Goal: Download file/media: Download file/media

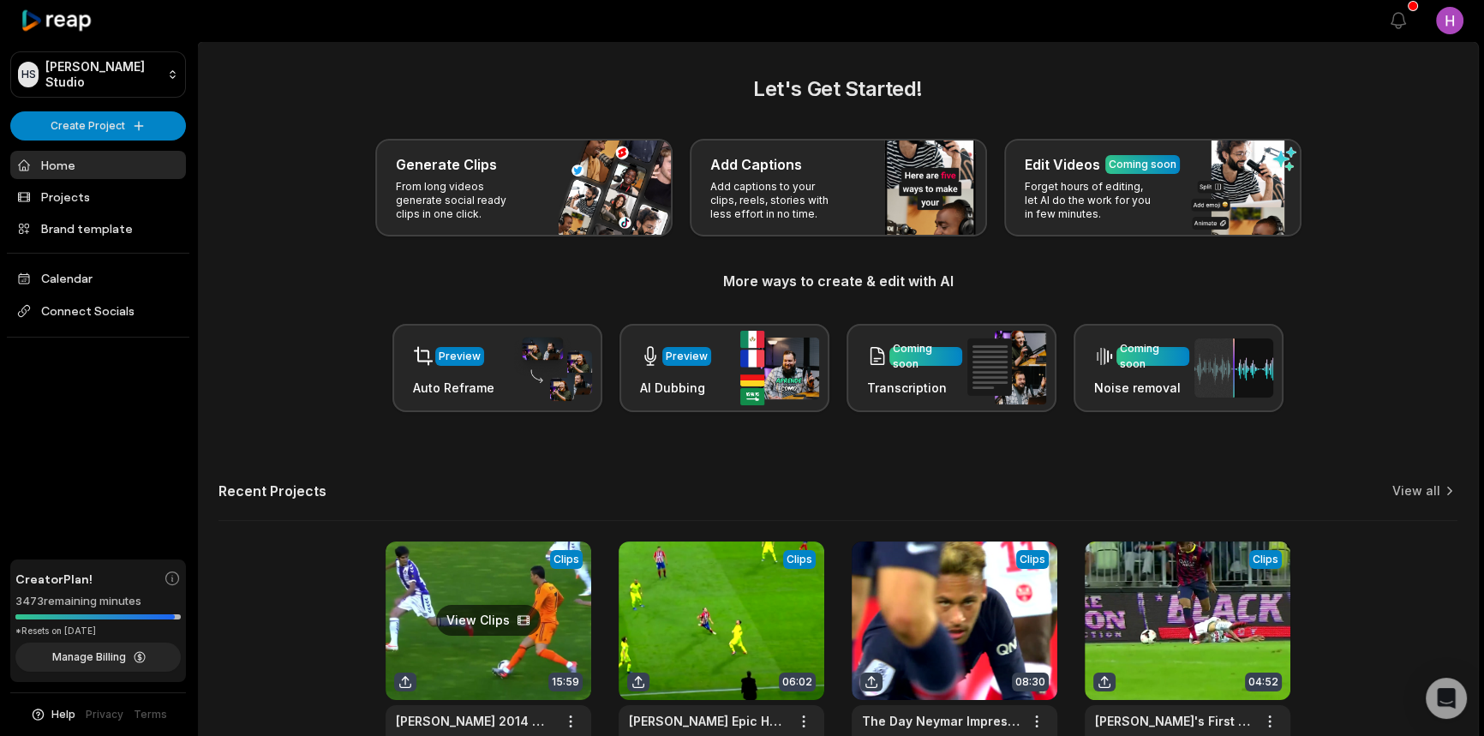
scroll to position [118, 0]
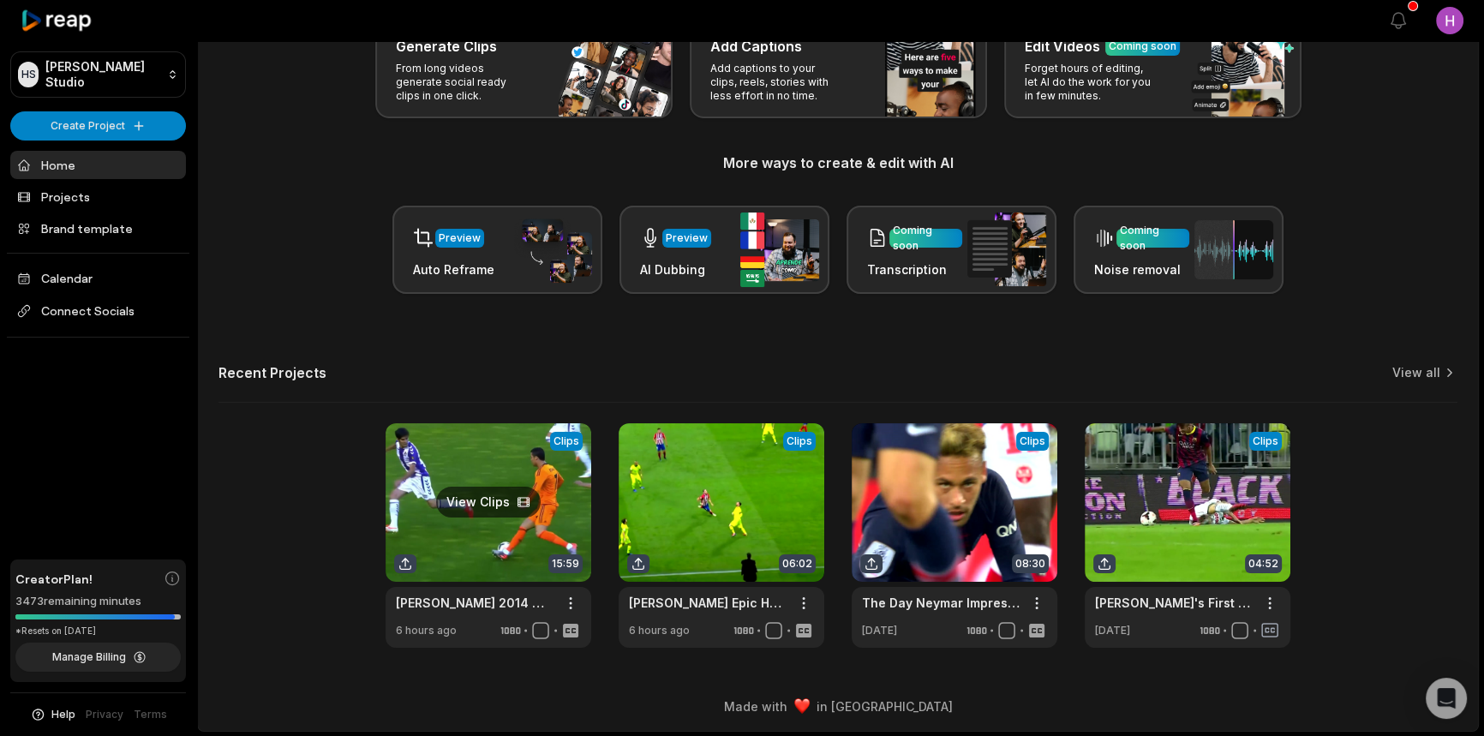
click at [506, 505] on link at bounding box center [489, 535] width 206 height 225
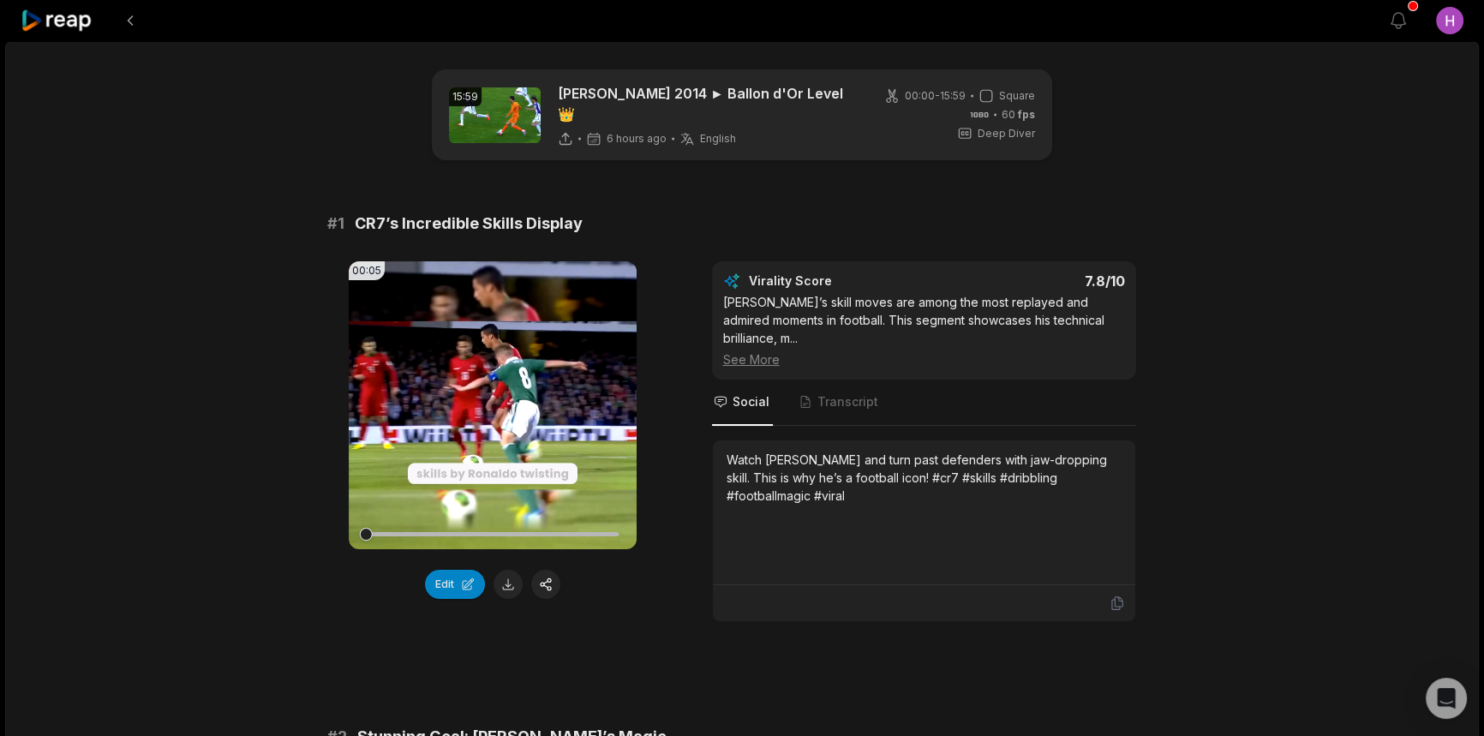
scroll to position [389, 0]
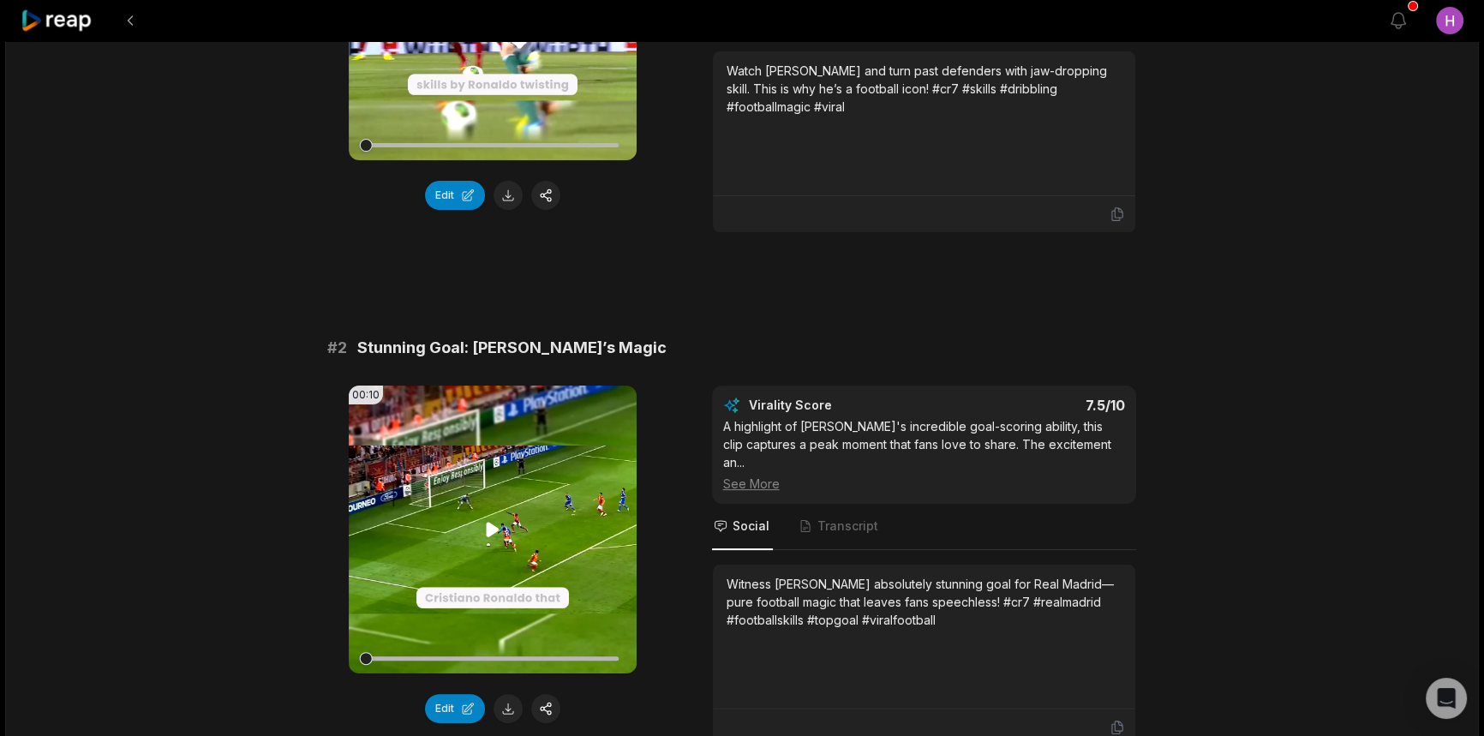
click at [486, 520] on icon at bounding box center [492, 529] width 21 height 21
click at [495, 531] on icon at bounding box center [492, 529] width 21 height 21
click at [489, 524] on icon at bounding box center [492, 529] width 7 height 11
click at [489, 521] on icon at bounding box center [492, 529] width 21 height 21
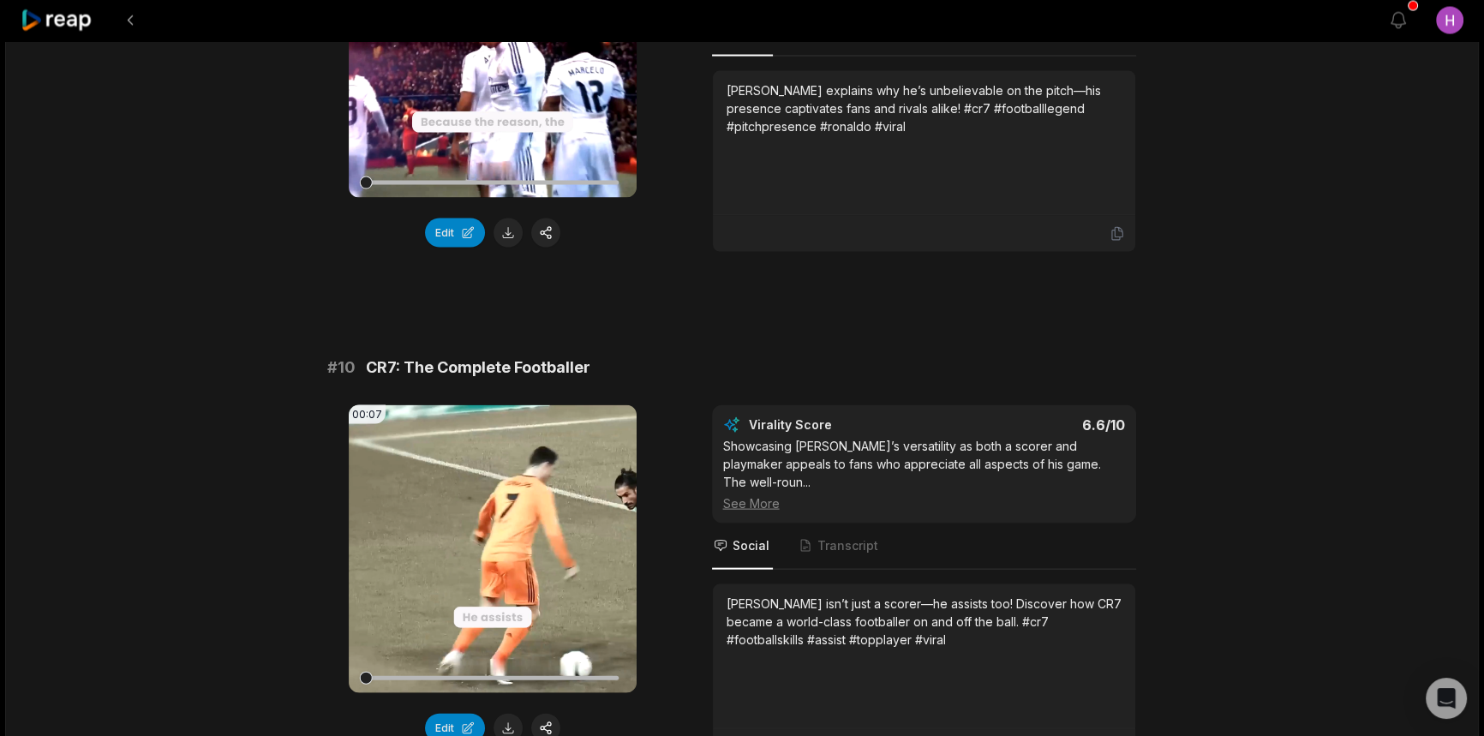
scroll to position [4544, 0]
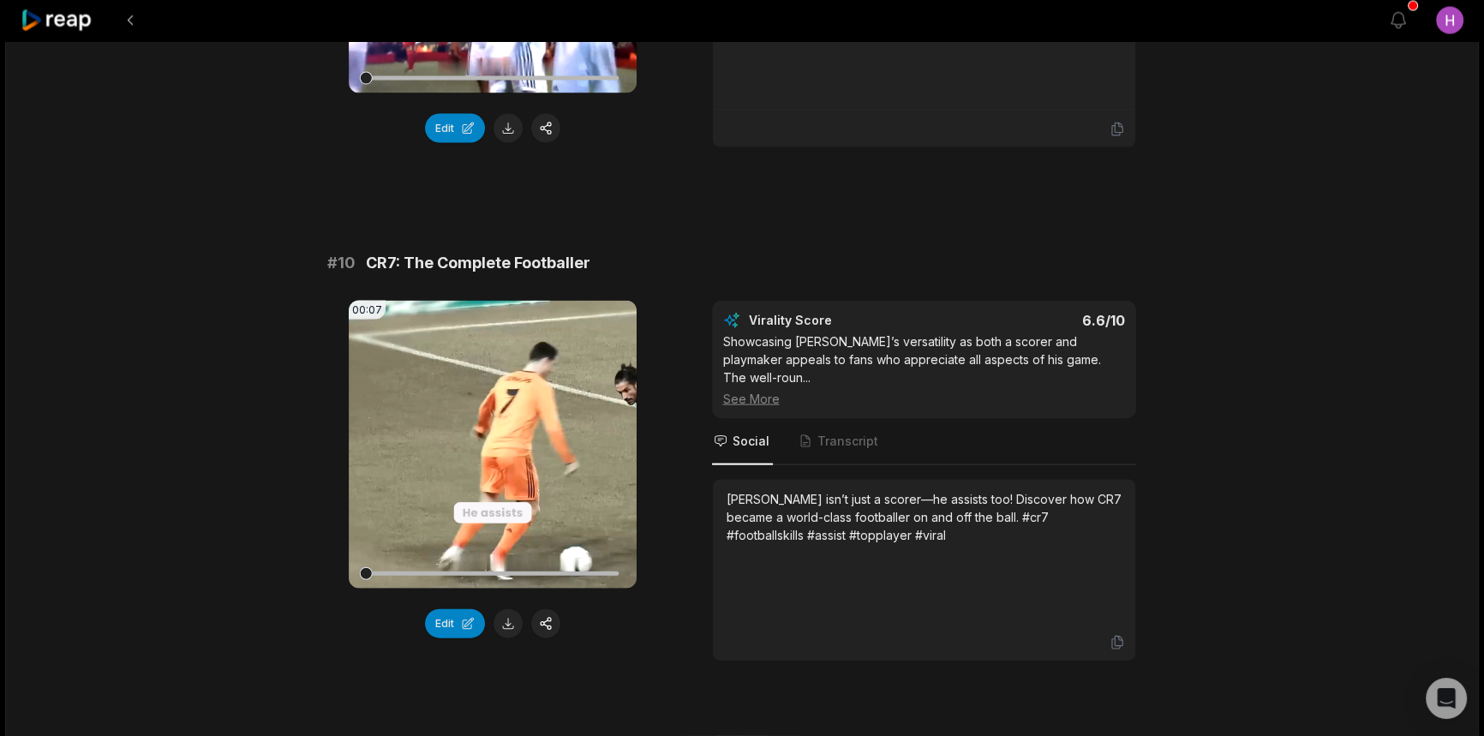
click at [747, 735] on link "2" at bounding box center [754, 749] width 28 height 27
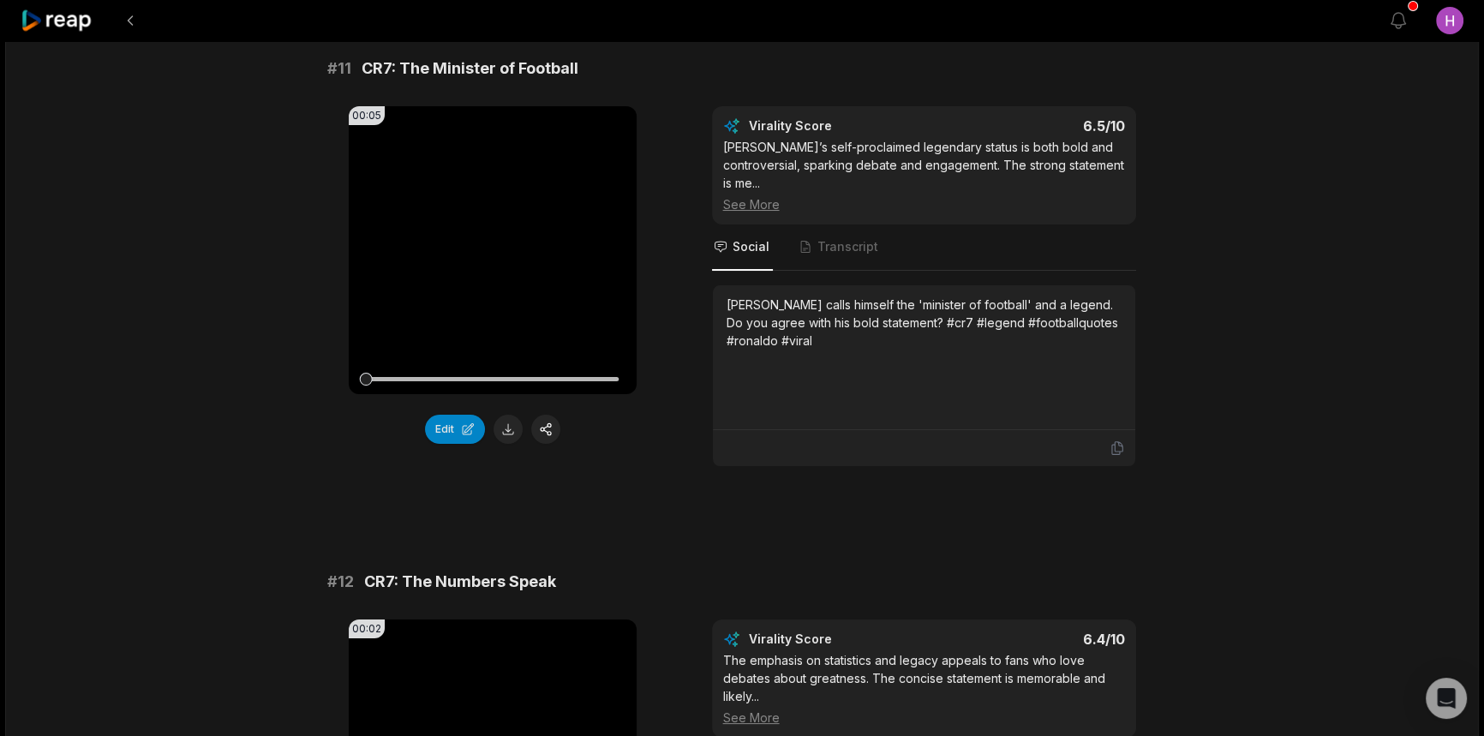
scroll to position [389, 0]
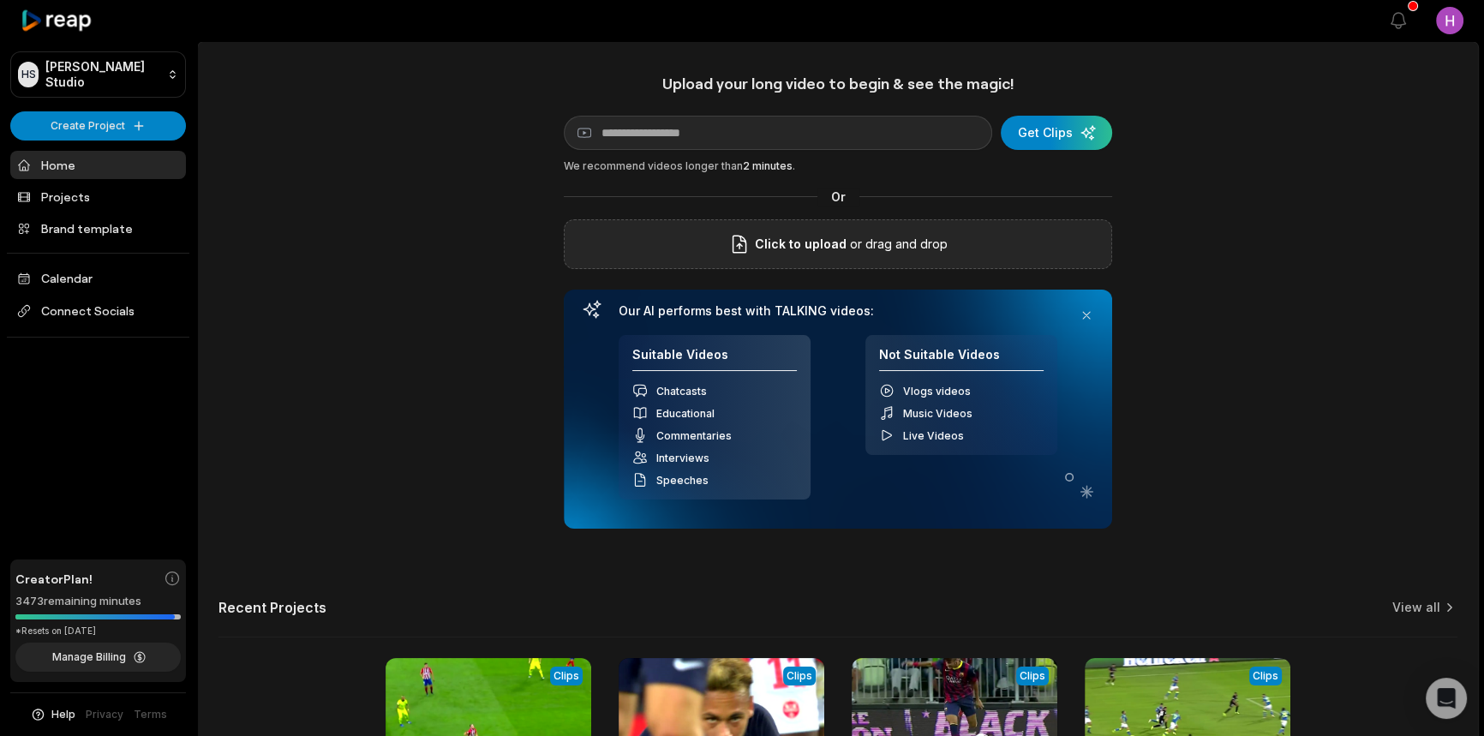
click at [800, 230] on div "Click to upload or drag and drop" at bounding box center [838, 244] width 548 height 50
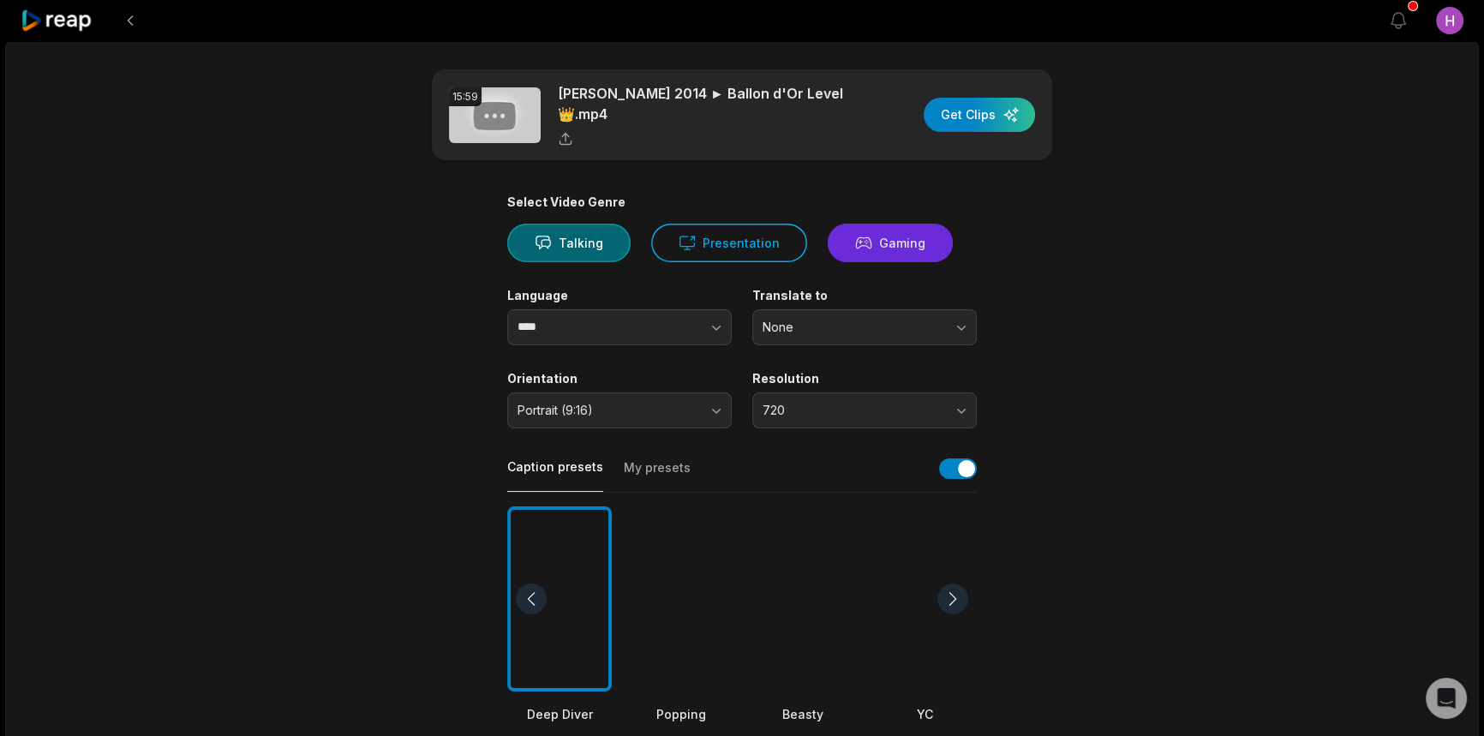
click at [870, 240] on button "Gaming" at bounding box center [890, 243] width 125 height 39
click at [646, 403] on span "Portrait (9:16)" at bounding box center [608, 410] width 180 height 15
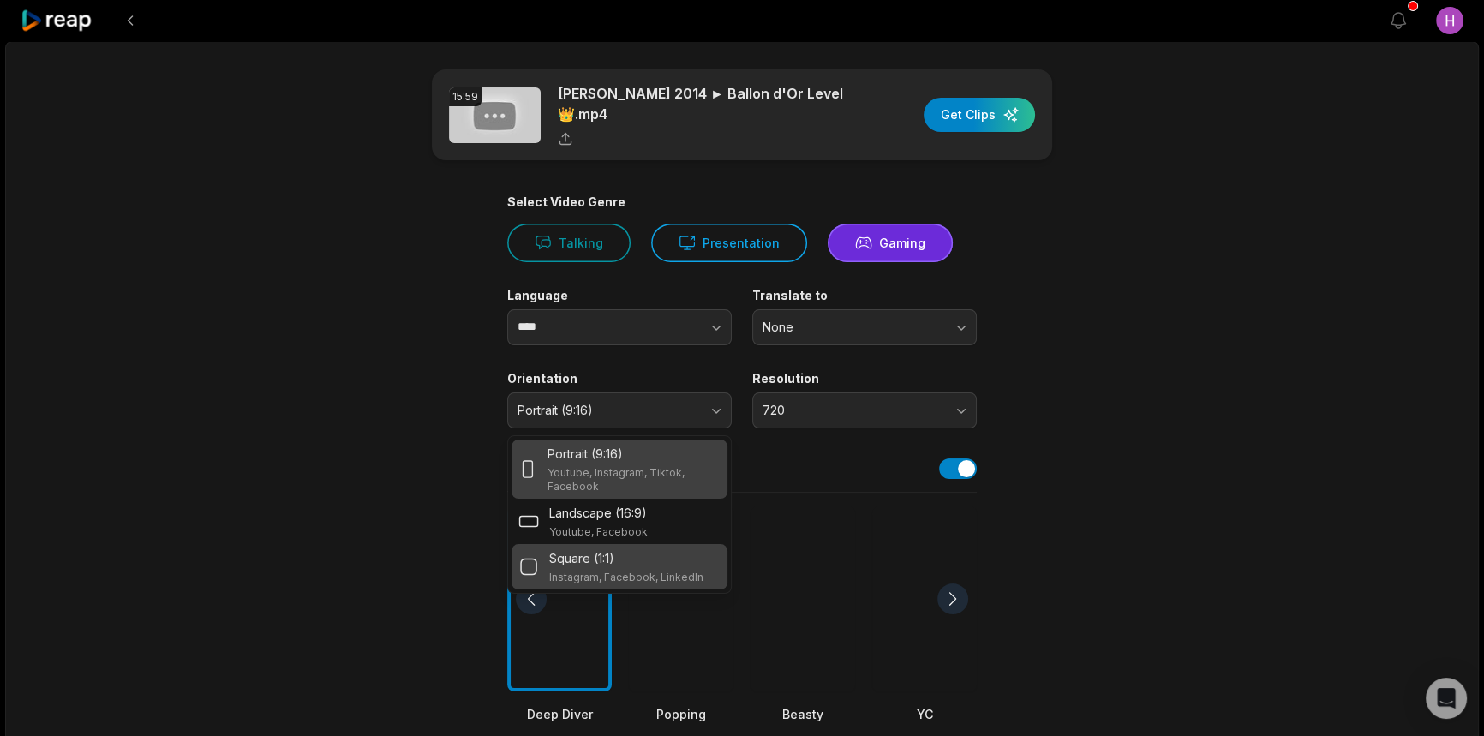
click at [650, 544] on div "Square (1:1) Instagram, Facebook, LinkedIn" at bounding box center [620, 566] width 216 height 45
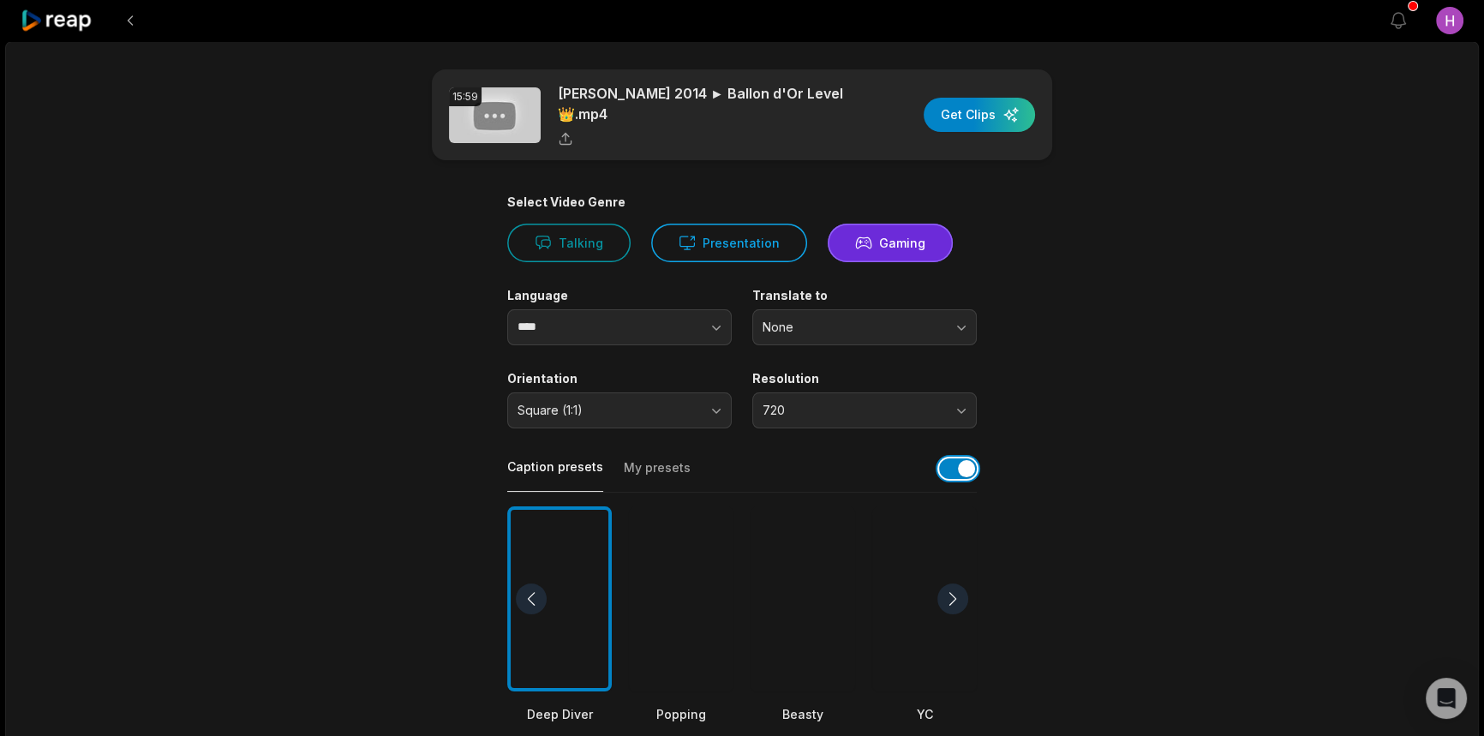
click at [956, 474] on button "button" at bounding box center [958, 468] width 38 height 21
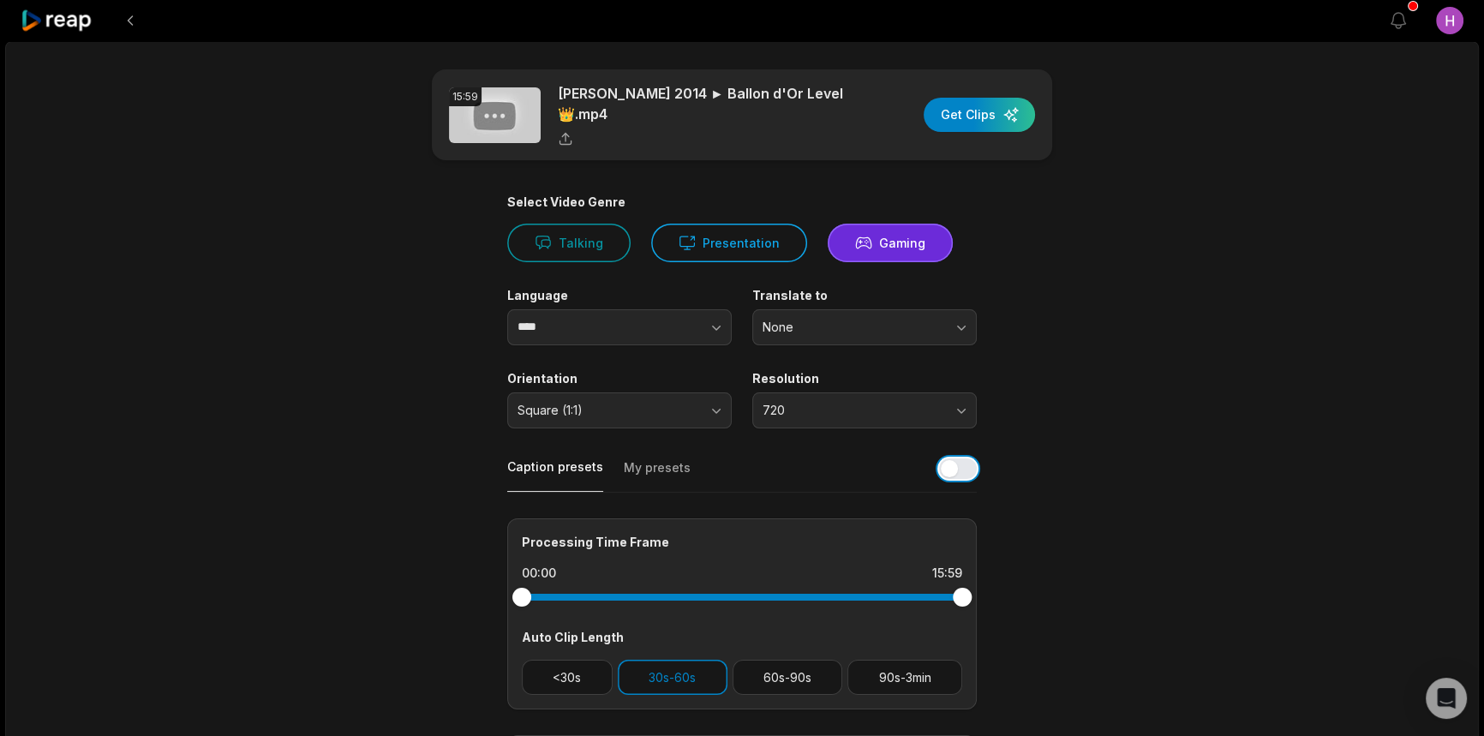
scroll to position [77, 0]
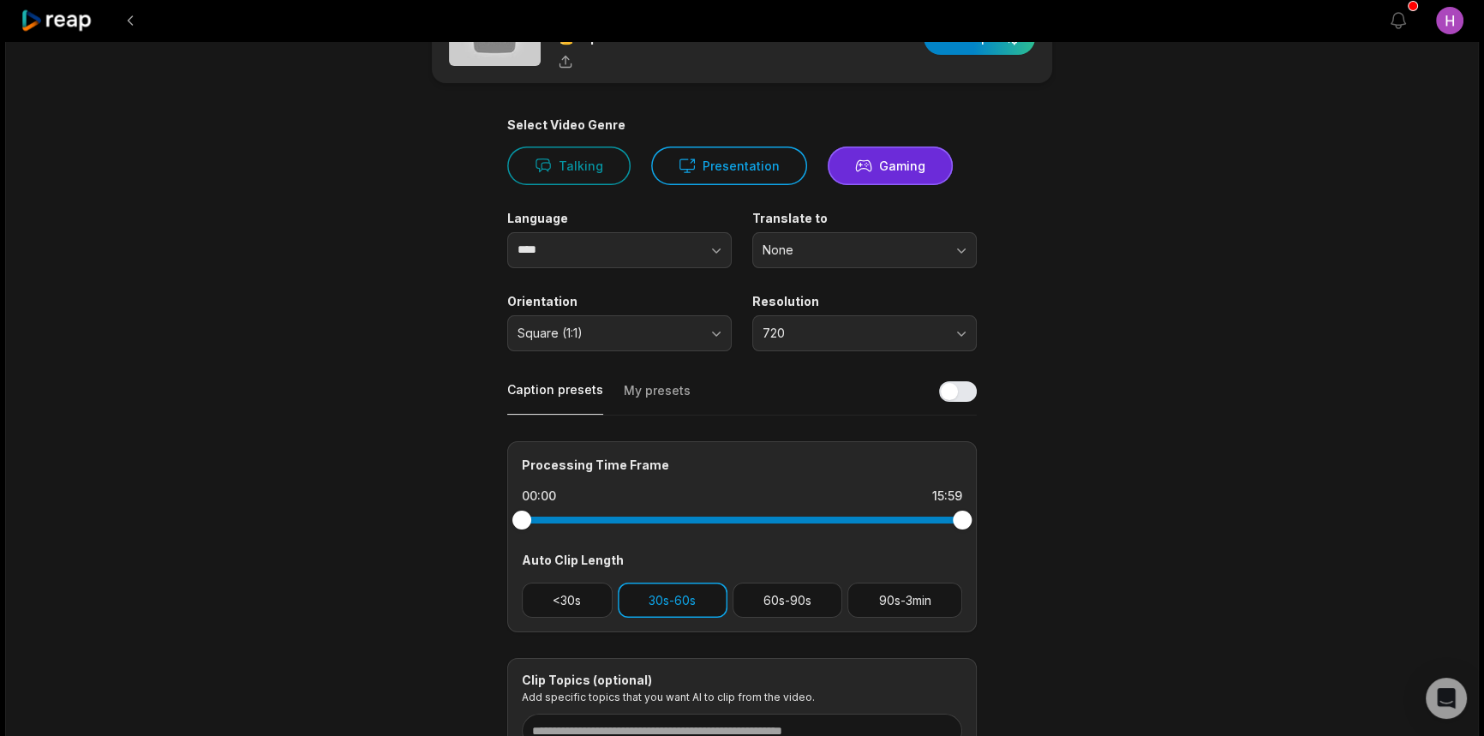
click at [677, 591] on button "30s-60s" at bounding box center [673, 600] width 110 height 35
click at [704, 596] on button "30s-60s" at bounding box center [673, 600] width 110 height 35
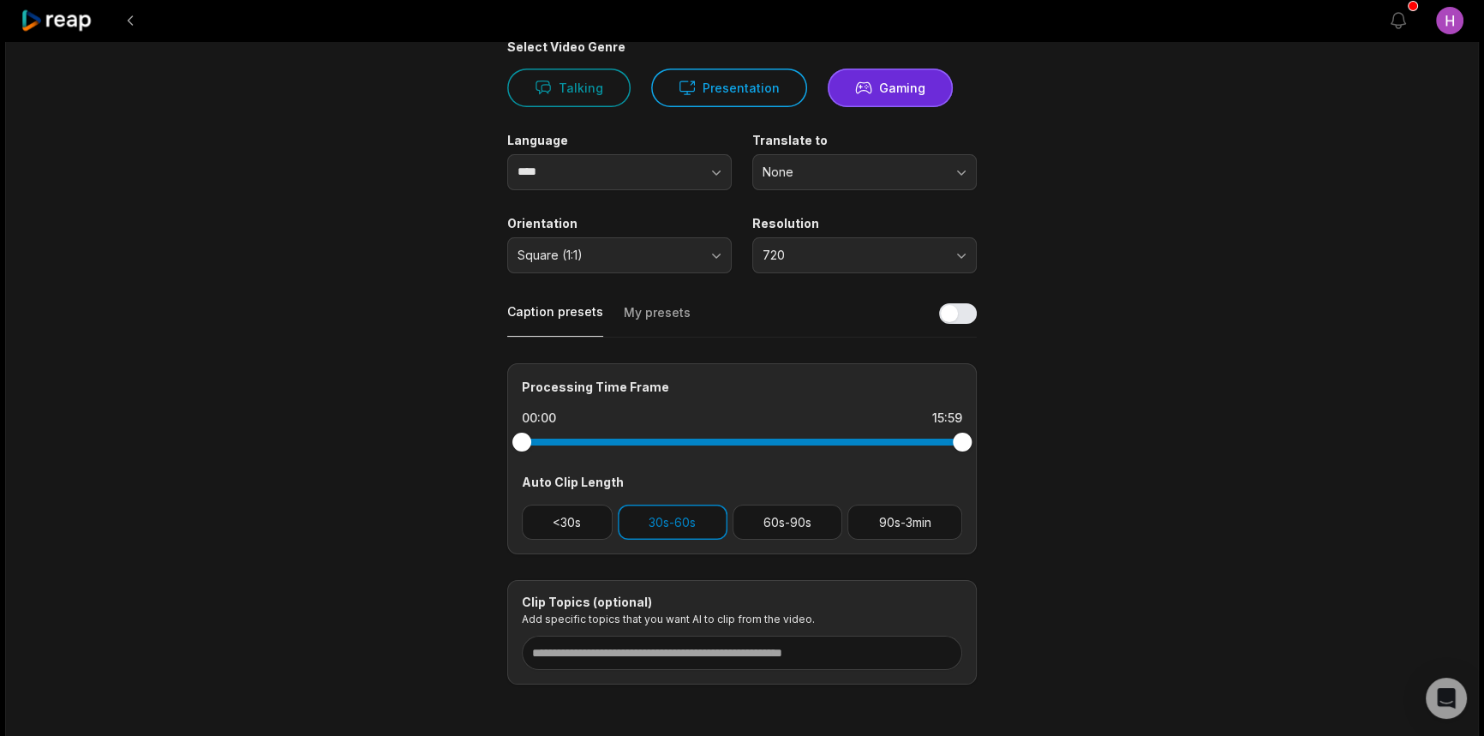
scroll to position [225, 0]
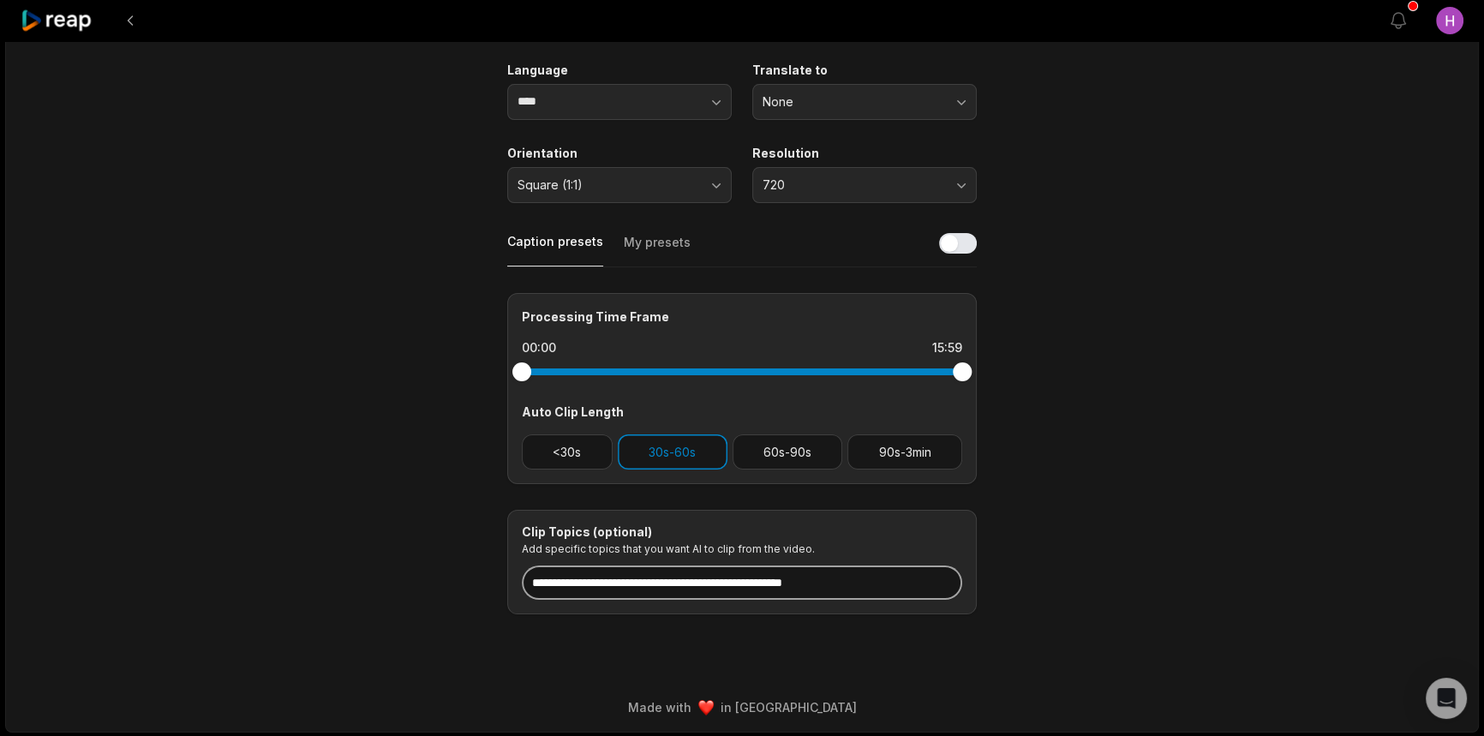
click at [874, 582] on input at bounding box center [742, 583] width 440 height 34
click at [686, 584] on input at bounding box center [742, 583] width 440 height 34
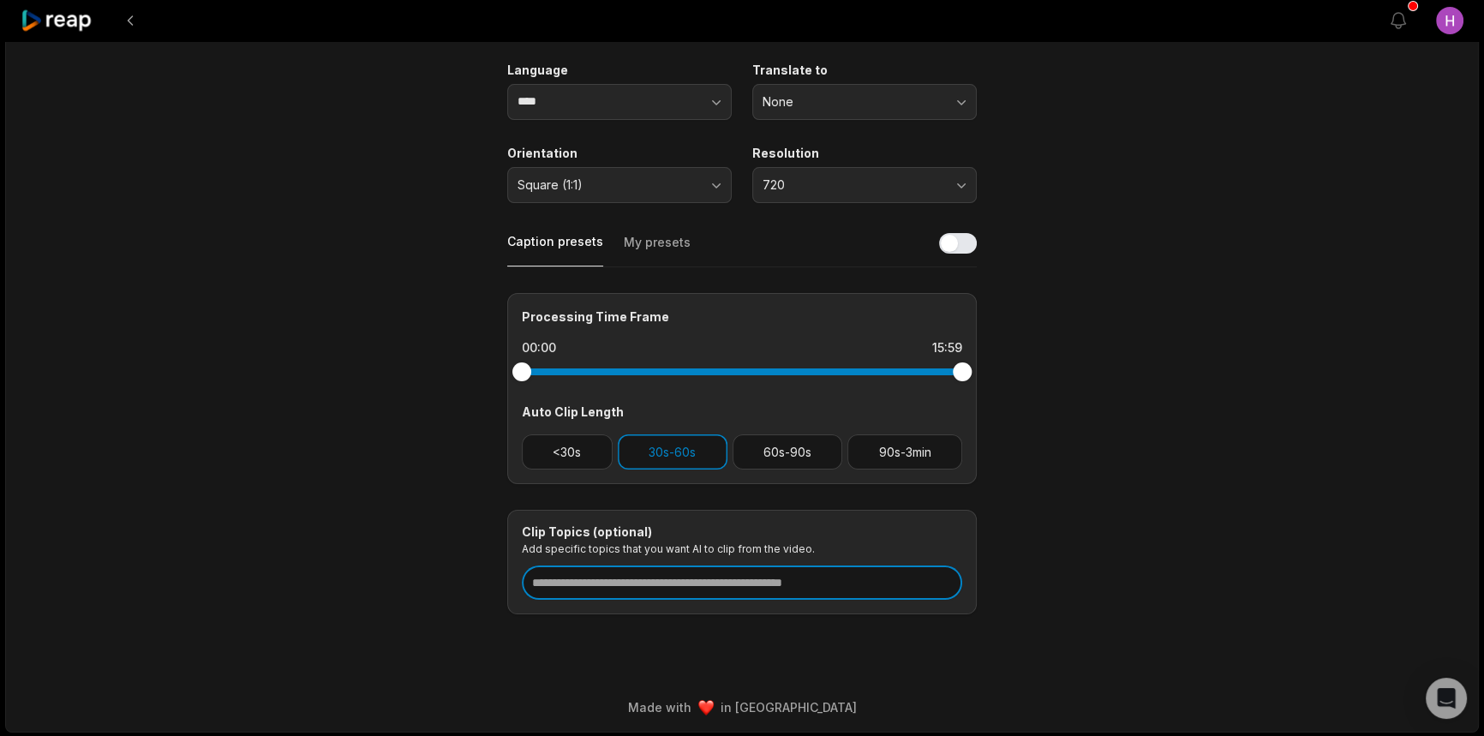
paste input "**********"
type input "**********"
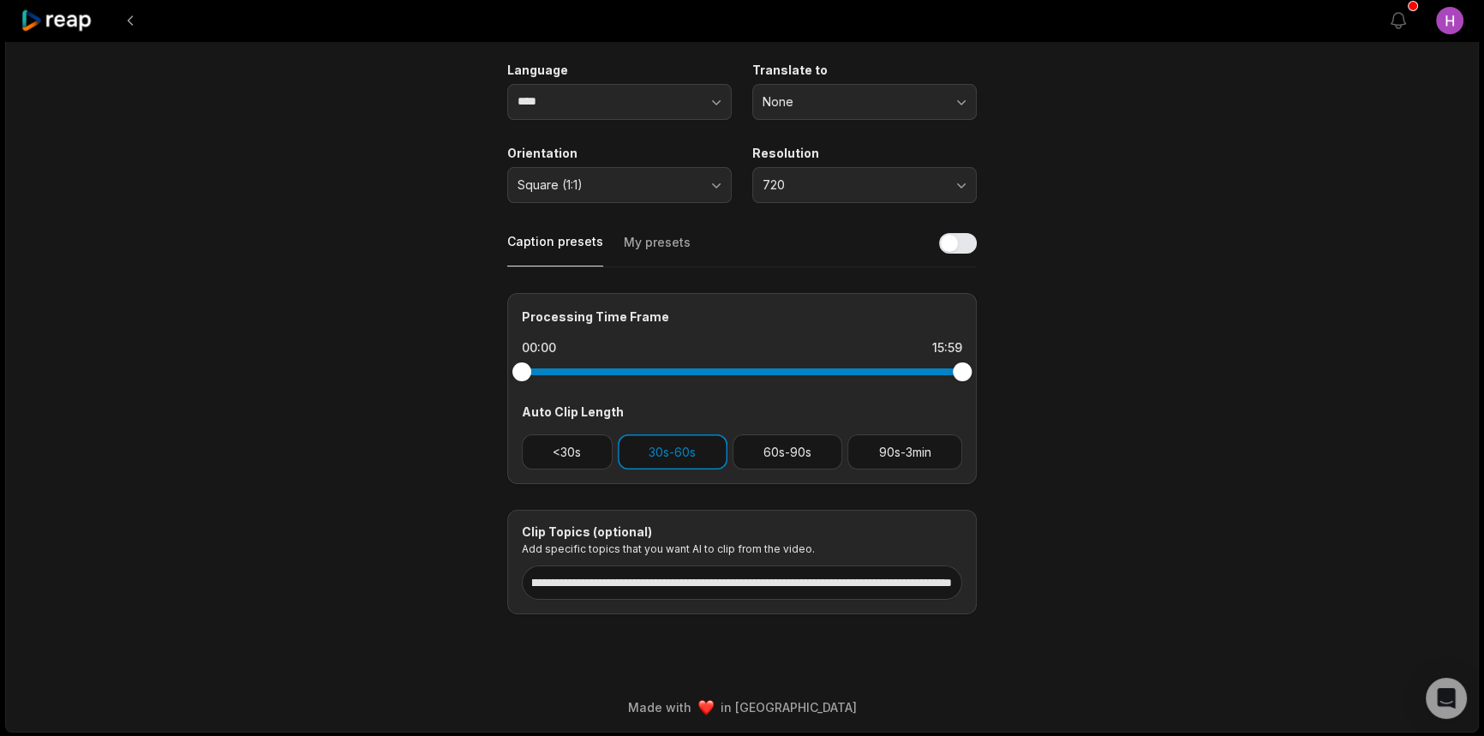
scroll to position [0, 0]
click at [1001, 578] on main "**********" at bounding box center [742, 229] width 830 height 770
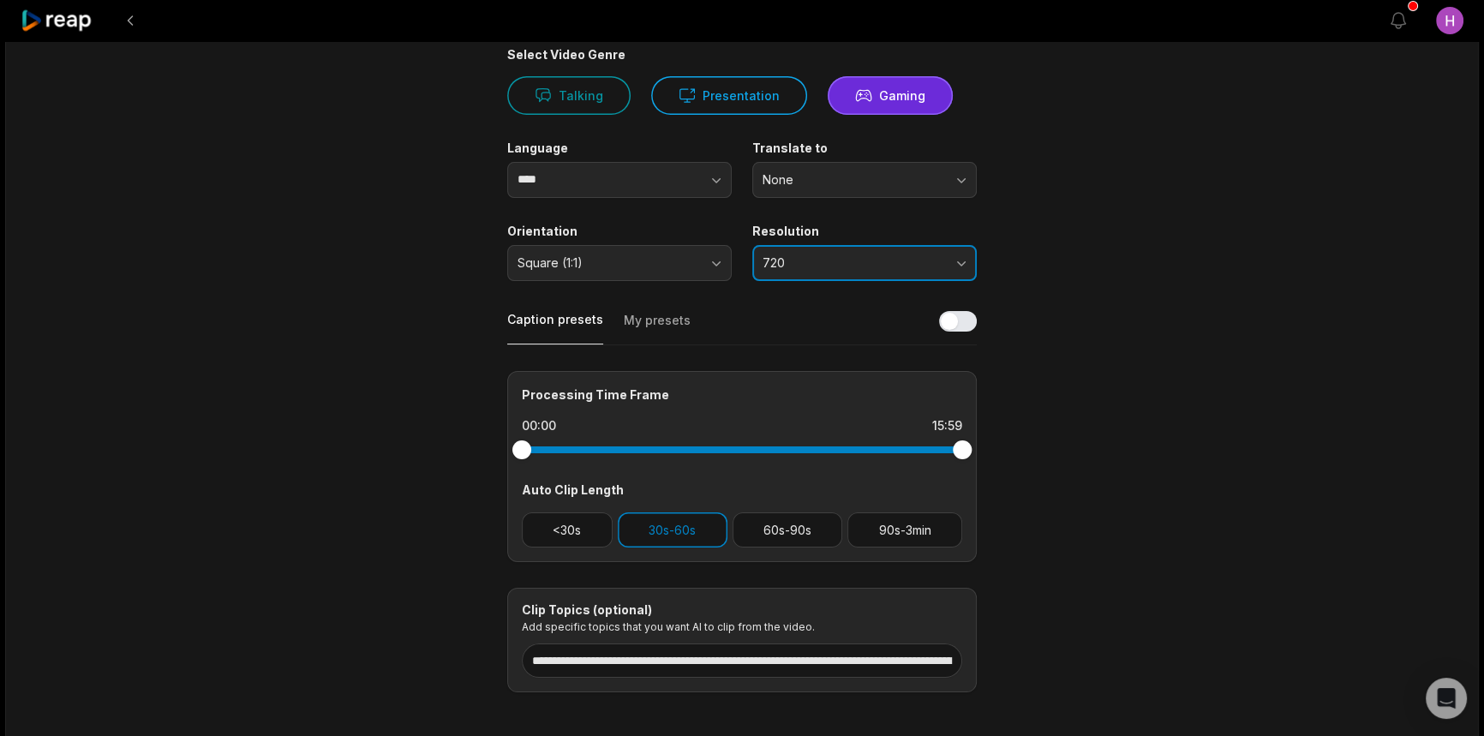
click at [863, 258] on span "720" at bounding box center [853, 262] width 180 height 15
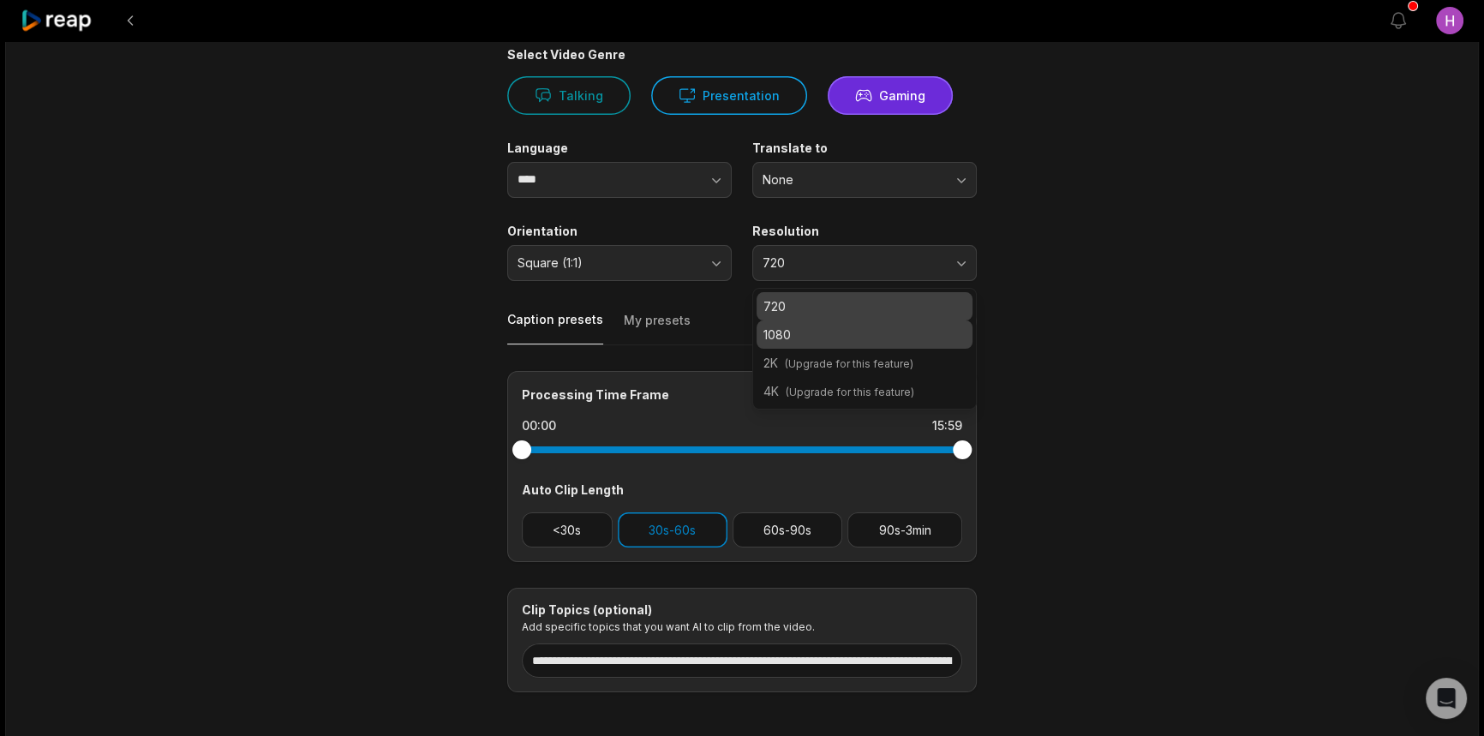
click at [859, 344] on div "1080" at bounding box center [865, 334] width 216 height 28
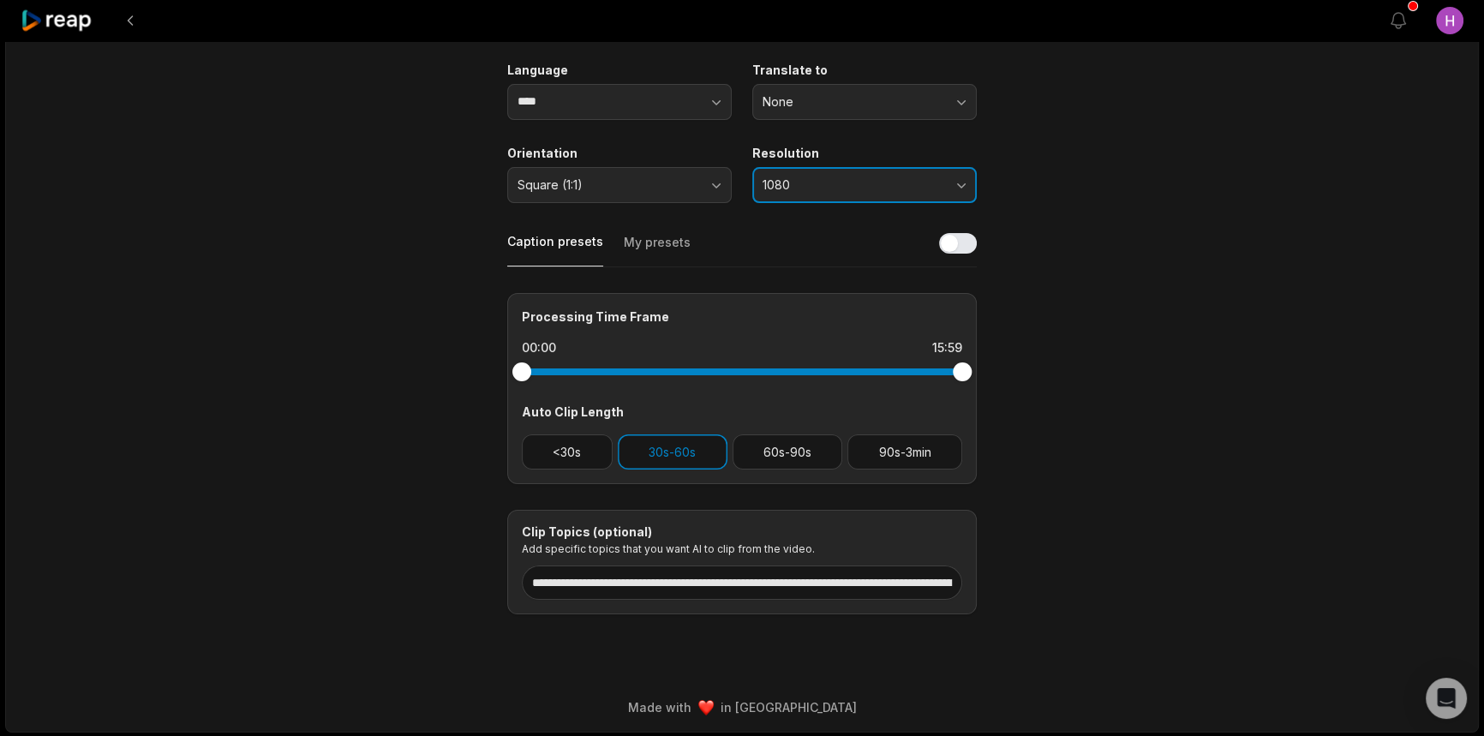
scroll to position [0, 0]
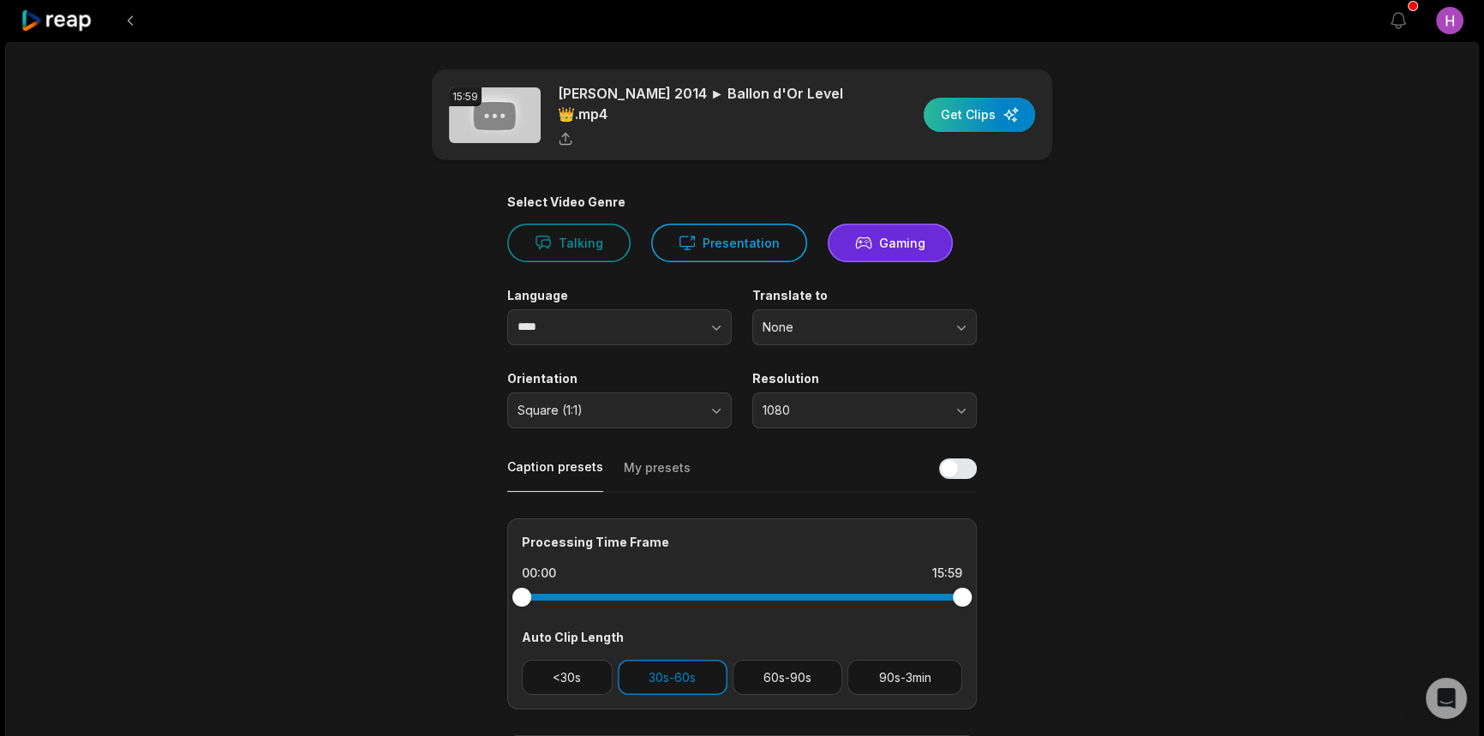
click at [961, 111] on div "button" at bounding box center [979, 115] width 111 height 34
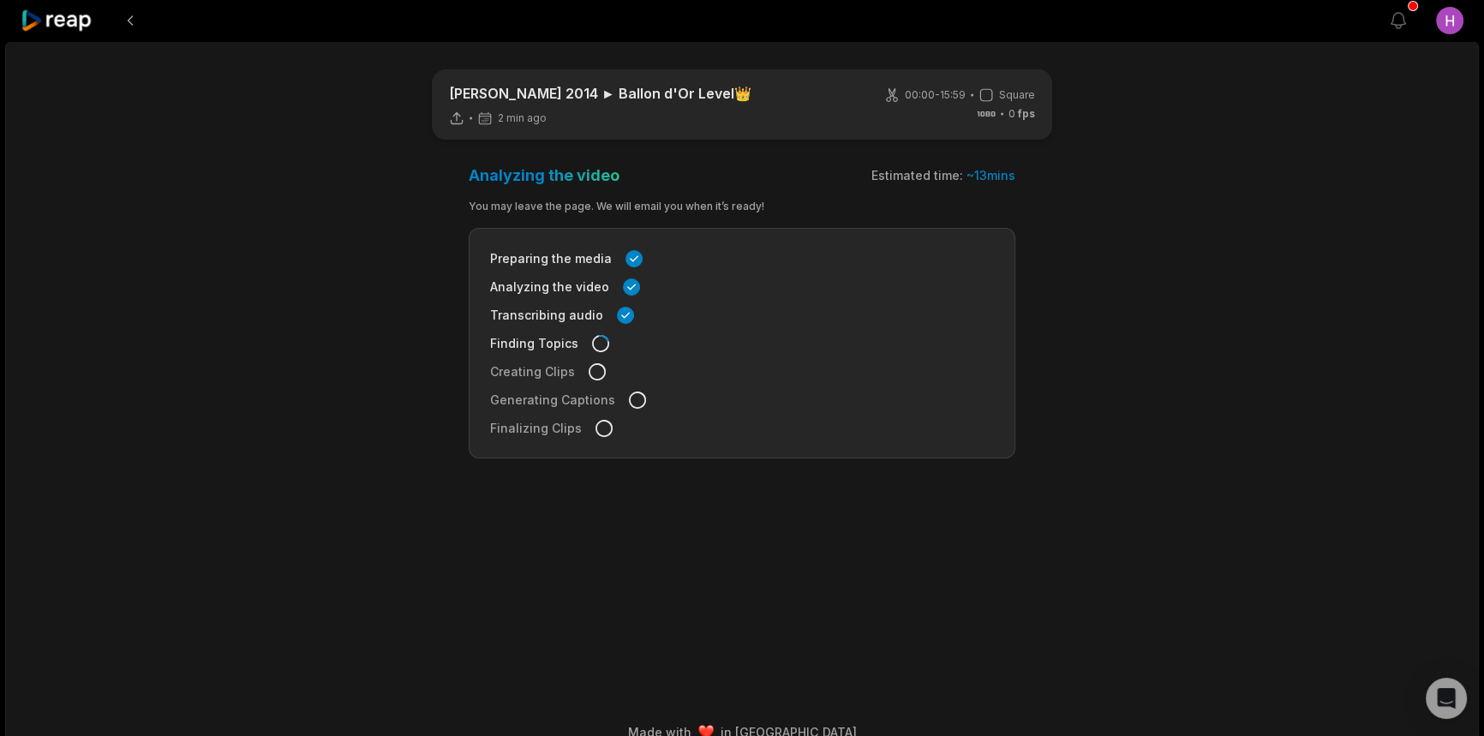
click at [56, 27] on icon at bounding box center [57, 20] width 73 height 23
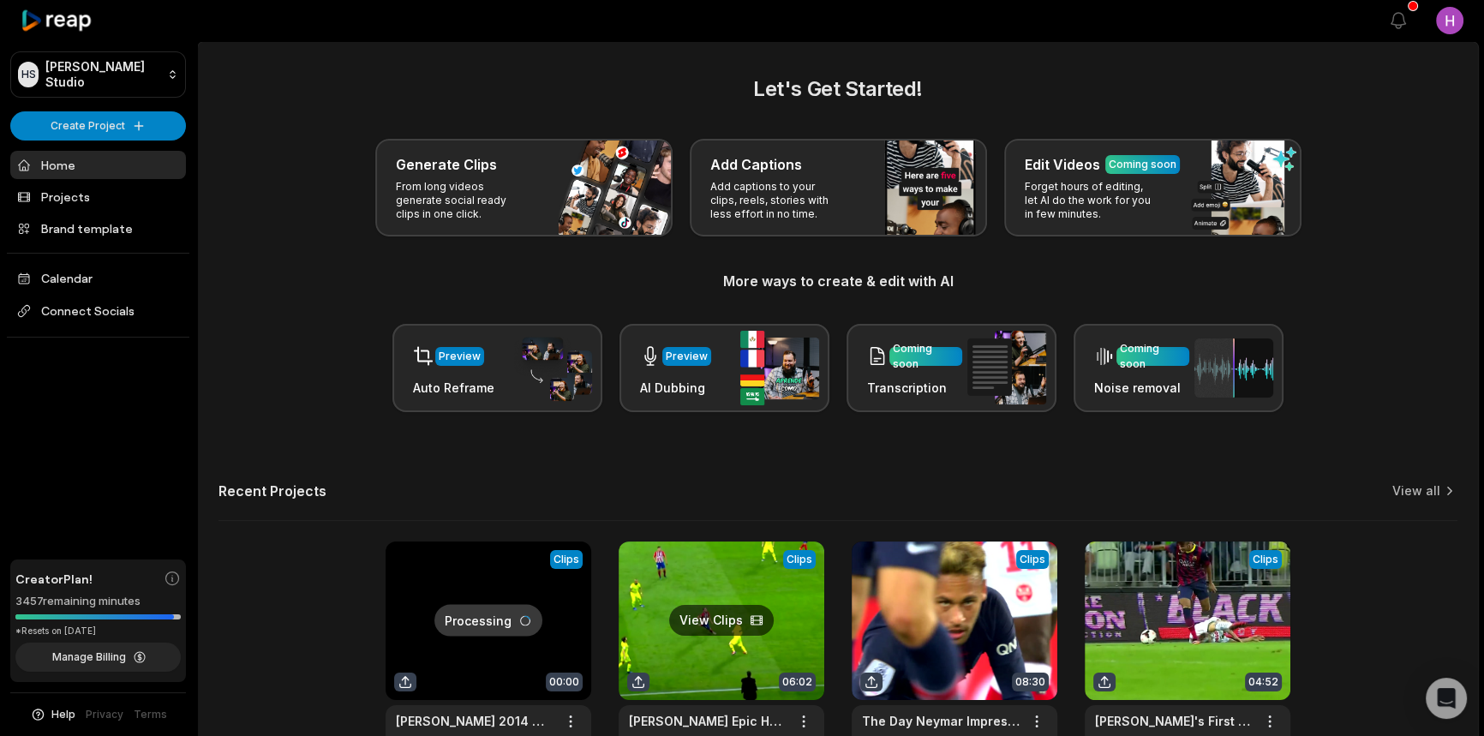
scroll to position [118, 0]
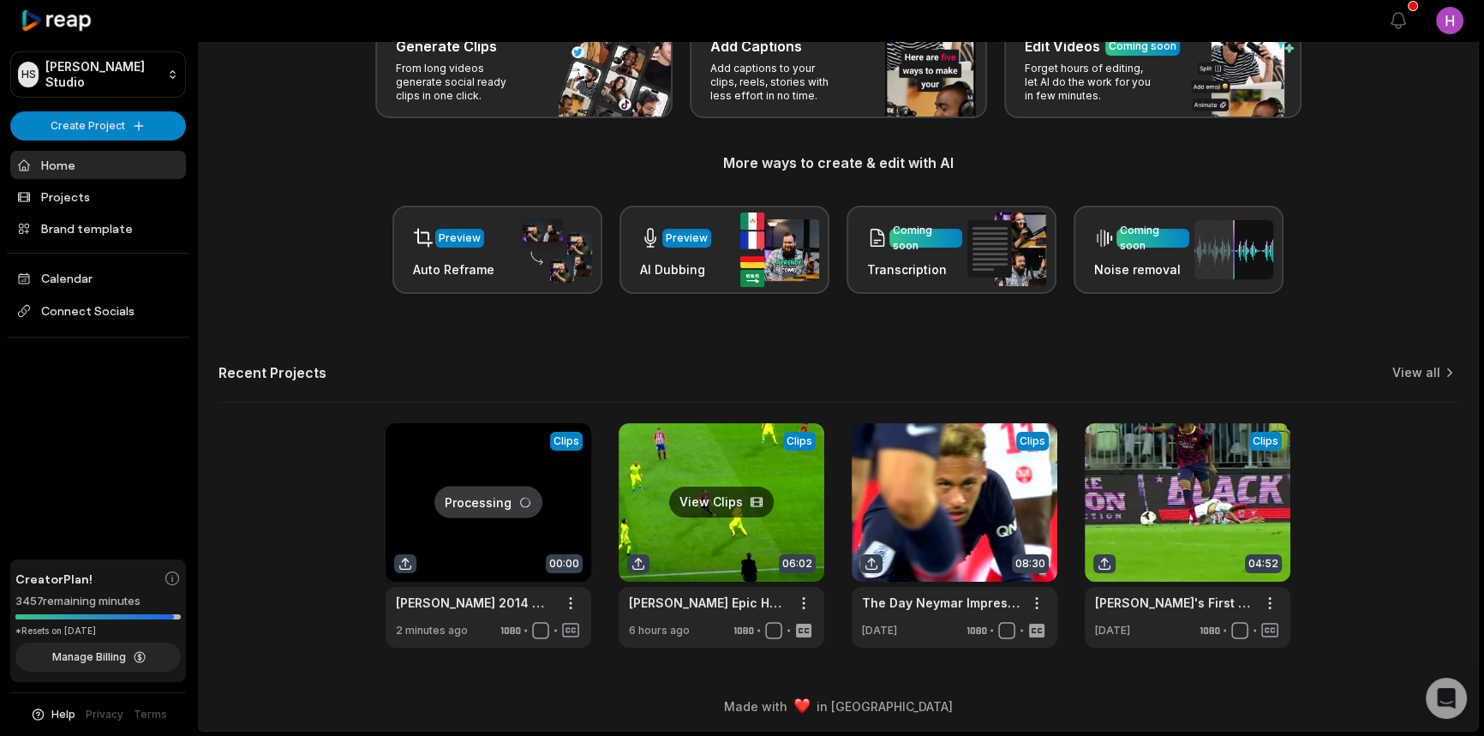
click at [702, 506] on link at bounding box center [722, 535] width 206 height 225
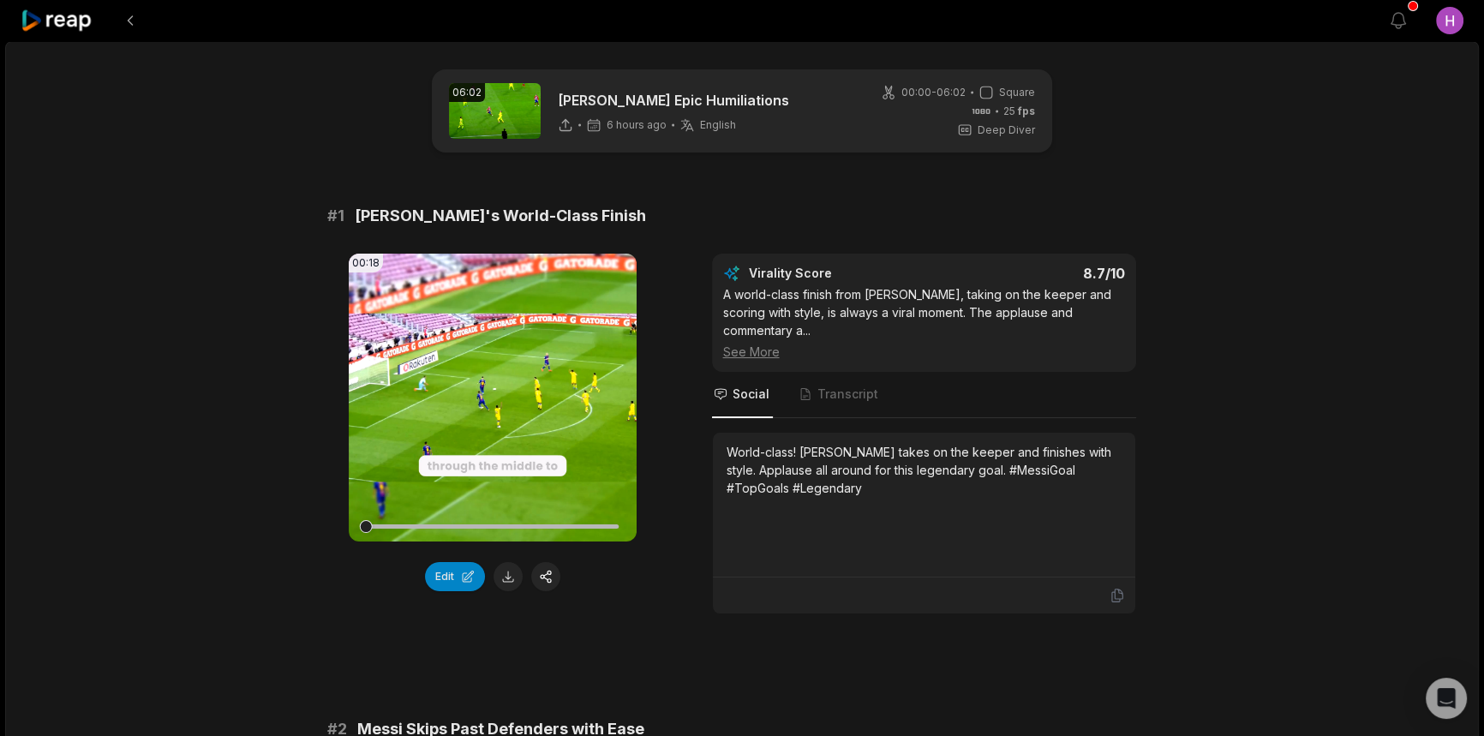
click at [458, 569] on button "Edit" at bounding box center [455, 576] width 60 height 29
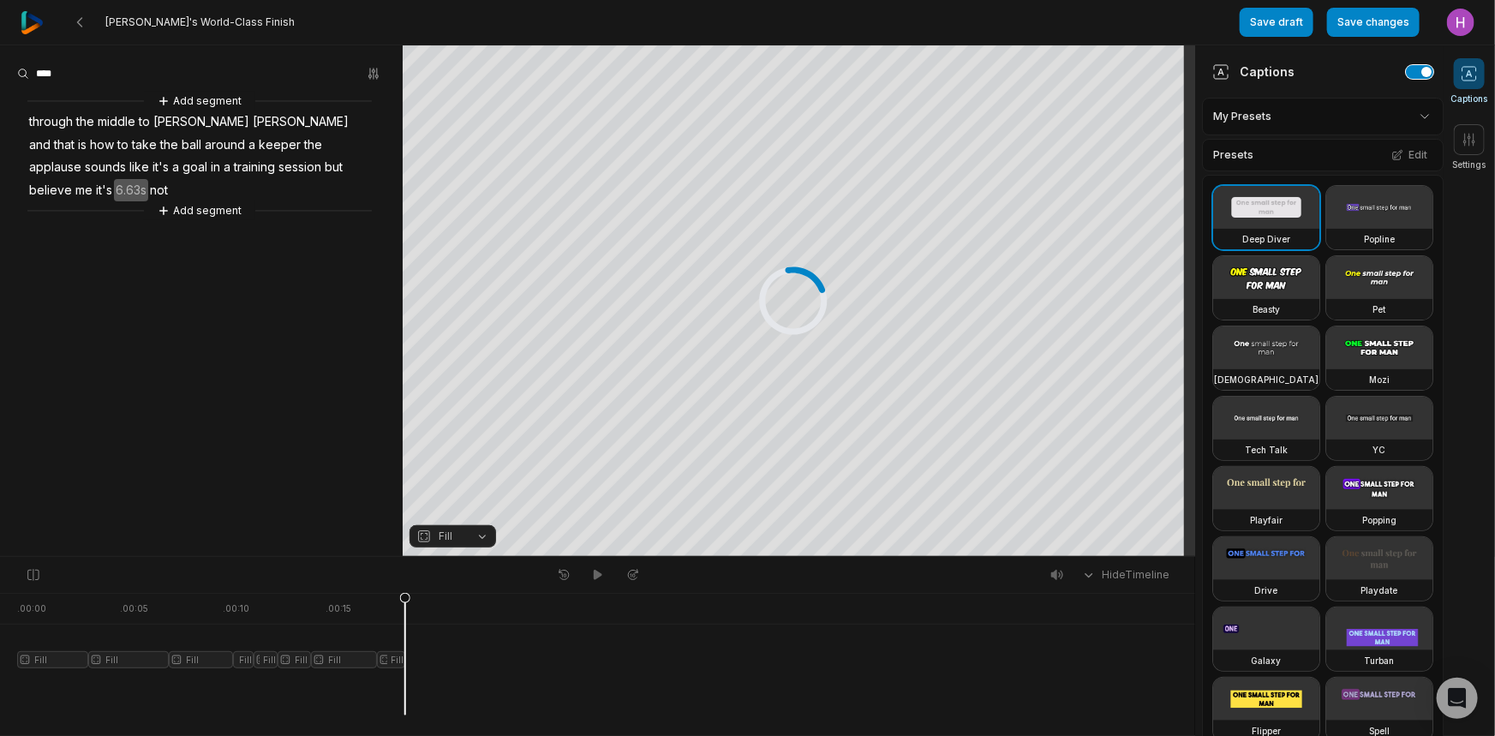
drag, startPoint x: 1403, startPoint y: 67, endPoint x: 1381, endPoint y: 106, distance: 45.3
click at [1406, 67] on button "button" at bounding box center [1419, 72] width 27 height 14
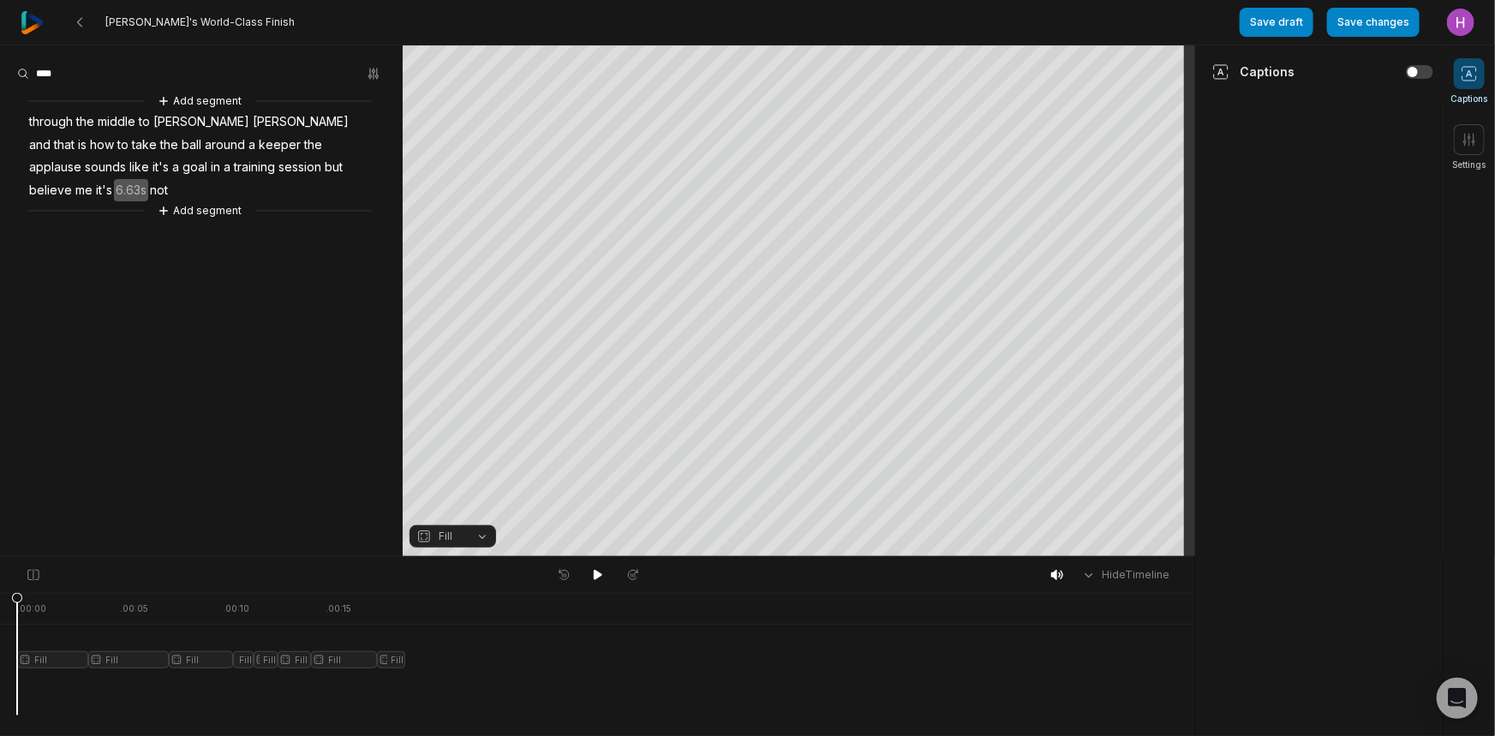
click at [467, 536] on button "Fill" at bounding box center [453, 536] width 87 height 22
click at [467, 488] on div "Fit" at bounding box center [453, 487] width 87 height 22
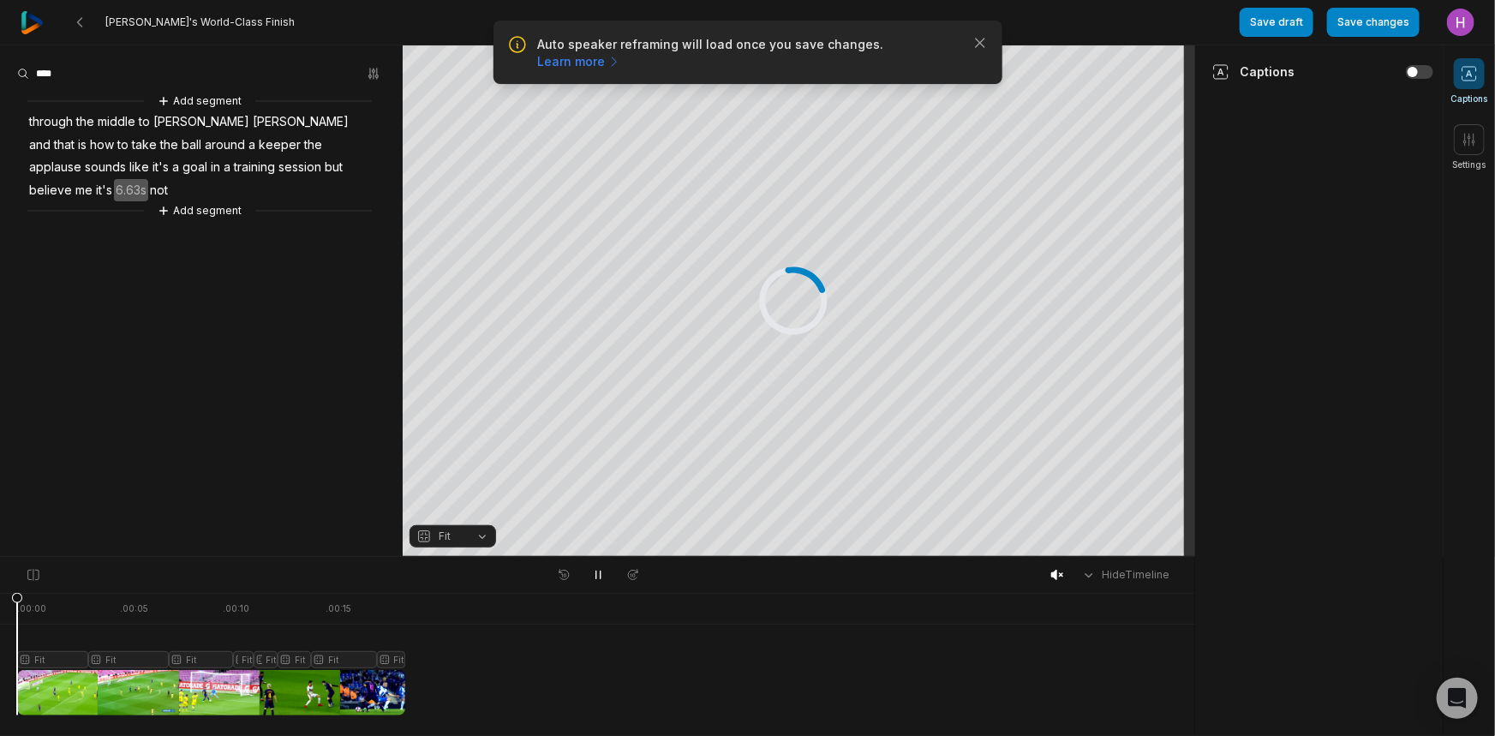
drag, startPoint x: 370, startPoint y: 600, endPoint x: -23, endPoint y: 620, distance: 393.9
click at [0, 620] on html "Auto speaker reframing will load once you save changes. Learn more Close [PERSO…" at bounding box center [747, 368] width 1495 height 736
click at [981, 45] on icon "button" at bounding box center [980, 42] width 17 height 17
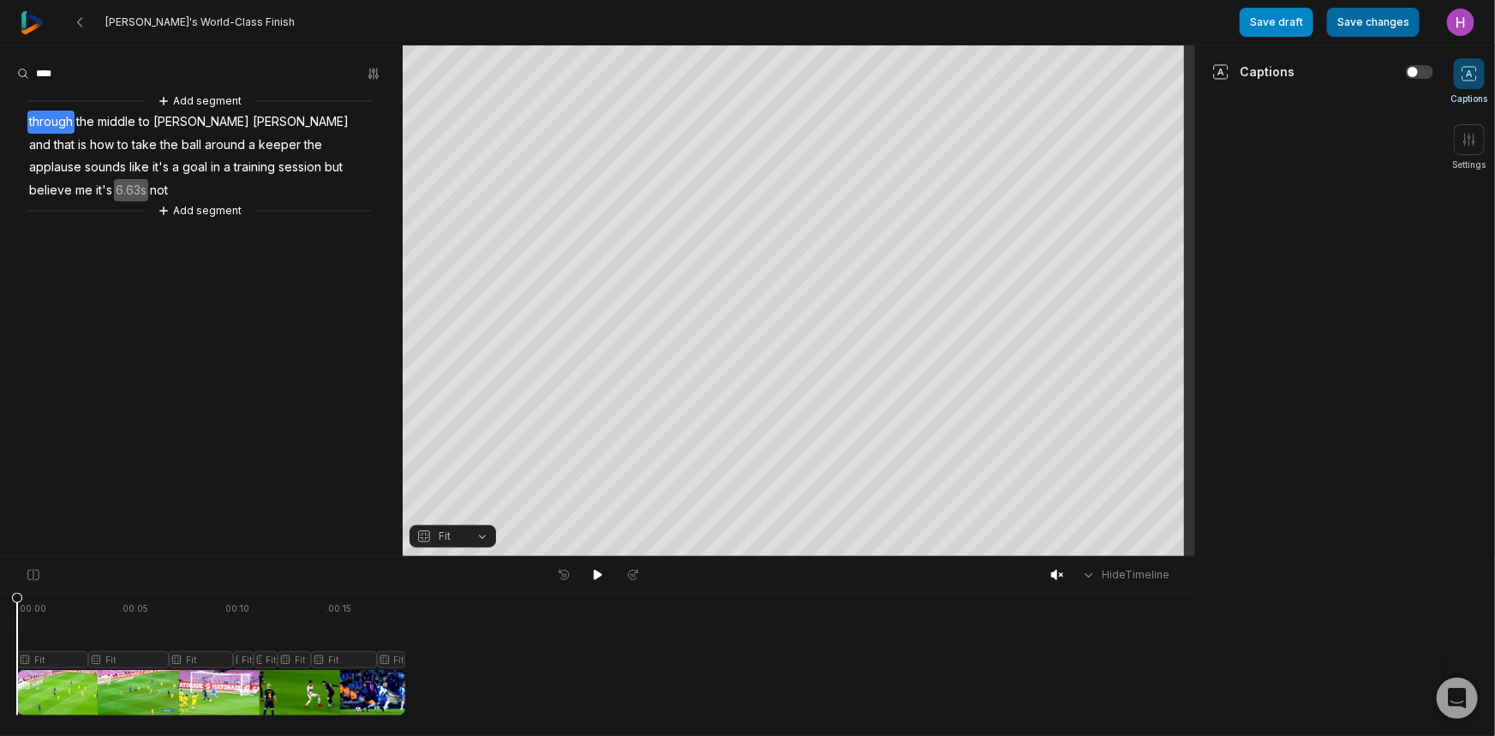
click at [1387, 28] on button "Save changes" at bounding box center [1373, 22] width 93 height 29
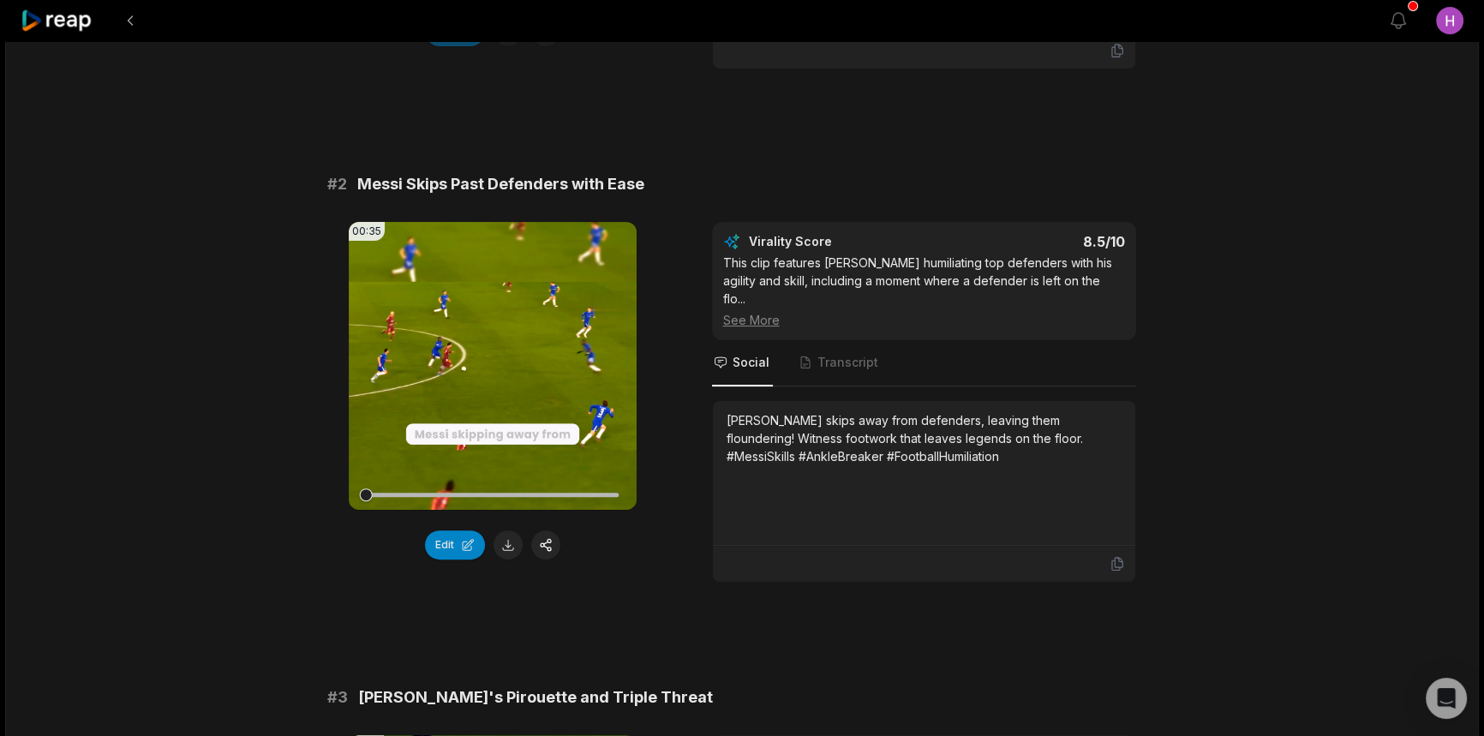
scroll to position [701, 0]
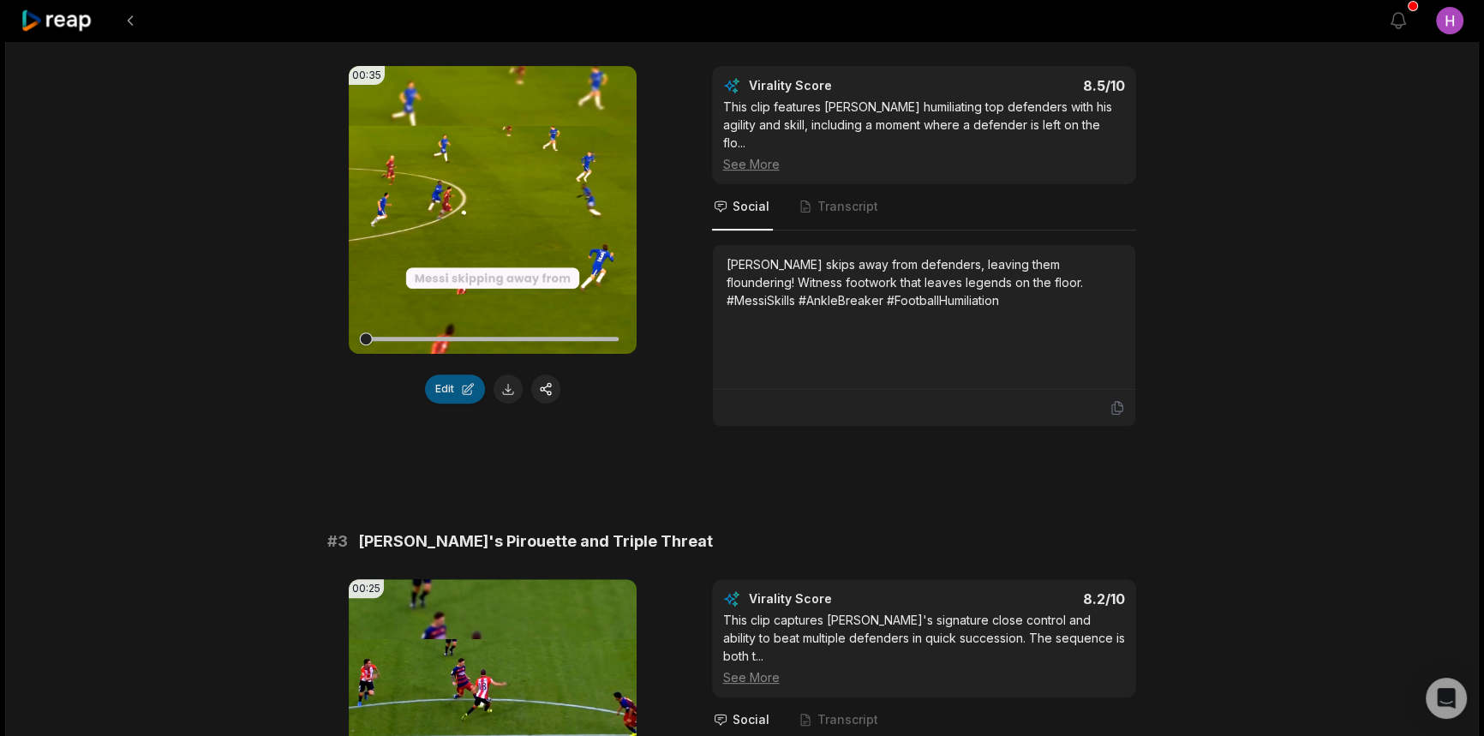
click at [468, 374] on button "Edit" at bounding box center [455, 388] width 60 height 29
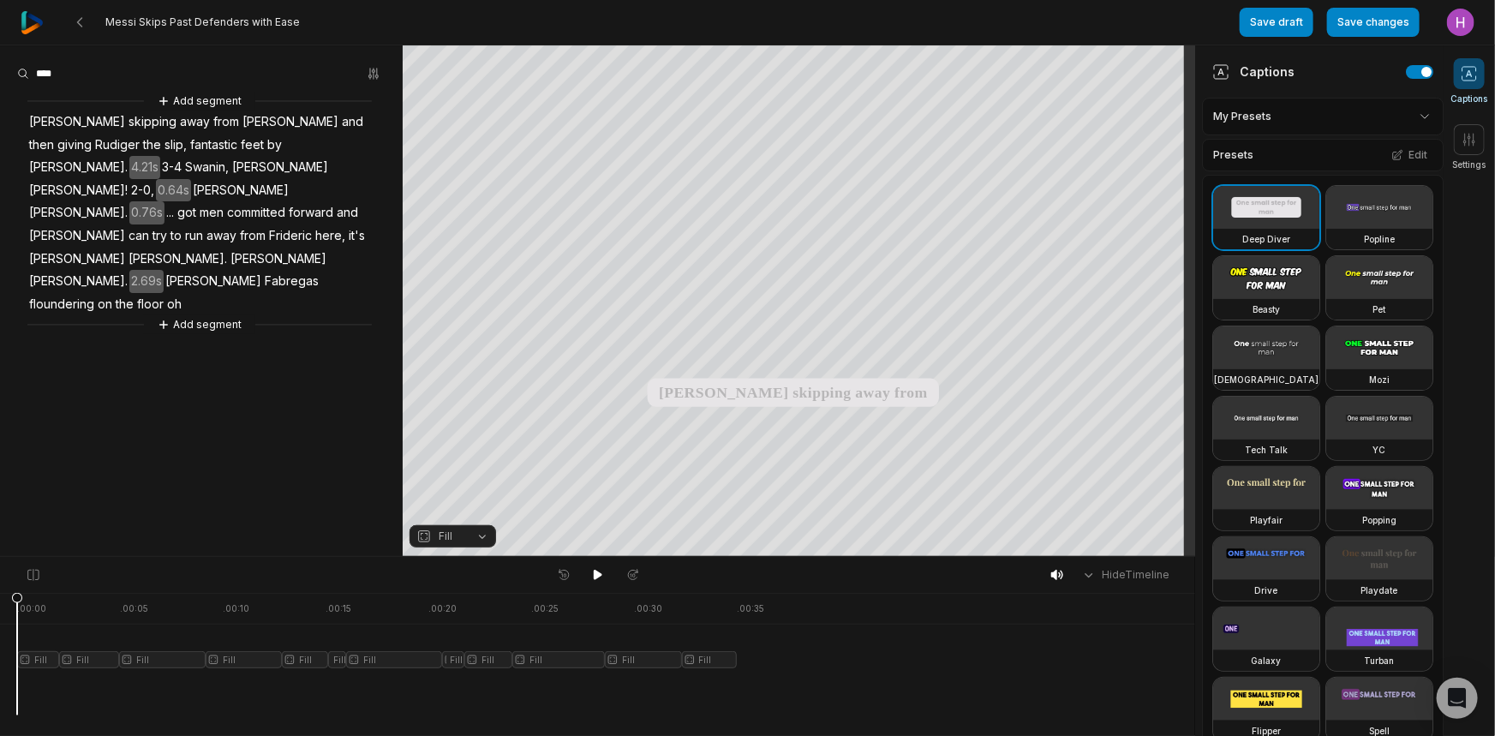
click at [452, 532] on span "Fill" at bounding box center [438, 536] width 45 height 15
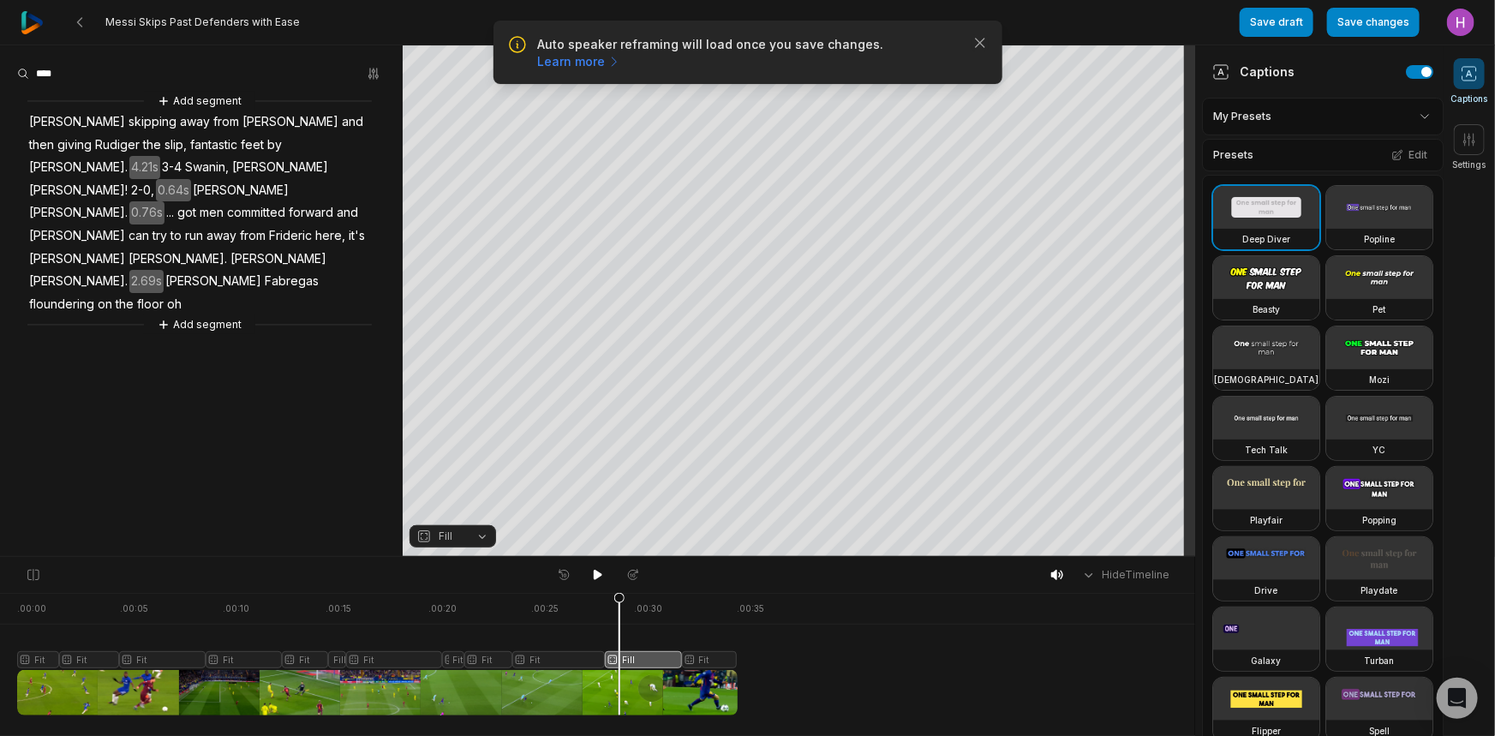
click at [478, 539] on button "Fill" at bounding box center [453, 536] width 87 height 22
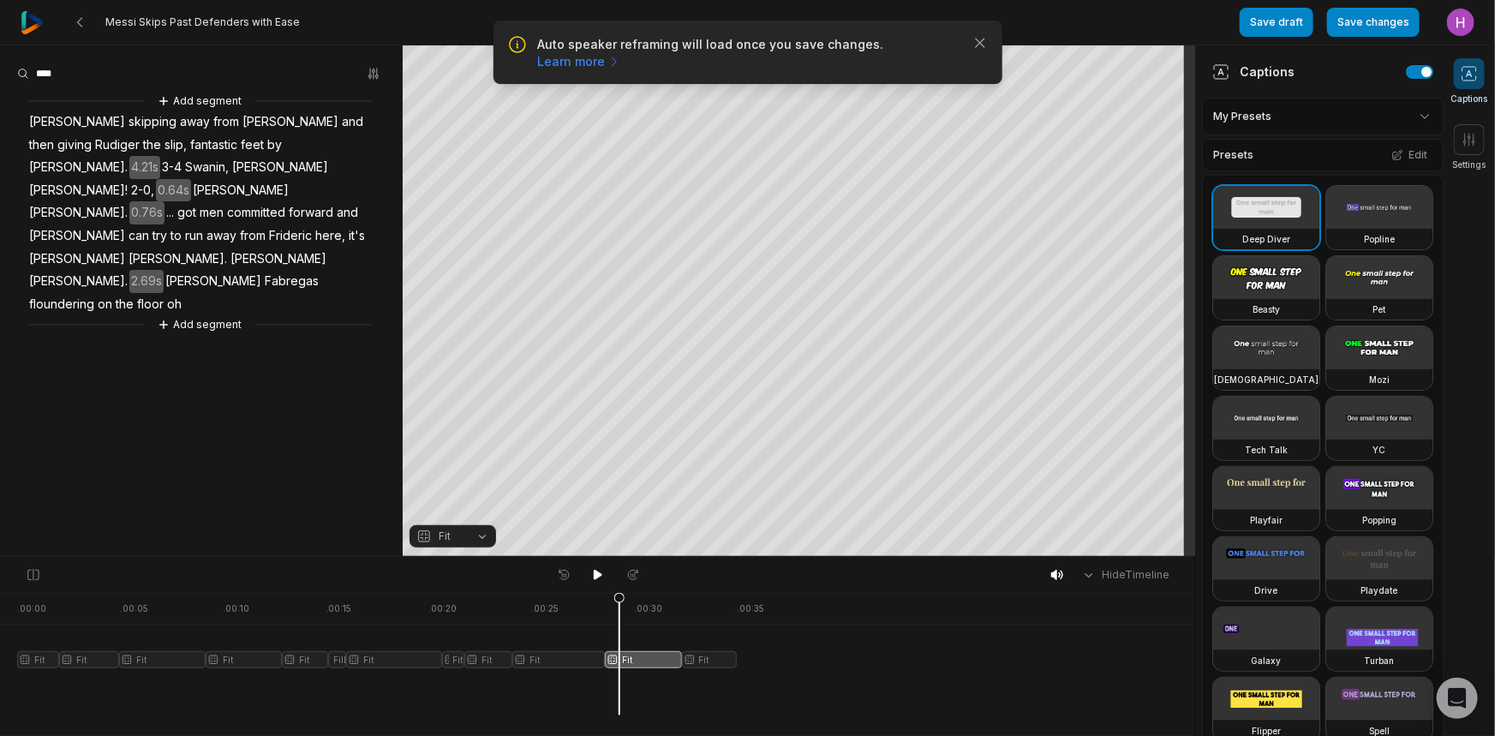
click at [703, 629] on div at bounding box center [377, 654] width 721 height 123
click at [682, 608] on div at bounding box center [377, 654] width 721 height 123
click at [659, 608] on div at bounding box center [377, 654] width 721 height 123
click at [704, 658] on div at bounding box center [377, 654] width 721 height 123
click at [297, 668] on div at bounding box center [377, 654] width 721 height 123
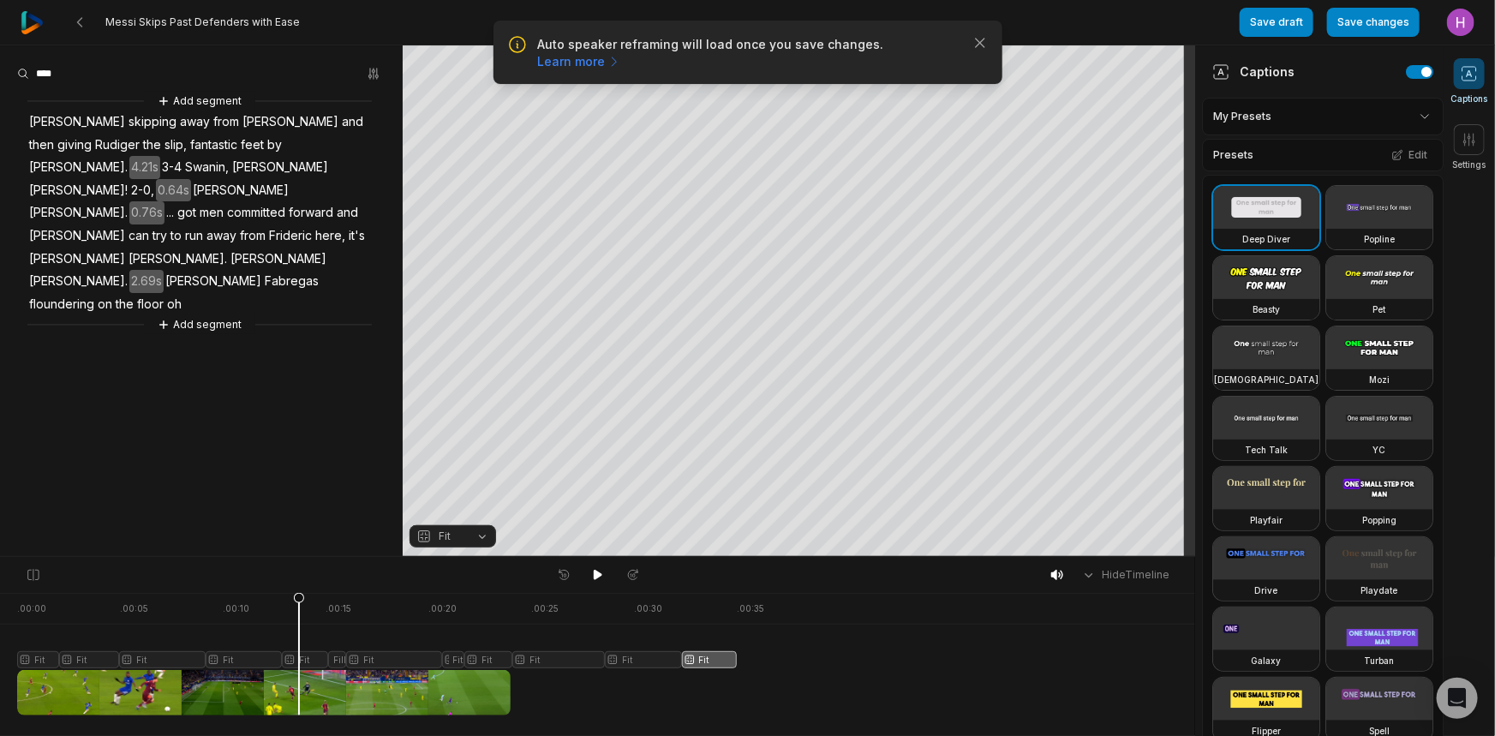
click at [333, 660] on div at bounding box center [377, 654] width 721 height 123
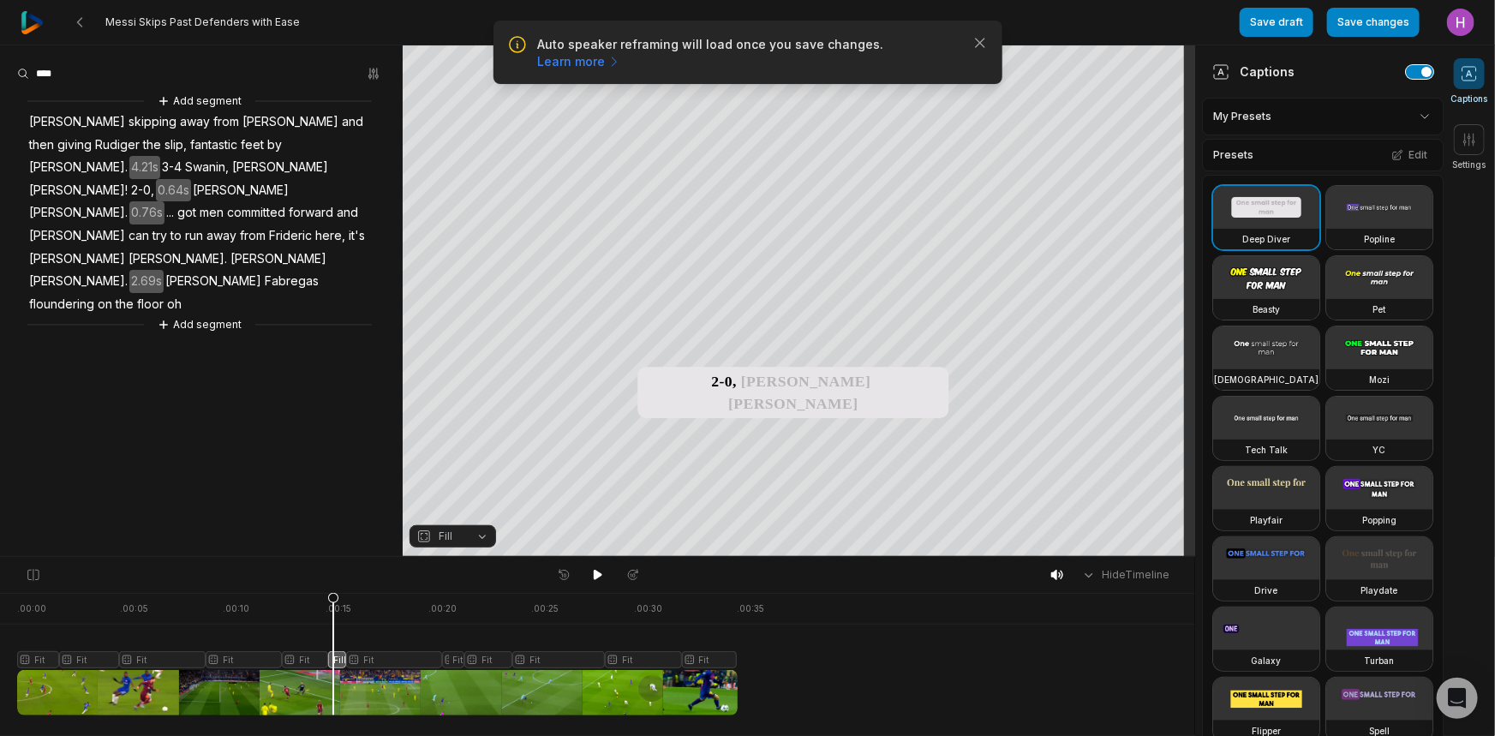
click at [1411, 69] on button "button" at bounding box center [1419, 72] width 27 height 14
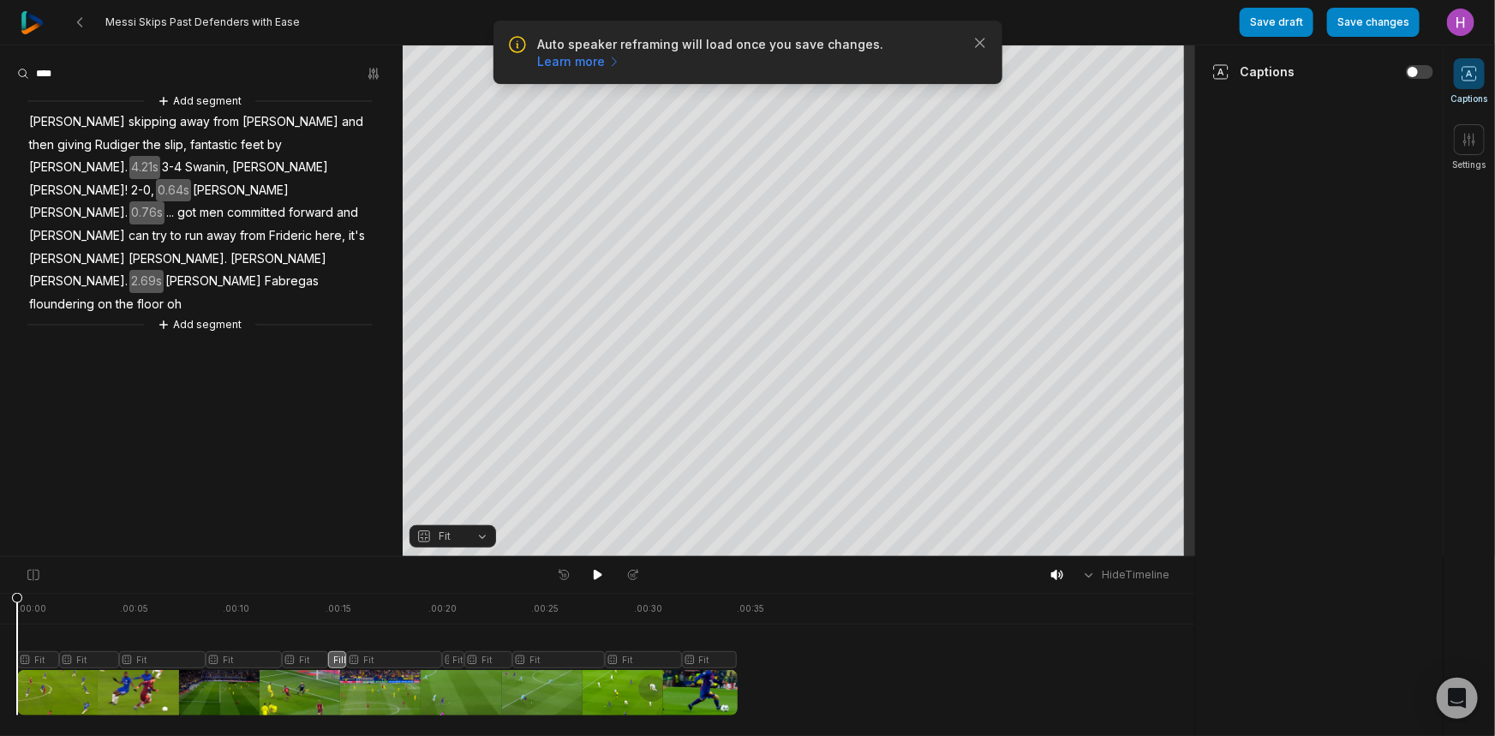
drag, startPoint x: 330, startPoint y: 603, endPoint x: 3, endPoint y: 641, distance: 328.7
click at [3, 641] on div ". 00:00 . 00:05 . 00:10 . 00:15 . 00:20 . 00:25 . 00:30 . 00:35 Fit Fit Fit Fit…" at bounding box center [597, 664] width 1195 height 143
click at [602, 570] on icon at bounding box center [598, 575] width 14 height 14
click at [97, 661] on div at bounding box center [377, 654] width 721 height 123
click at [591, 566] on button at bounding box center [598, 575] width 24 height 22
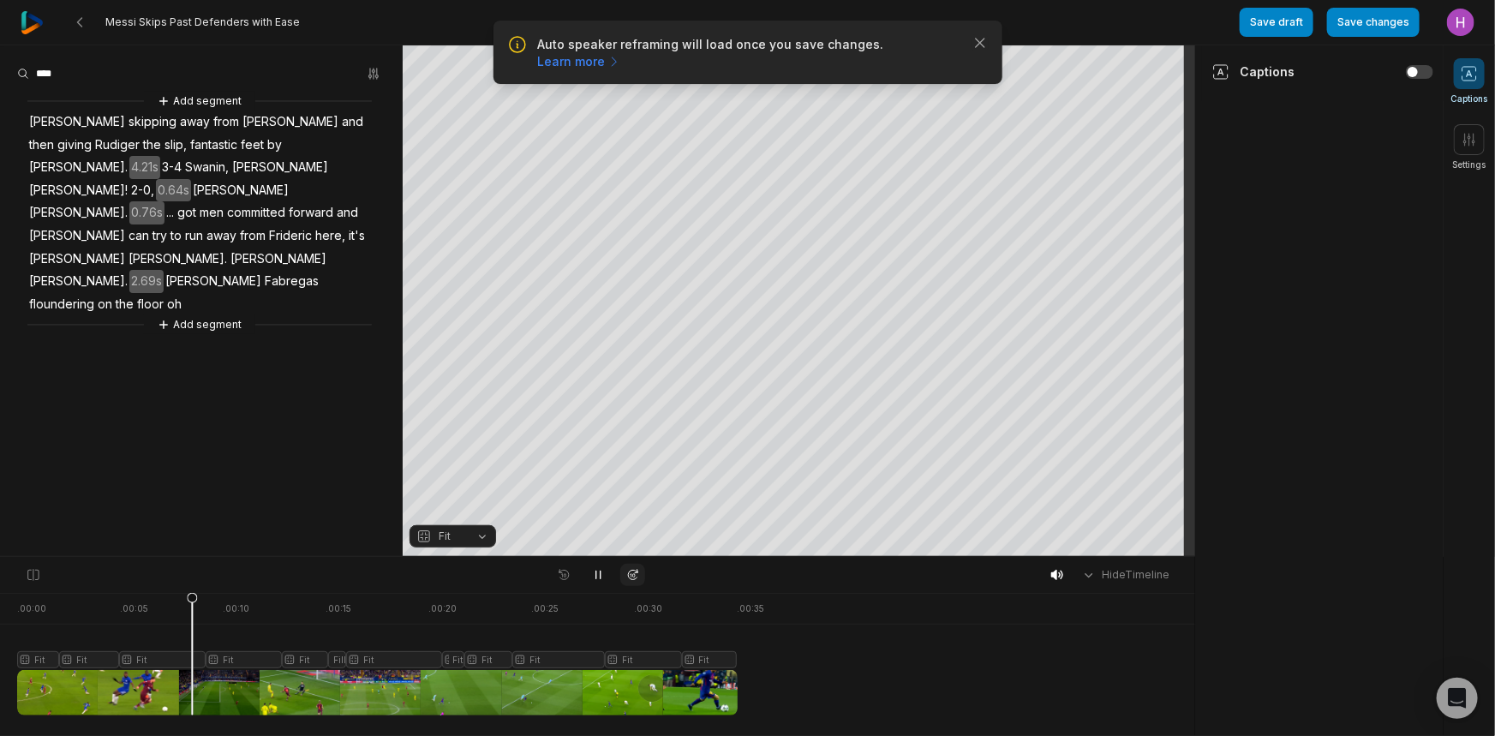
click at [626, 578] on icon at bounding box center [633, 575] width 15 height 14
click at [1394, 21] on button "Save changes" at bounding box center [1373, 22] width 93 height 29
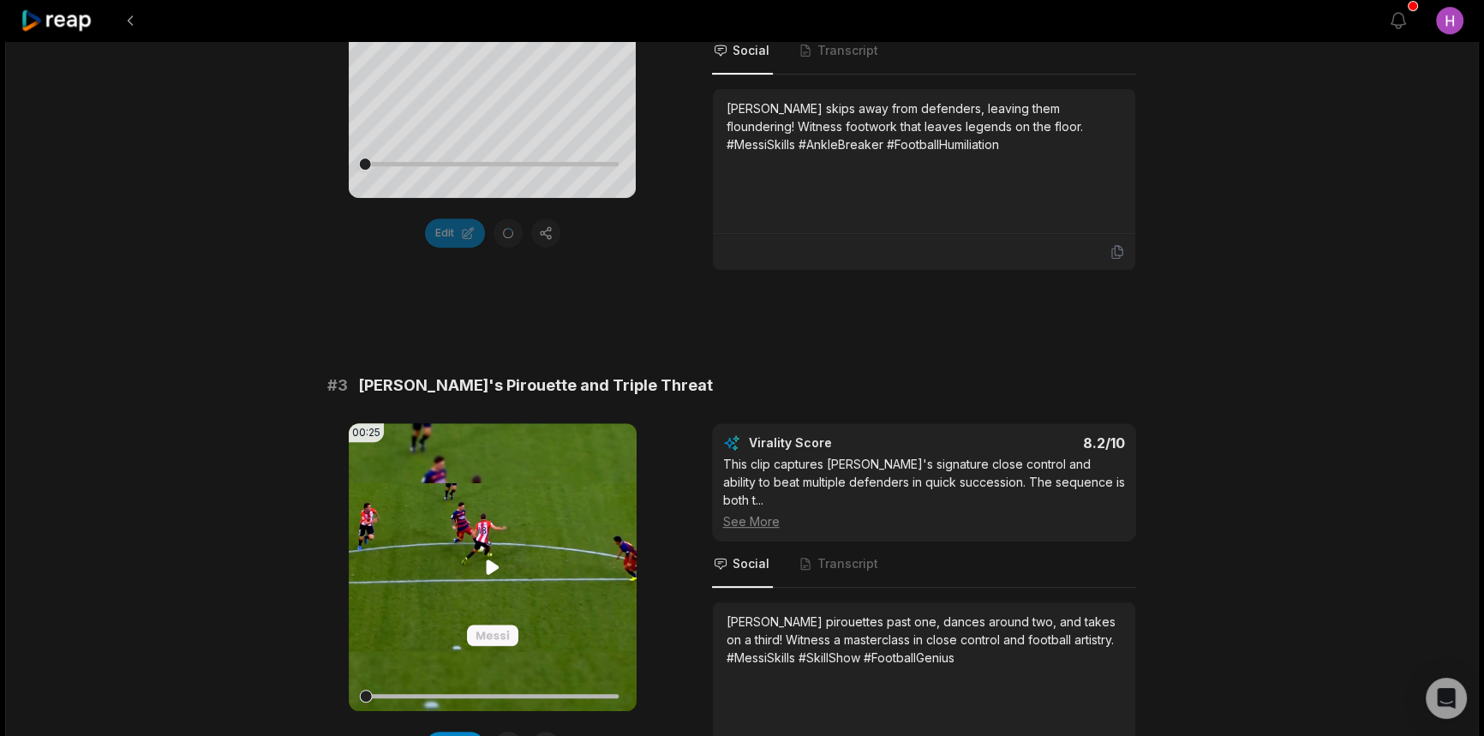
scroll to position [1012, 0]
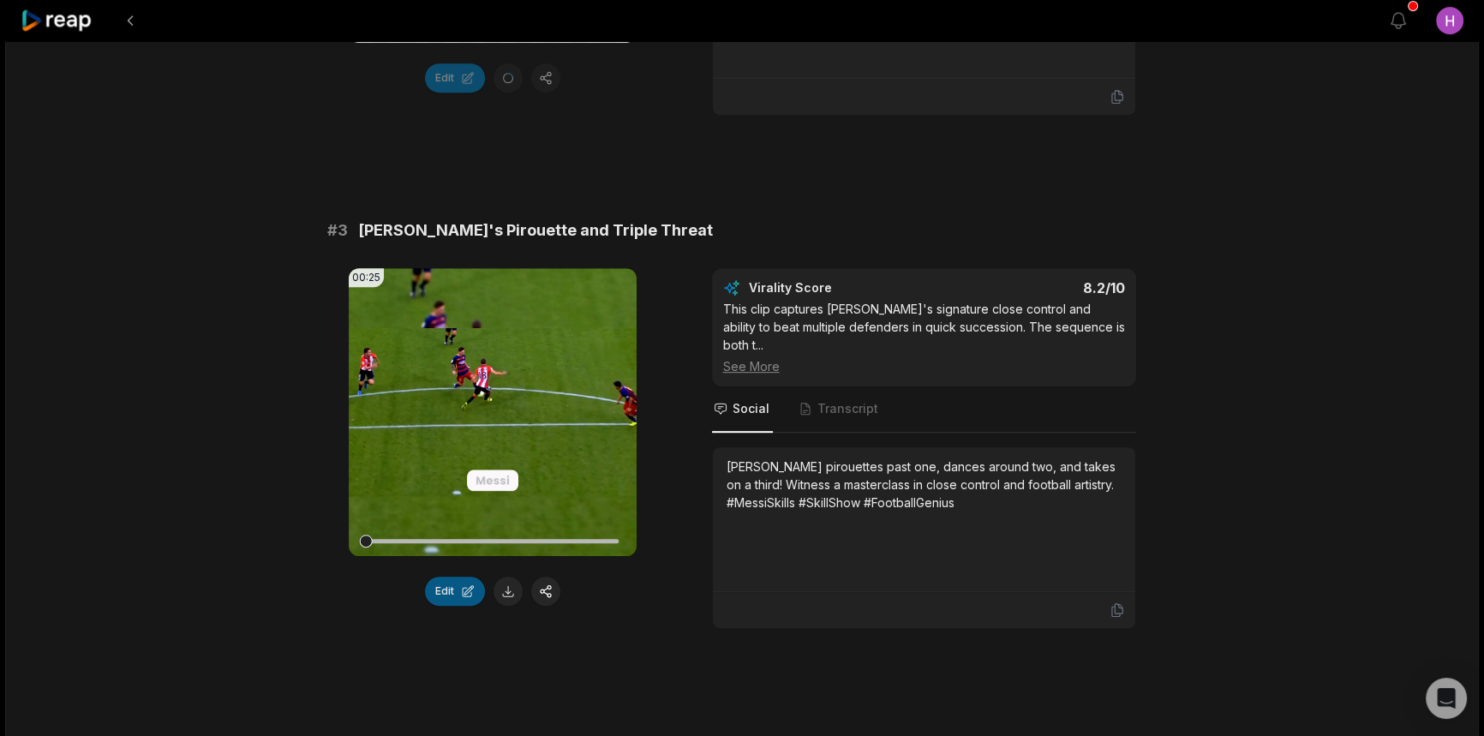
click at [476, 577] on button "Edit" at bounding box center [455, 591] width 60 height 29
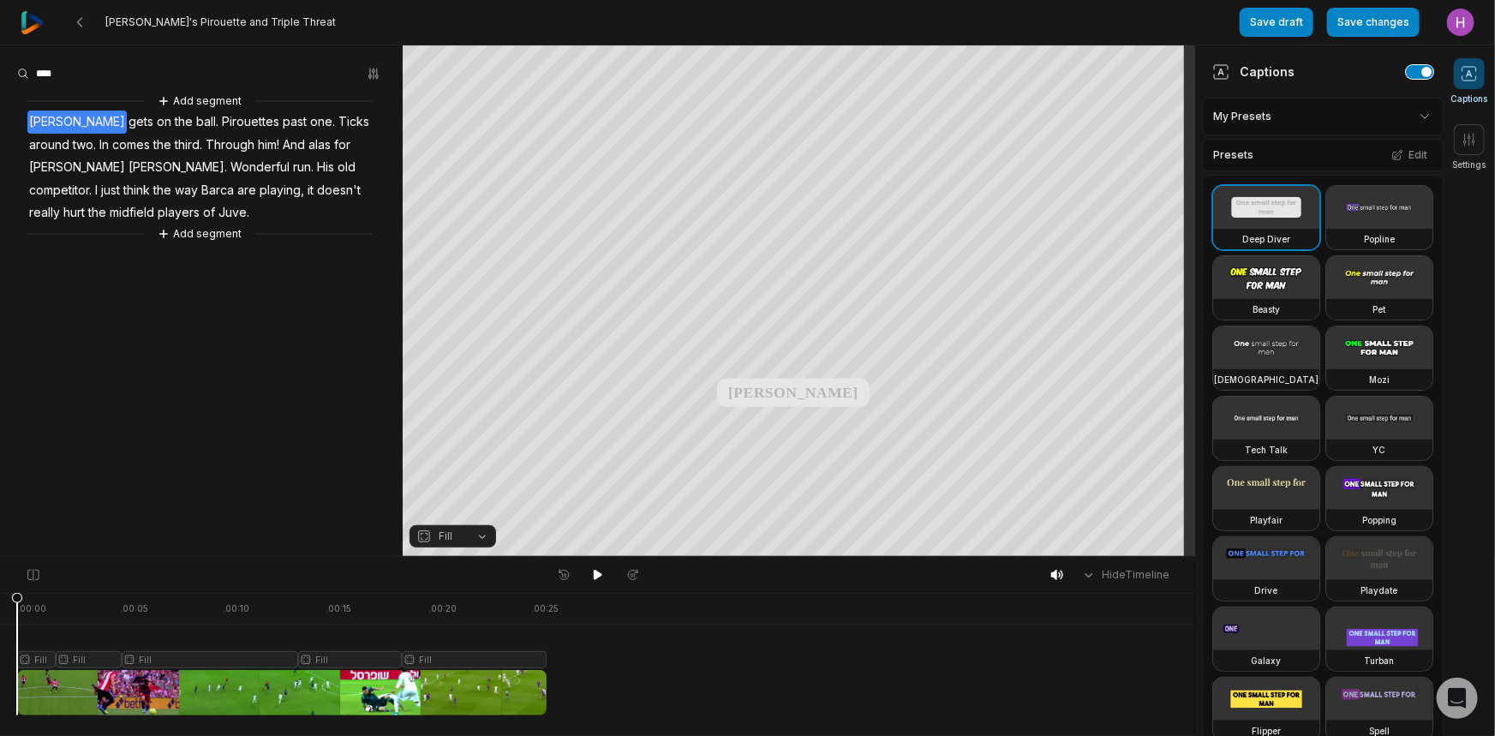
click at [1406, 75] on button "button" at bounding box center [1419, 72] width 27 height 14
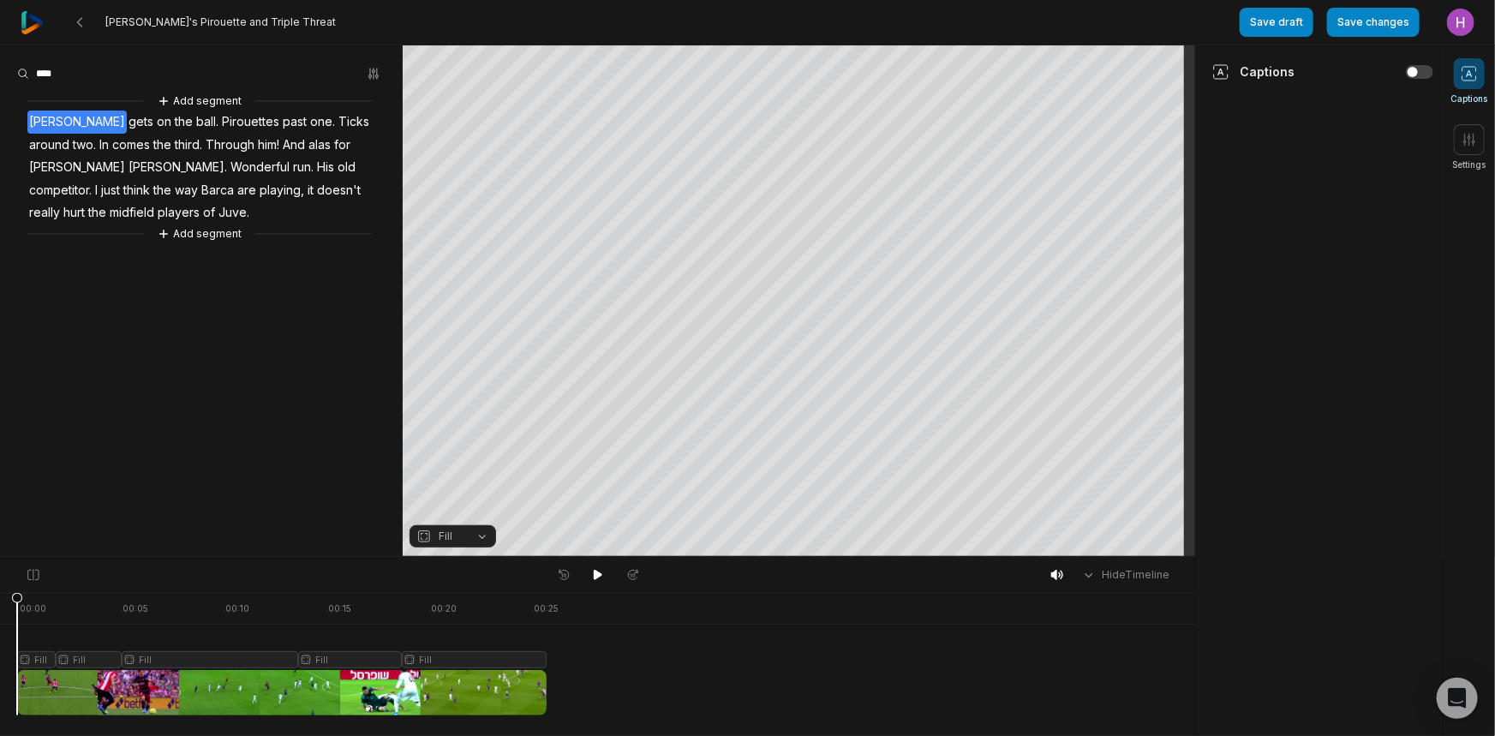
click at [35, 660] on div at bounding box center [282, 654] width 530 height 123
click at [476, 537] on button "Fill" at bounding box center [453, 536] width 87 height 22
click at [469, 484] on div "Fit" at bounding box center [453, 487] width 87 height 22
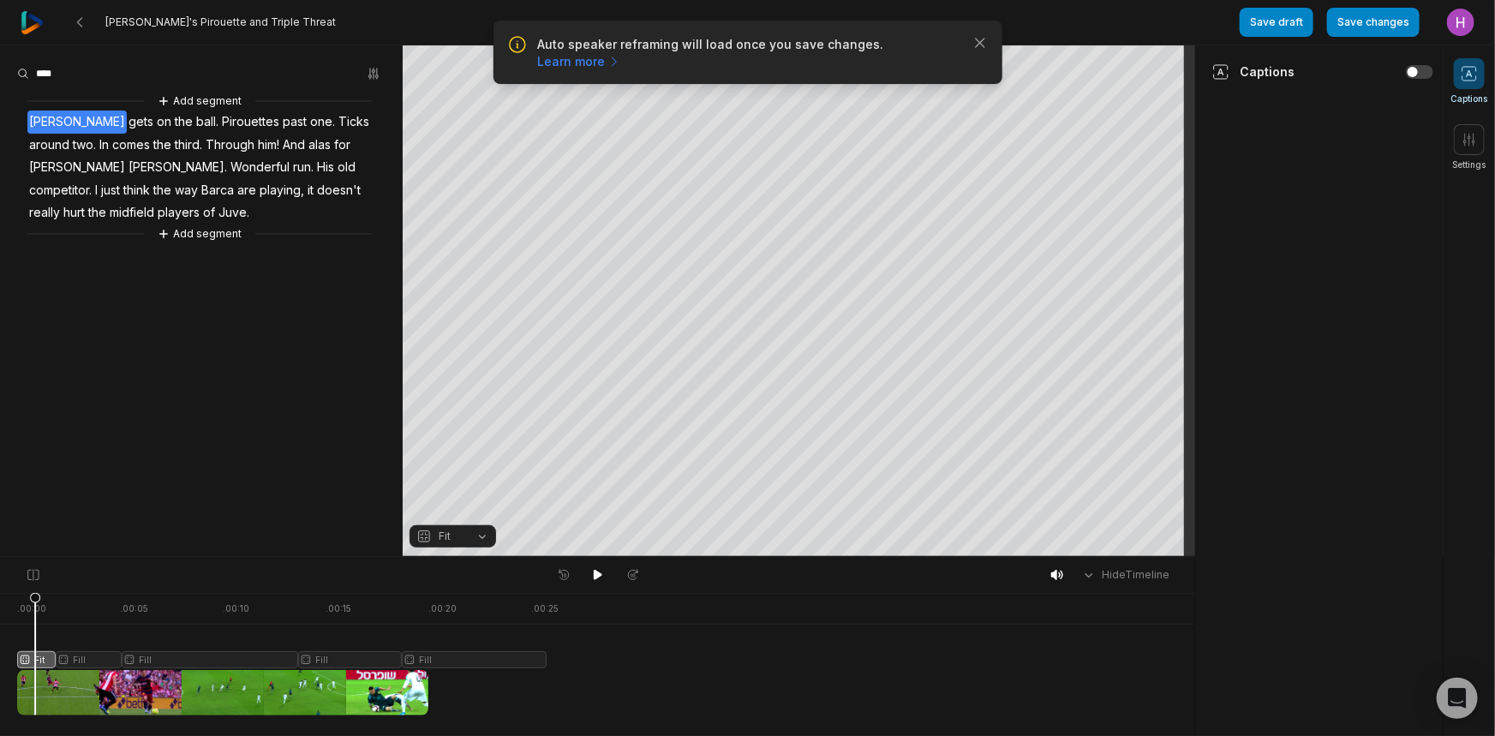
click at [93, 658] on div at bounding box center [282, 654] width 530 height 123
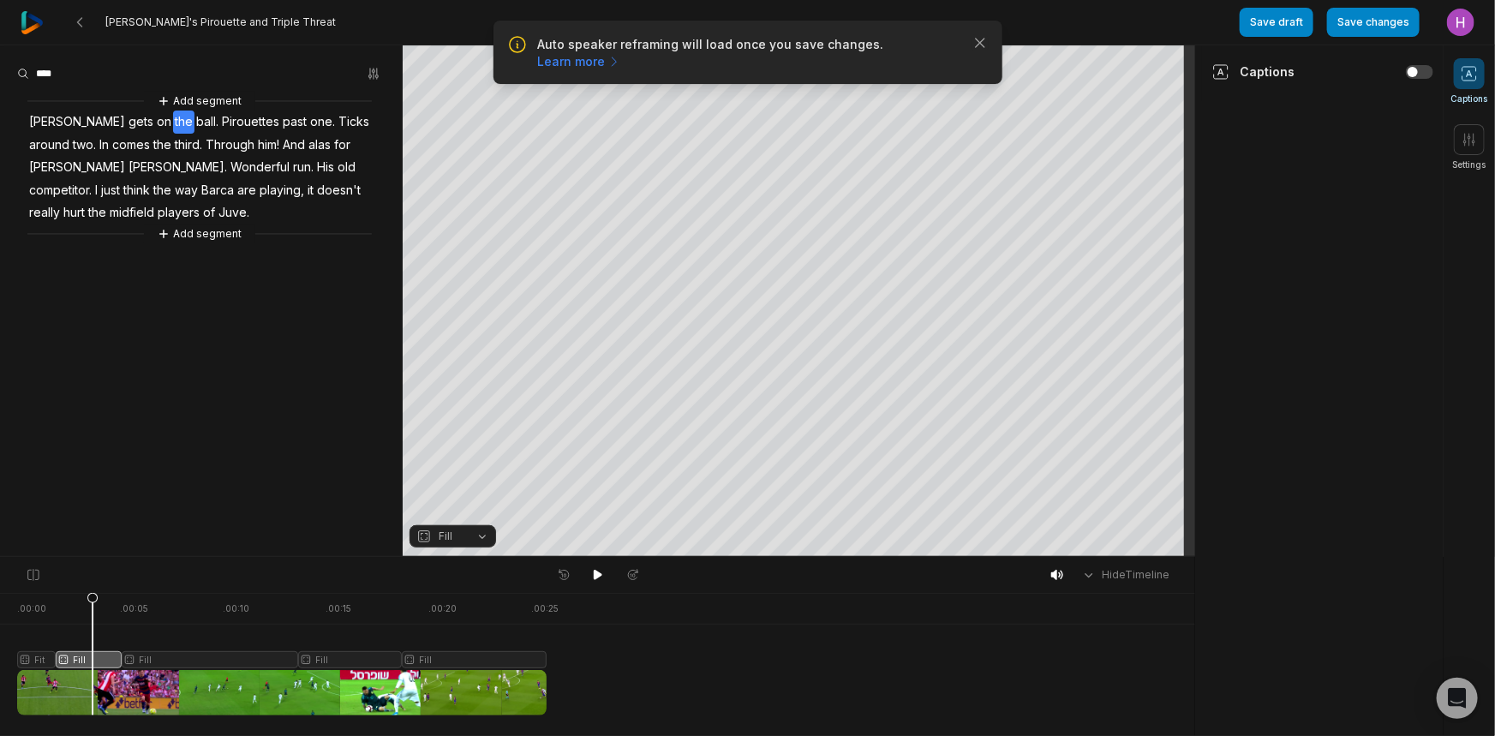
click at [482, 539] on button "Fill" at bounding box center [453, 536] width 87 height 22
click at [467, 492] on div "Fit" at bounding box center [453, 487] width 87 height 22
click at [144, 656] on div at bounding box center [282, 654] width 530 height 123
click at [482, 535] on button "Fill" at bounding box center [453, 536] width 87 height 22
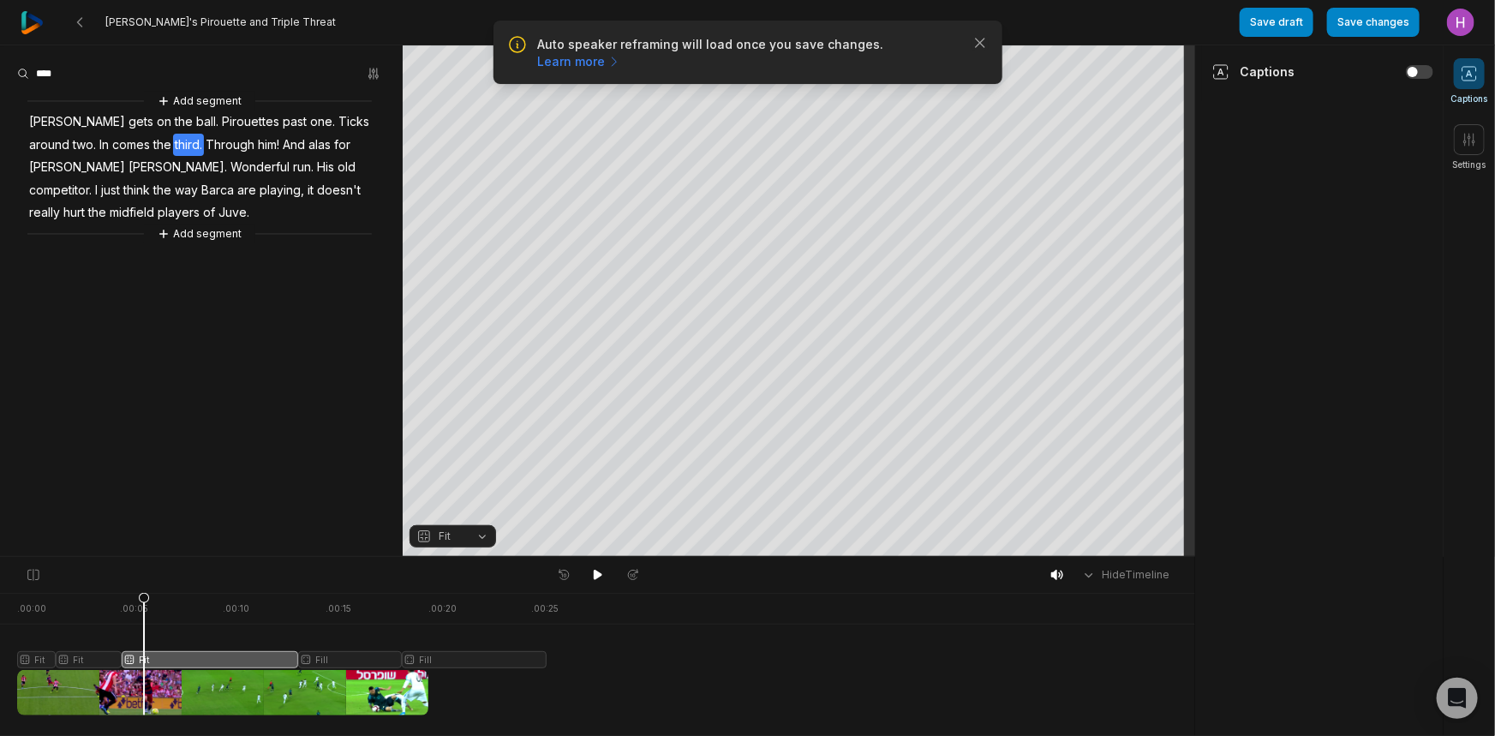
click at [337, 661] on div at bounding box center [282, 654] width 530 height 123
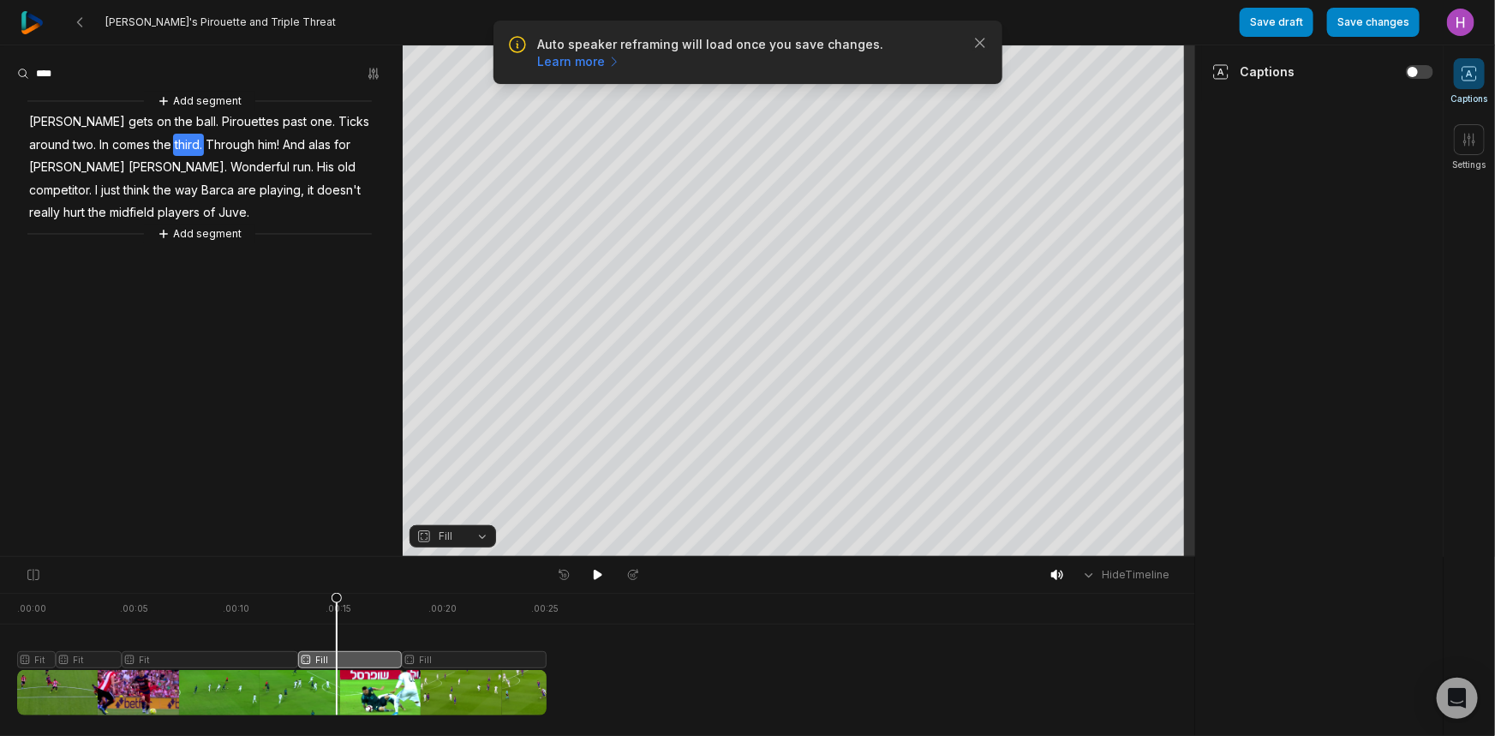
click at [445, 543] on span "Fill" at bounding box center [446, 536] width 14 height 15
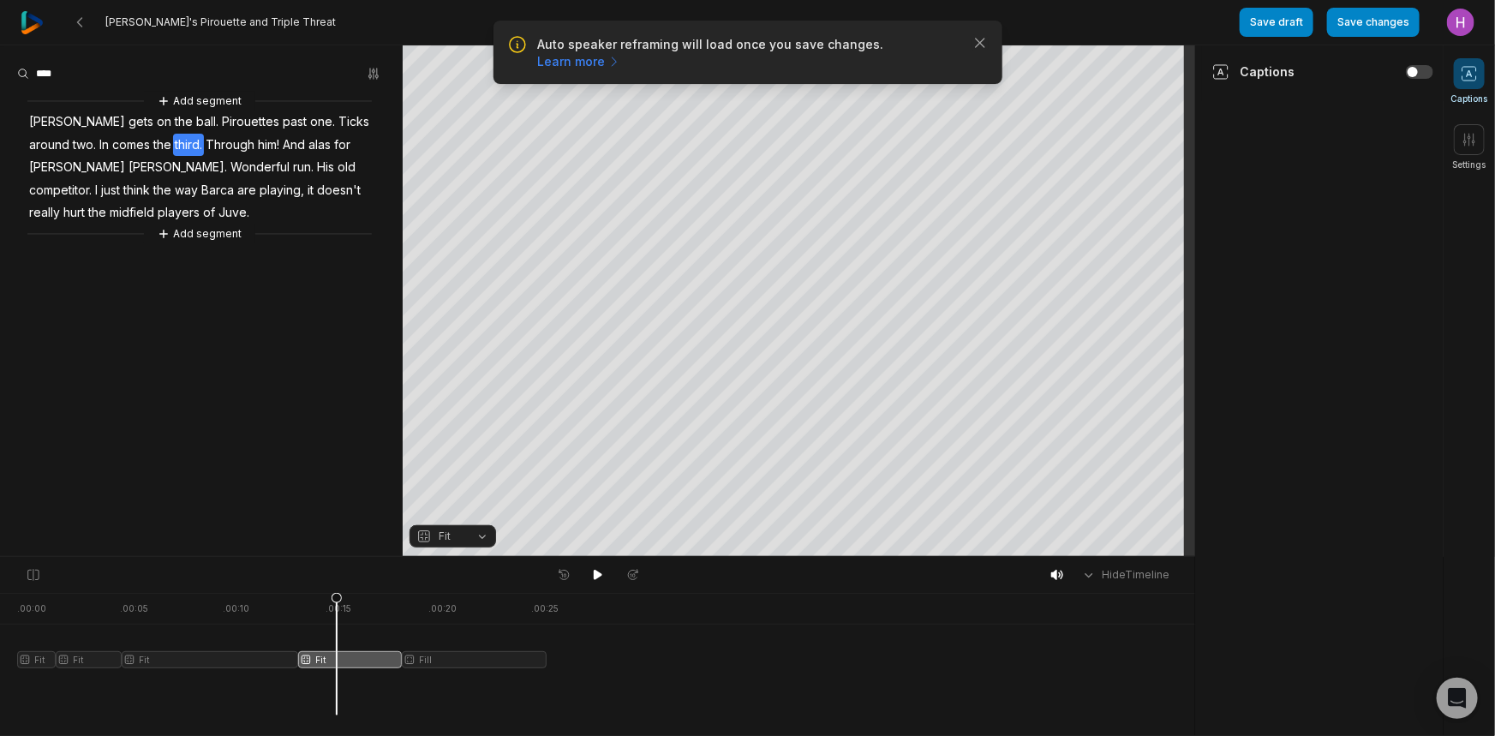
click at [434, 653] on div at bounding box center [282, 654] width 530 height 123
click at [443, 652] on div at bounding box center [282, 654] width 530 height 123
click at [445, 657] on div at bounding box center [282, 654] width 530 height 123
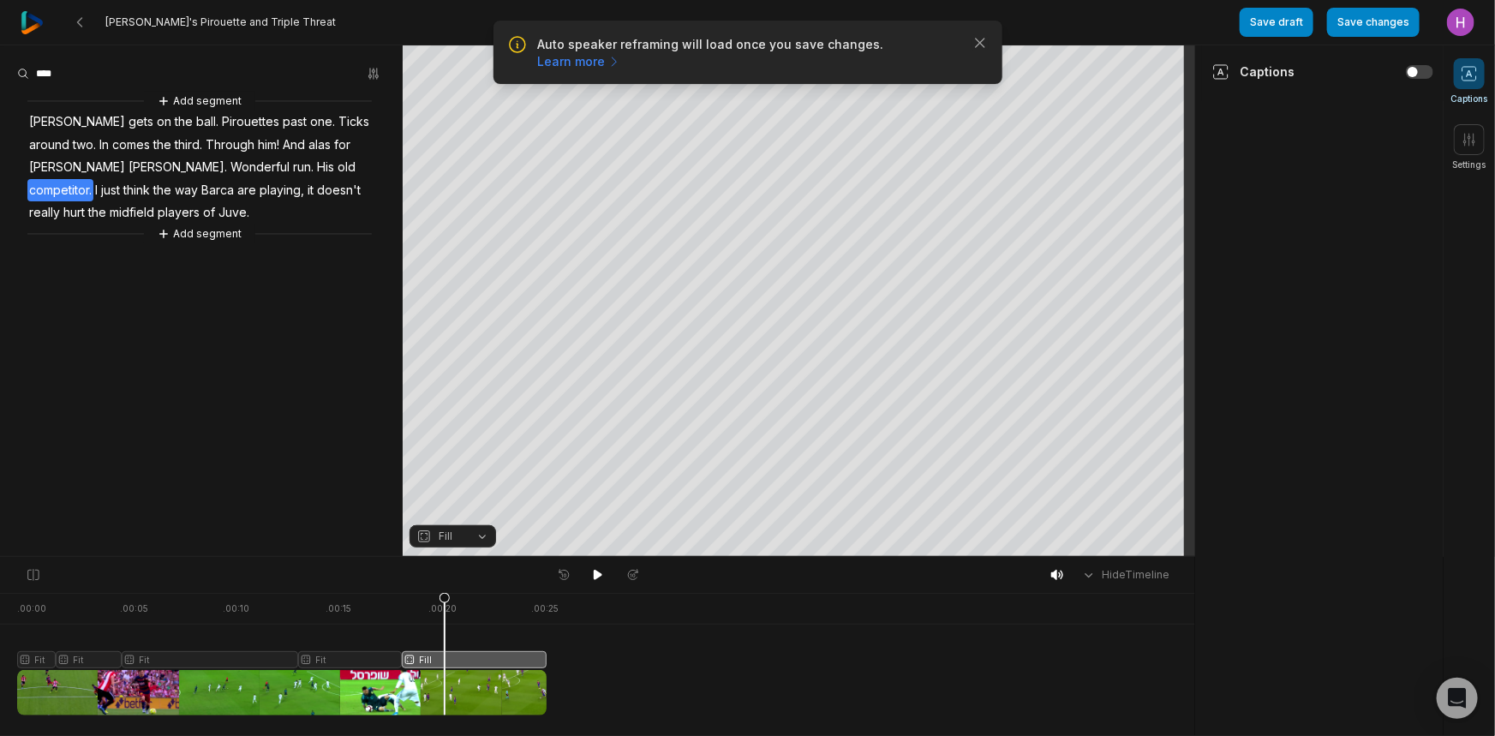
click at [458, 542] on span "Fill" at bounding box center [438, 536] width 45 height 15
click at [597, 568] on icon at bounding box center [598, 575] width 14 height 14
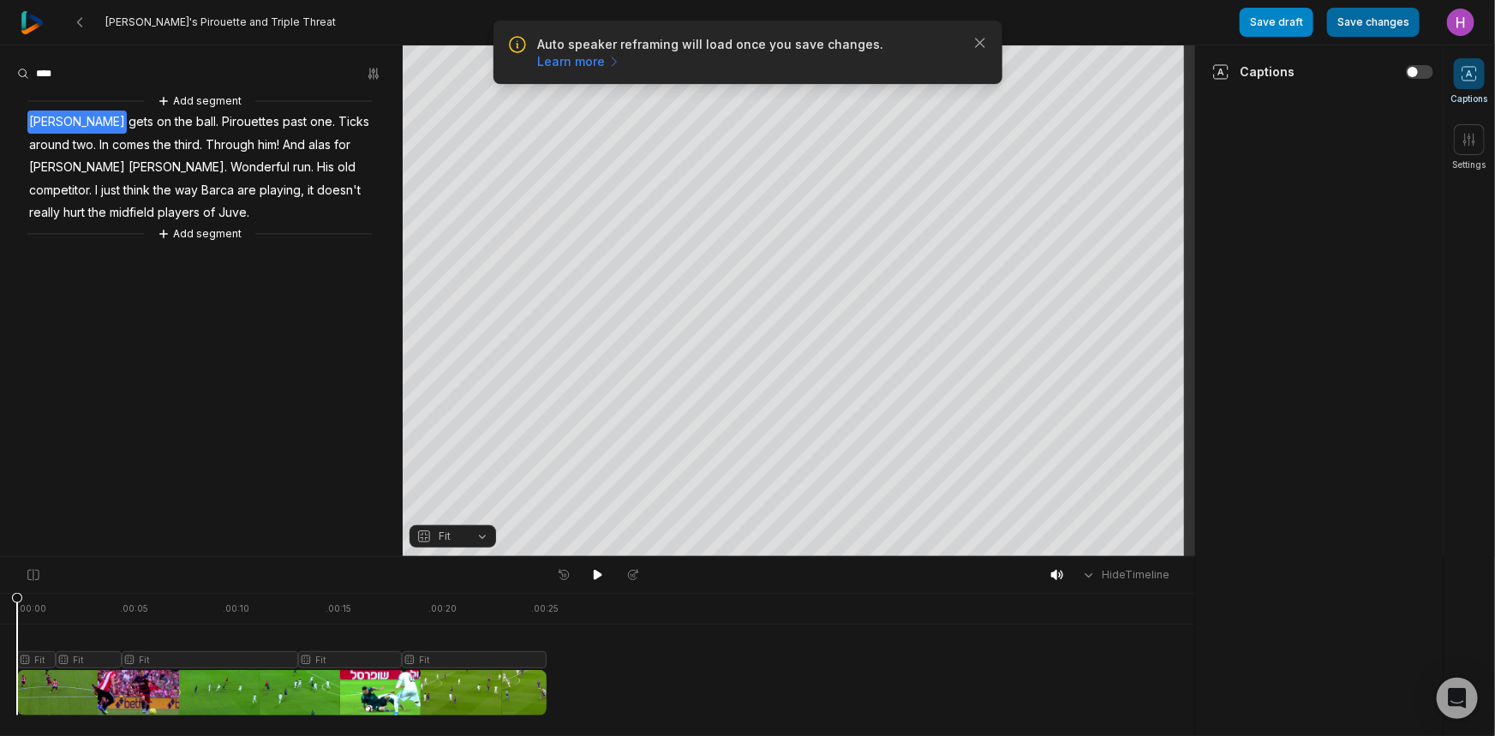
click at [1361, 19] on button "Save changes" at bounding box center [1373, 22] width 93 height 29
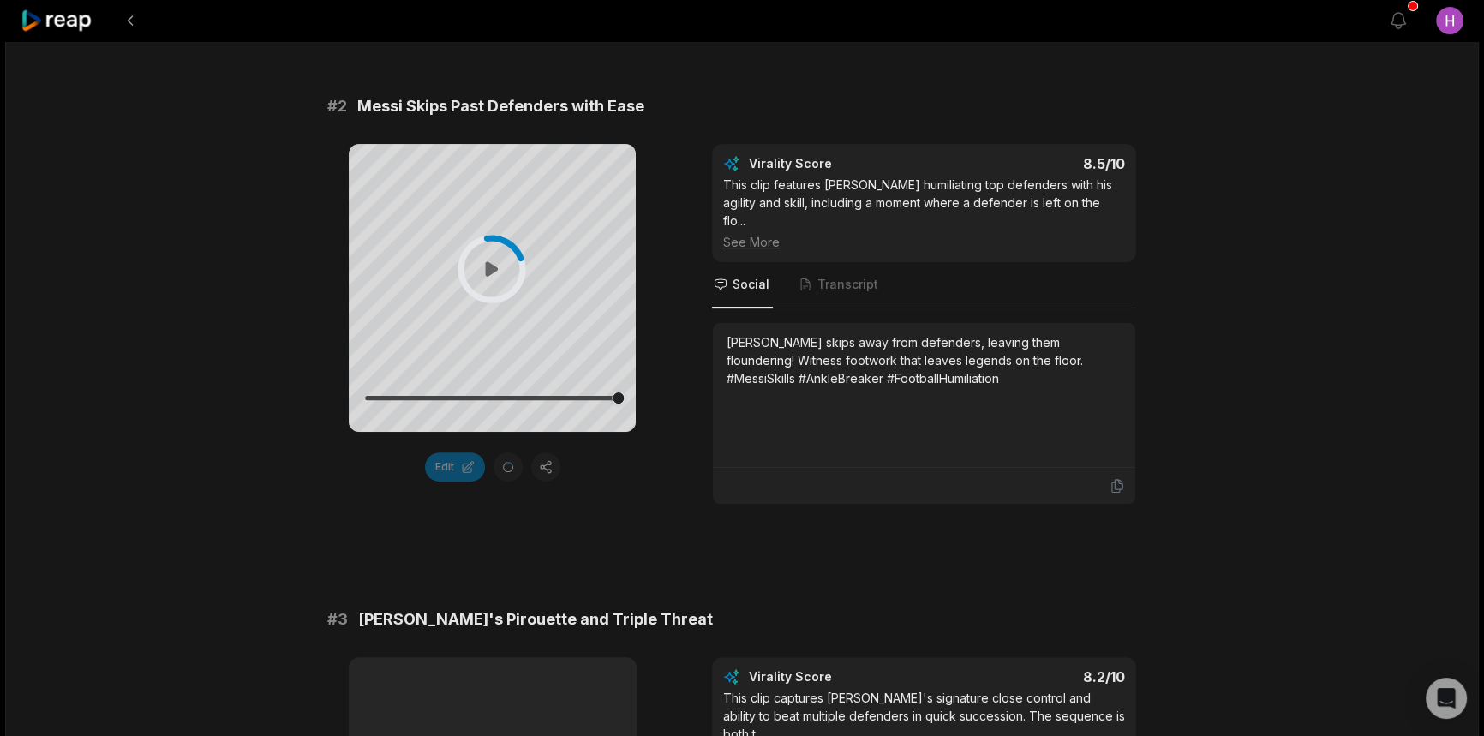
scroll to position [857, 0]
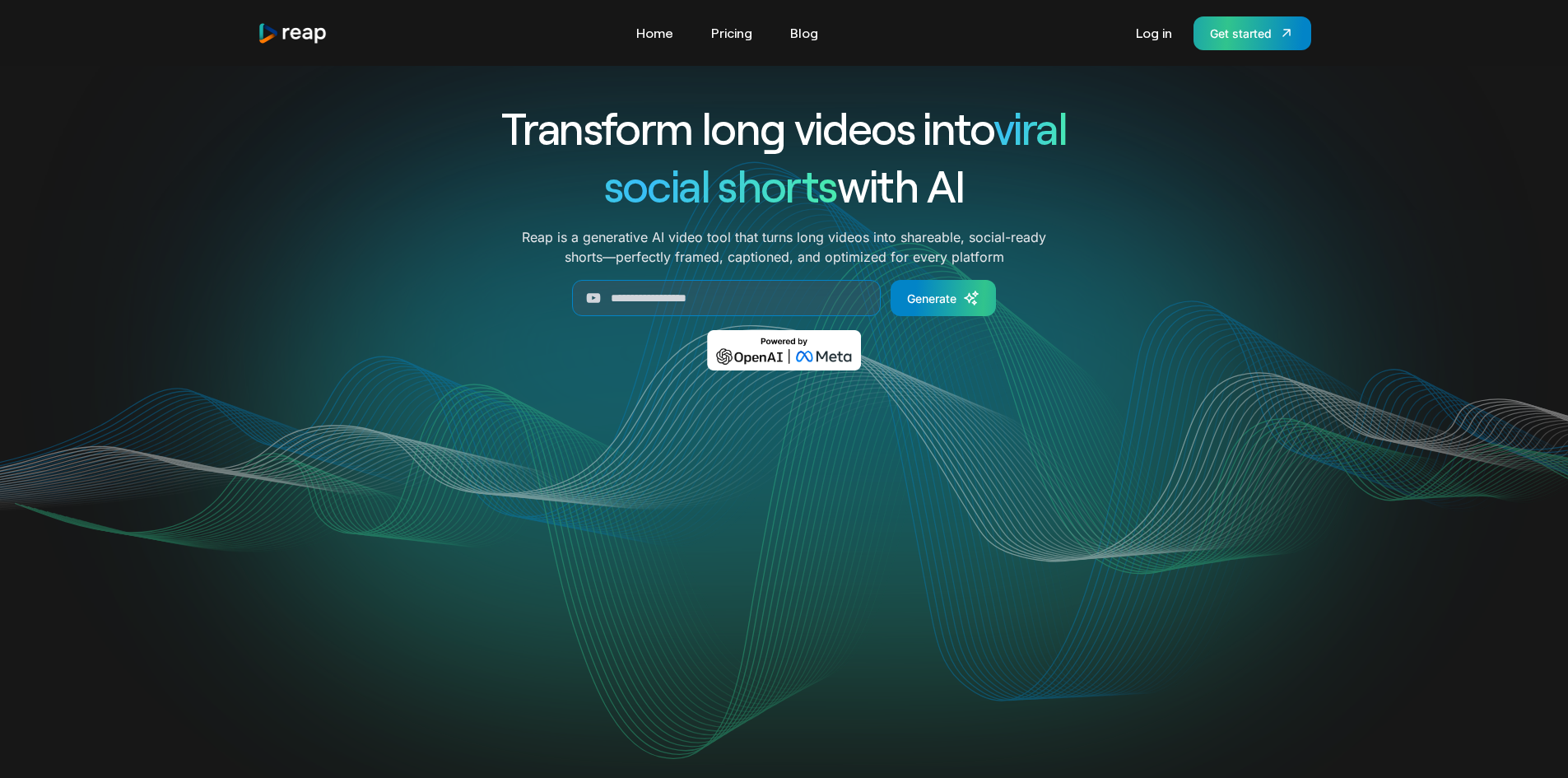
click at [1241, 34] on div "Get started" at bounding box center [1241, 34] width 61 height 17
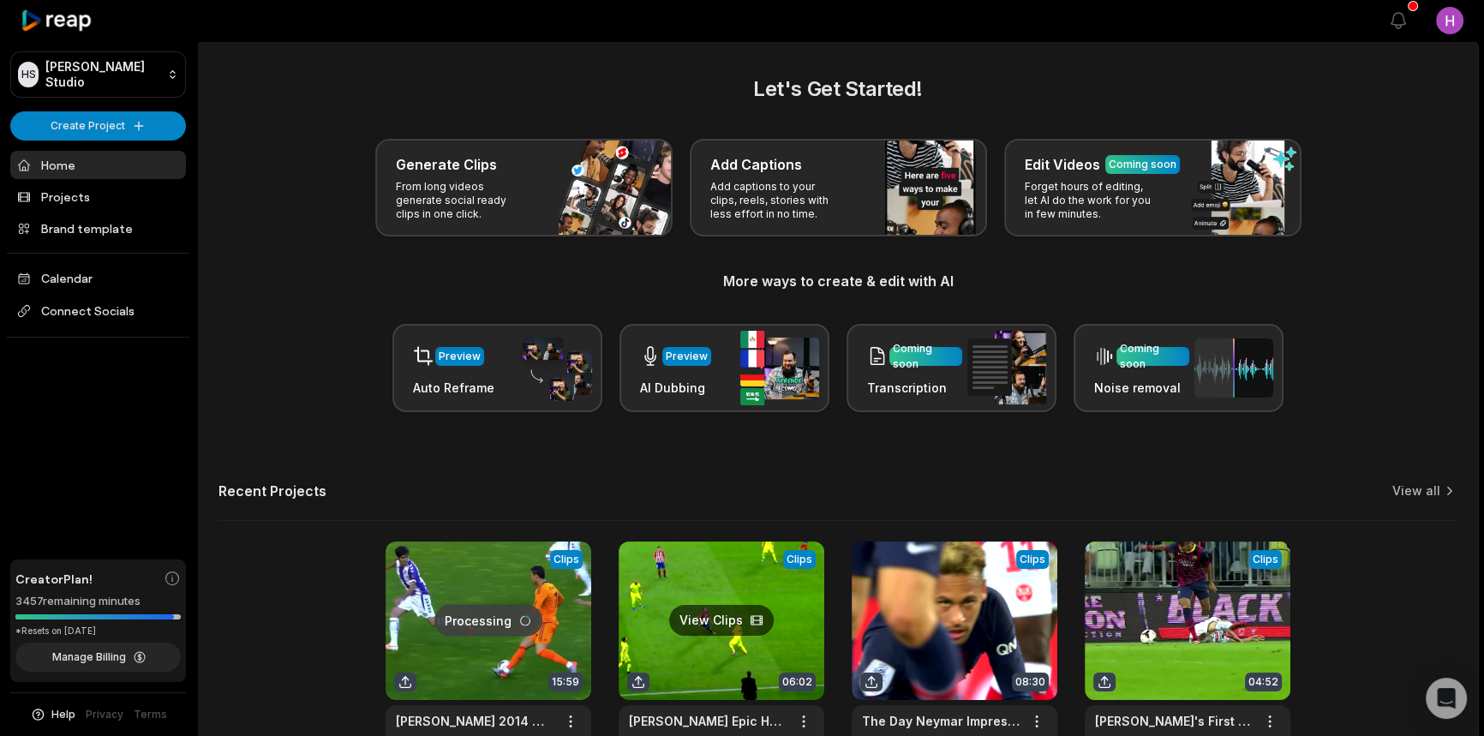
scroll to position [77, 0]
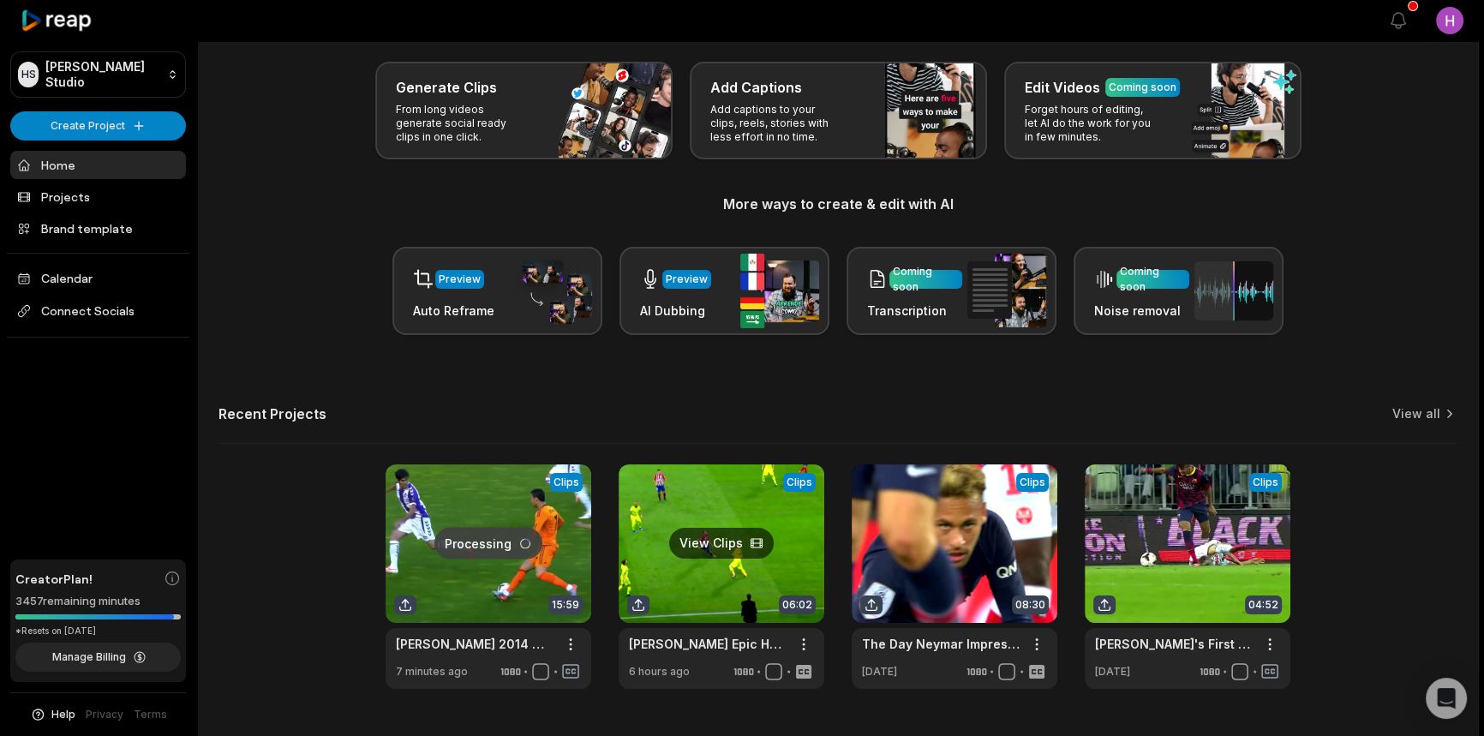
click at [735, 570] on link at bounding box center [722, 576] width 206 height 225
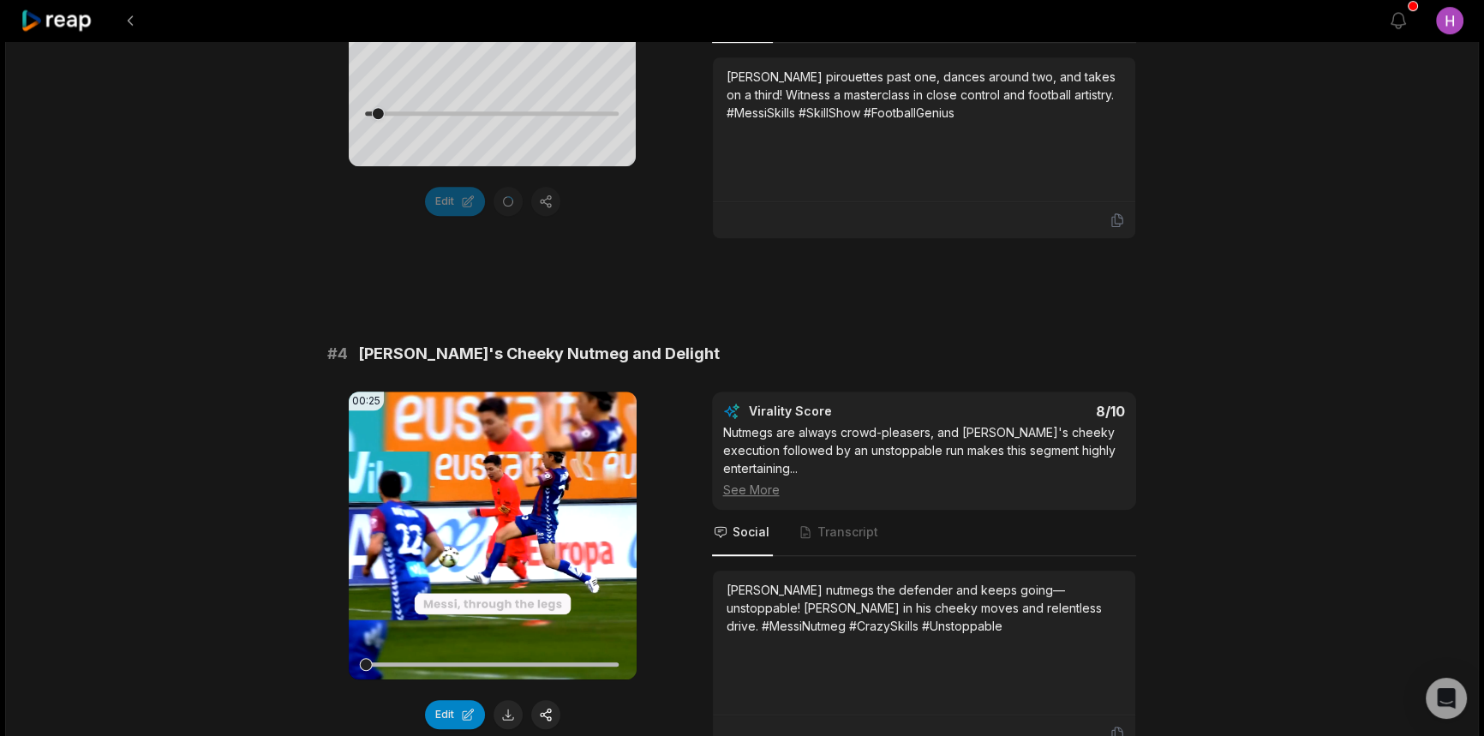
scroll to position [1558, 0]
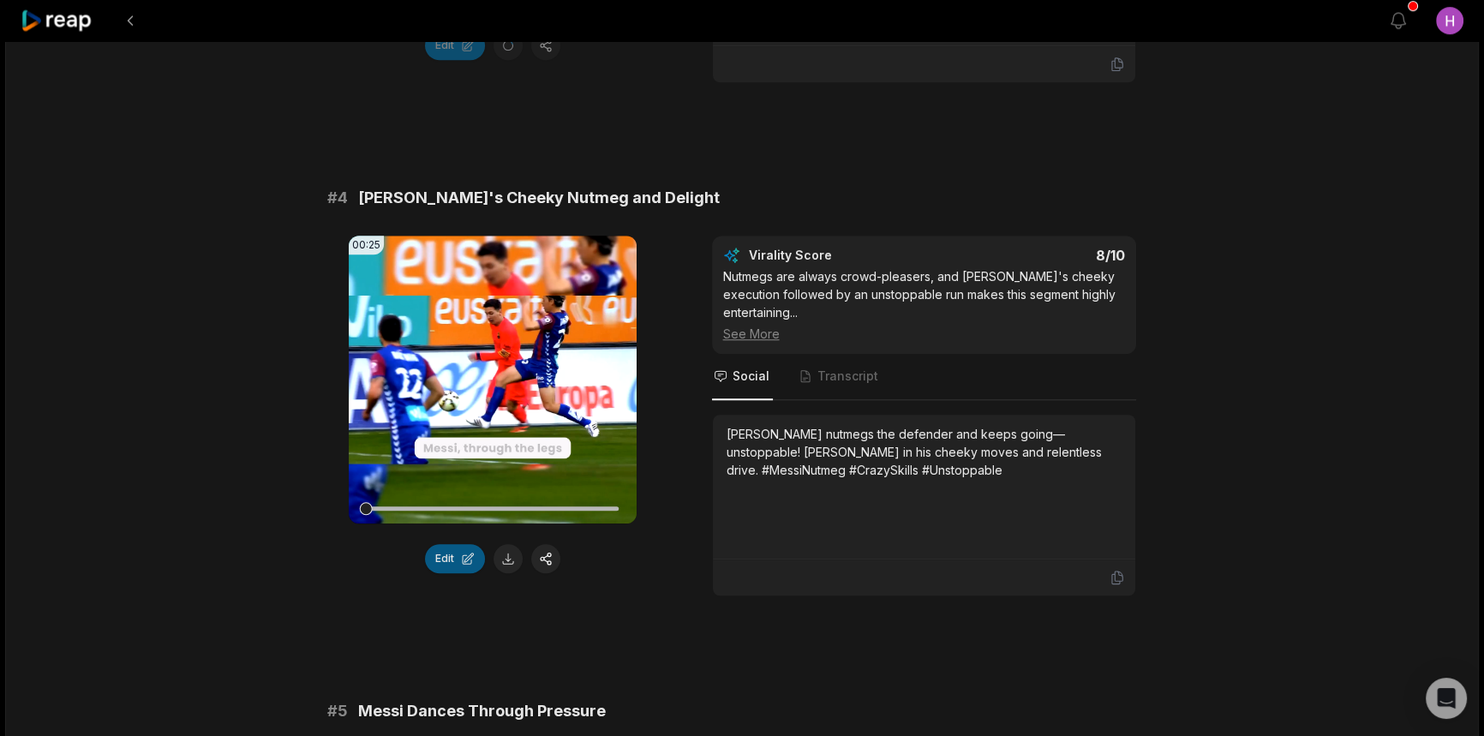
click at [464, 544] on button "Edit" at bounding box center [455, 558] width 60 height 29
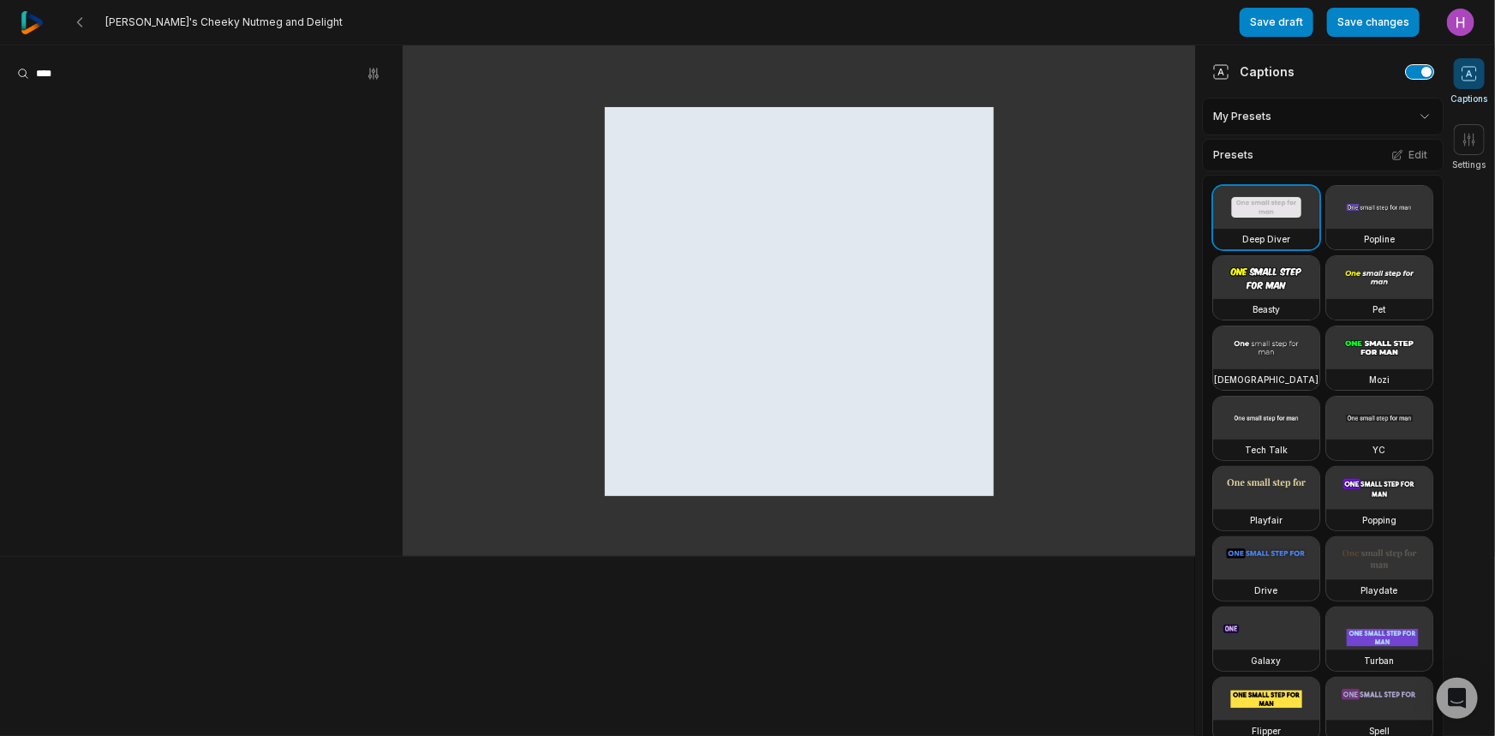
click at [1406, 75] on button "button" at bounding box center [1419, 72] width 27 height 14
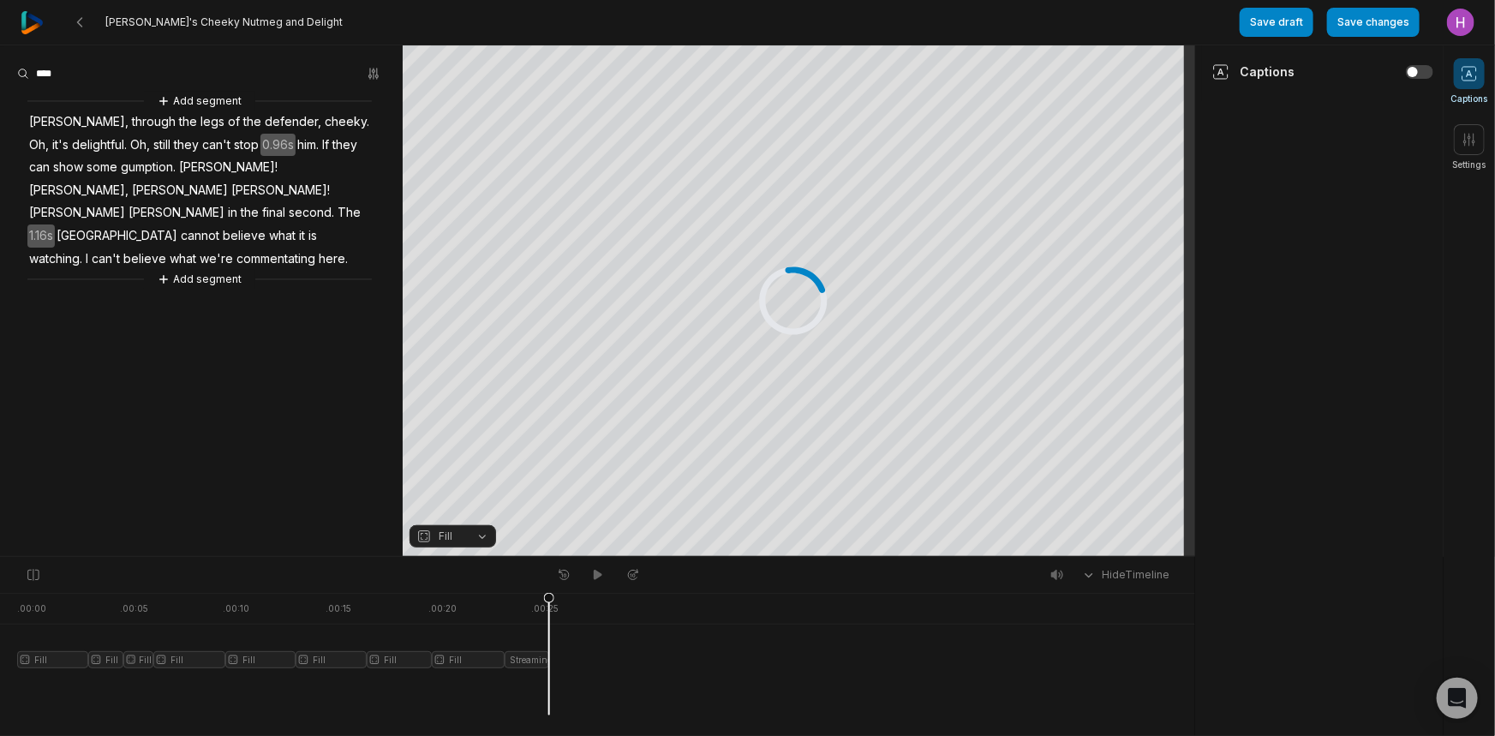
click at [50, 662] on div at bounding box center [283, 654] width 532 height 123
click at [463, 538] on button "Fill" at bounding box center [453, 536] width 87 height 22
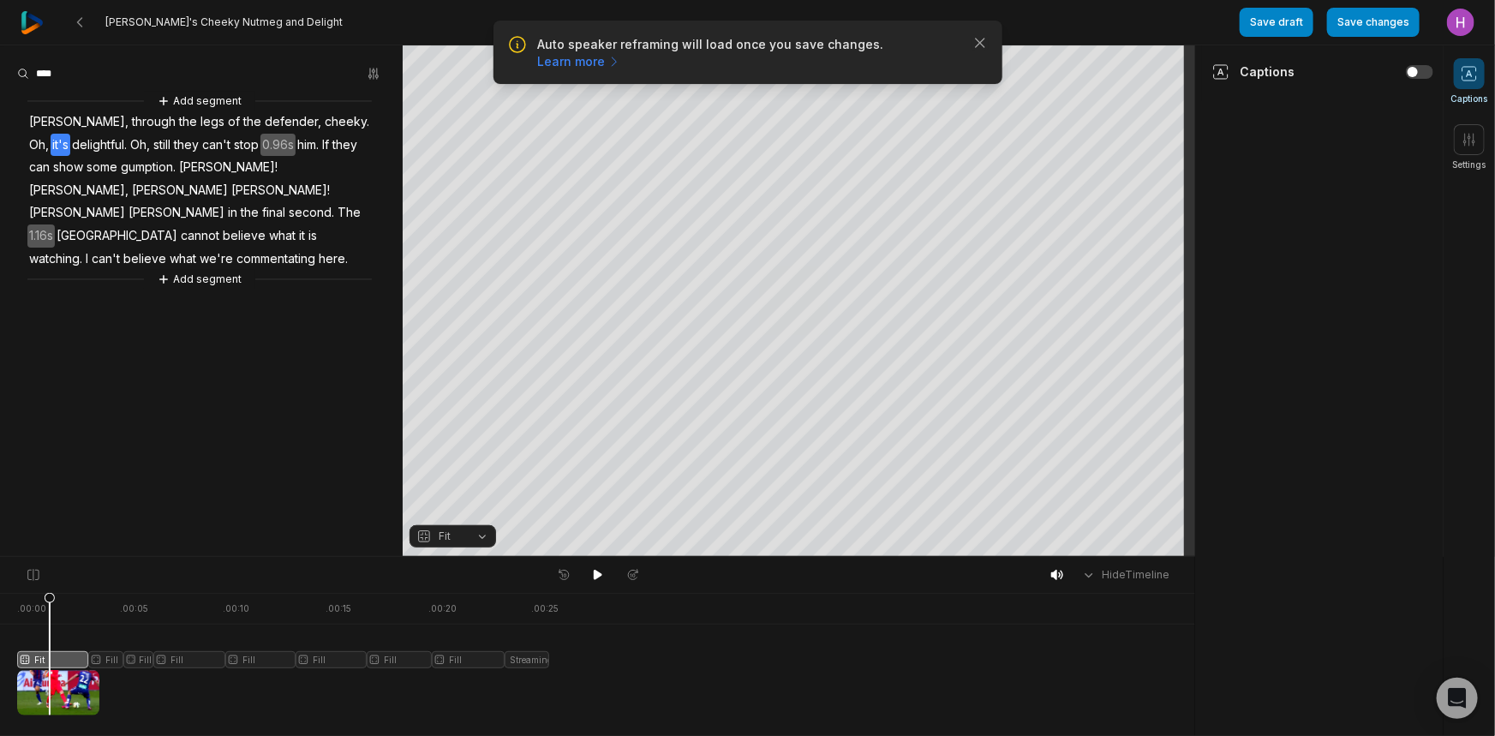
click at [106, 658] on div at bounding box center [283, 654] width 532 height 123
click at [434, 536] on span "Fill" at bounding box center [438, 536] width 45 height 15
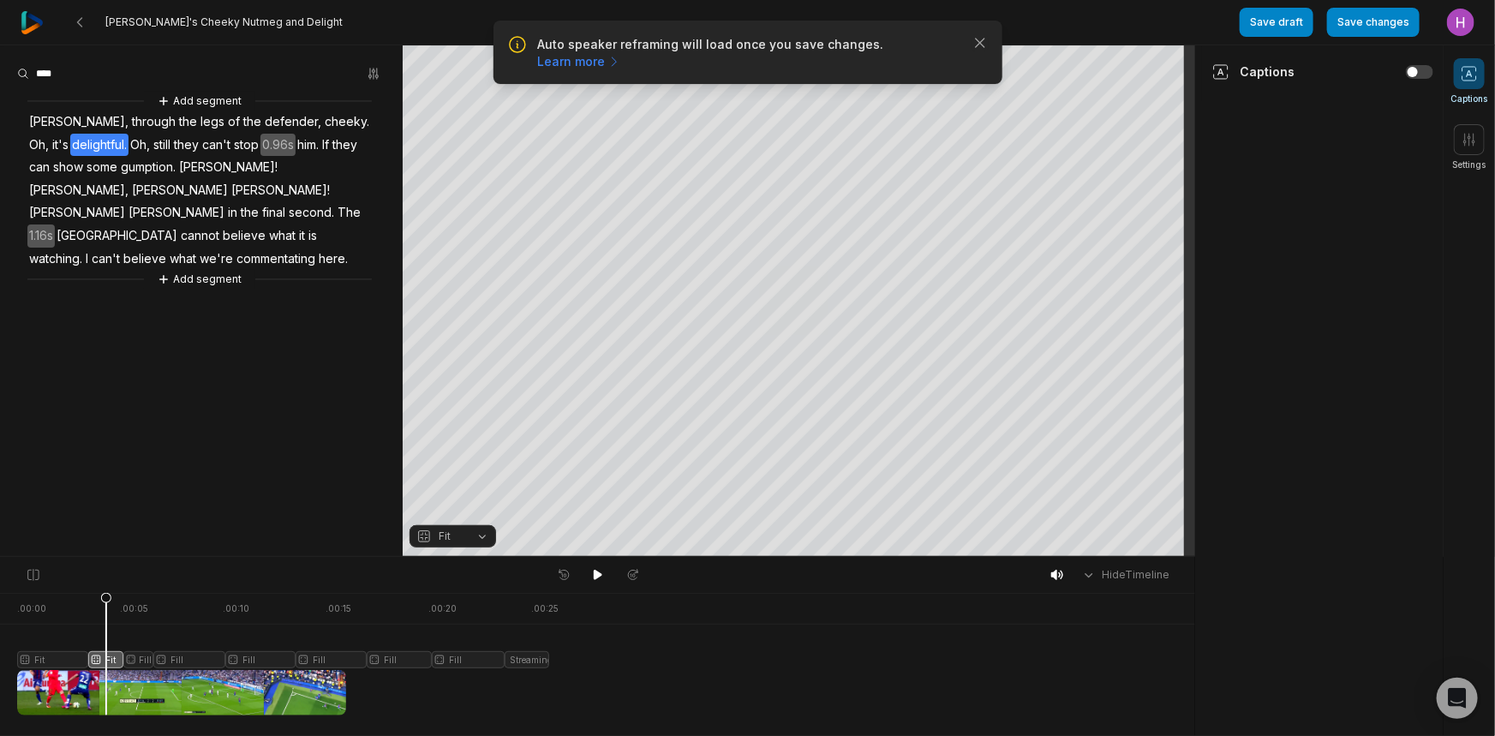
click at [144, 658] on div at bounding box center [283, 654] width 532 height 123
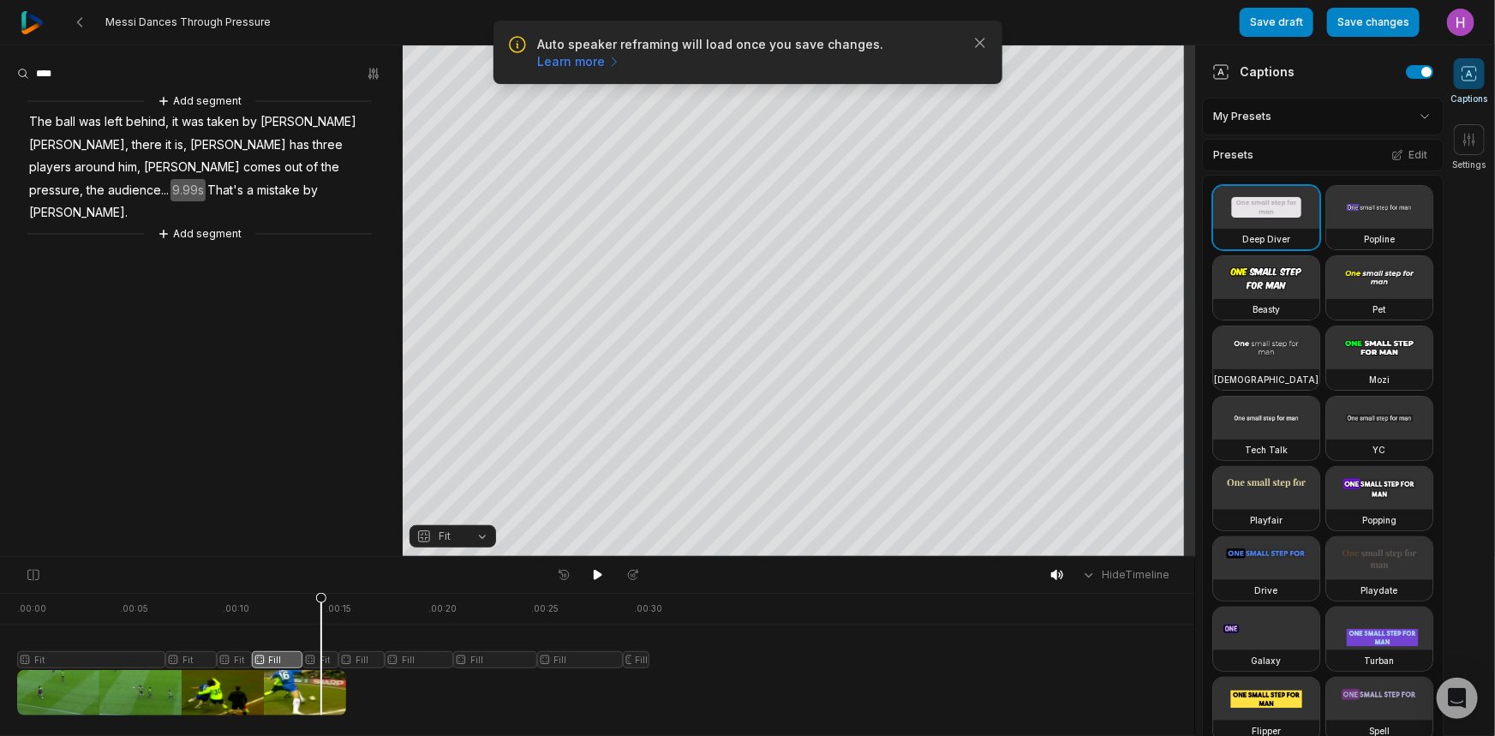
click at [330, 652] on div at bounding box center [333, 654] width 632 height 123
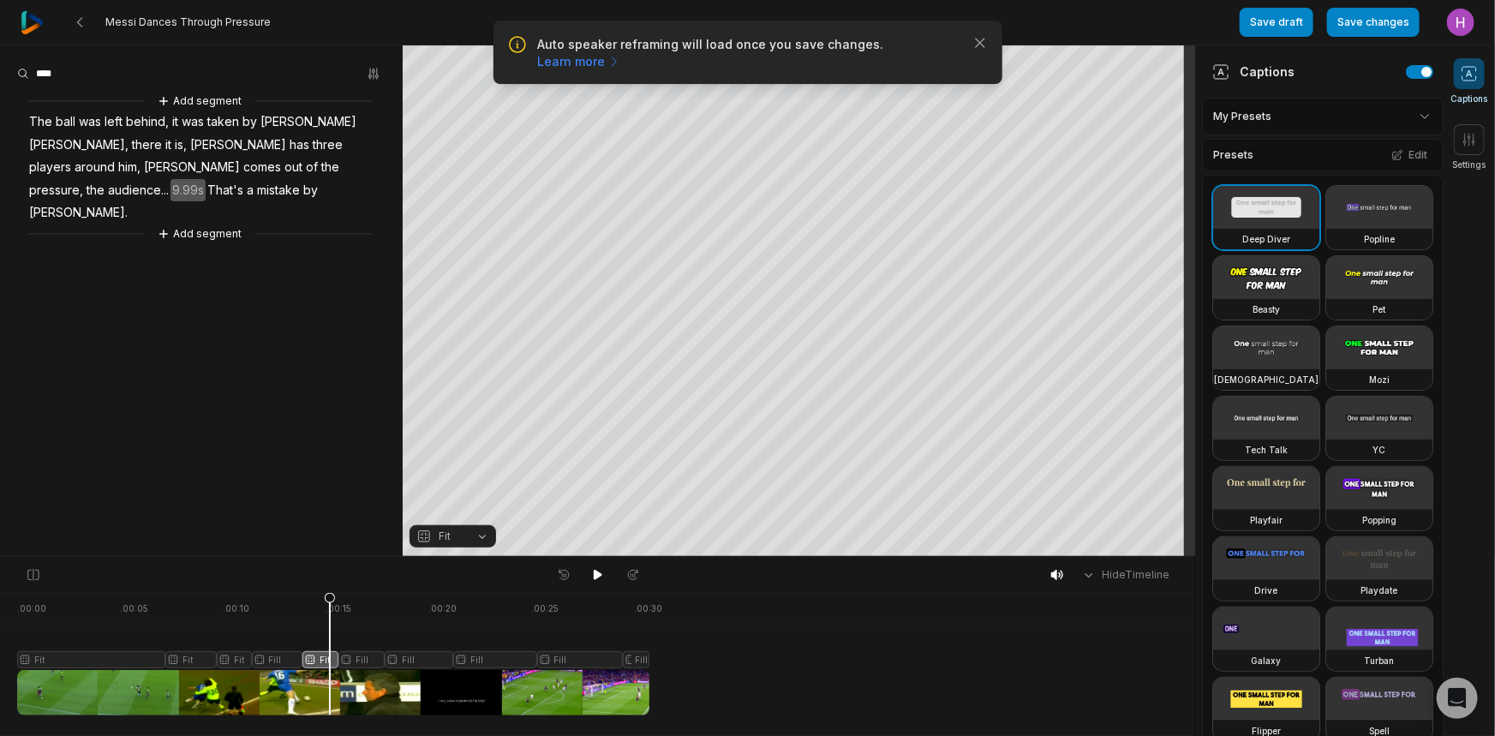
click at [434, 548] on div "Fit" at bounding box center [453, 537] width 87 height 24
click at [368, 658] on div at bounding box center [333, 654] width 632 height 123
click at [264, 660] on div at bounding box center [333, 654] width 632 height 123
click at [457, 540] on span "Fill" at bounding box center [438, 536] width 45 height 15
click at [480, 486] on div "Fit" at bounding box center [453, 487] width 87 height 22
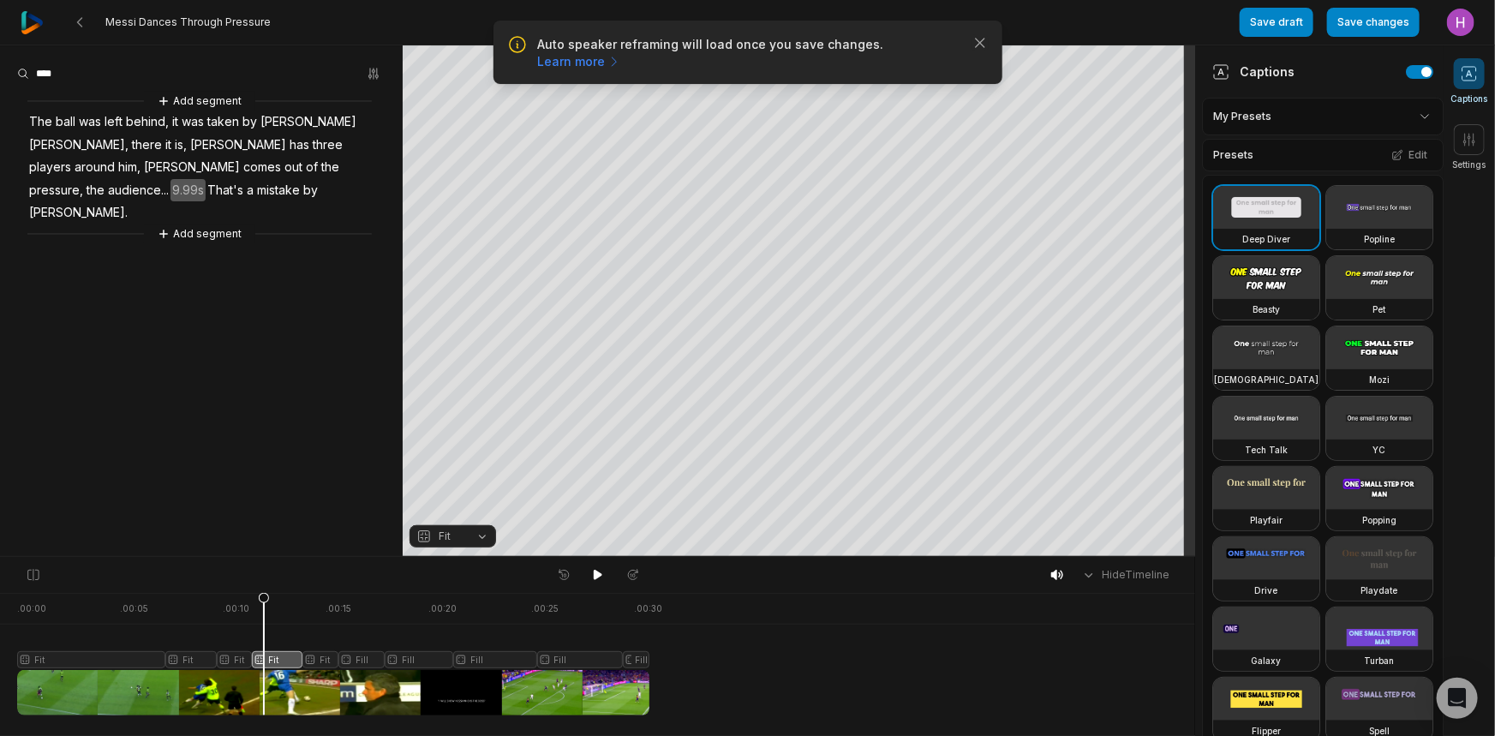
click at [355, 660] on div at bounding box center [333, 654] width 632 height 123
click at [442, 548] on div "Fill" at bounding box center [453, 537] width 87 height 24
click at [443, 540] on span "Fill" at bounding box center [446, 536] width 14 height 15
click at [406, 657] on div at bounding box center [333, 654] width 632 height 123
click at [465, 531] on button "Fill" at bounding box center [453, 536] width 87 height 22
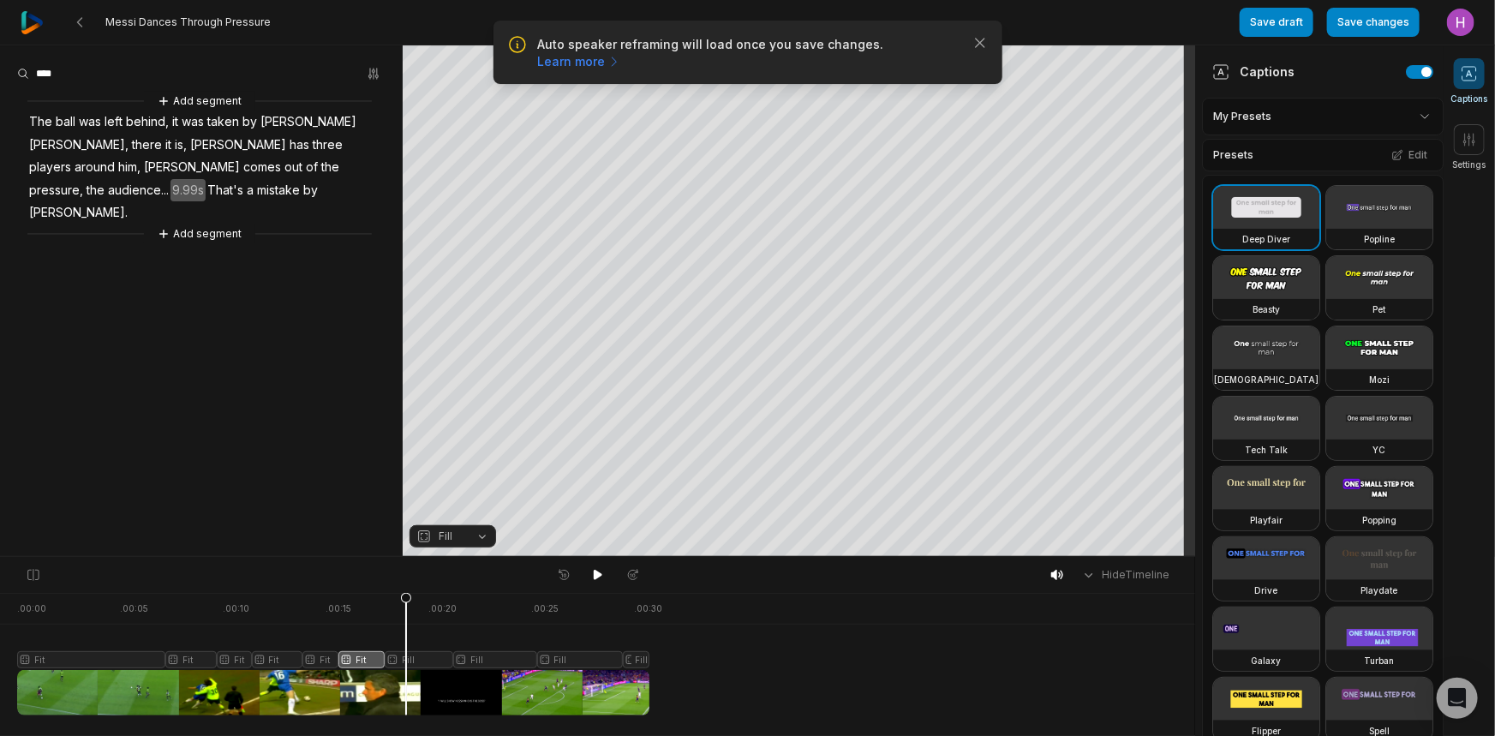
click at [463, 533] on button "Fill" at bounding box center [453, 536] width 87 height 22
click at [472, 533] on button "Fill" at bounding box center [453, 536] width 87 height 22
click at [475, 482] on div "Fit" at bounding box center [453, 487] width 87 height 22
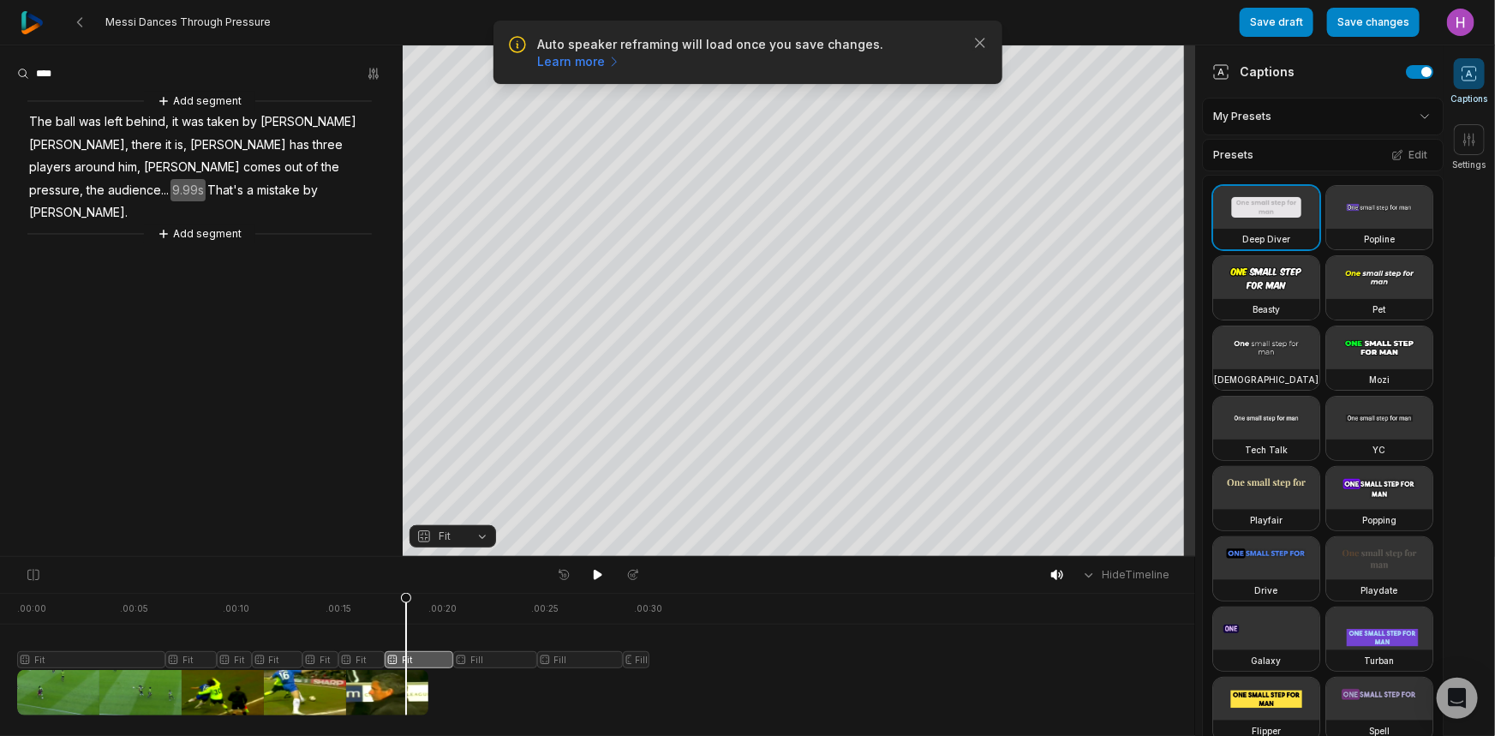
click at [479, 647] on div at bounding box center [333, 654] width 632 height 123
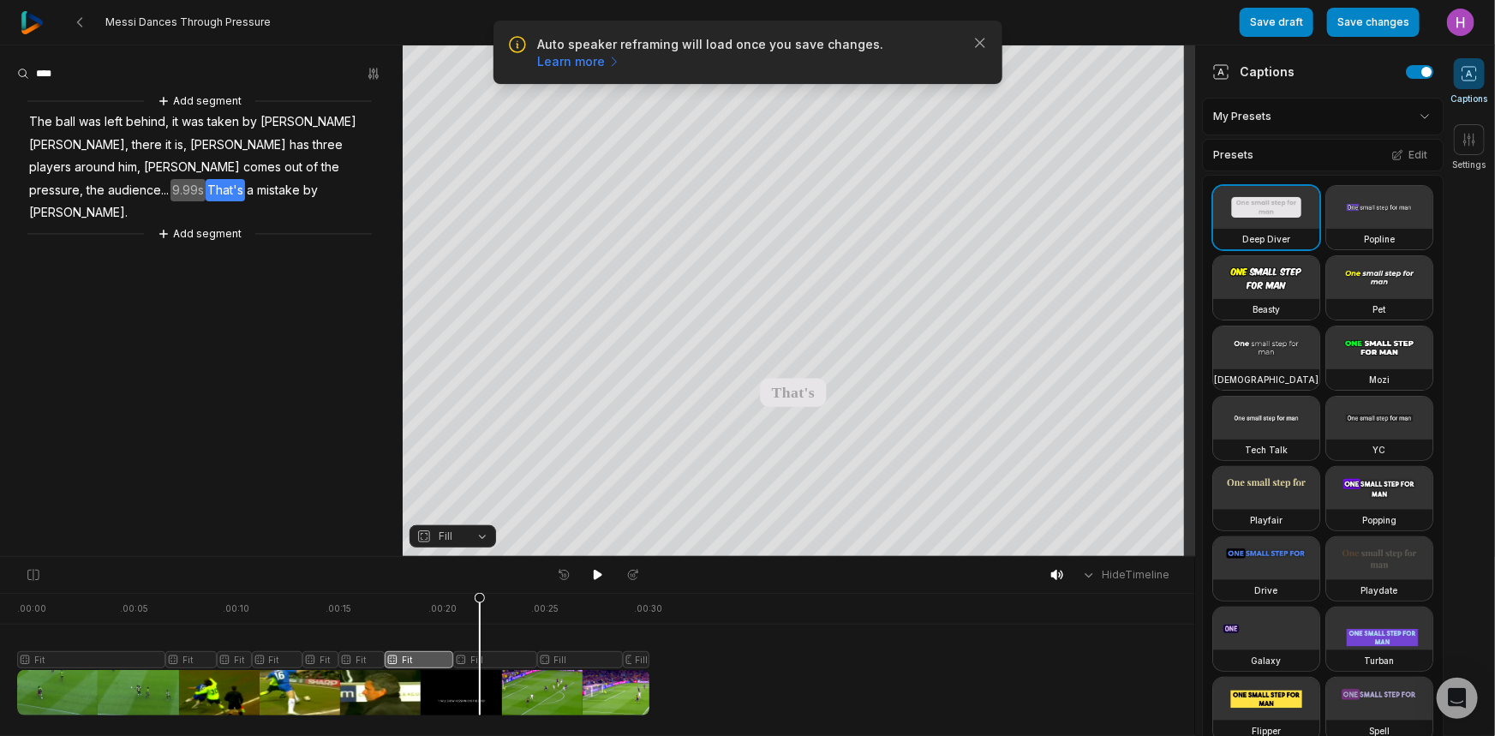
click at [480, 651] on icon at bounding box center [480, 653] width 12 height 123
click at [481, 656] on icon at bounding box center [480, 653] width 12 height 123
click at [478, 534] on button "Fill" at bounding box center [453, 536] width 87 height 22
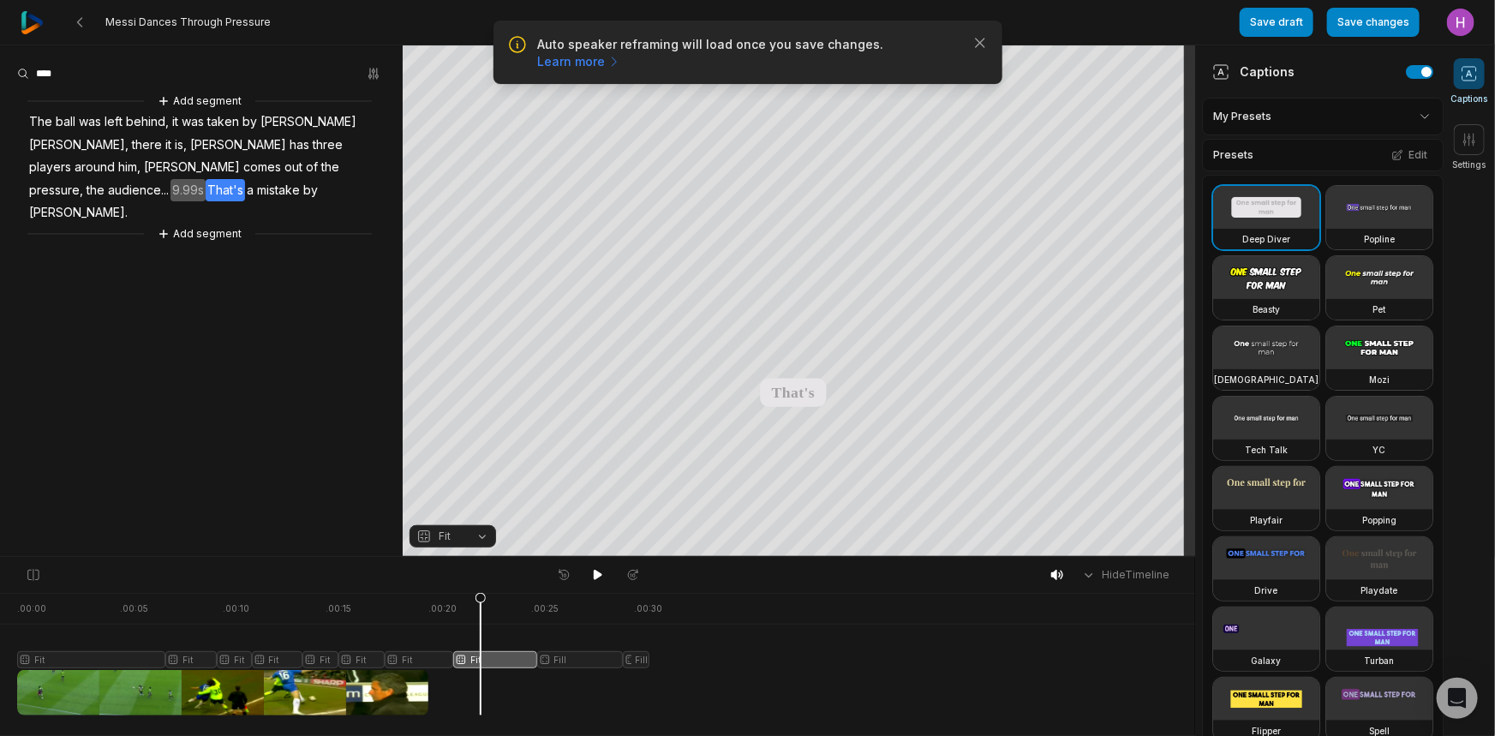
click at [562, 651] on div at bounding box center [333, 654] width 632 height 123
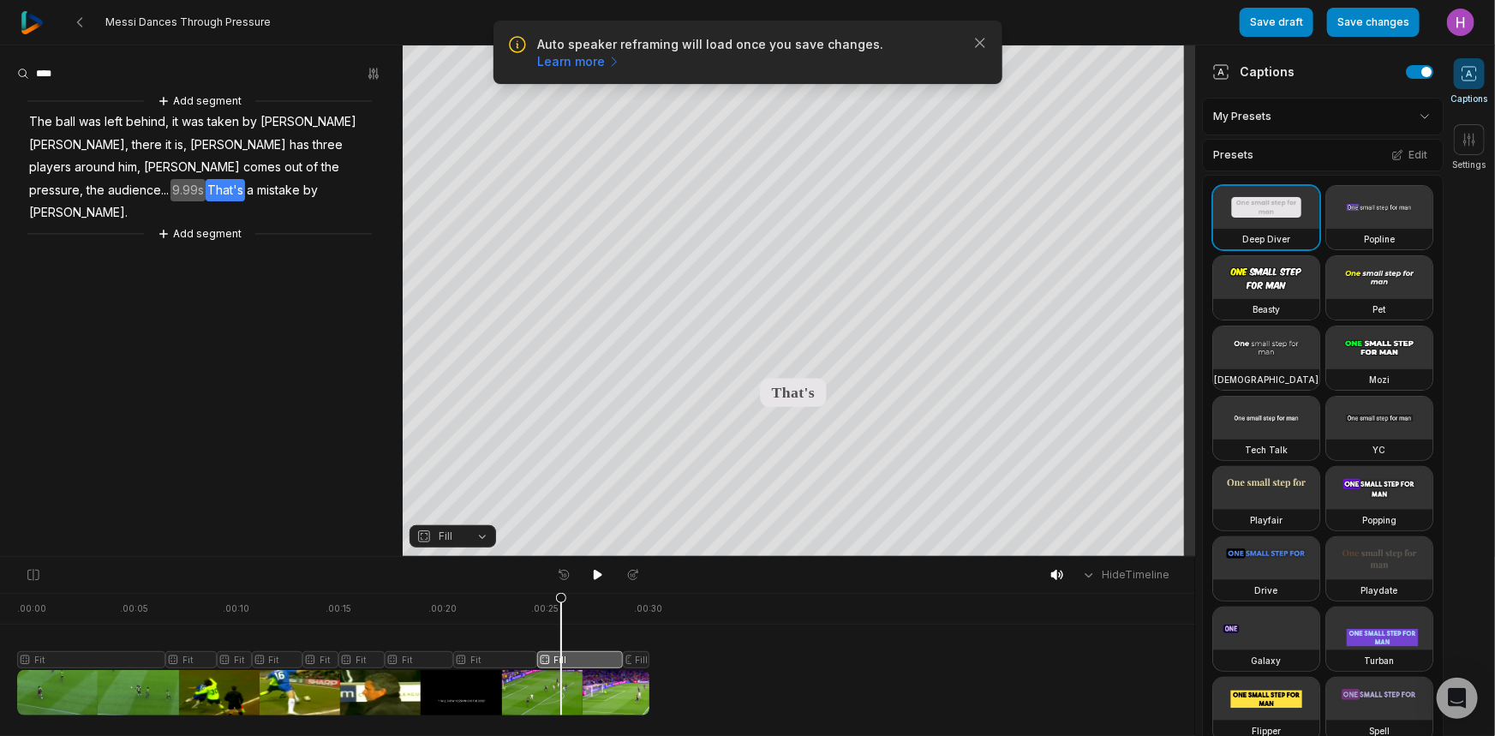
click at [487, 536] on button "Fill" at bounding box center [453, 536] width 87 height 22
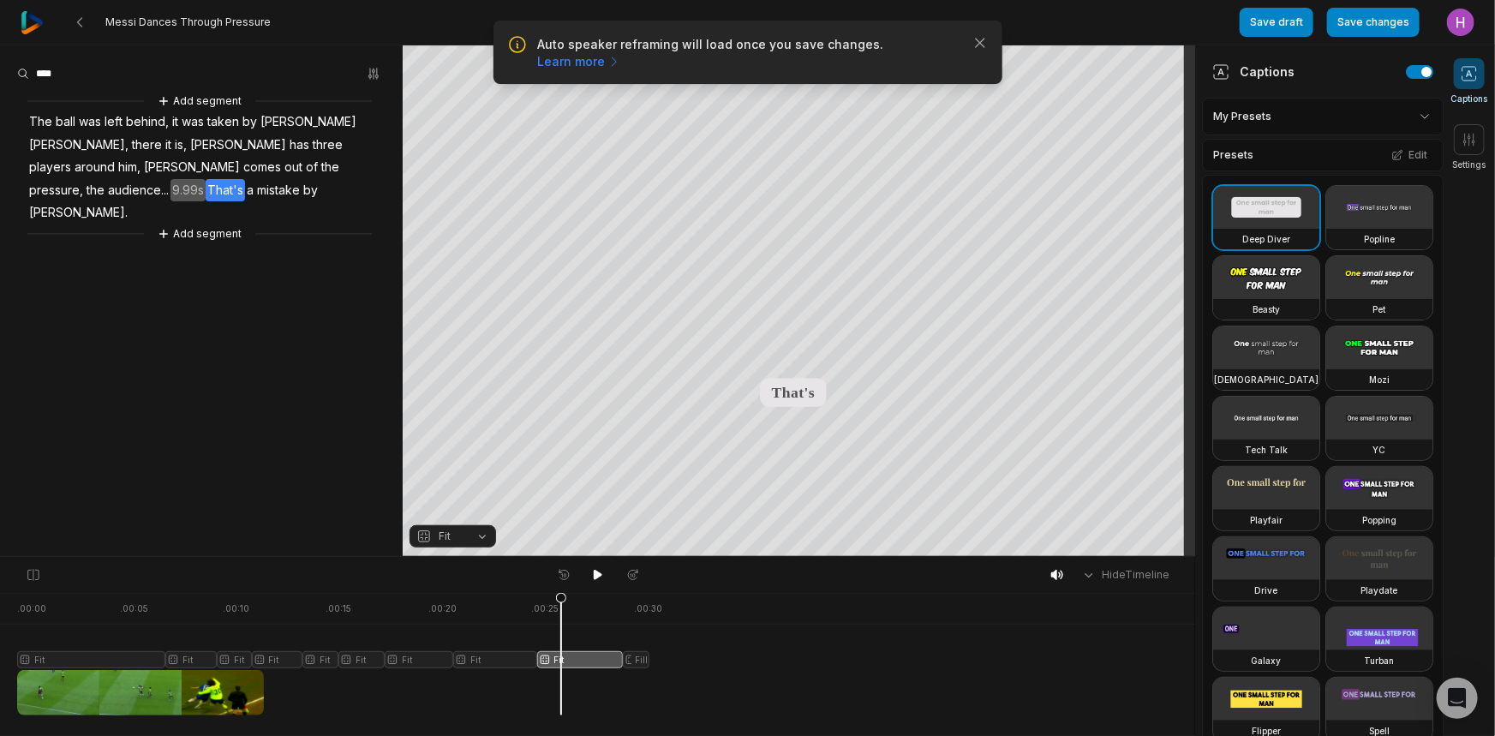
click at [632, 655] on div at bounding box center [333, 654] width 632 height 123
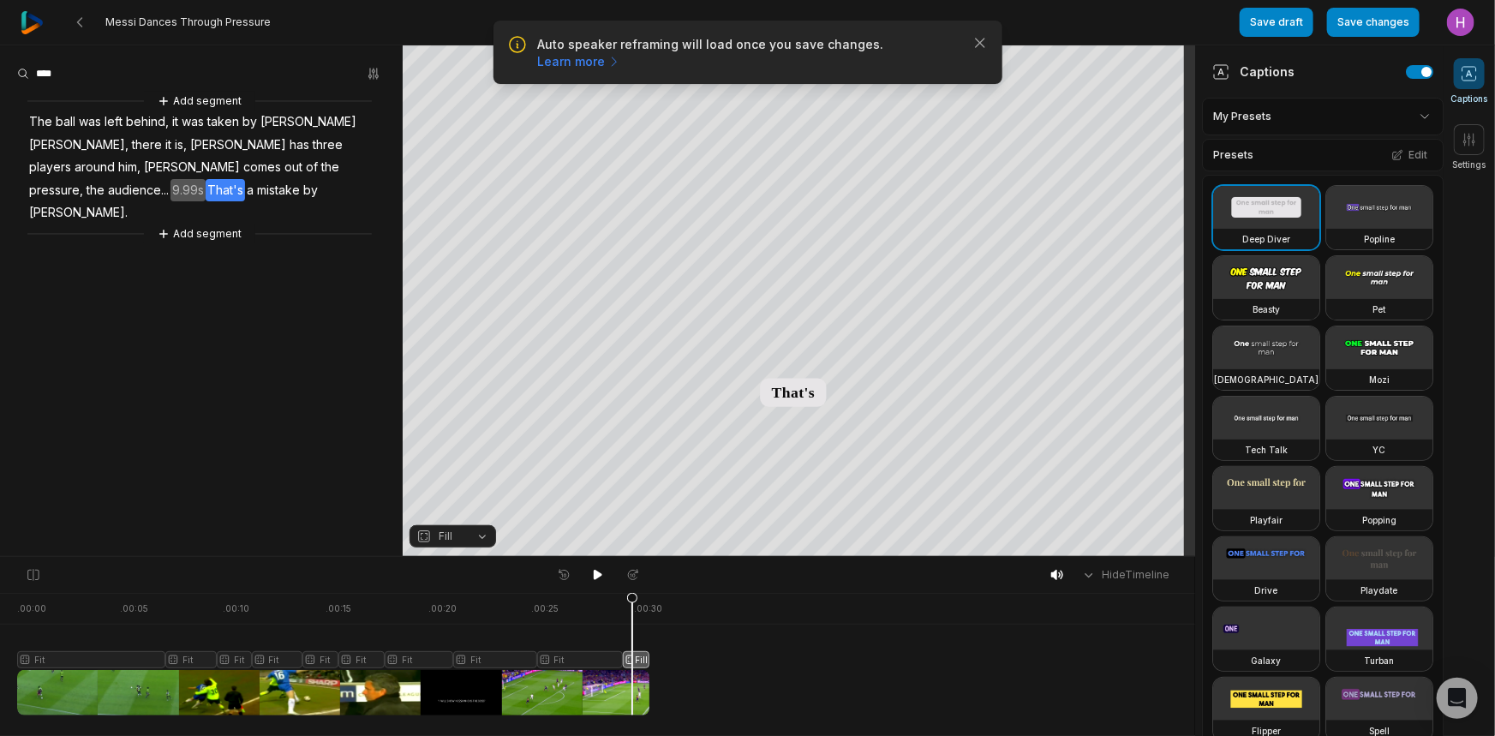
click at [445, 529] on span "Fill" at bounding box center [446, 536] width 14 height 15
click at [476, 490] on div "Fit" at bounding box center [453, 487] width 87 height 22
click at [1406, 74] on button "button" at bounding box center [1419, 72] width 27 height 14
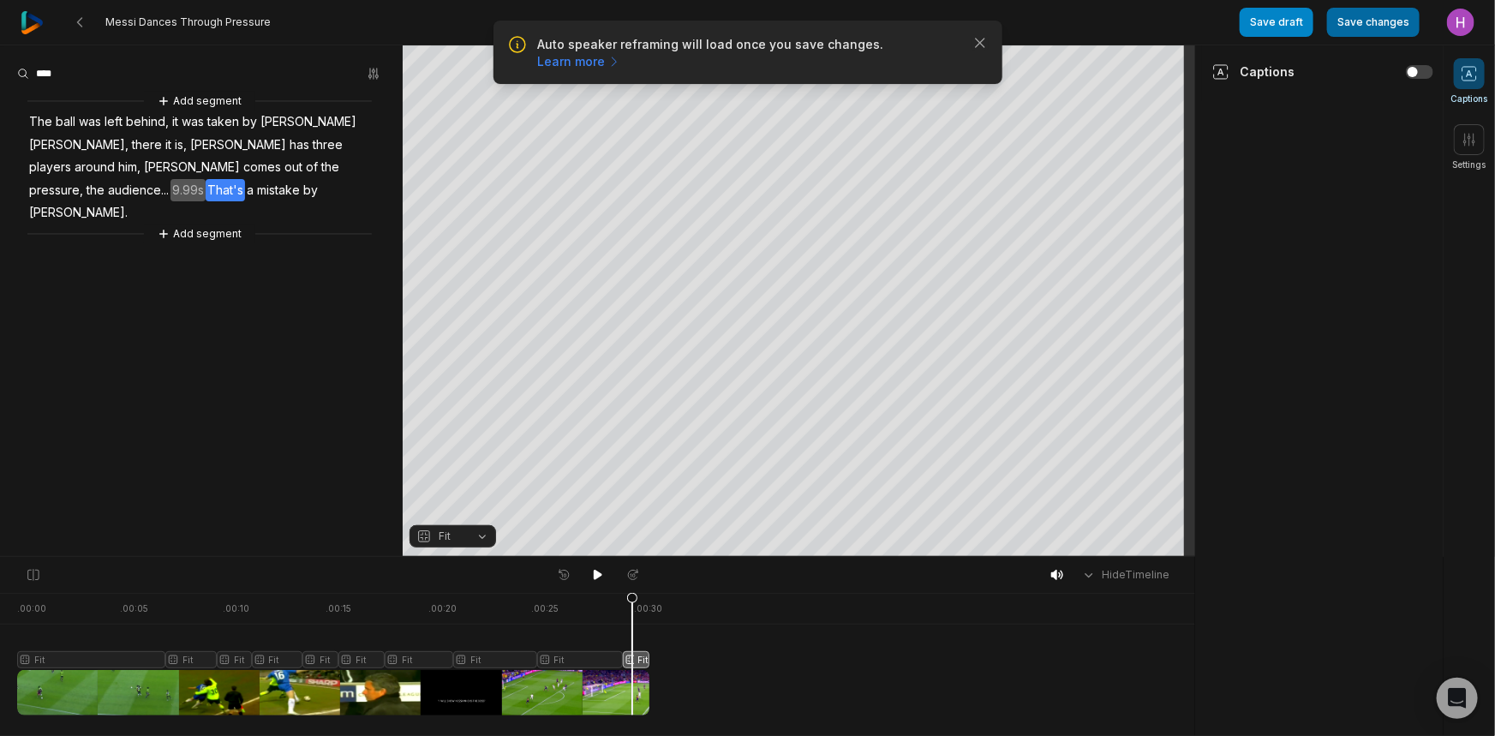
click at [1402, 30] on button "Save changes" at bounding box center [1373, 22] width 93 height 29
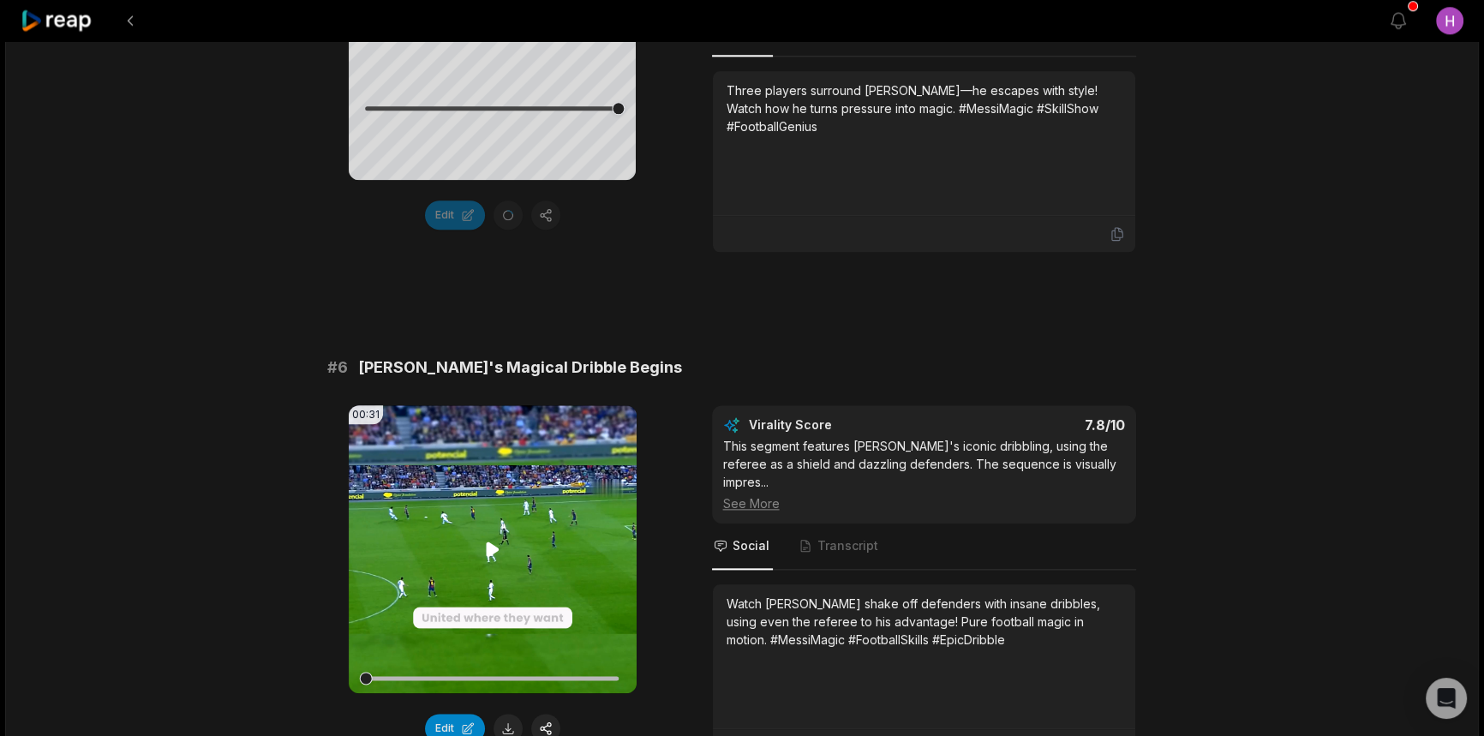
scroll to position [2493, 0]
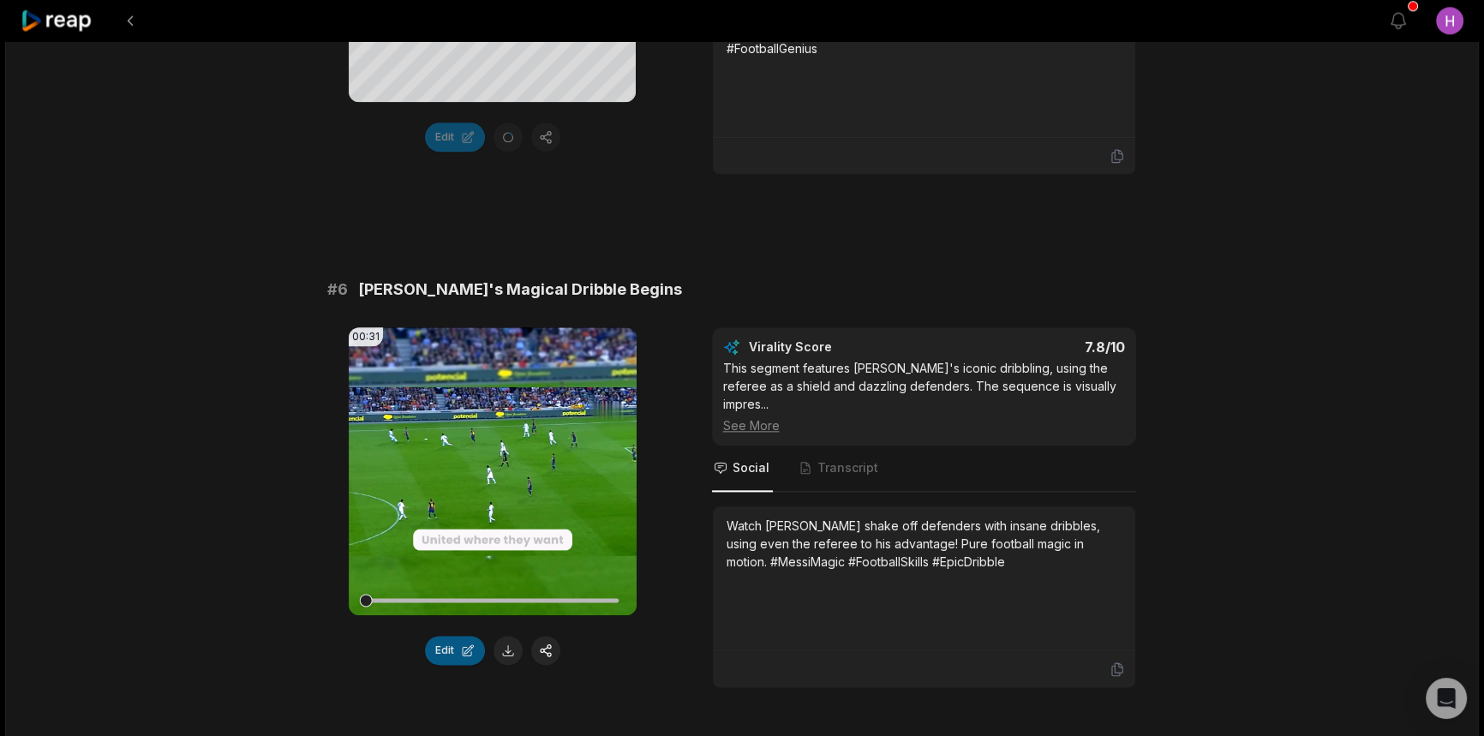
click at [461, 636] on button "Edit" at bounding box center [455, 650] width 60 height 29
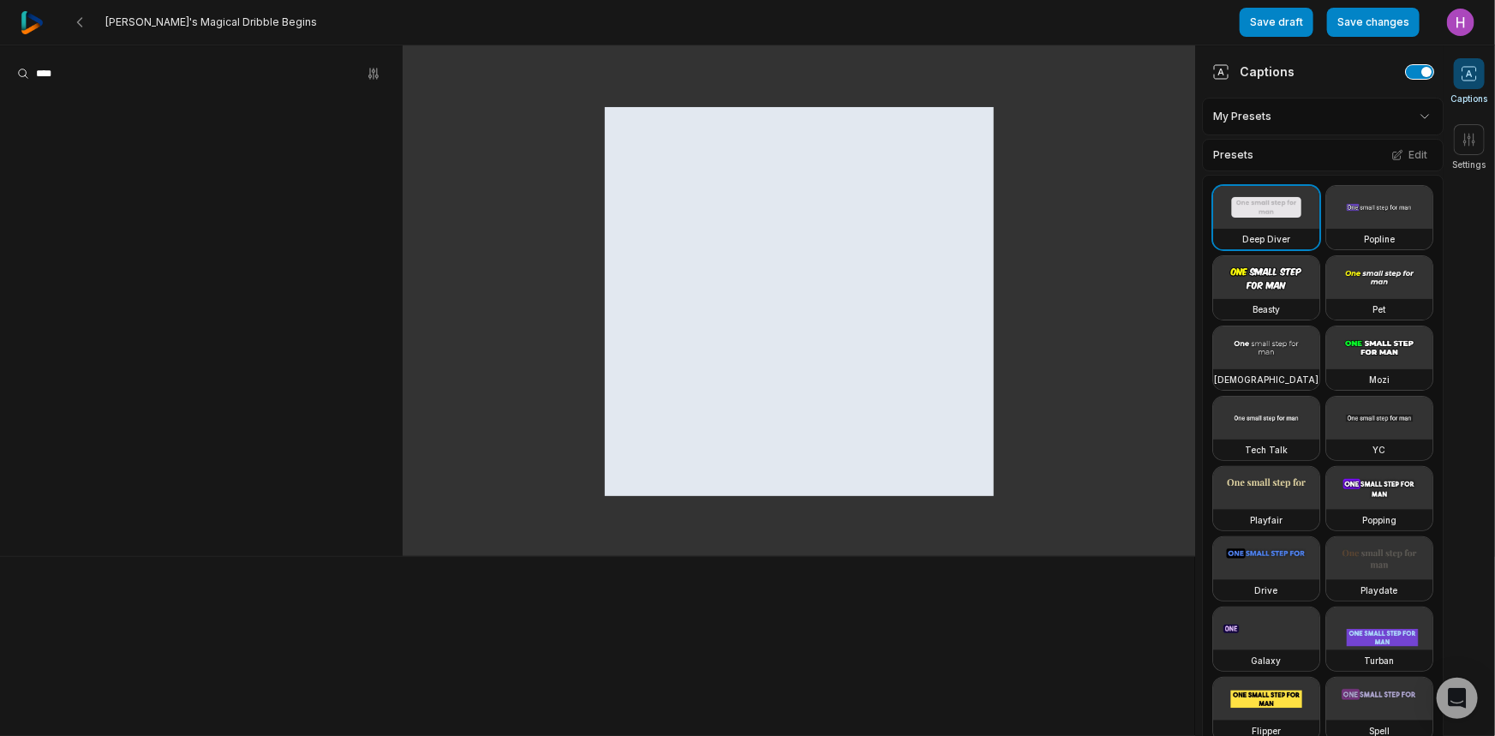
click at [1422, 74] on button "button" at bounding box center [1419, 72] width 27 height 14
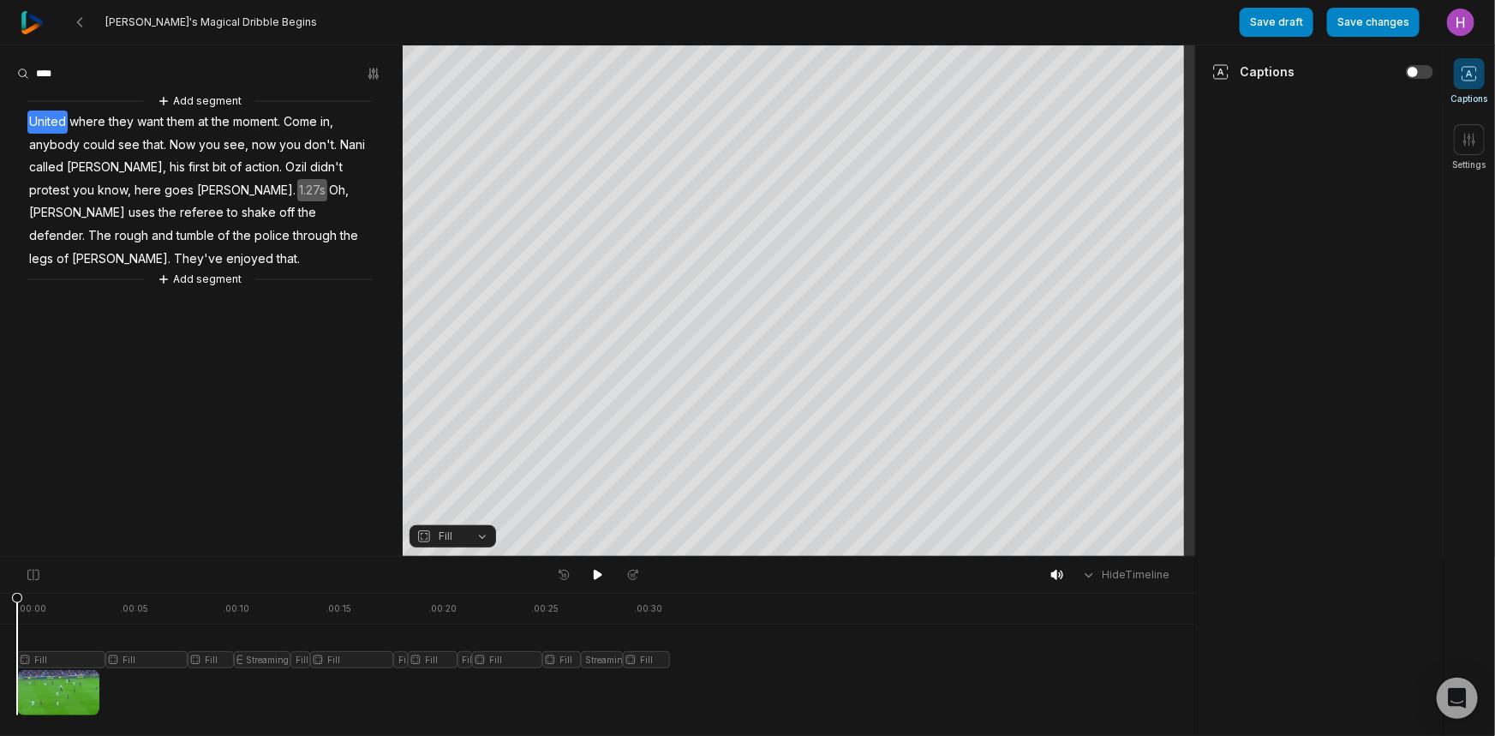
click at [67, 659] on div at bounding box center [343, 654] width 653 height 123
click at [476, 537] on button "Fill" at bounding box center [453, 536] width 87 height 22
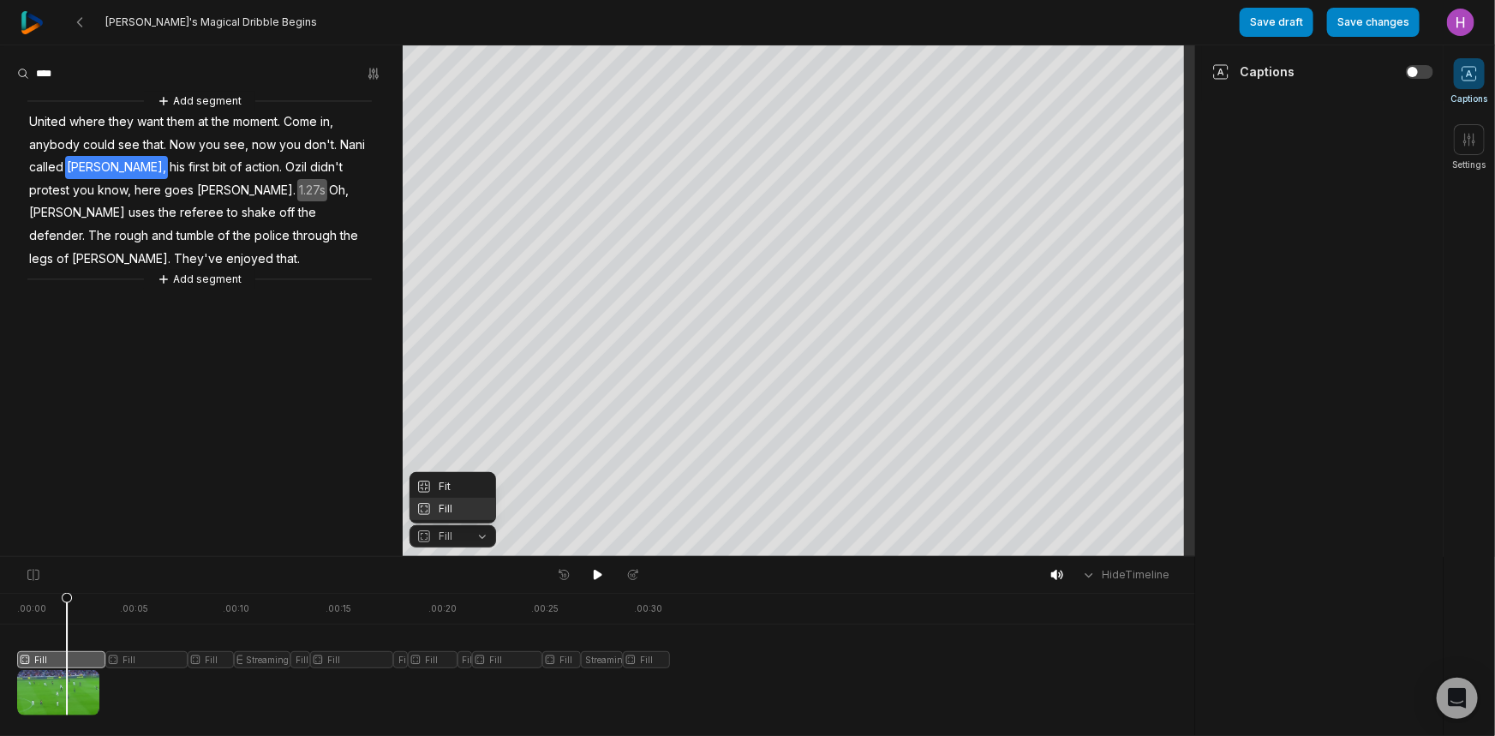
click at [472, 486] on div "Fit" at bounding box center [453, 487] width 87 height 22
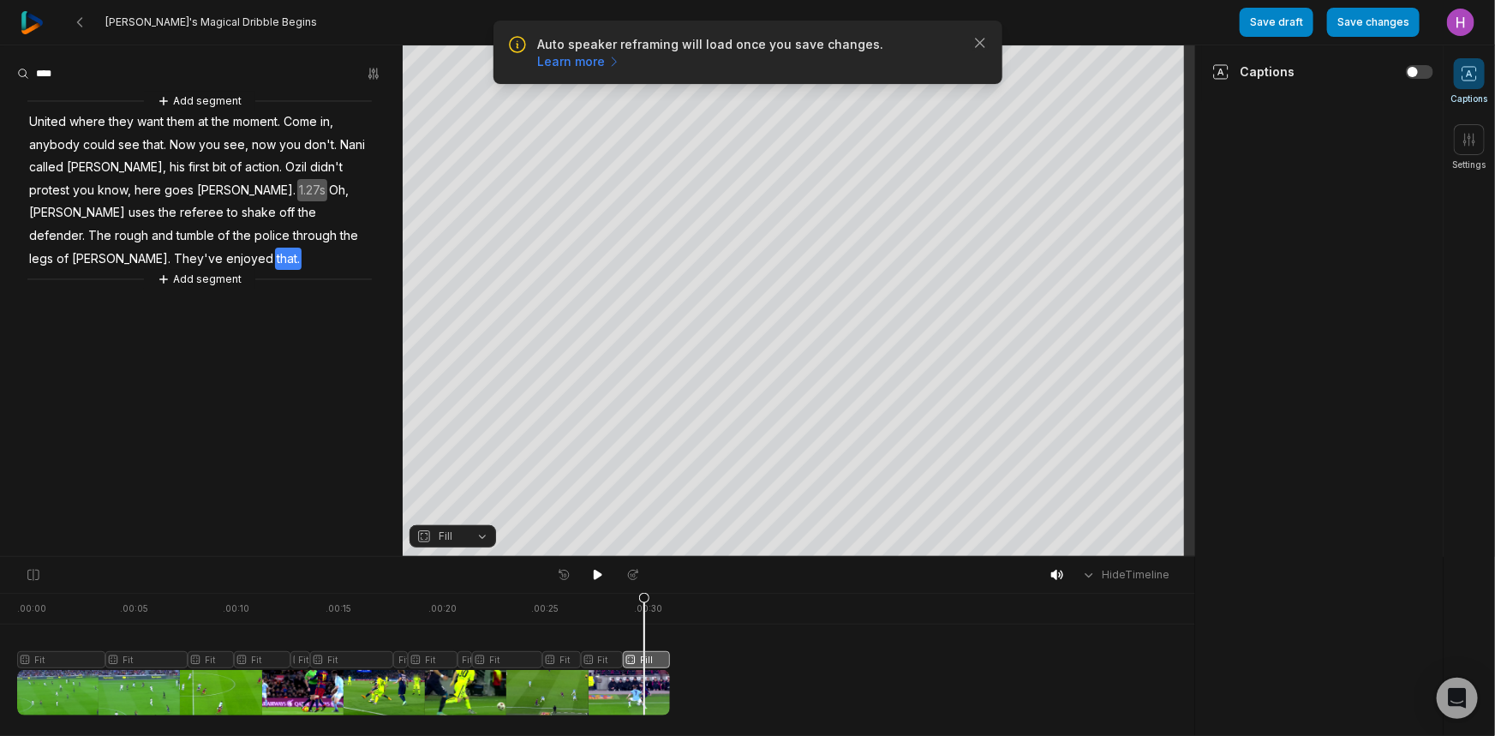
click at [432, 536] on span "Fill" at bounding box center [438, 536] width 45 height 15
click at [451, 487] on div "Fit" at bounding box center [453, 487] width 87 height 22
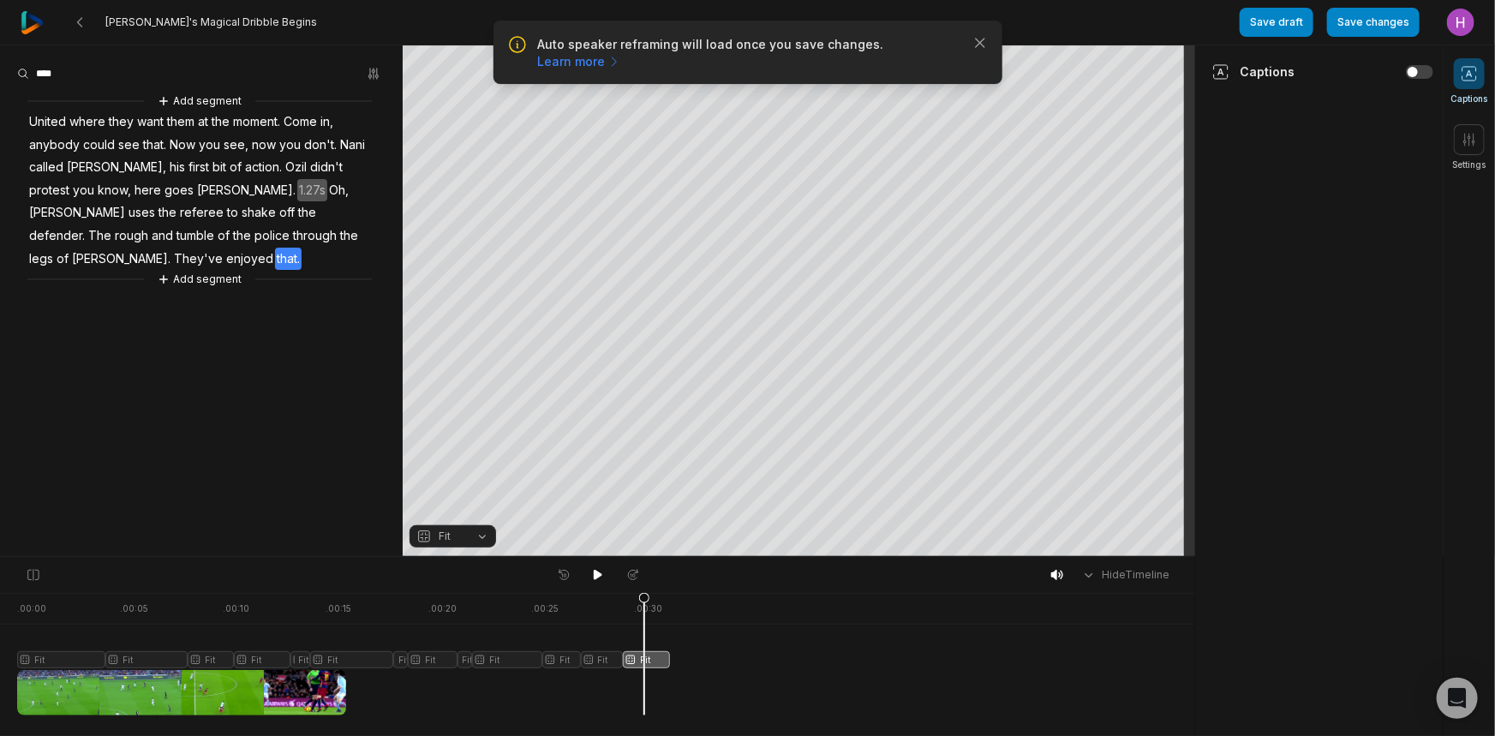
click at [794, 661] on div "Fit Fit Fit Fit Fit Fit Fit Fit Fit Fit Fit Fit Fit" at bounding box center [597, 646] width 1195 height 45
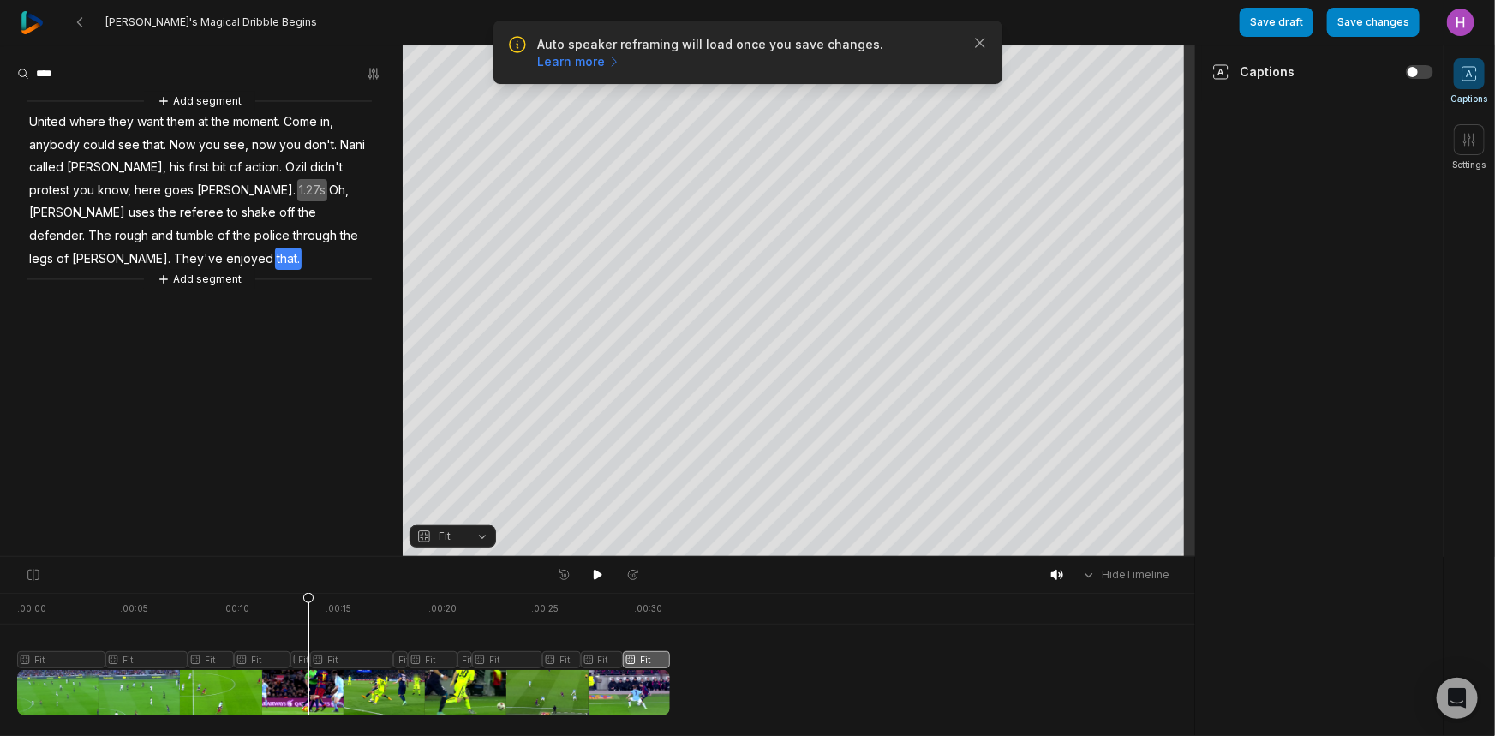
click at [309, 661] on div at bounding box center [343, 654] width 653 height 123
click at [402, 660] on div at bounding box center [343, 654] width 653 height 123
click at [1383, 35] on button "Save changes" at bounding box center [1373, 22] width 93 height 29
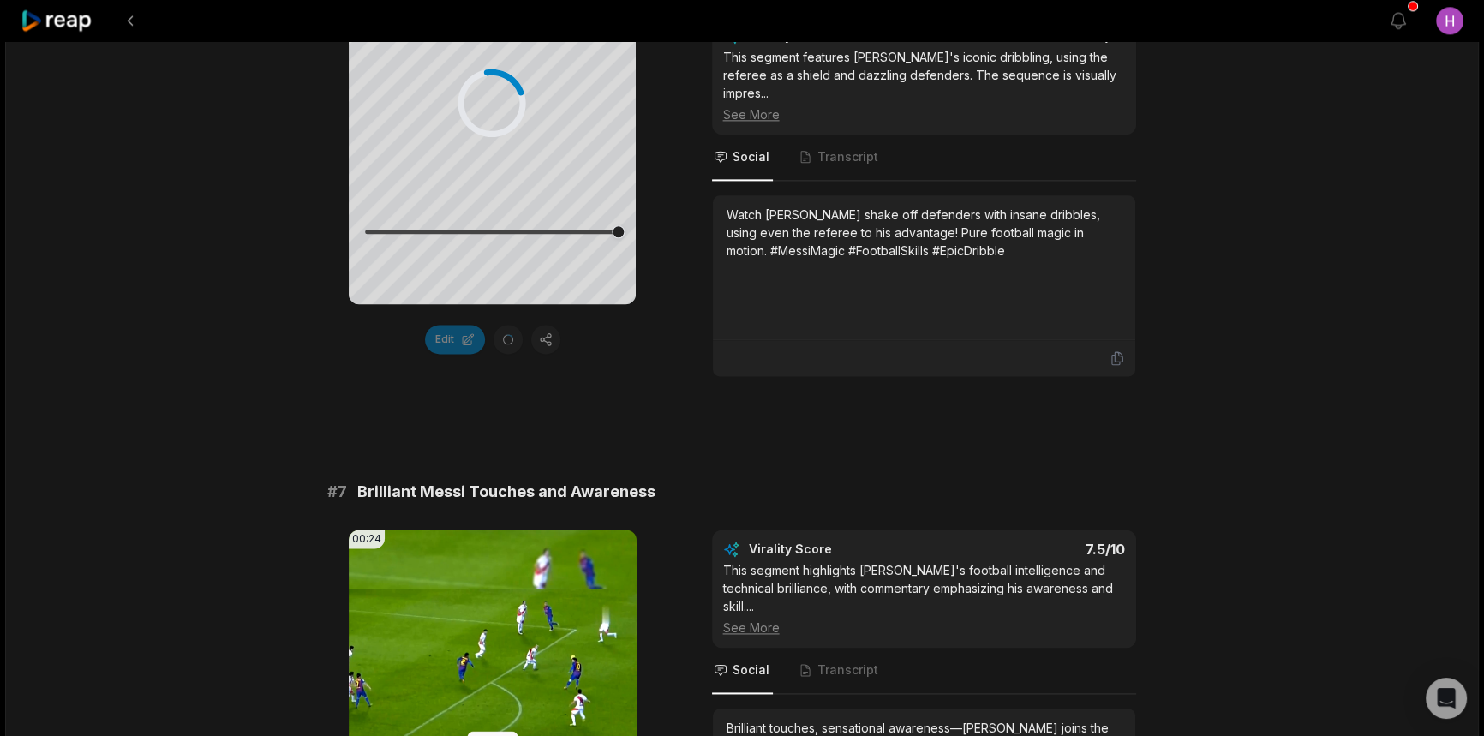
scroll to position [3194, 0]
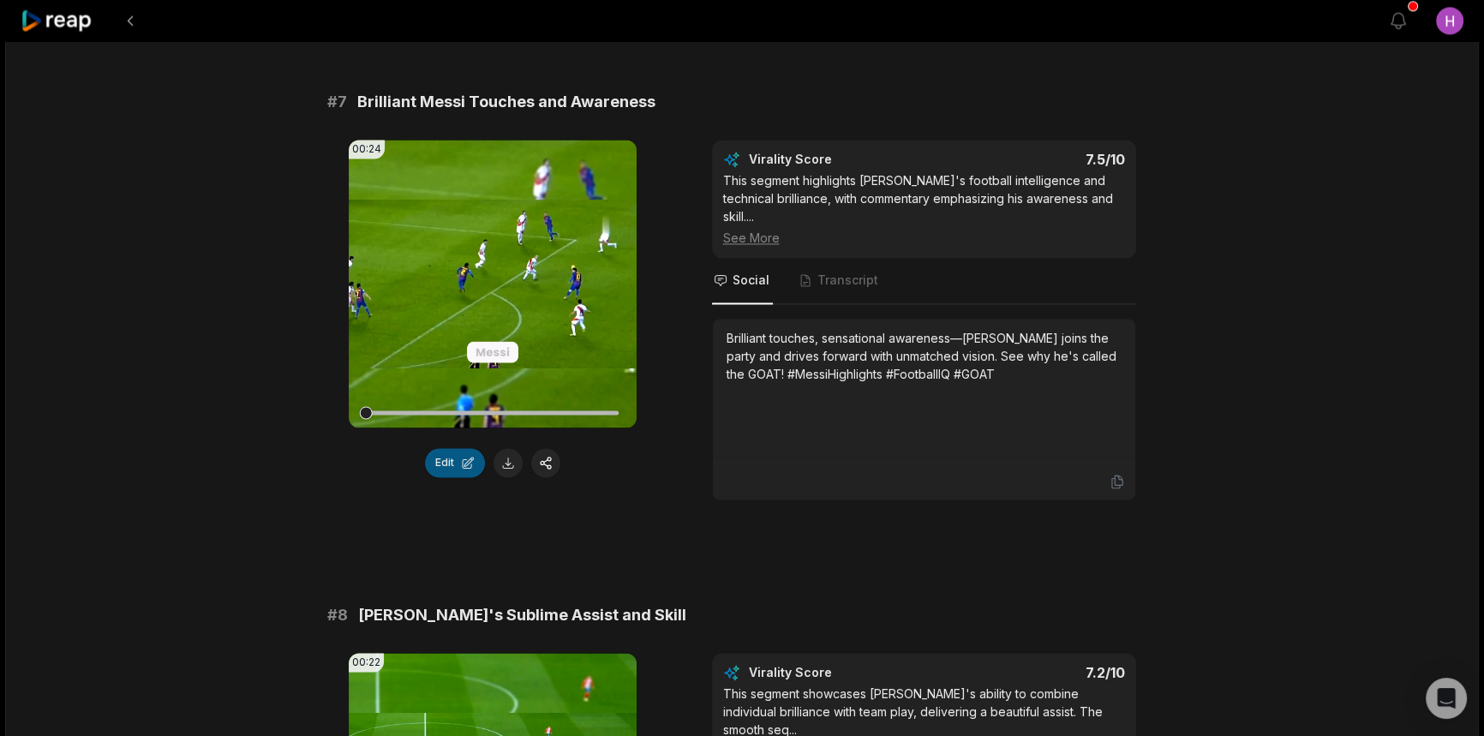
click at [462, 448] on button "Edit" at bounding box center [455, 462] width 60 height 29
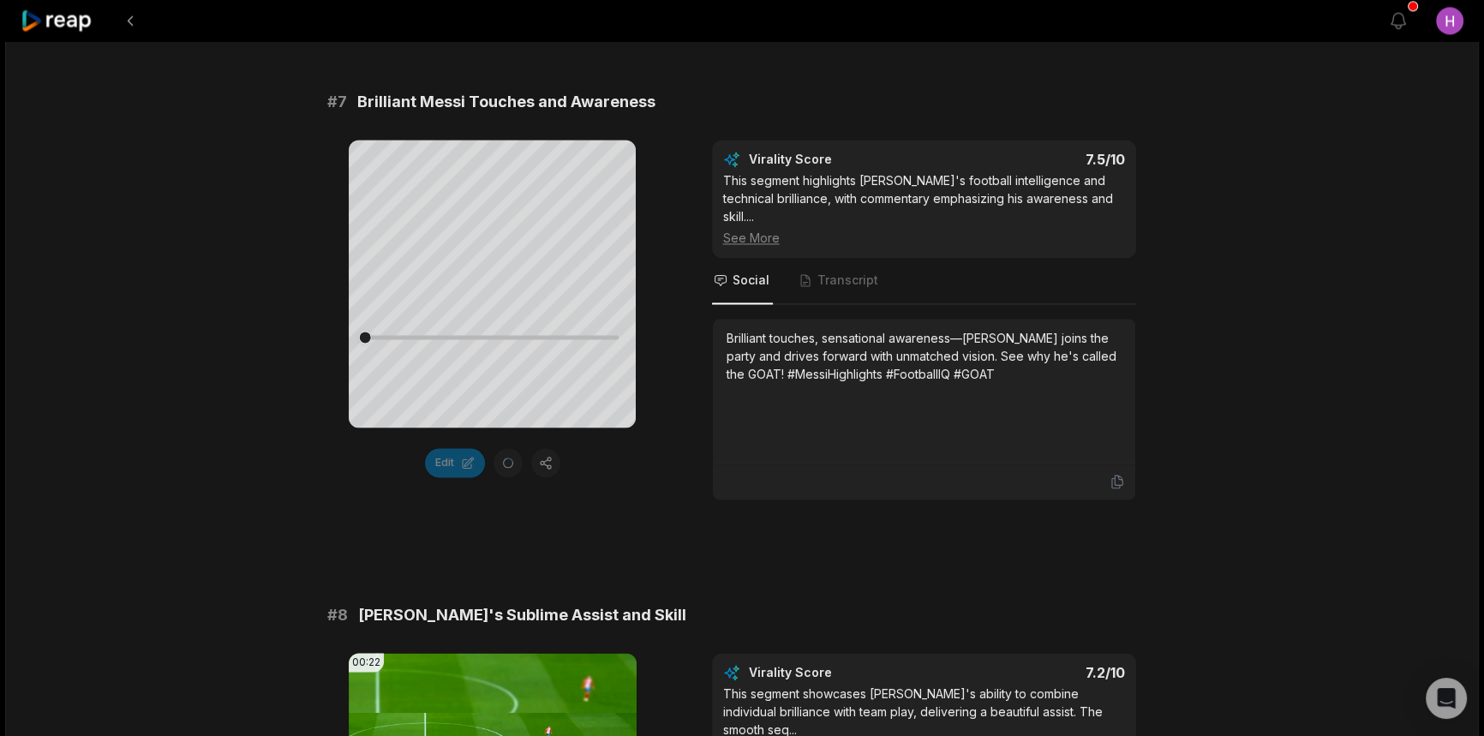
scroll to position [3505, 0]
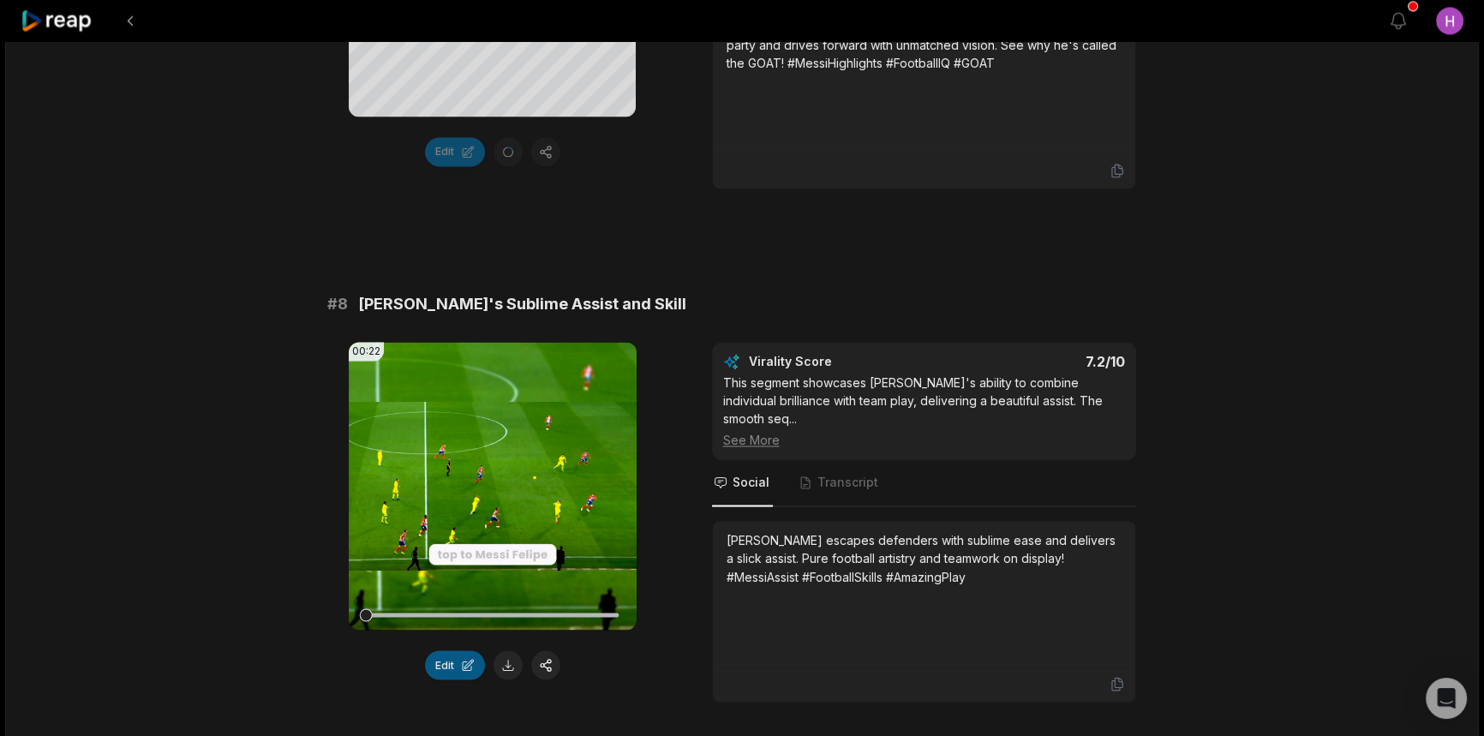
click at [470, 650] on button "Edit" at bounding box center [455, 664] width 60 height 29
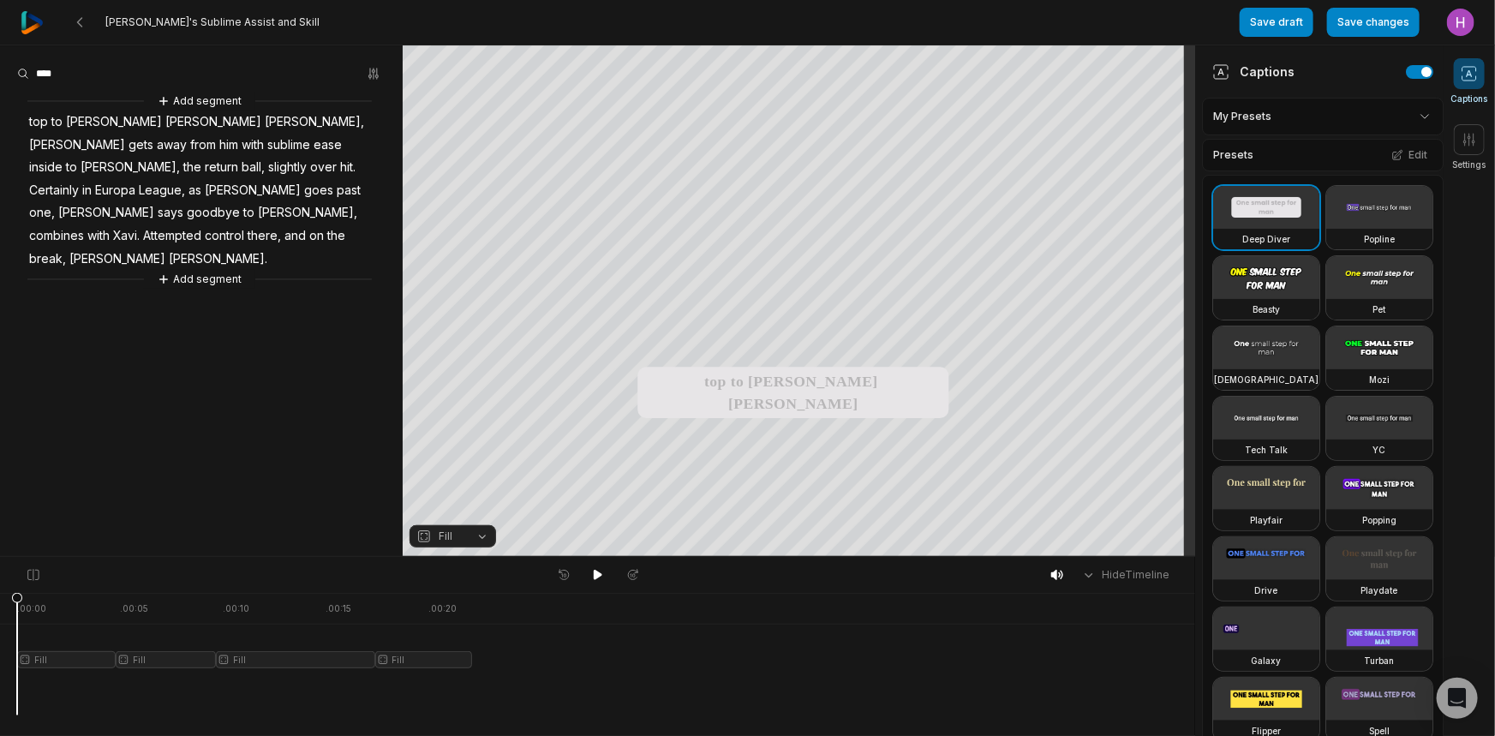
click at [39, 668] on div at bounding box center [244, 654] width 455 height 123
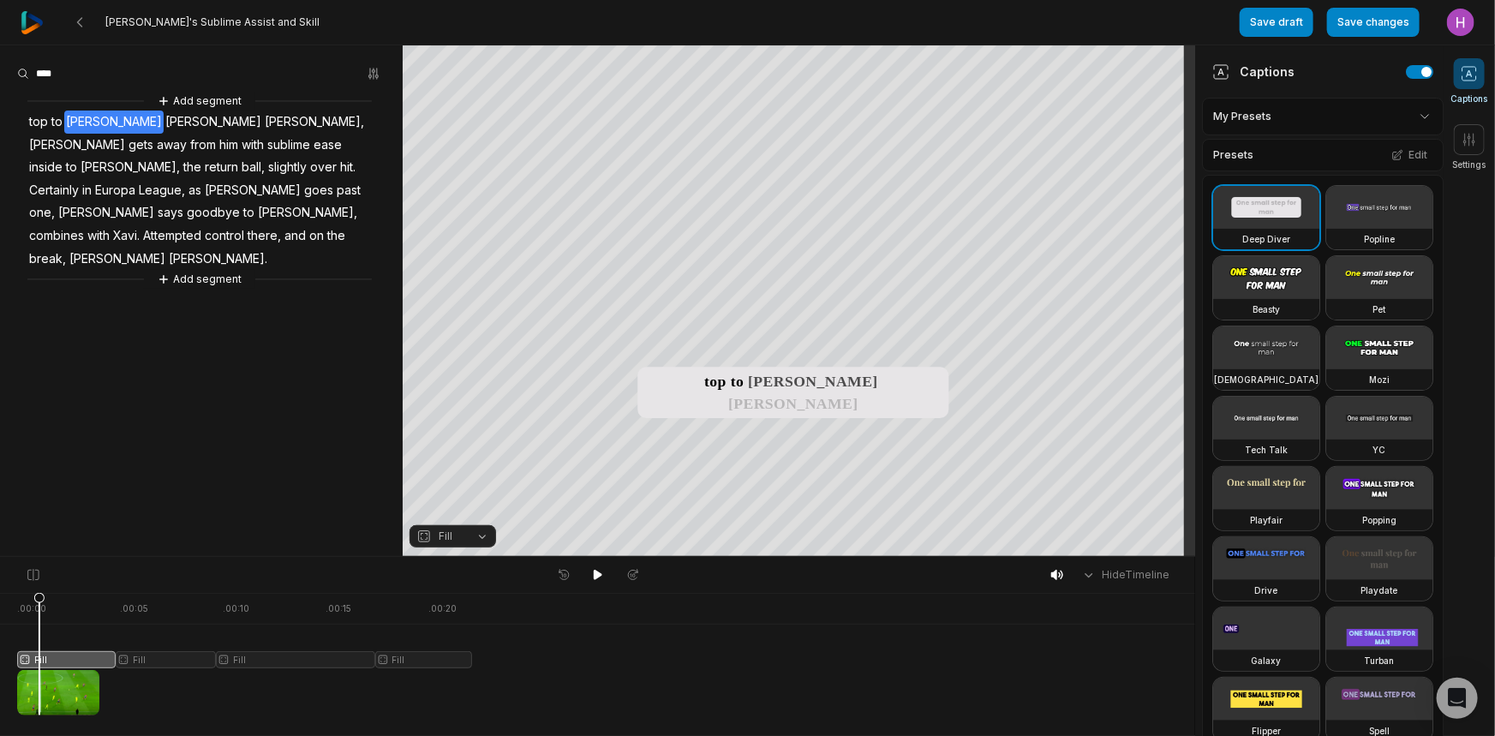
click at [464, 542] on button "Fill" at bounding box center [453, 536] width 87 height 22
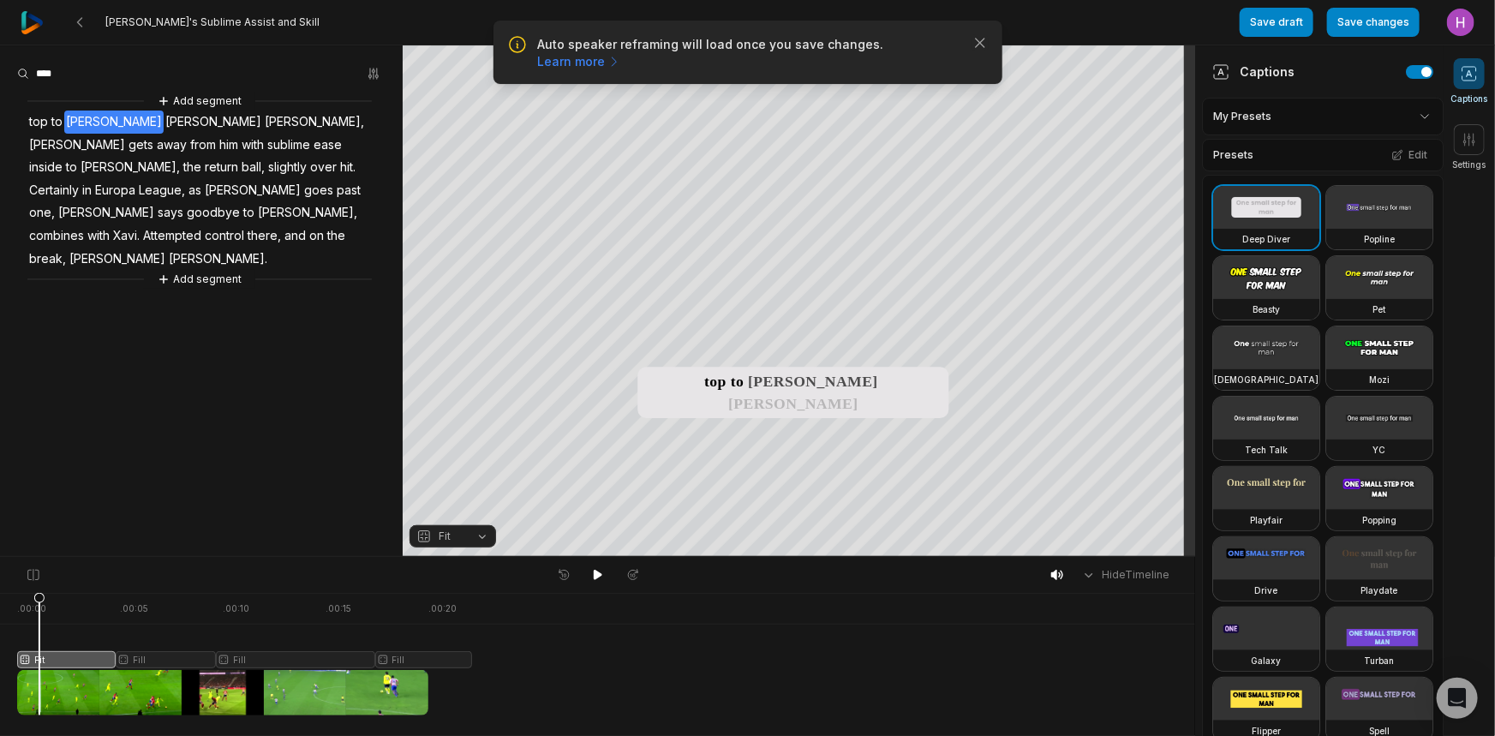
click at [169, 655] on div at bounding box center [244, 654] width 455 height 123
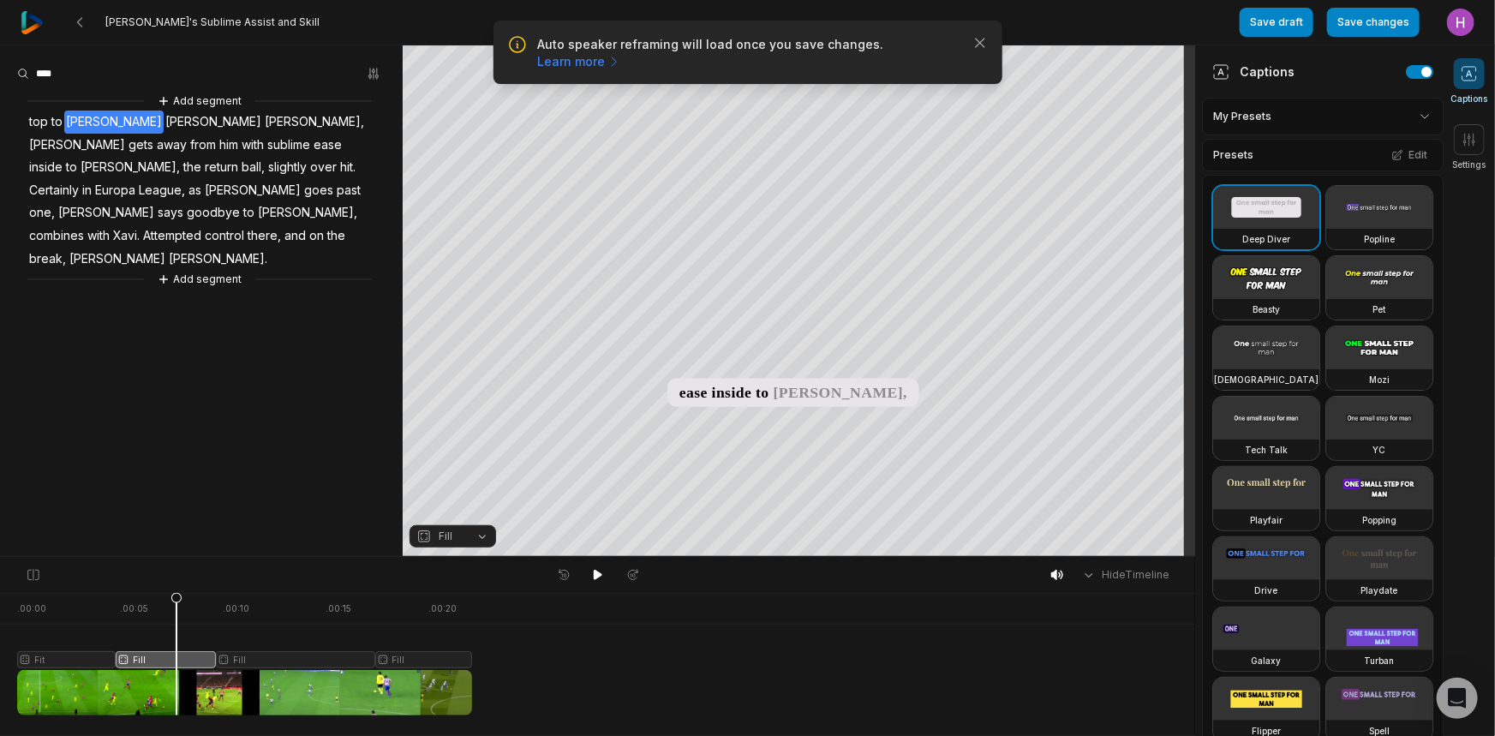
click at [177, 653] on icon at bounding box center [177, 653] width 12 height 123
click at [429, 530] on icon "button" at bounding box center [423, 536] width 15 height 15
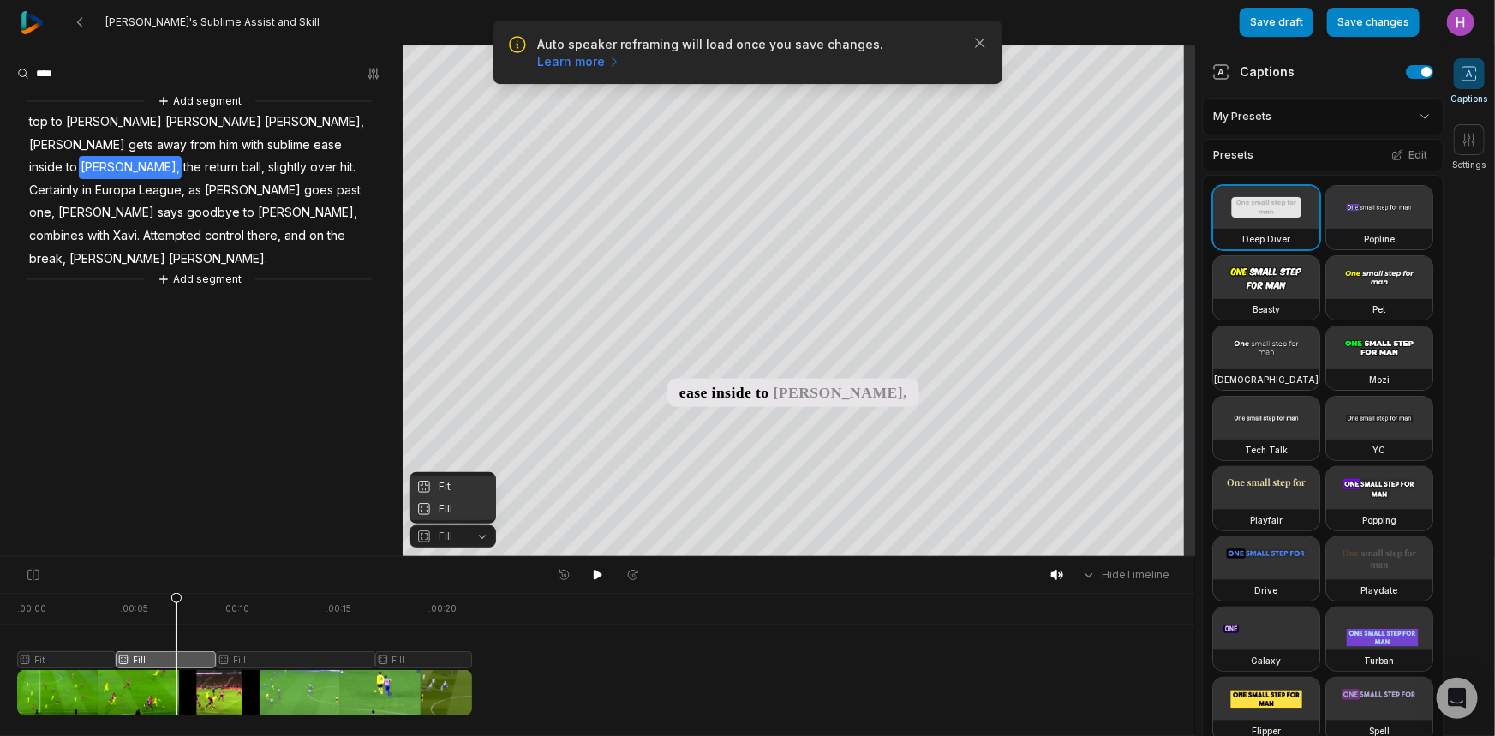
click at [451, 494] on div "Fit" at bounding box center [453, 487] width 87 height 22
click at [263, 659] on div at bounding box center [244, 654] width 455 height 123
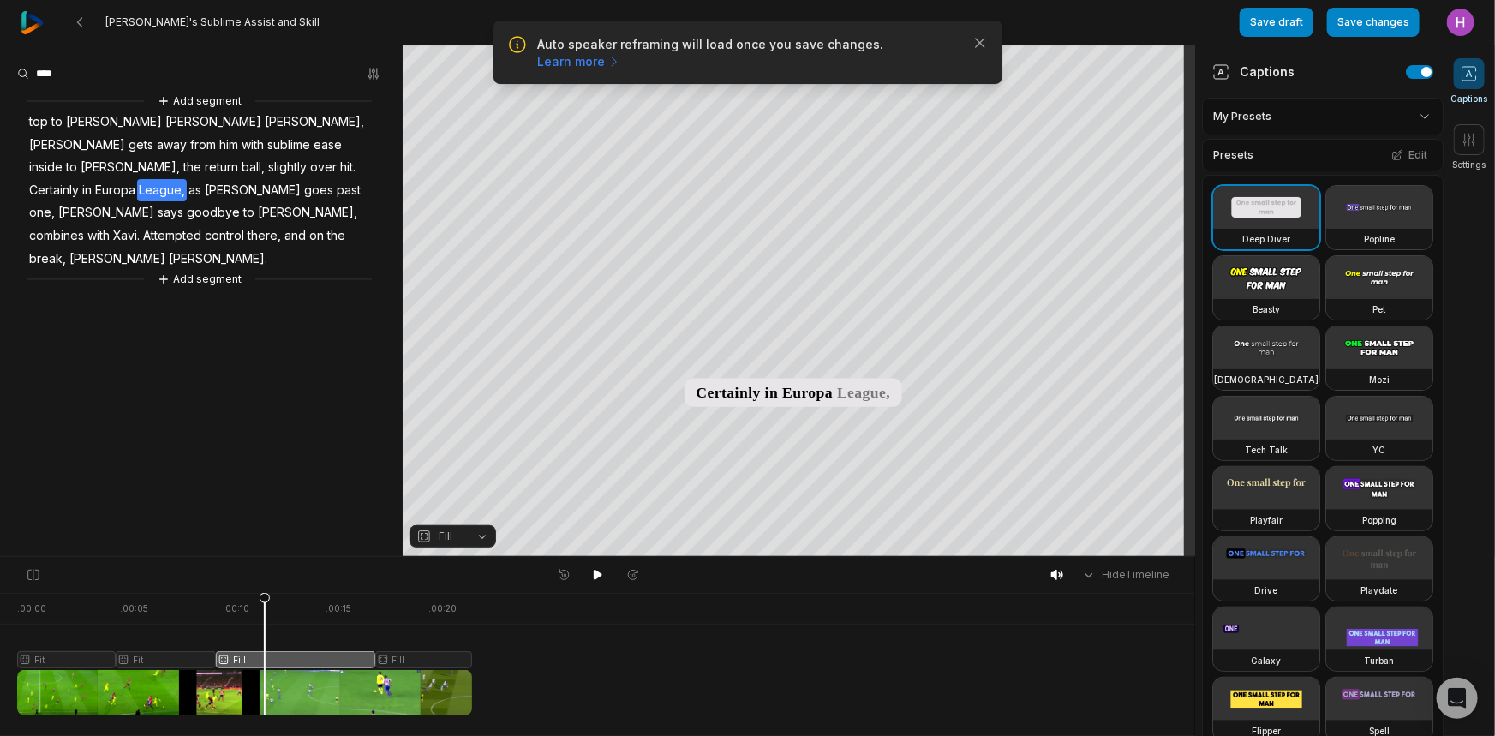
click at [465, 536] on button "Fill" at bounding box center [453, 536] width 87 height 22
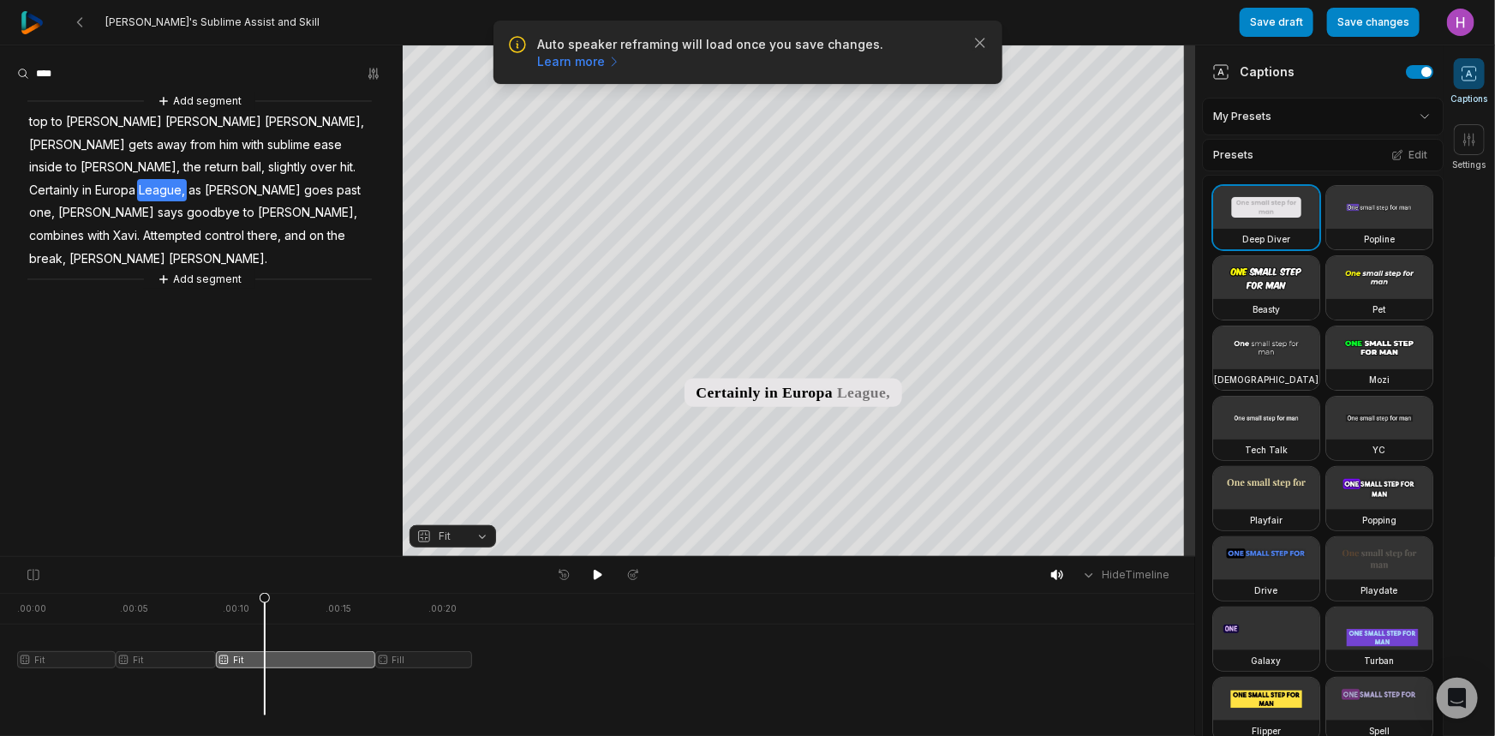
click at [377, 656] on div at bounding box center [244, 654] width 455 height 123
click at [395, 653] on div at bounding box center [244, 654] width 455 height 123
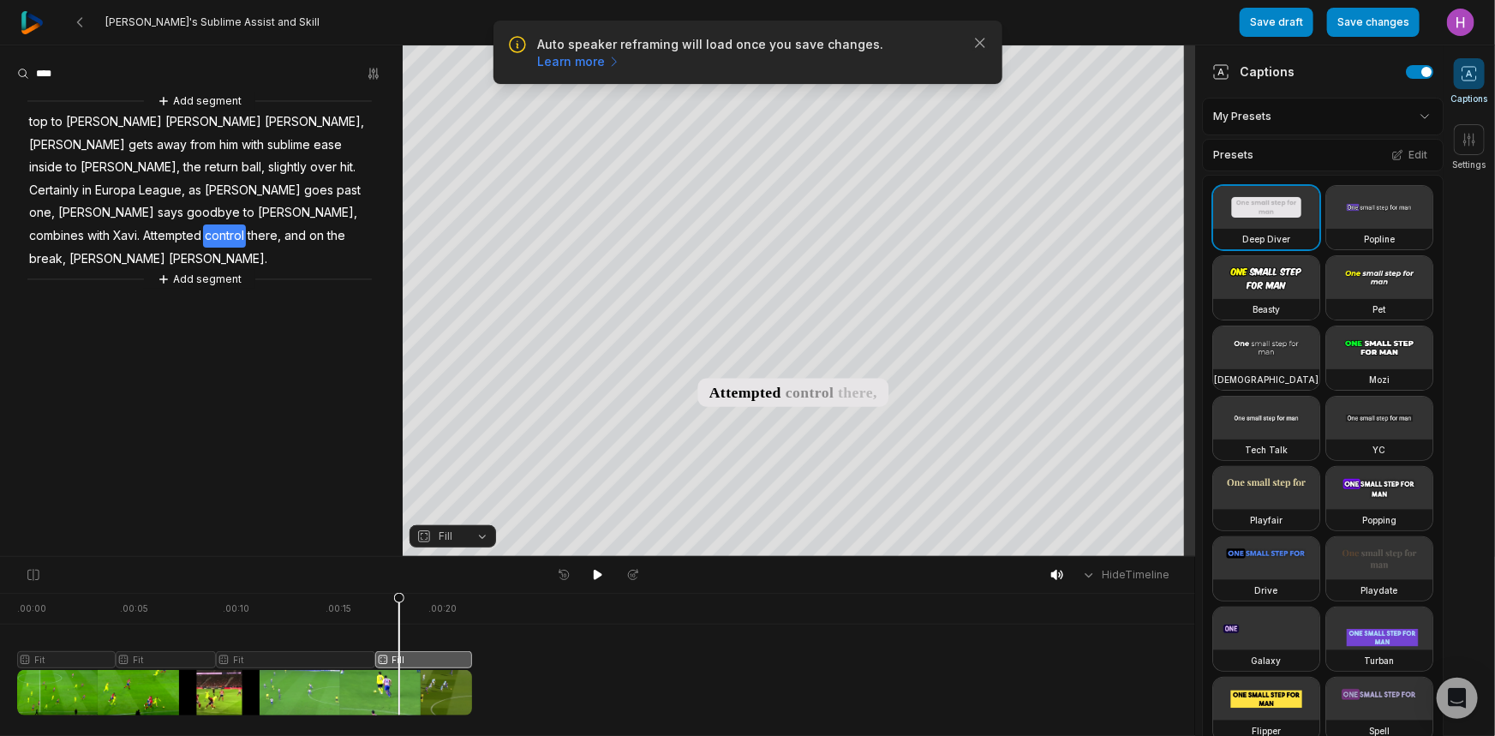
click at [470, 543] on button "Fill" at bounding box center [453, 536] width 87 height 22
click at [1412, 71] on button "button" at bounding box center [1419, 72] width 27 height 14
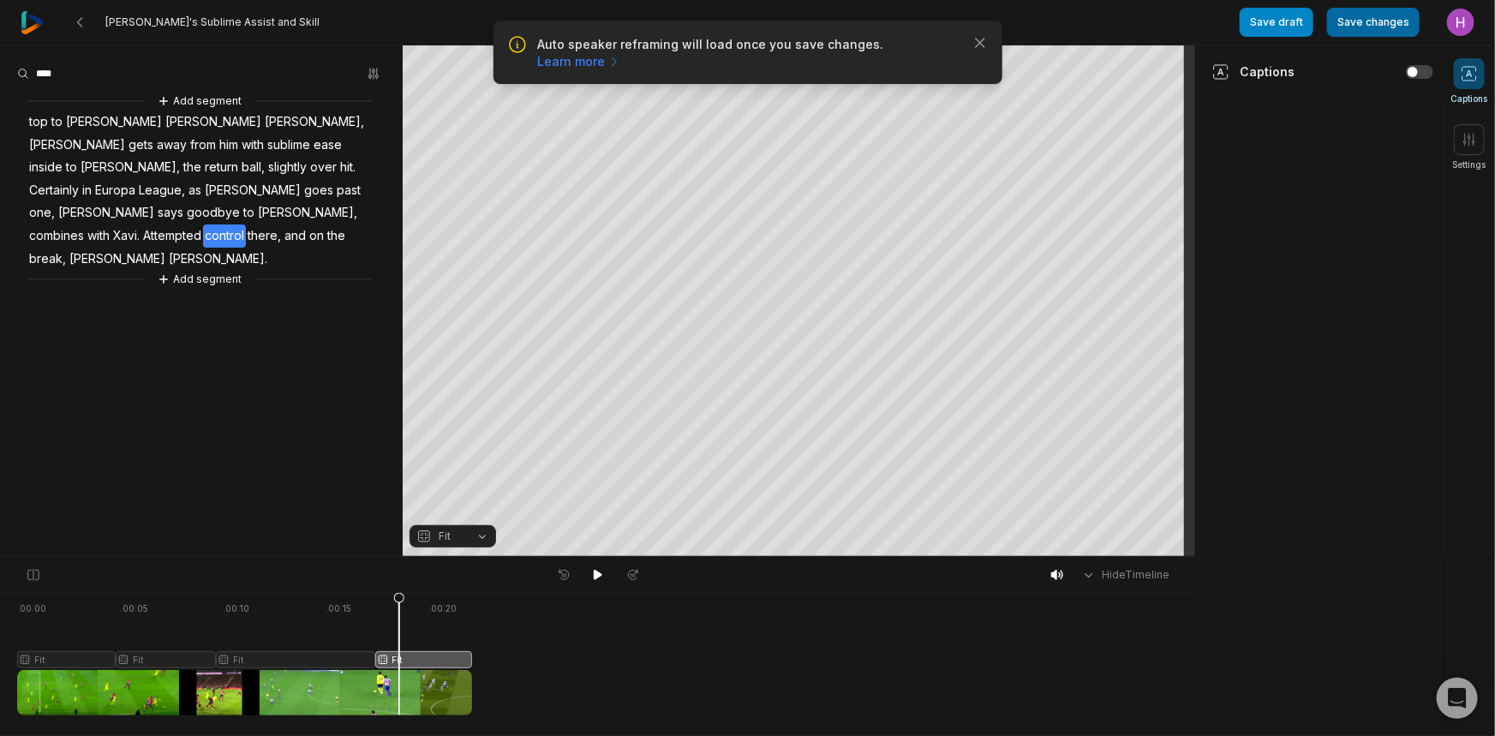
click at [1405, 36] on button "Save changes" at bounding box center [1373, 22] width 93 height 29
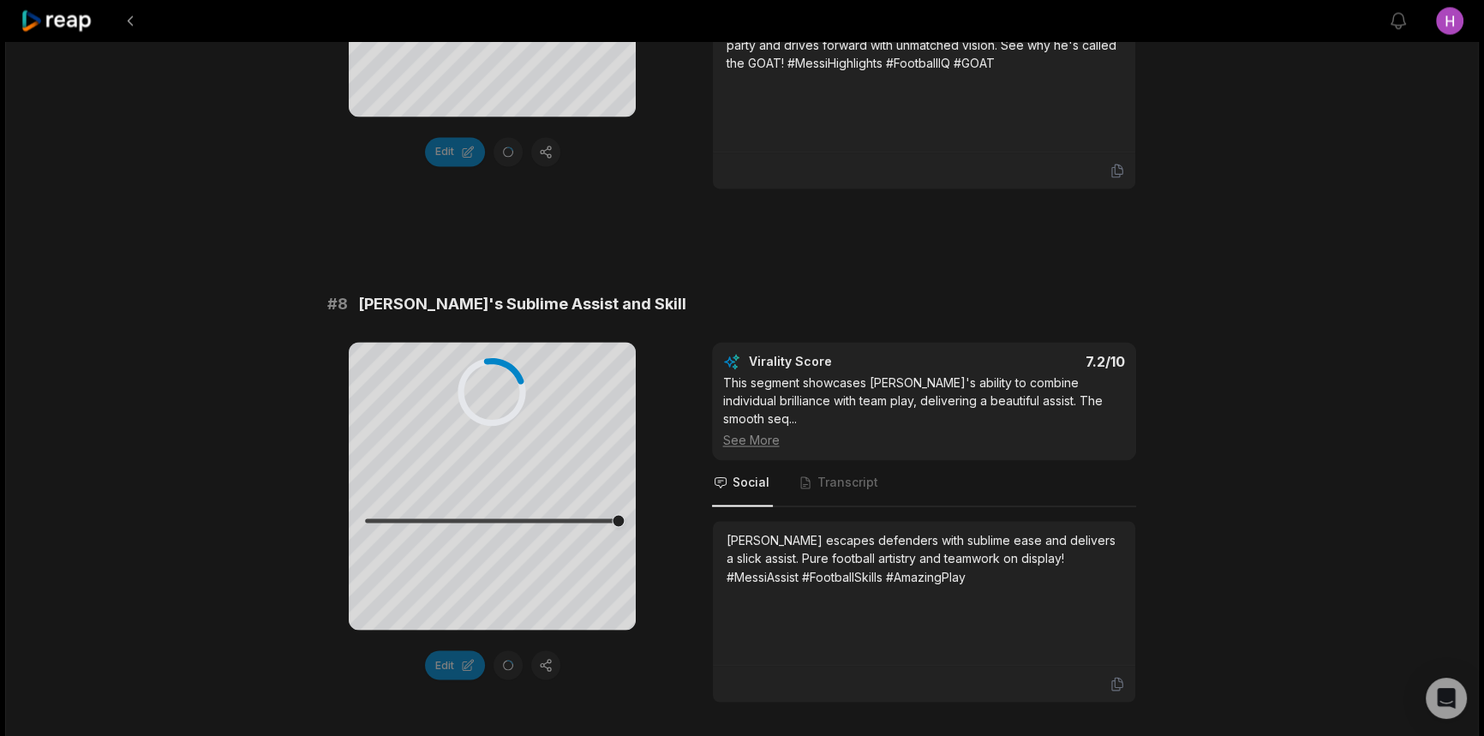
scroll to position [3116, 0]
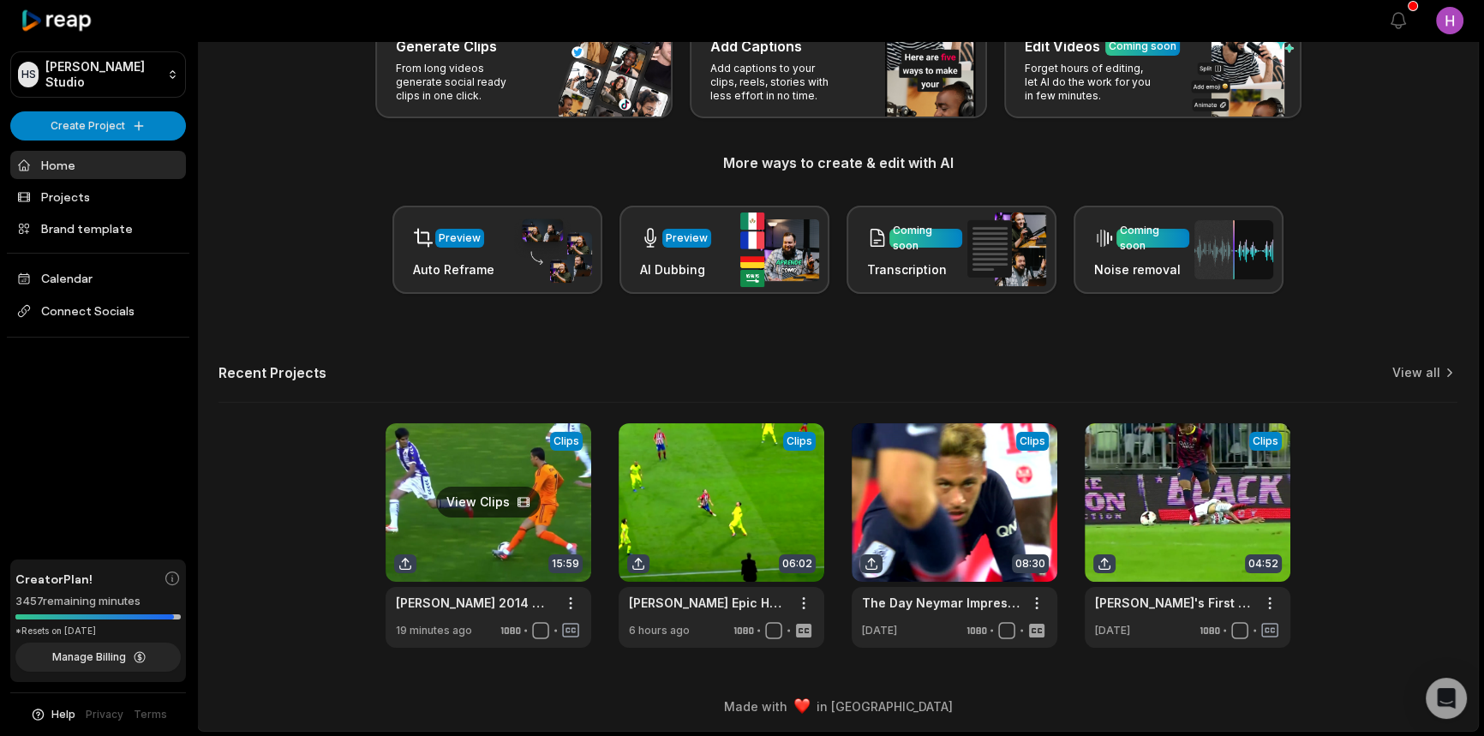
click at [526, 505] on link at bounding box center [489, 535] width 206 height 225
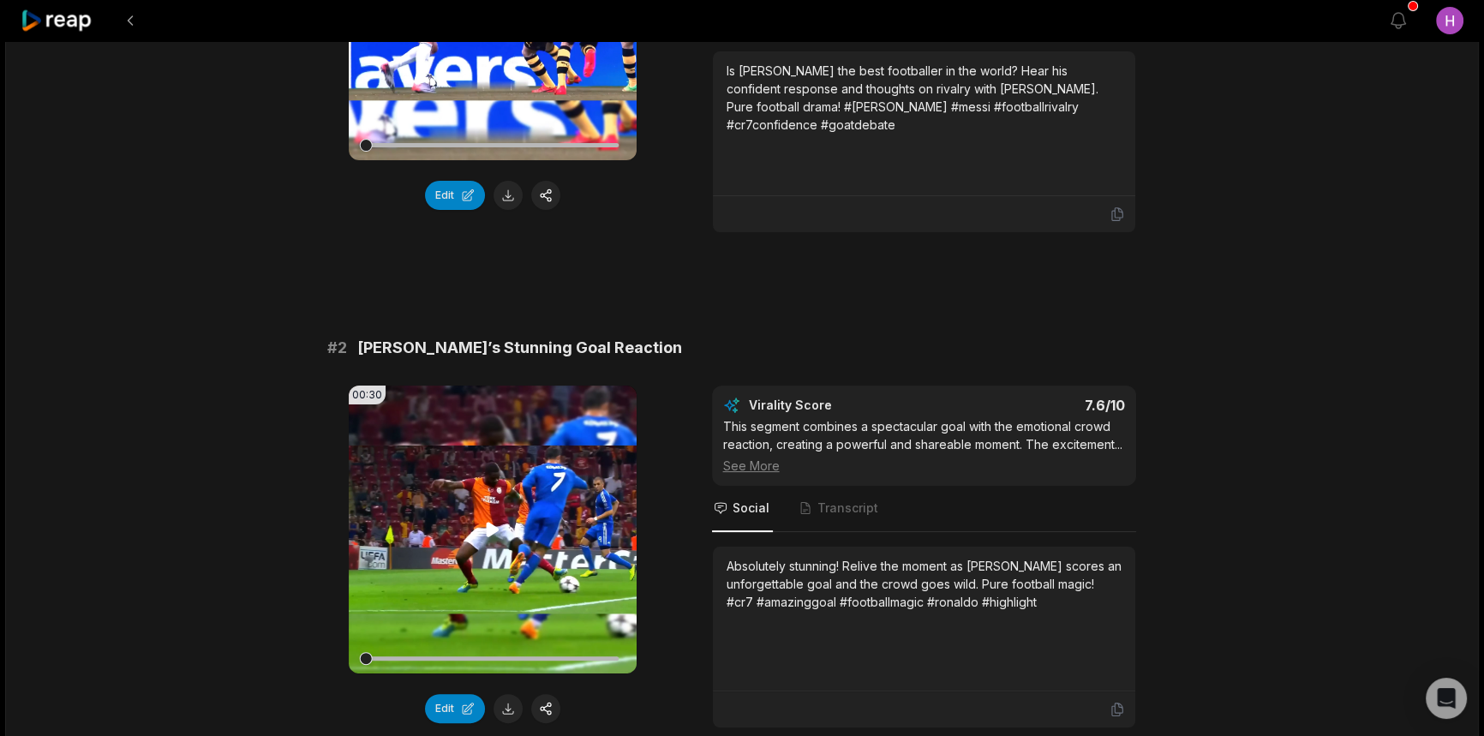
scroll to position [623, 0]
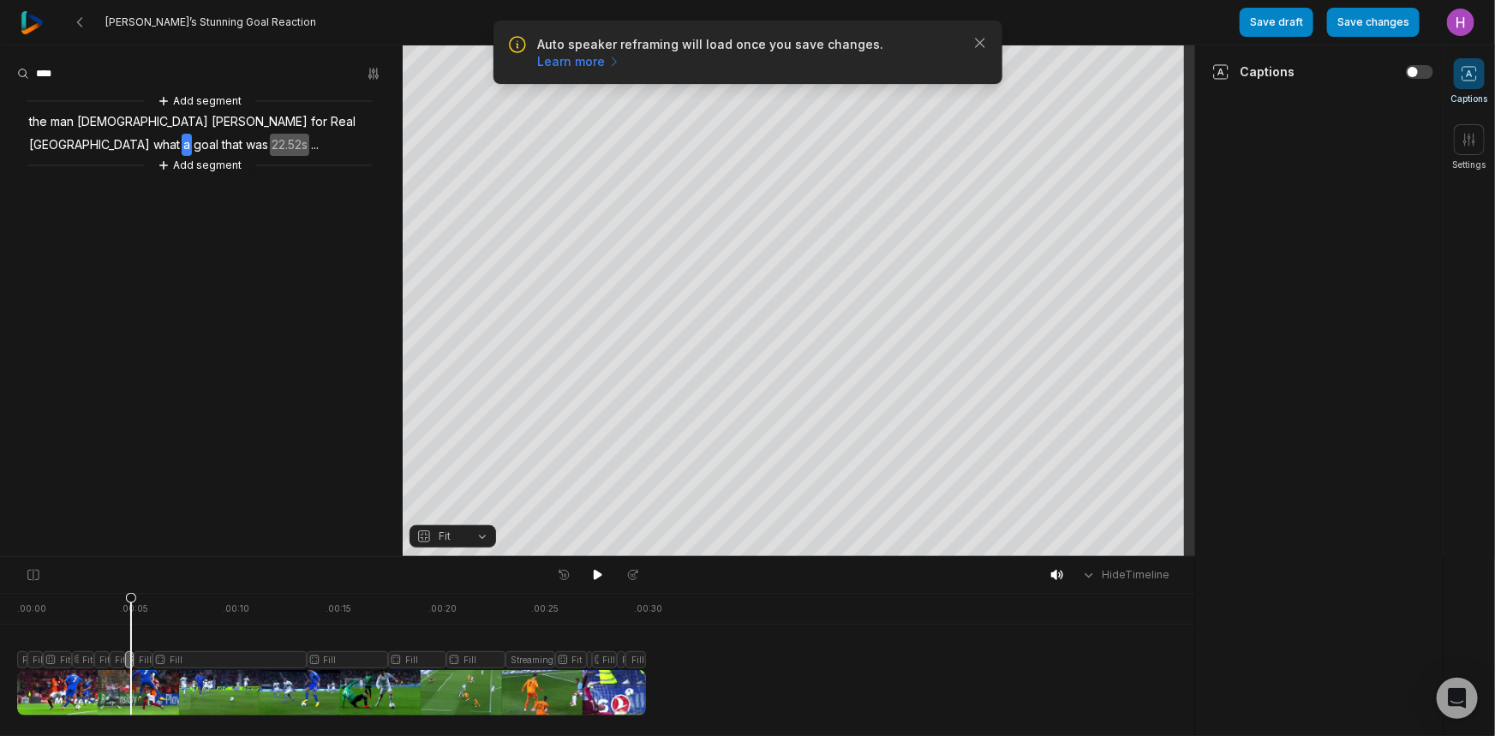
click at [147, 661] on div at bounding box center [331, 654] width 629 height 123
click at [468, 537] on button "Fill" at bounding box center [453, 536] width 87 height 22
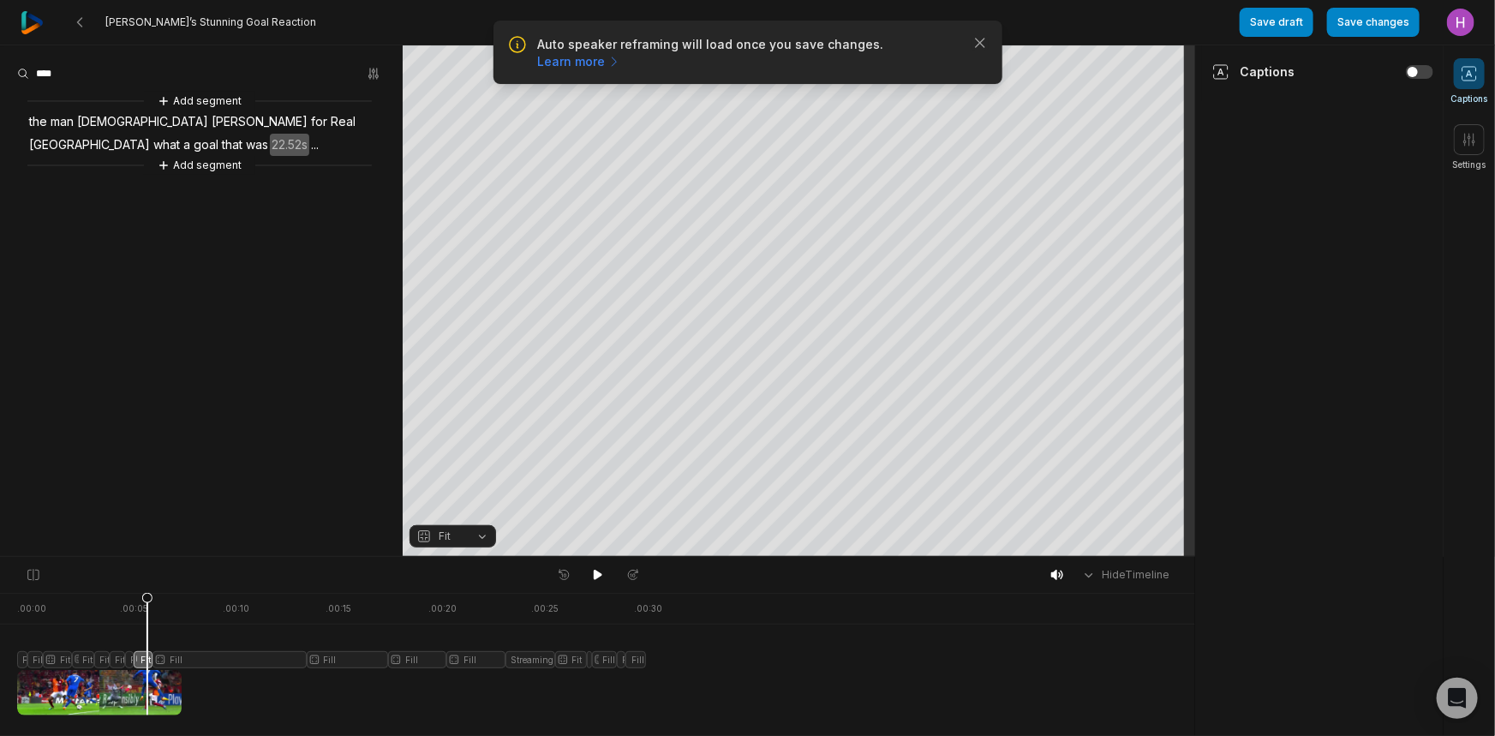
click at [180, 663] on div at bounding box center [331, 654] width 629 height 123
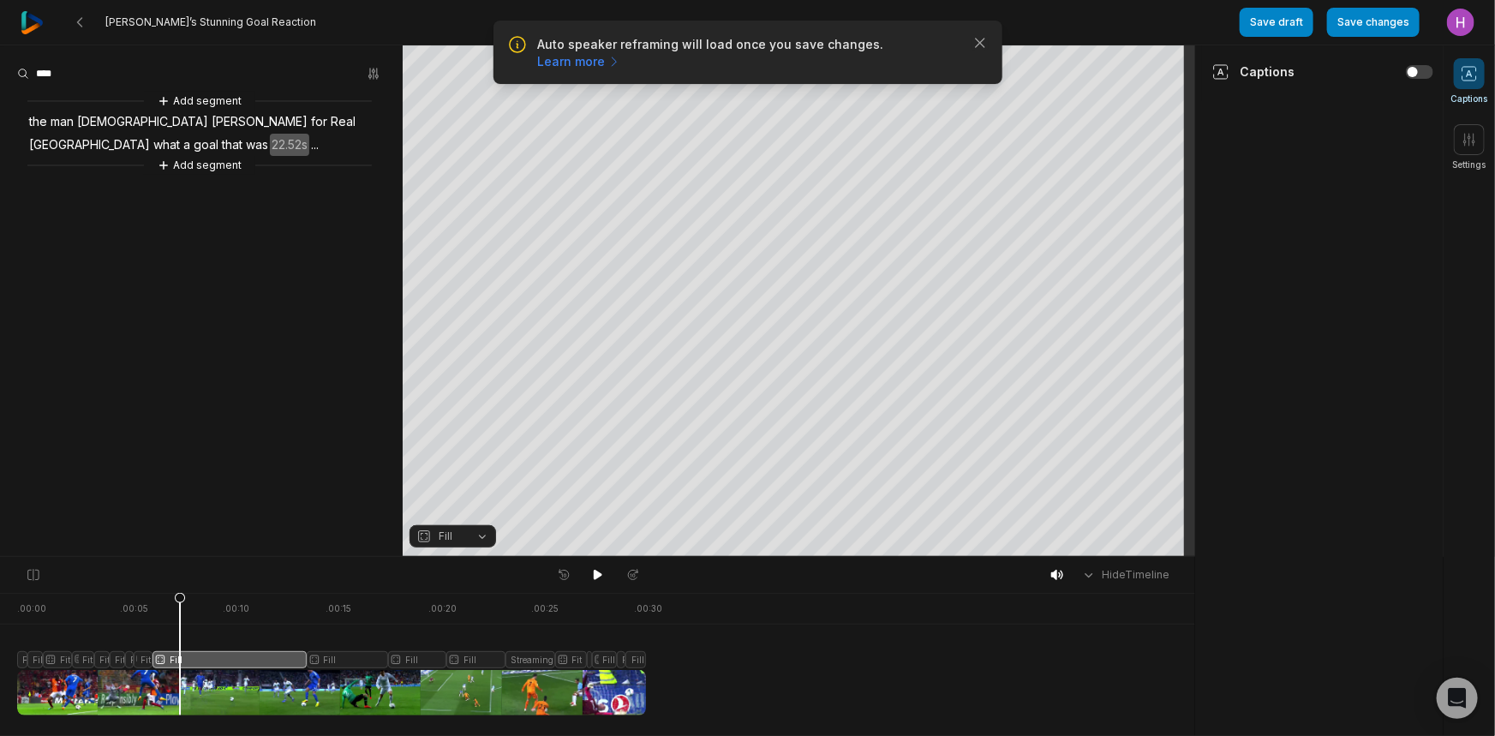
click at [428, 535] on icon "button" at bounding box center [424, 536] width 9 height 9
click at [464, 481] on div "Fit" at bounding box center [453, 487] width 87 height 22
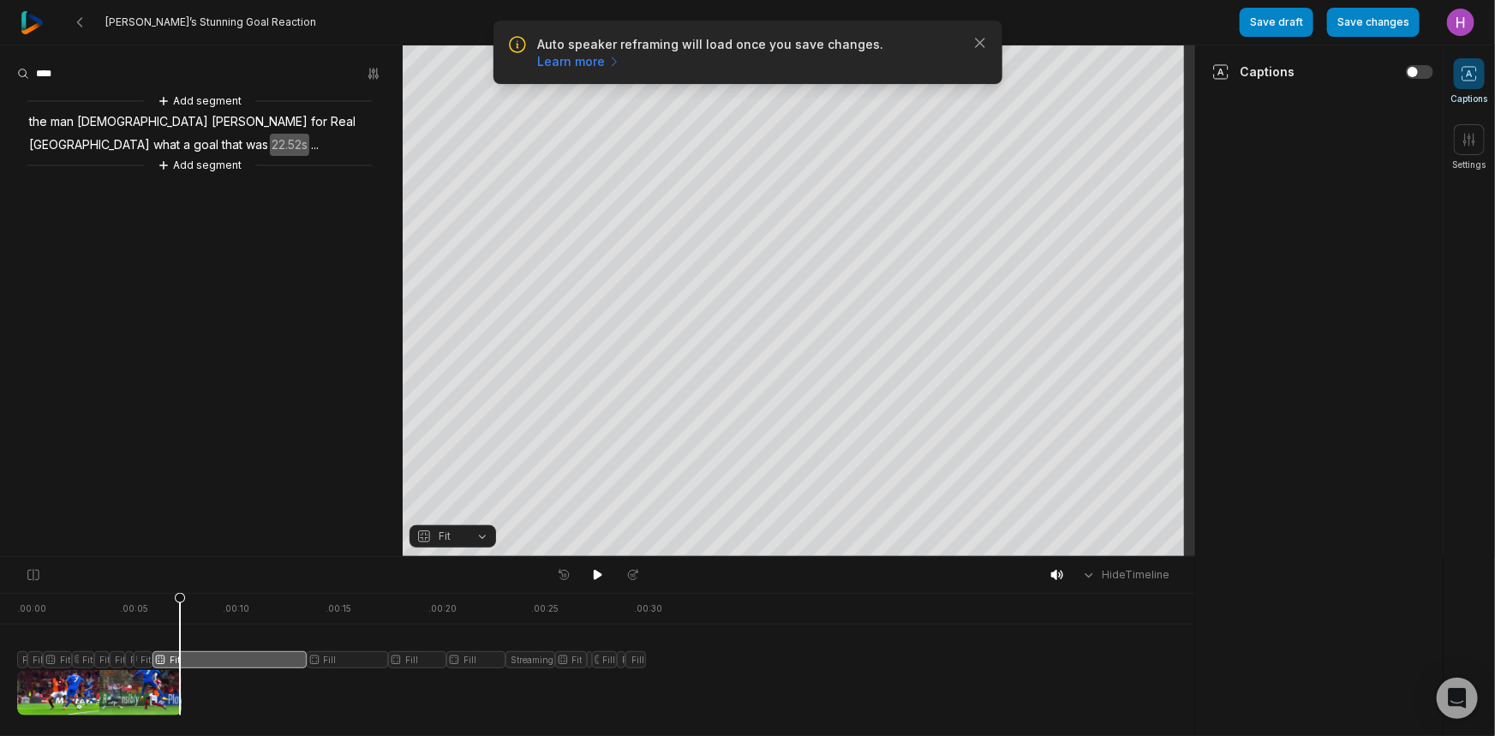
click at [300, 667] on div at bounding box center [331, 654] width 629 height 123
click at [315, 660] on div at bounding box center [331, 654] width 629 height 123
click at [315, 659] on div at bounding box center [331, 654] width 629 height 123
click at [360, 657] on div at bounding box center [331, 654] width 629 height 123
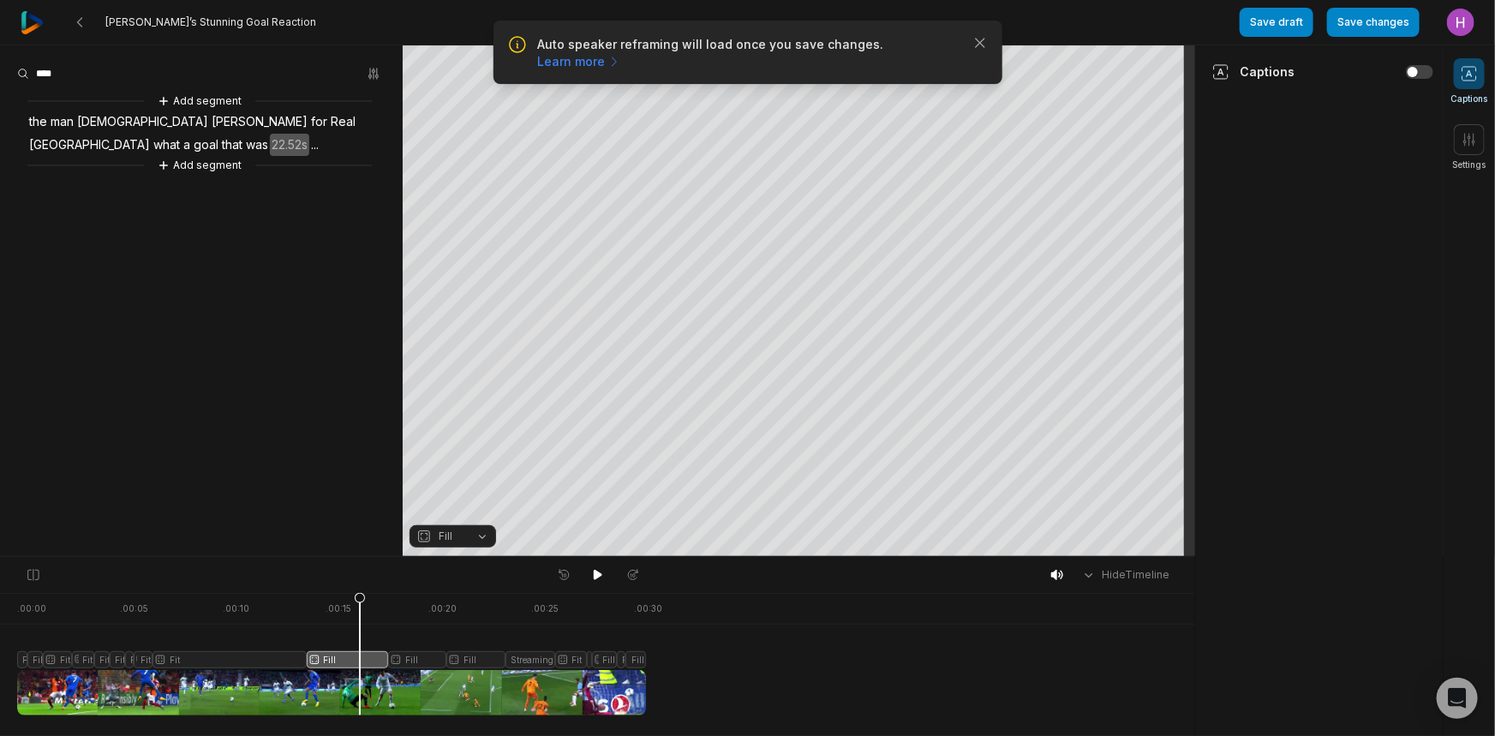
click at [455, 540] on span "Fill" at bounding box center [438, 536] width 45 height 15
click at [467, 485] on div "Fit" at bounding box center [453, 487] width 87 height 22
click at [417, 656] on div at bounding box center [331, 654] width 629 height 123
click at [469, 660] on div at bounding box center [331, 654] width 629 height 123
click at [455, 533] on span "Fill" at bounding box center [438, 536] width 45 height 15
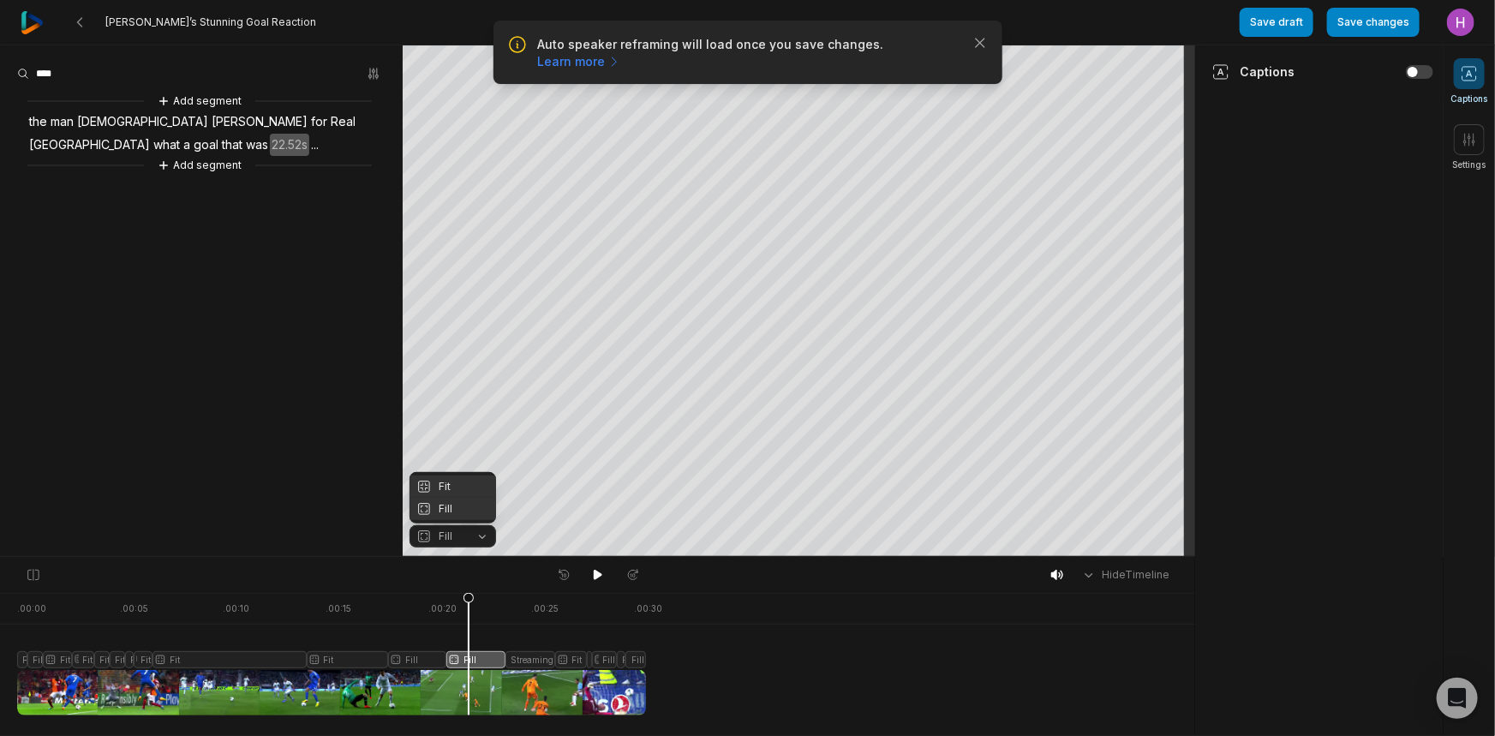
click at [433, 482] on div "Fit" at bounding box center [453, 487] width 87 height 22
click at [541, 660] on div at bounding box center [331, 654] width 629 height 123
click at [461, 533] on button "Streaming" at bounding box center [453, 536] width 87 height 22
click at [465, 489] on div "Fit" at bounding box center [453, 487] width 87 height 22
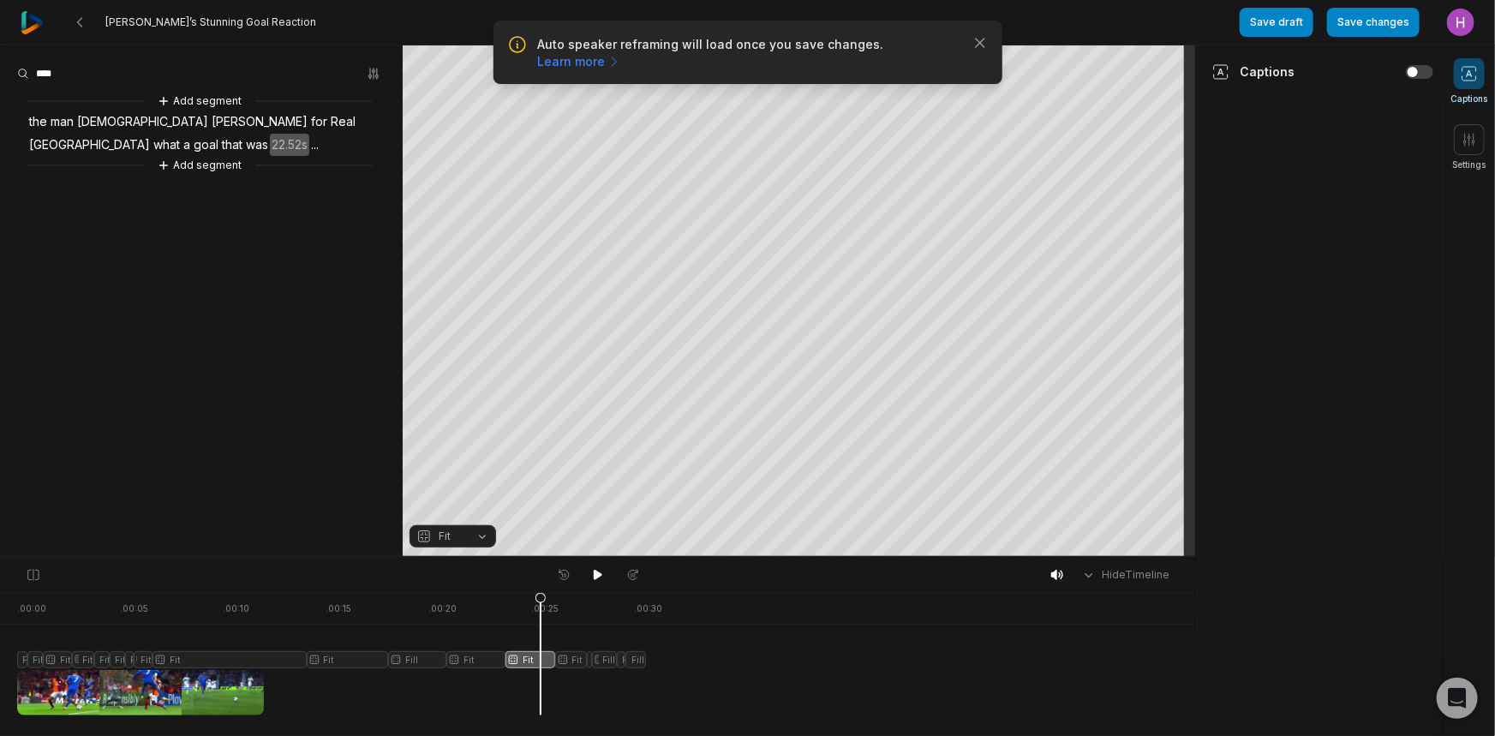
click at [565, 662] on div at bounding box center [331, 654] width 629 height 123
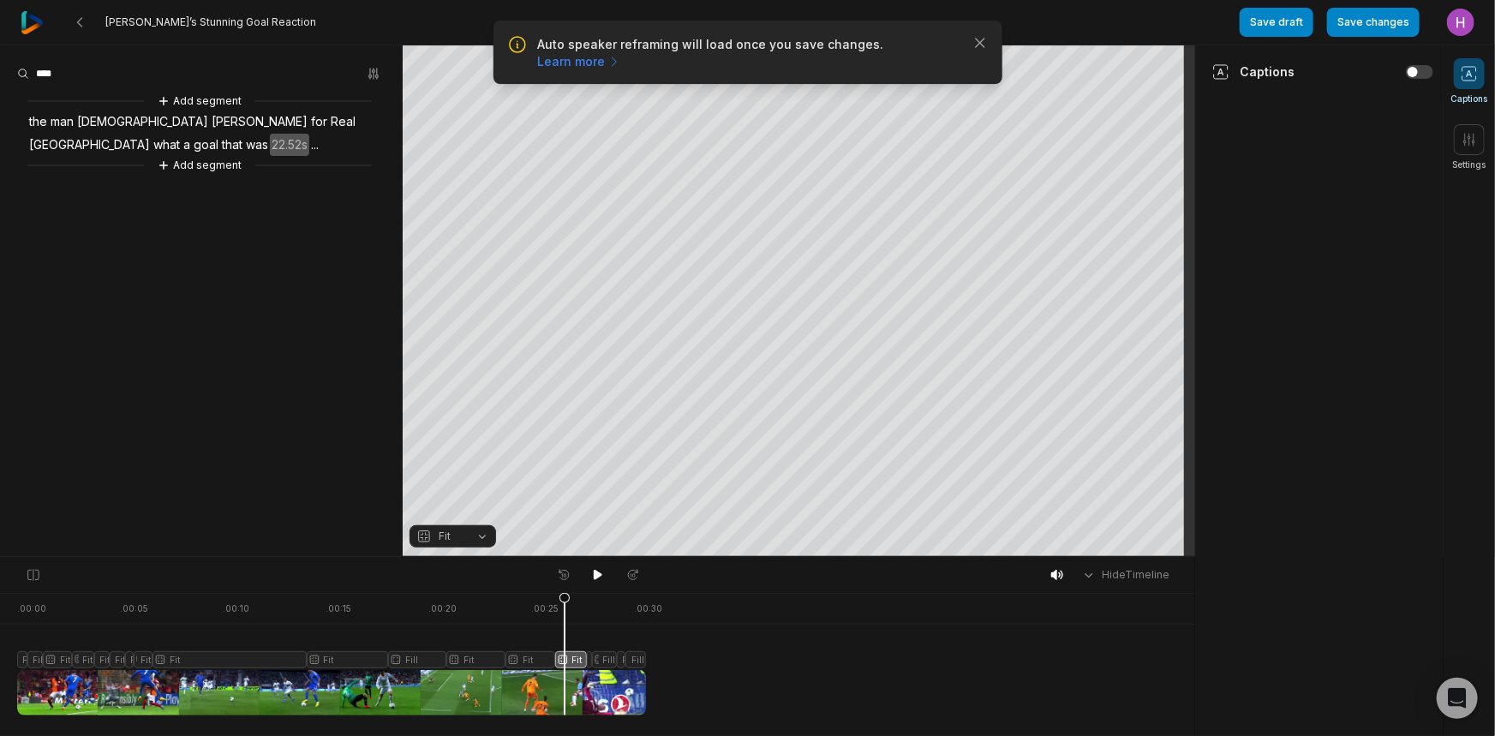
click at [402, 661] on div at bounding box center [331, 654] width 629 height 123
click at [473, 540] on button "Fill" at bounding box center [453, 536] width 87 height 22
click at [459, 490] on div "Fit" at bounding box center [453, 487] width 87 height 22
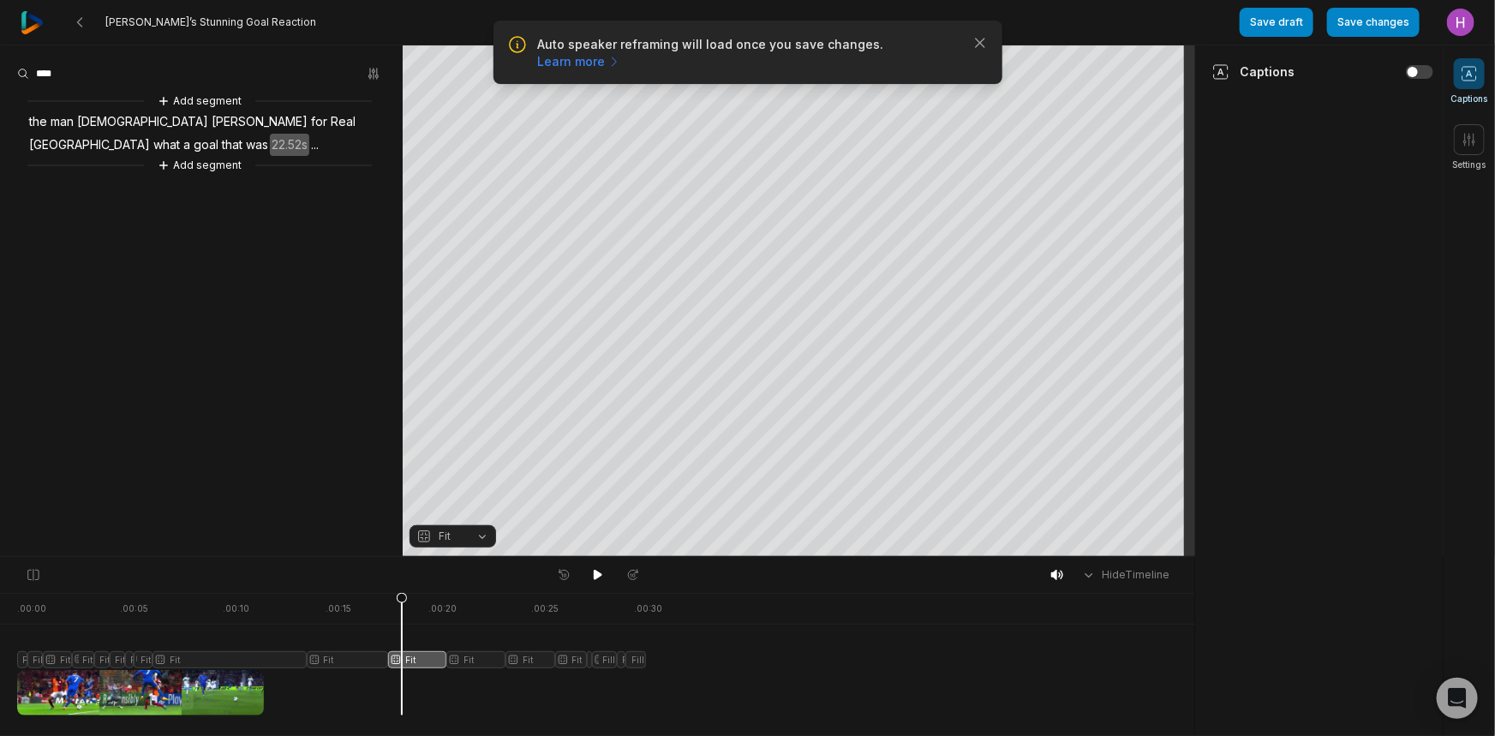
click at [604, 657] on div at bounding box center [331, 654] width 629 height 123
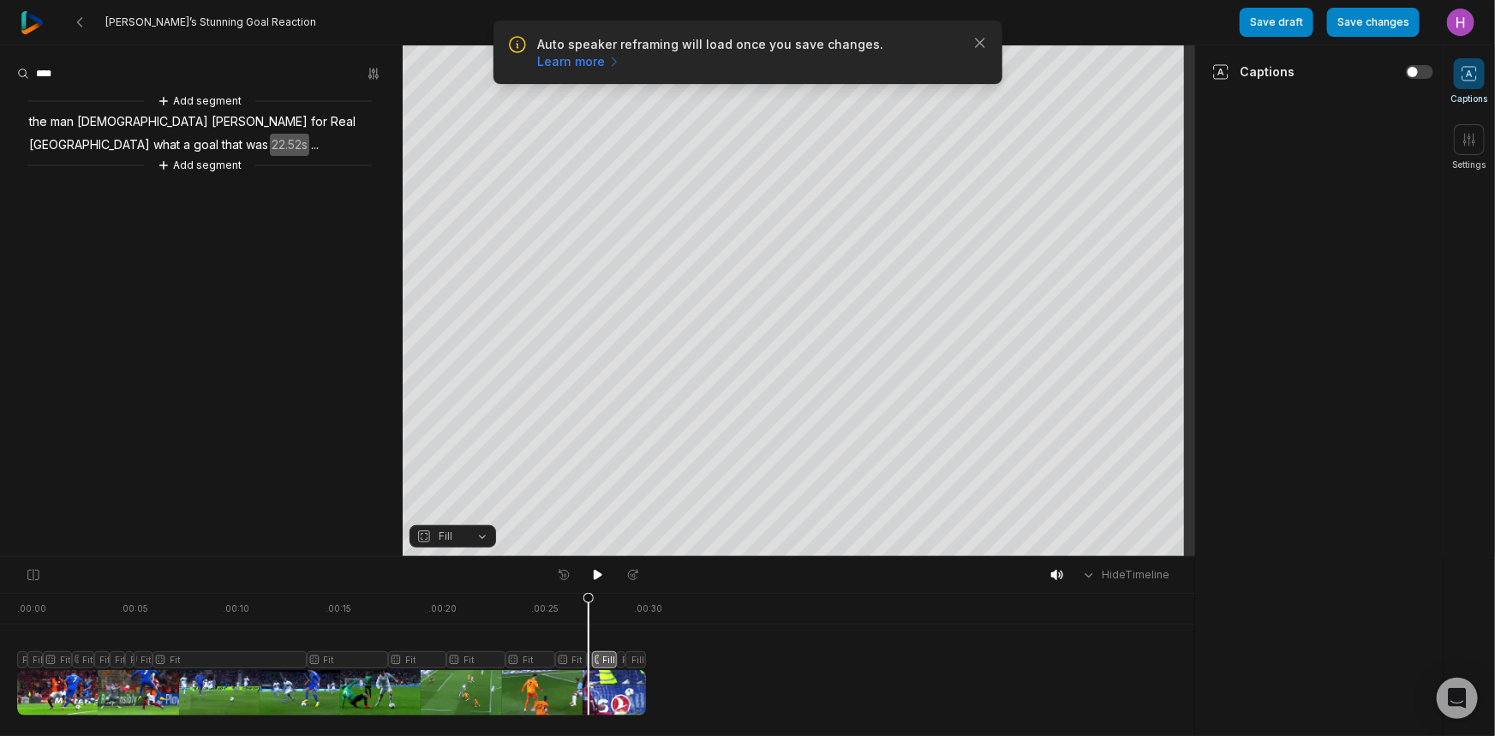
click at [590, 662] on div at bounding box center [331, 654] width 629 height 123
click at [464, 539] on button "Fill" at bounding box center [453, 536] width 87 height 22
click at [452, 485] on div "Fit" at bounding box center [453, 487] width 87 height 22
click at [455, 485] on div "Fit" at bounding box center [453, 487] width 87 height 22
click at [454, 488] on div "Fit" at bounding box center [453, 487] width 87 height 22
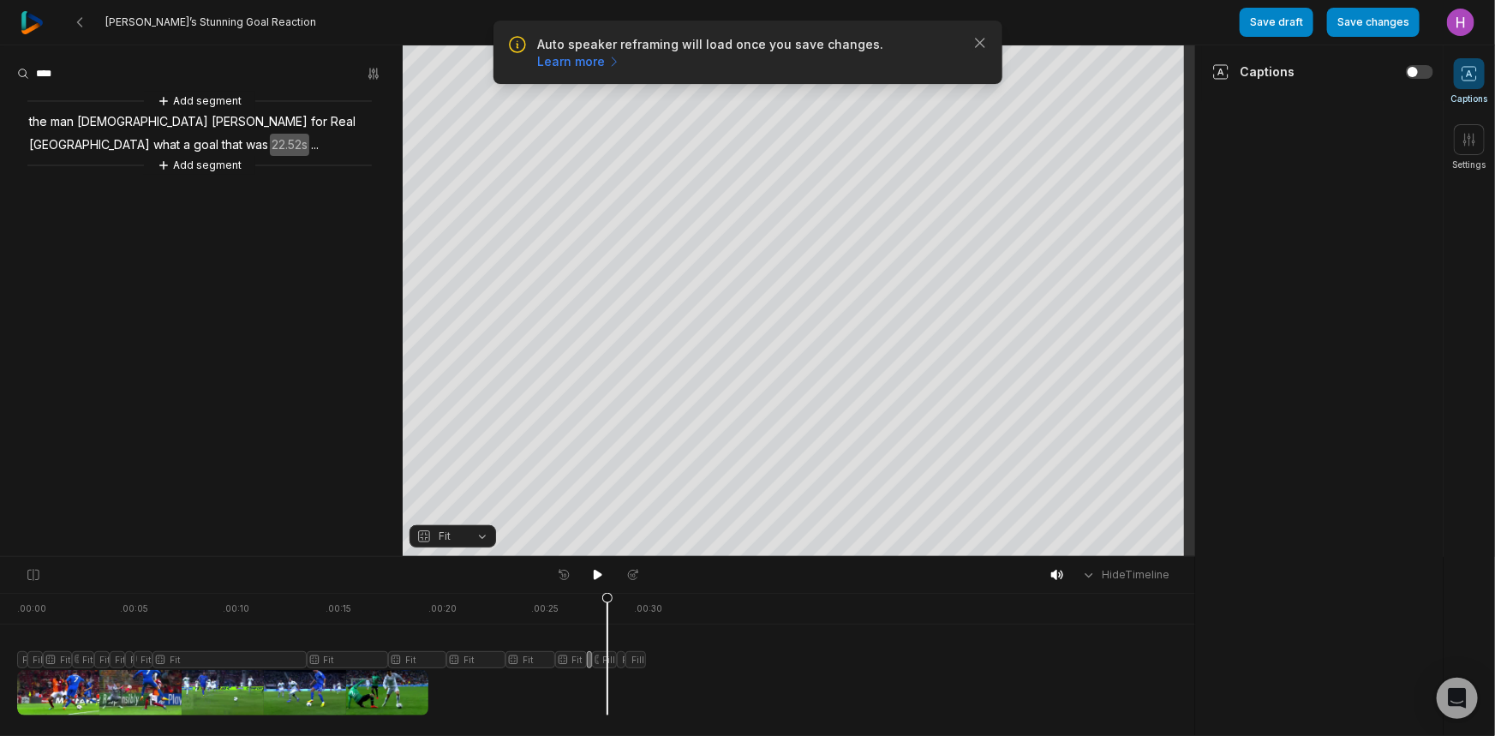
click at [608, 661] on div at bounding box center [331, 654] width 629 height 123
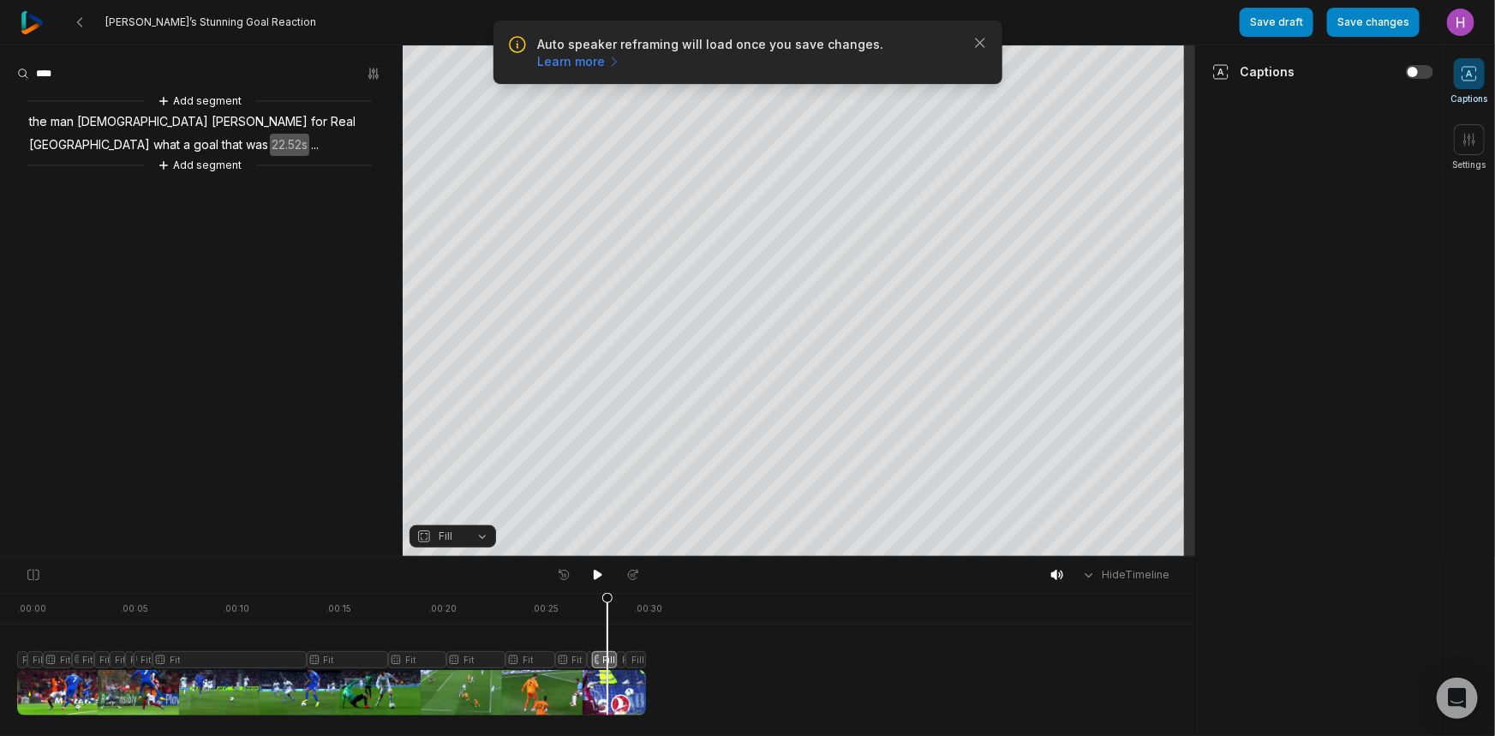
click at [446, 526] on button "Fill" at bounding box center [453, 536] width 87 height 22
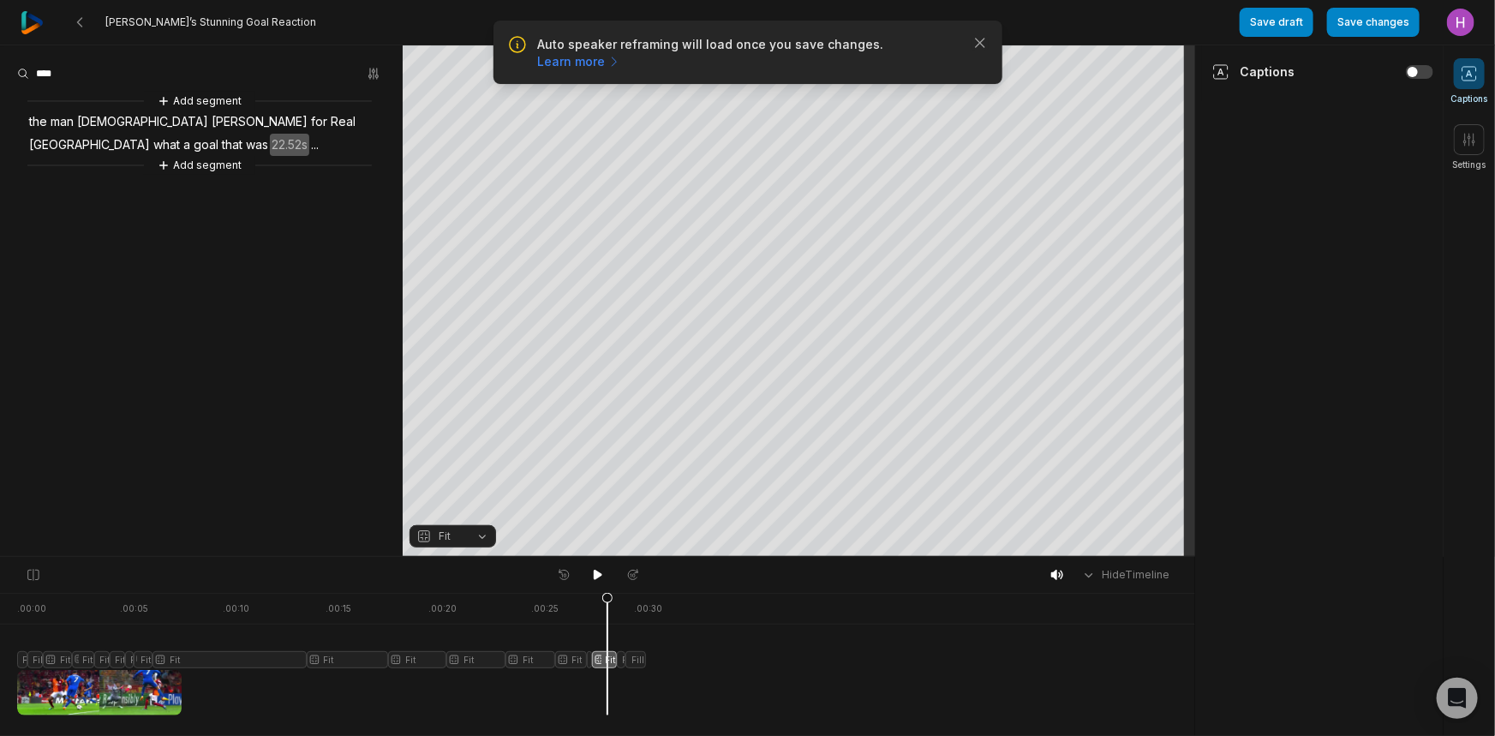
click at [622, 652] on div at bounding box center [331, 654] width 629 height 123
click at [460, 533] on span "Fill" at bounding box center [438, 536] width 45 height 15
click at [634, 662] on div at bounding box center [331, 654] width 629 height 123
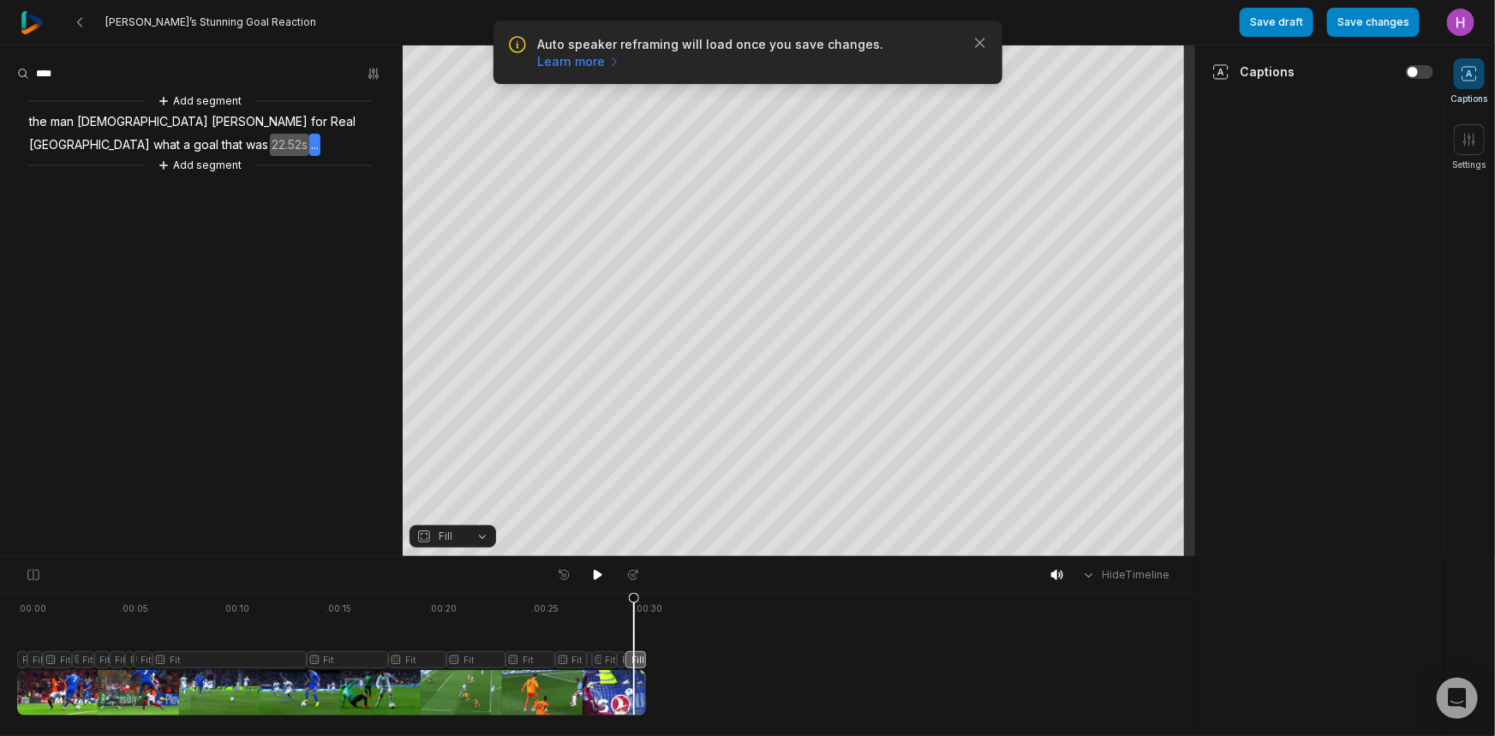
click at [432, 530] on span "Fill" at bounding box center [438, 536] width 45 height 15
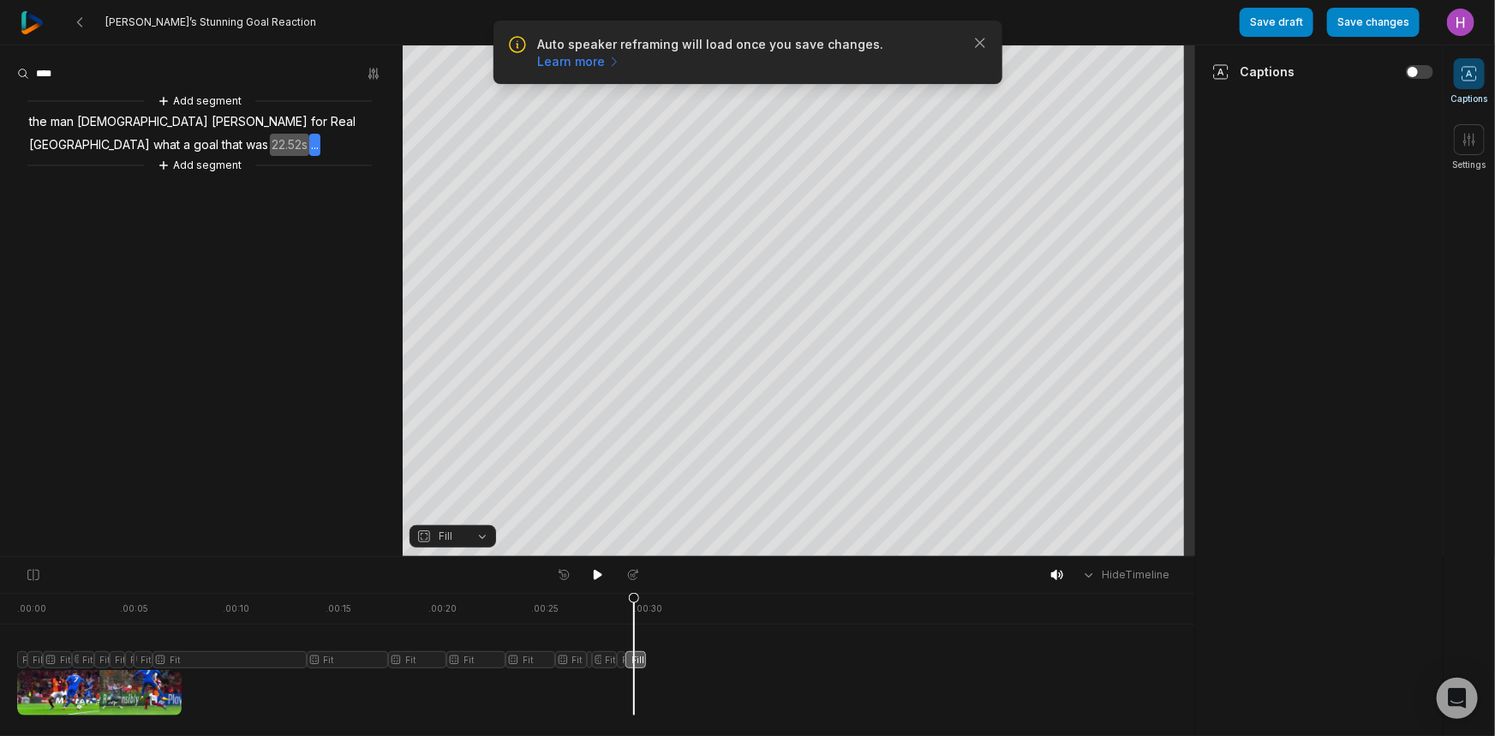
click at [463, 525] on button "Fill" at bounding box center [453, 536] width 87 height 22
click at [447, 495] on div "Fit" at bounding box center [453, 487] width 87 height 22
click at [21, 661] on div at bounding box center [331, 654] width 629 height 123
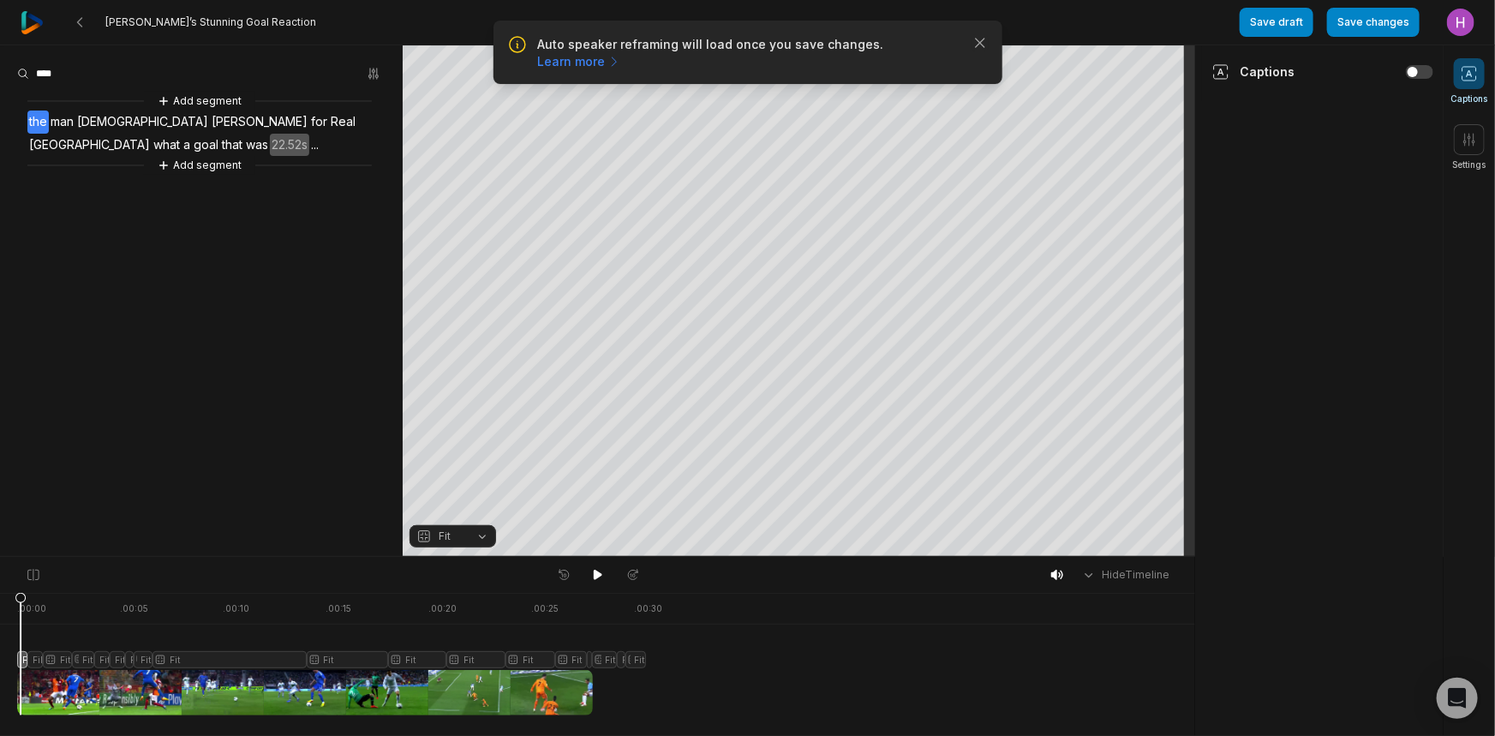
click at [37, 662] on div at bounding box center [331, 654] width 629 height 123
click at [453, 541] on span "Fit" at bounding box center [438, 536] width 45 height 15
click at [481, 539] on button "Fit" at bounding box center [453, 536] width 87 height 22
click at [482, 542] on button "Fill" at bounding box center [453, 536] width 87 height 22
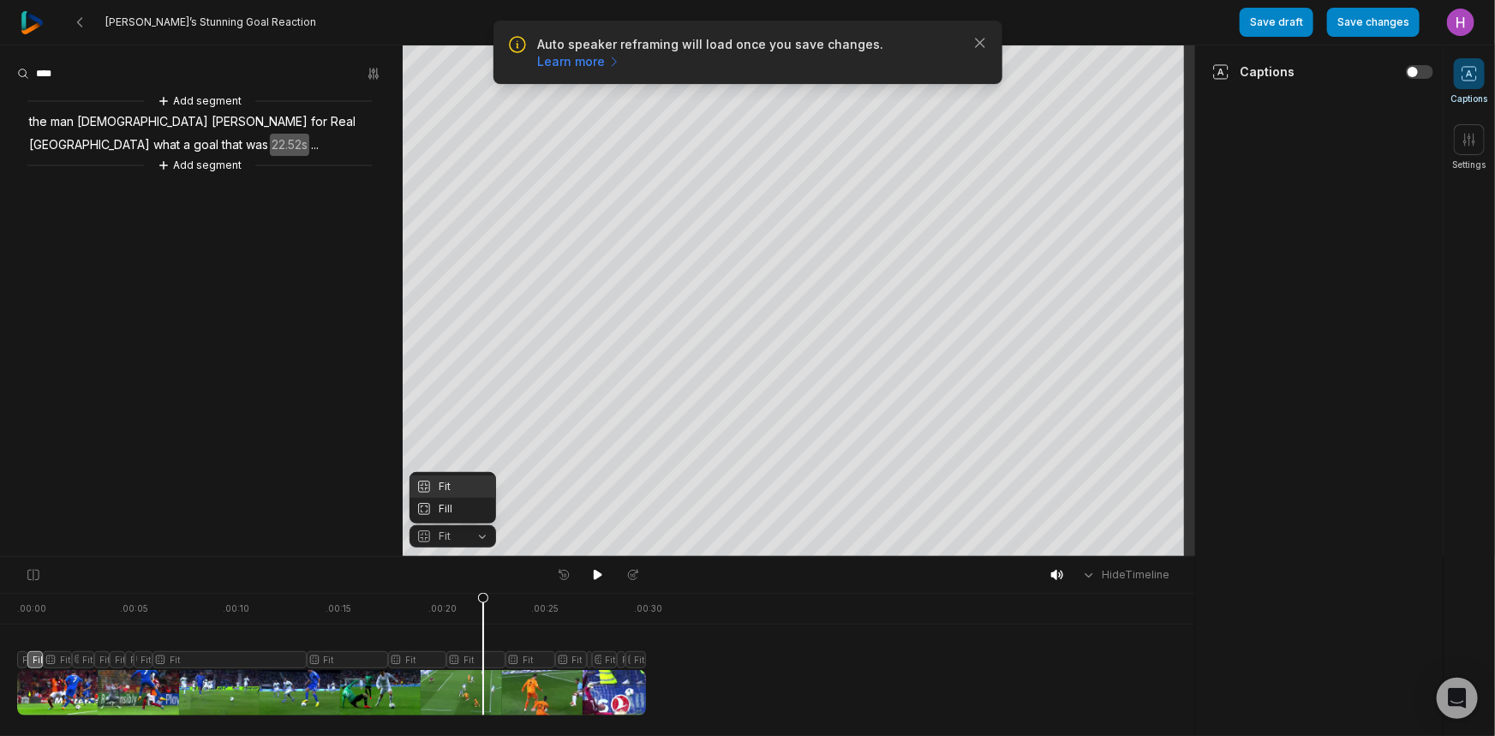
click at [466, 488] on div "Fit" at bounding box center [453, 487] width 87 height 22
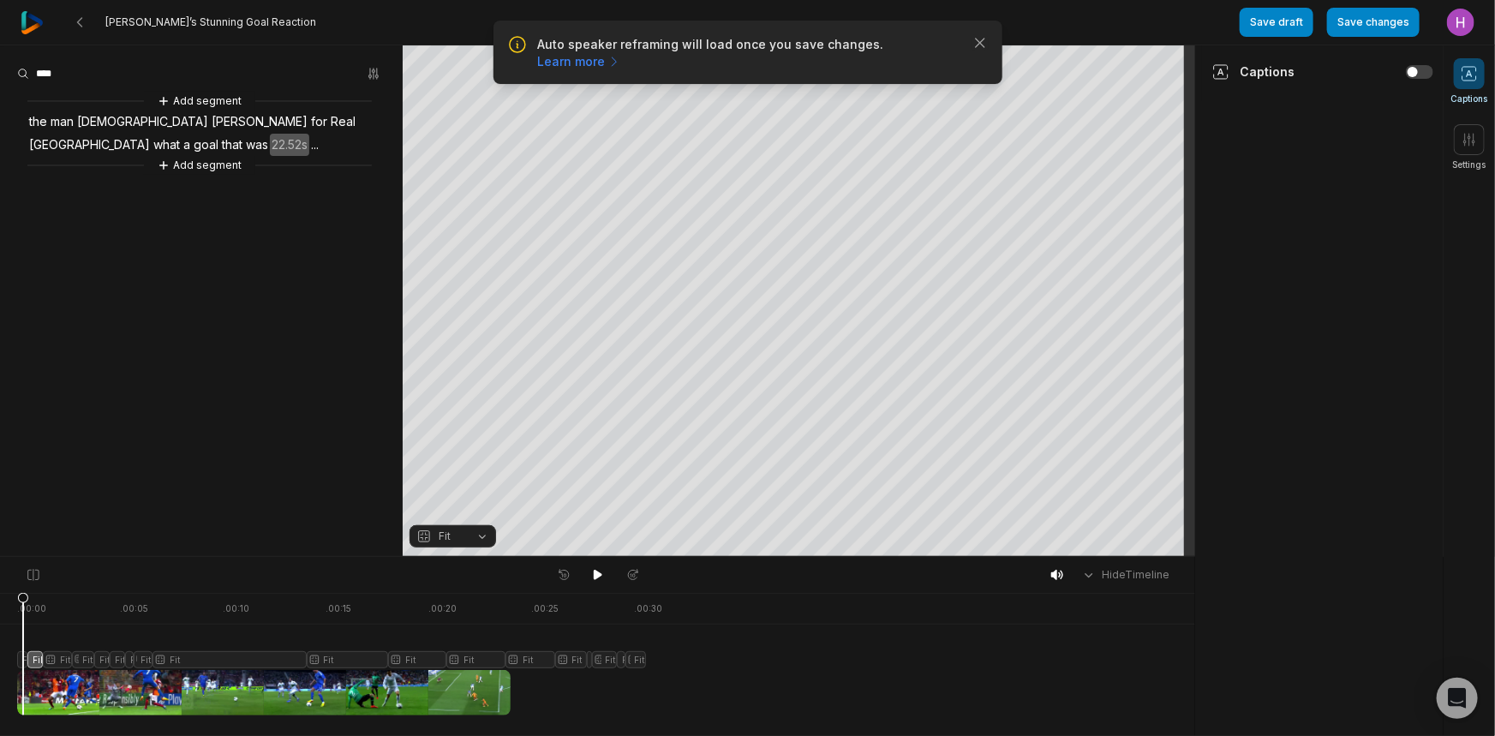
click at [23, 661] on div at bounding box center [331, 654] width 629 height 123
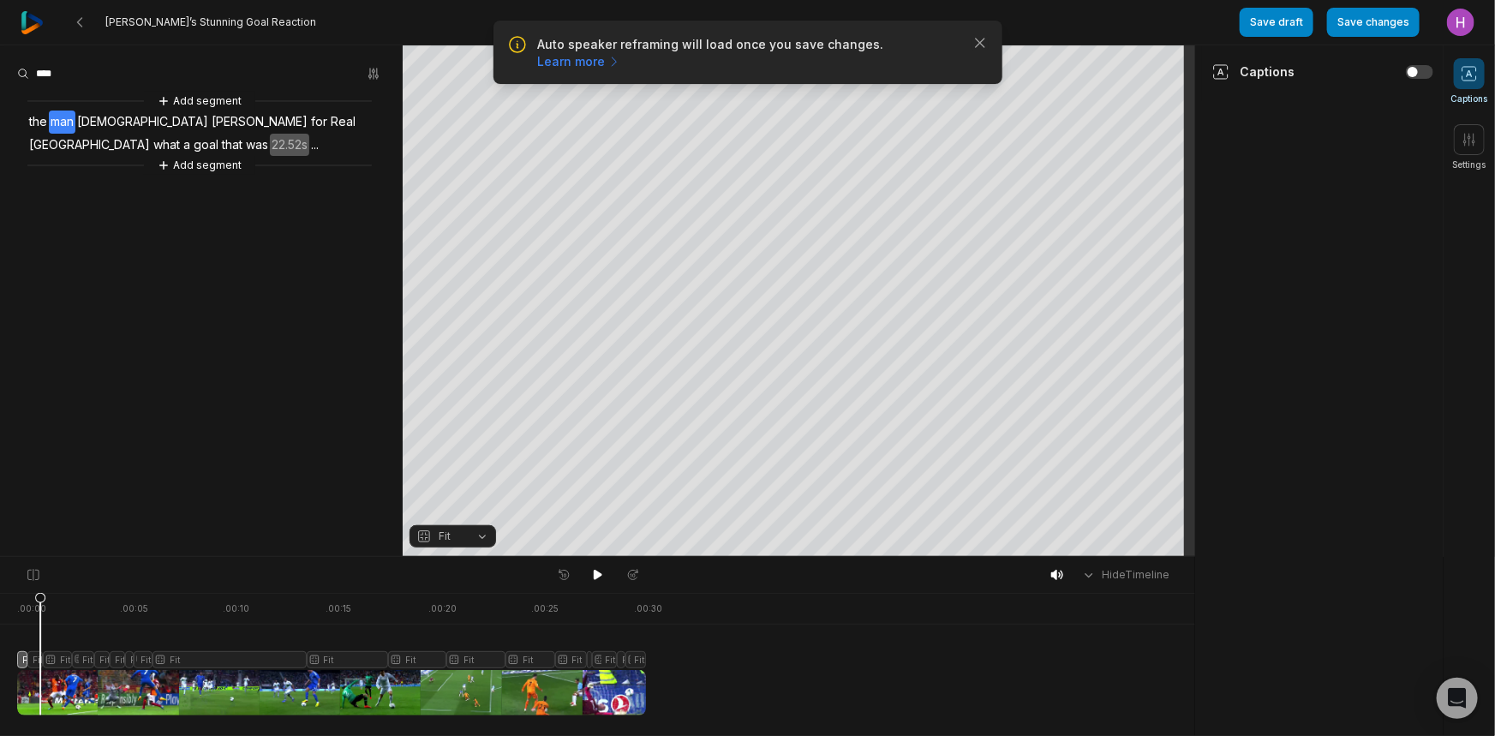
click at [40, 661] on div at bounding box center [331, 654] width 629 height 123
click at [464, 534] on button "Fill" at bounding box center [453, 536] width 87 height 22
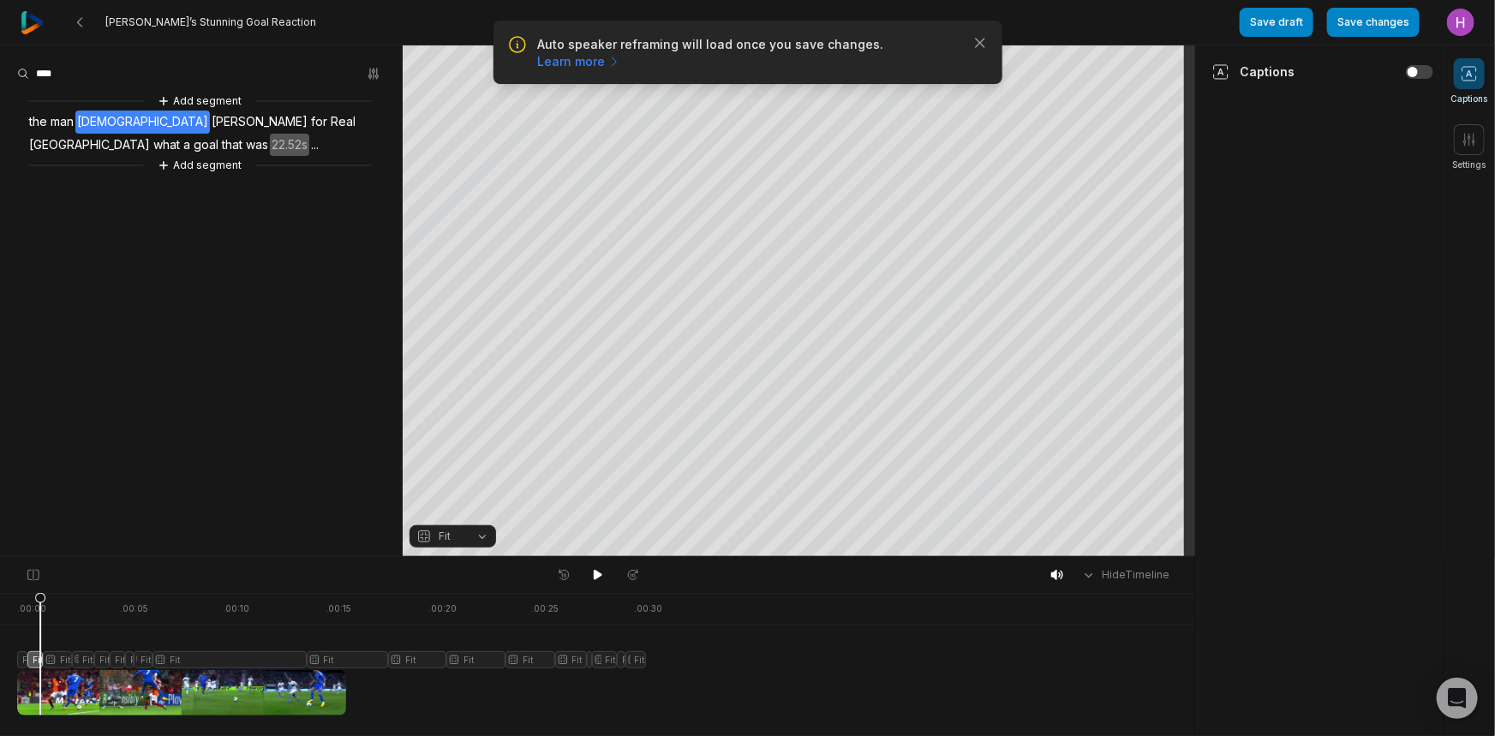
click at [51, 660] on div at bounding box center [331, 654] width 629 height 123
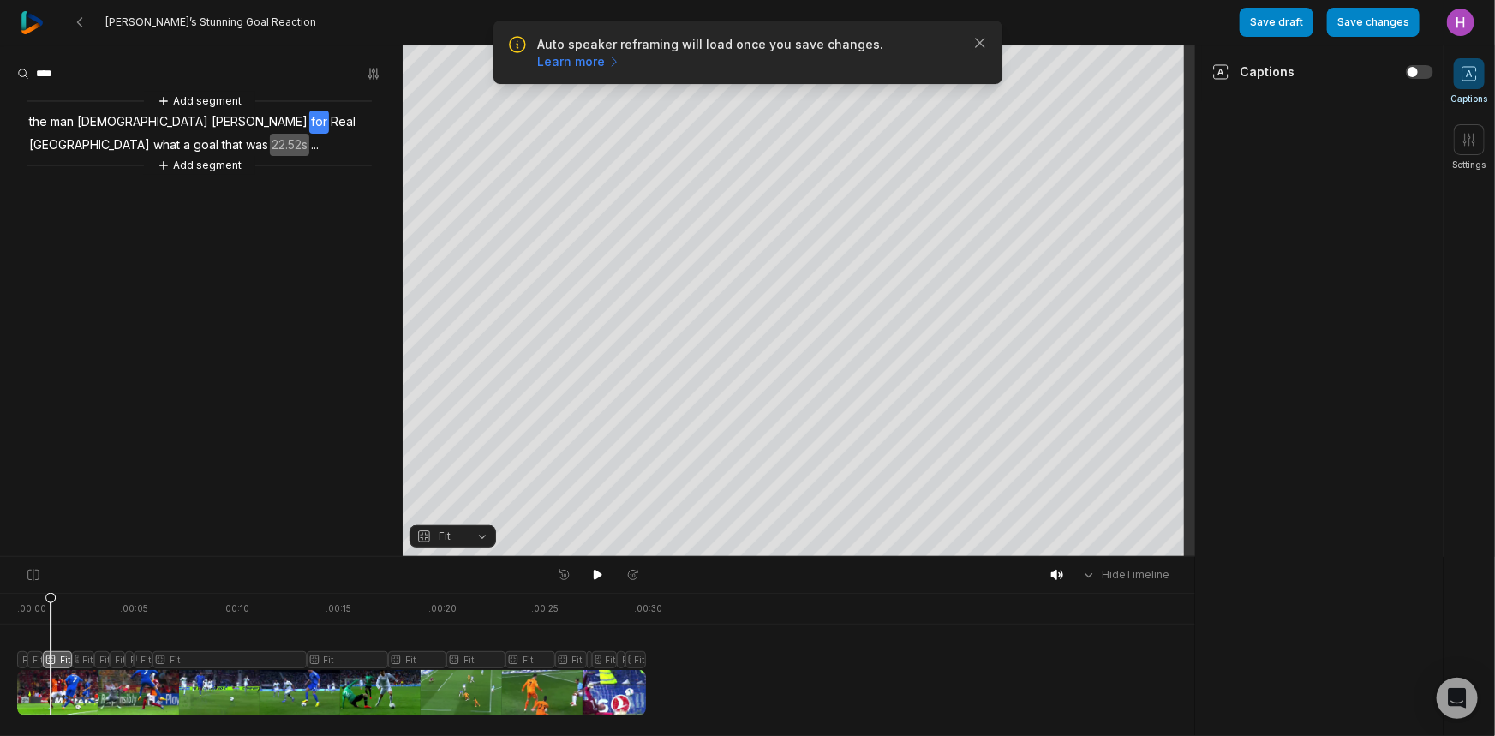
click at [80, 659] on div at bounding box center [331, 654] width 629 height 123
click at [105, 660] on div at bounding box center [331, 654] width 629 height 123
click at [111, 660] on div at bounding box center [331, 654] width 629 height 123
click at [132, 661] on div at bounding box center [331, 654] width 629 height 123
click at [145, 661] on div at bounding box center [331, 654] width 629 height 123
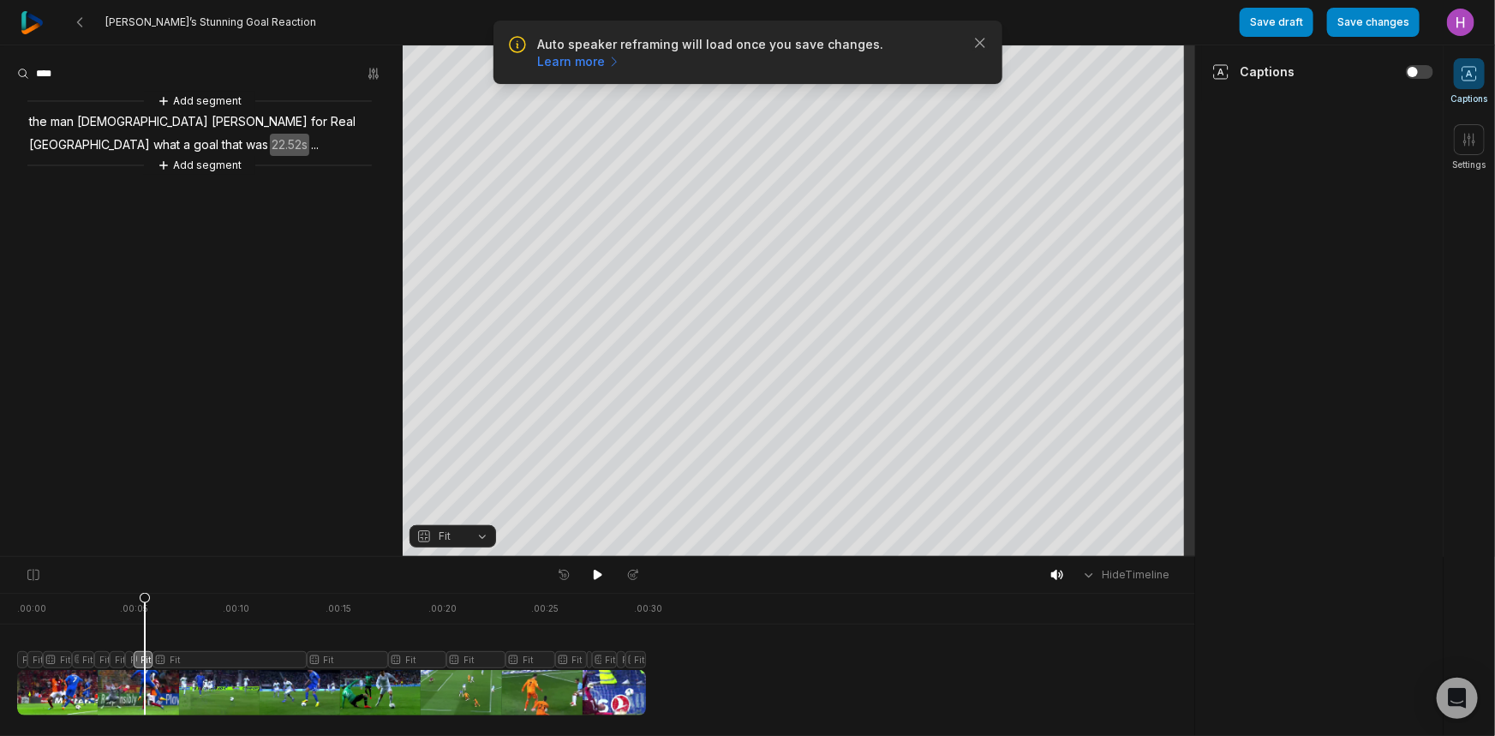
click at [171, 661] on div at bounding box center [331, 654] width 629 height 123
click at [377, 653] on div at bounding box center [331, 654] width 629 height 123
click at [433, 654] on div at bounding box center [331, 654] width 629 height 123
click at [464, 657] on div at bounding box center [331, 654] width 629 height 123
click at [506, 658] on div at bounding box center [331, 654] width 629 height 123
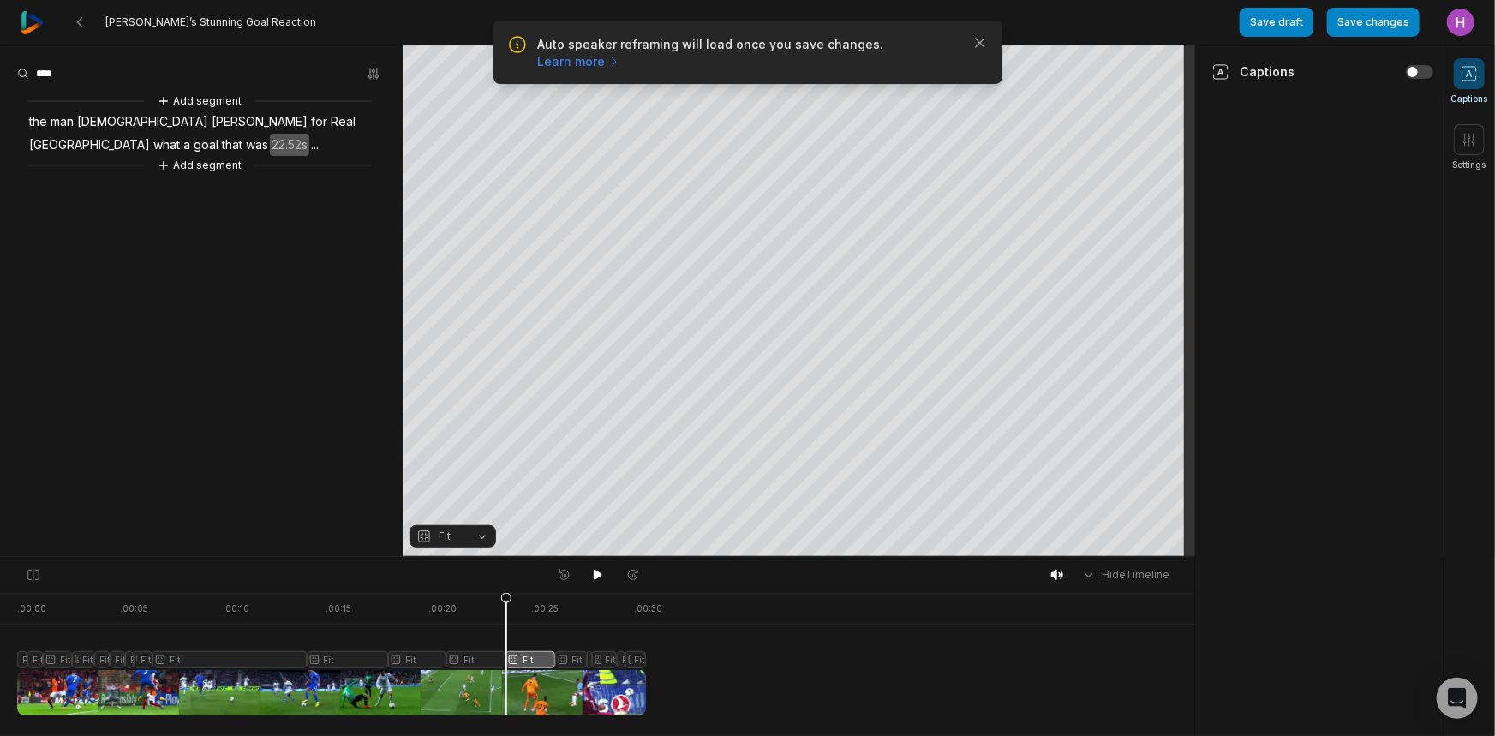
click at [560, 660] on div at bounding box center [331, 654] width 629 height 123
click at [590, 660] on div at bounding box center [331, 654] width 629 height 123
click at [596, 660] on div at bounding box center [331, 654] width 629 height 123
click at [623, 663] on div at bounding box center [331, 654] width 629 height 123
click at [635, 664] on div at bounding box center [331, 654] width 629 height 123
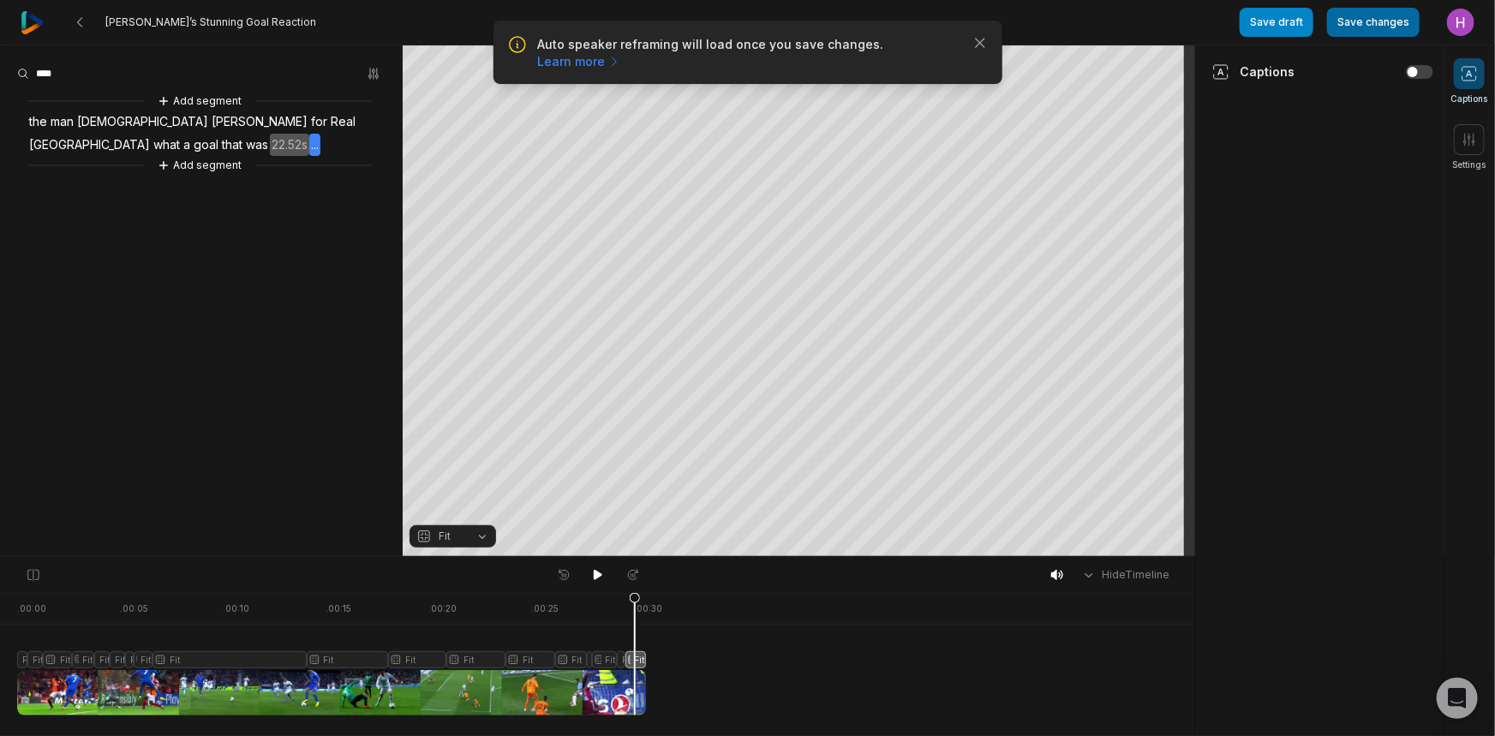
click at [1341, 33] on button "Save changes" at bounding box center [1373, 22] width 93 height 29
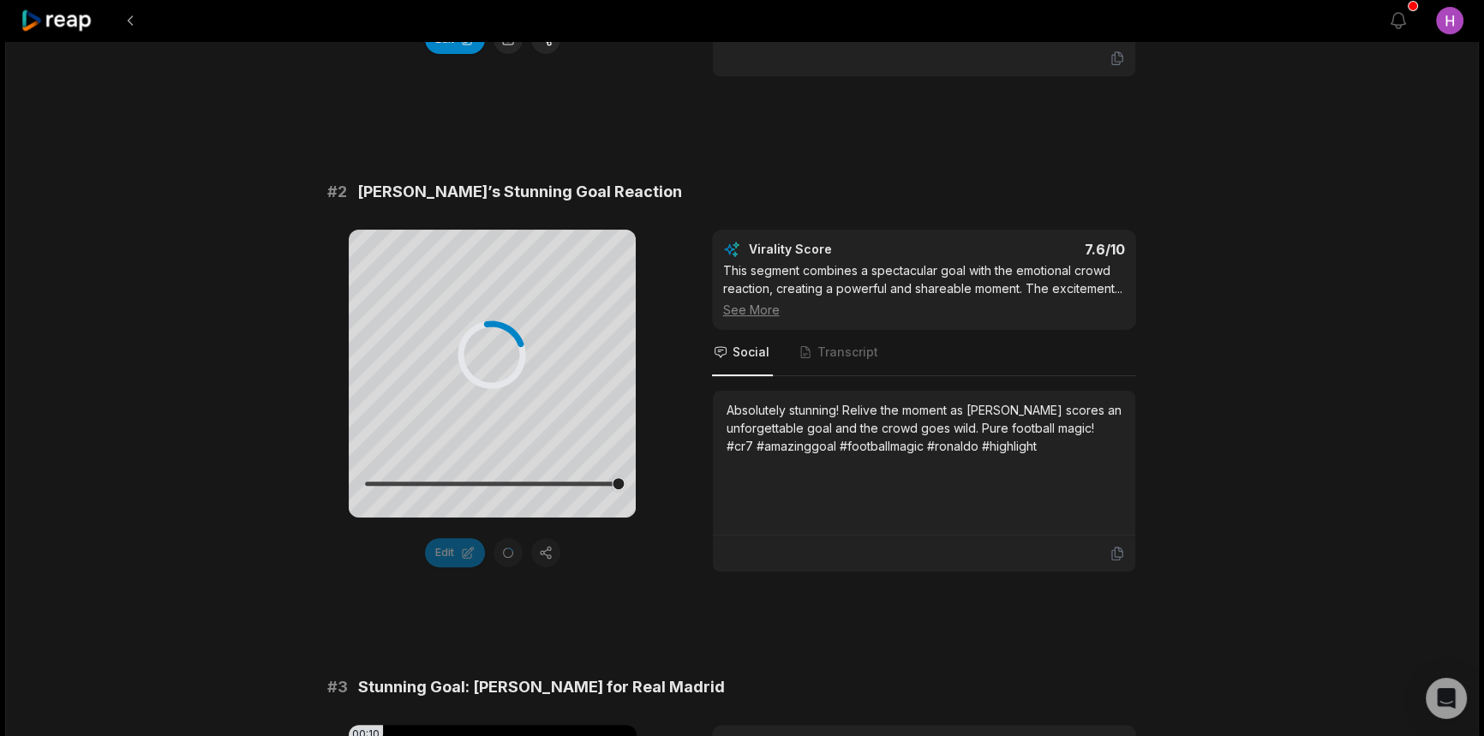
scroll to position [1012, 0]
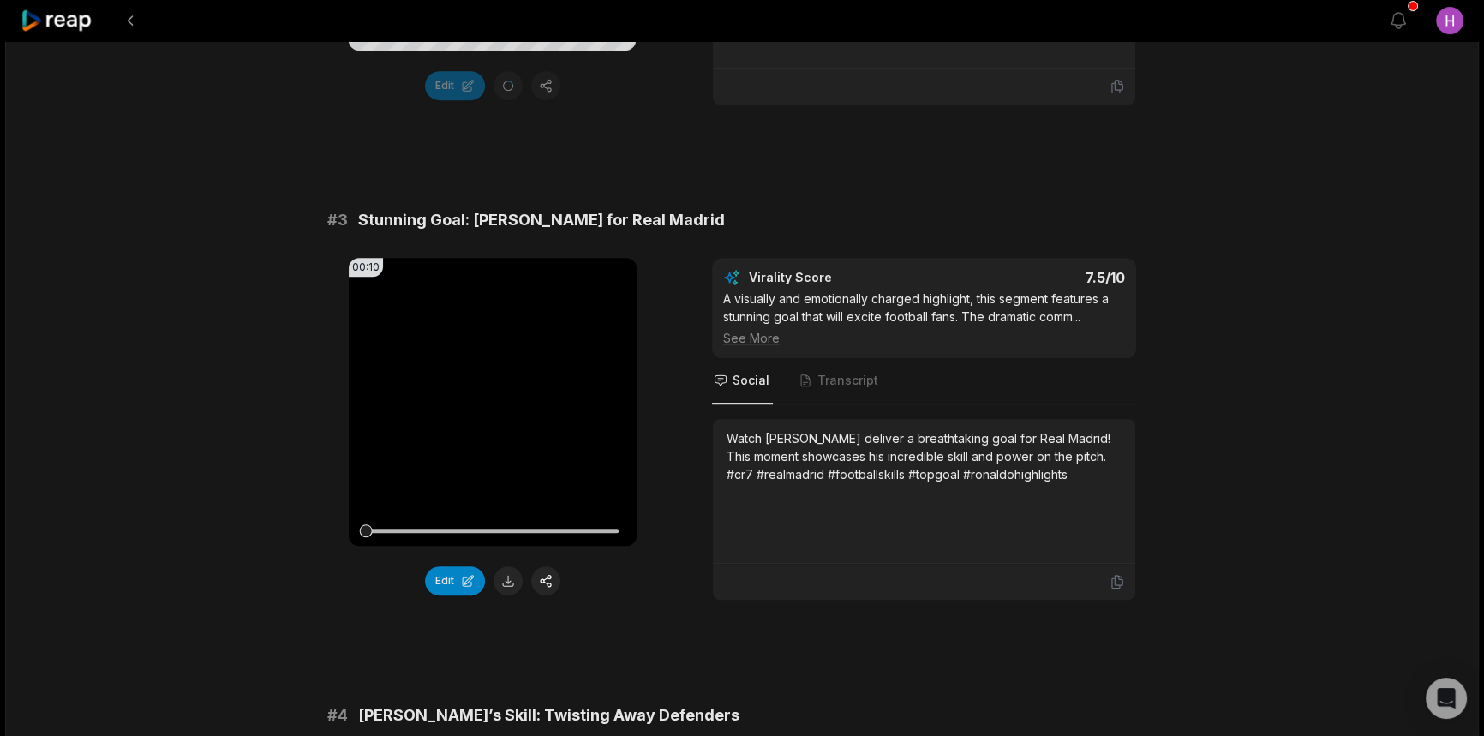
click at [455, 576] on button "Edit" at bounding box center [455, 580] width 60 height 29
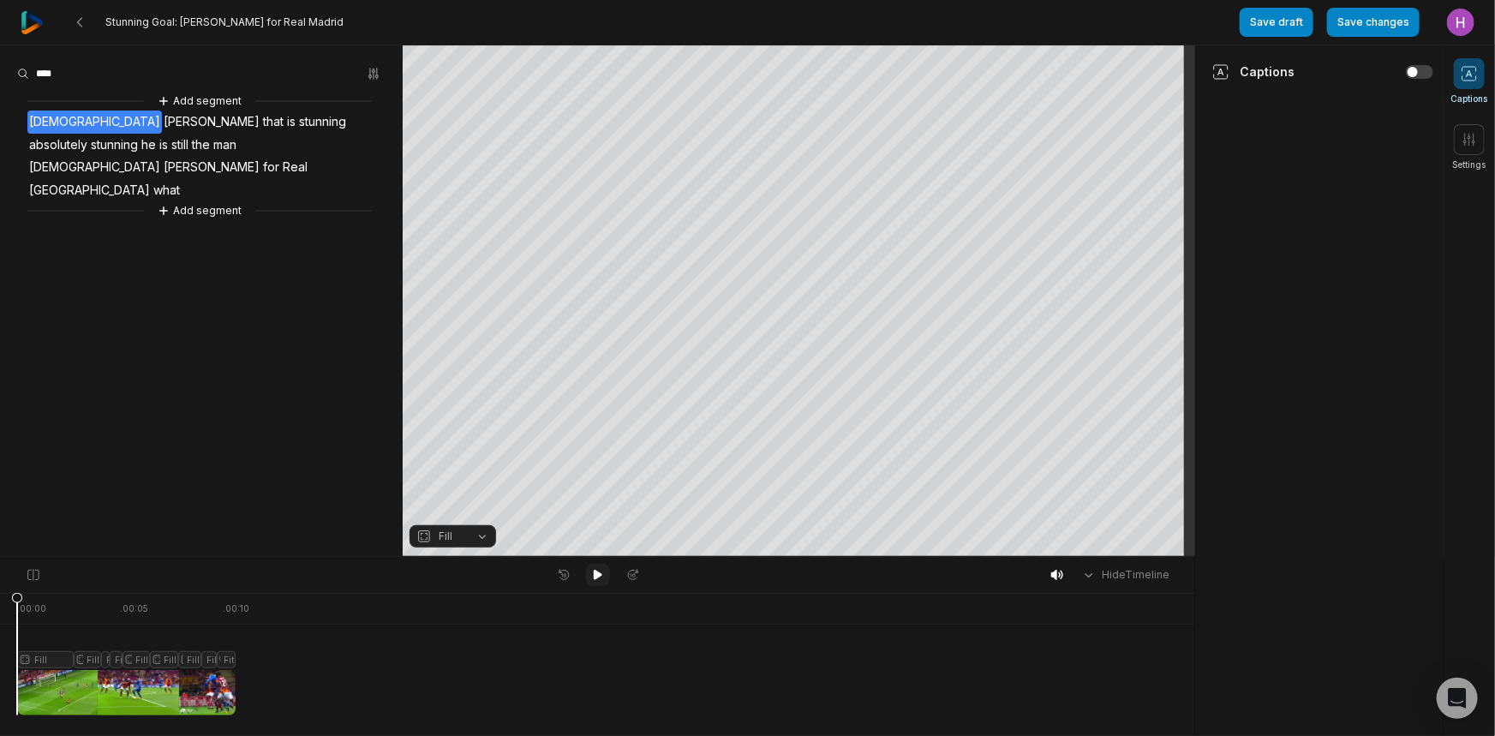
click at [596, 576] on icon at bounding box center [598, 575] width 9 height 10
click at [598, 572] on icon at bounding box center [598, 575] width 14 height 14
drag, startPoint x: 463, startPoint y: 546, endPoint x: 457, endPoint y: 533, distance: 14.2
click at [463, 544] on button "Fill" at bounding box center [453, 536] width 87 height 22
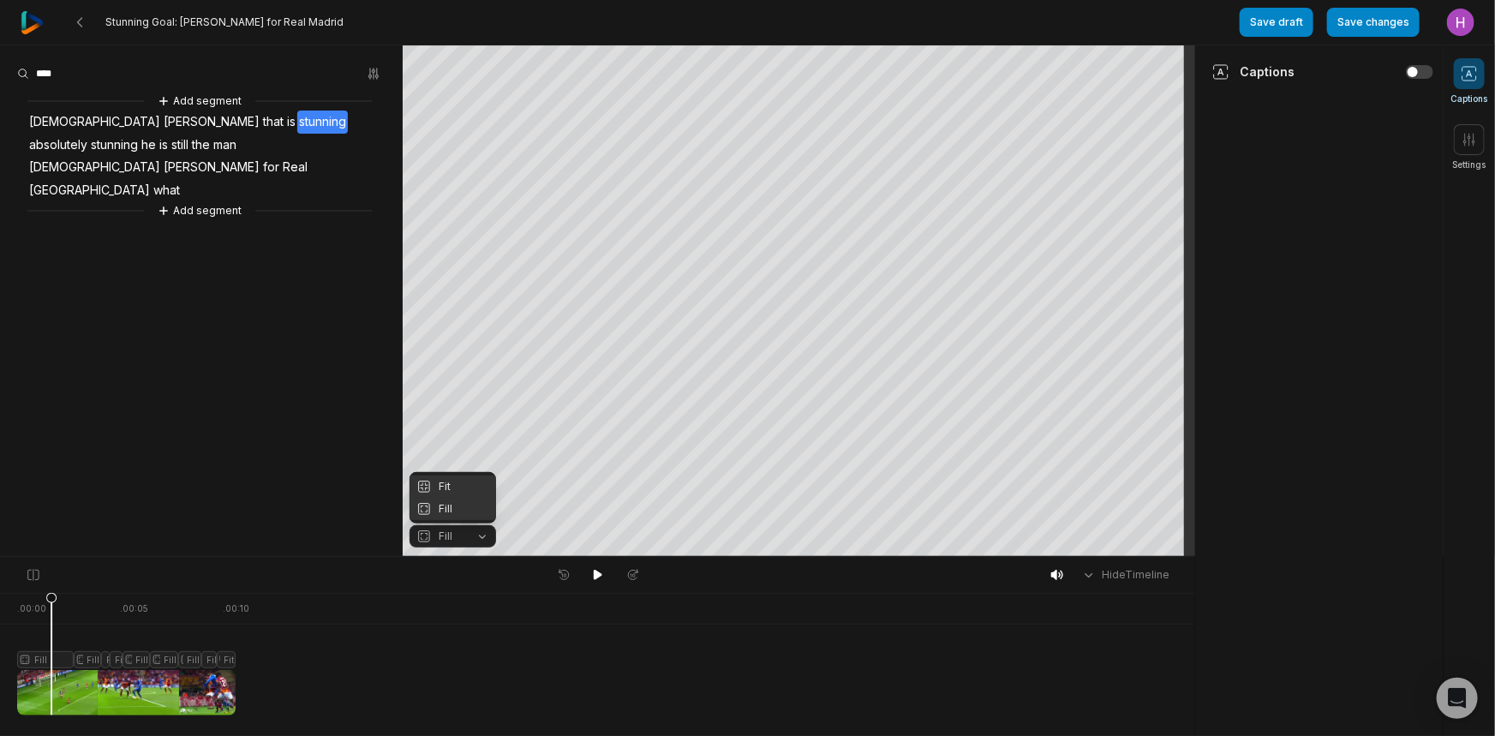
drag, startPoint x: 458, startPoint y: 490, endPoint x: 451, endPoint y: 500, distance: 12.4
click at [458, 489] on div "Fit" at bounding box center [453, 487] width 87 height 22
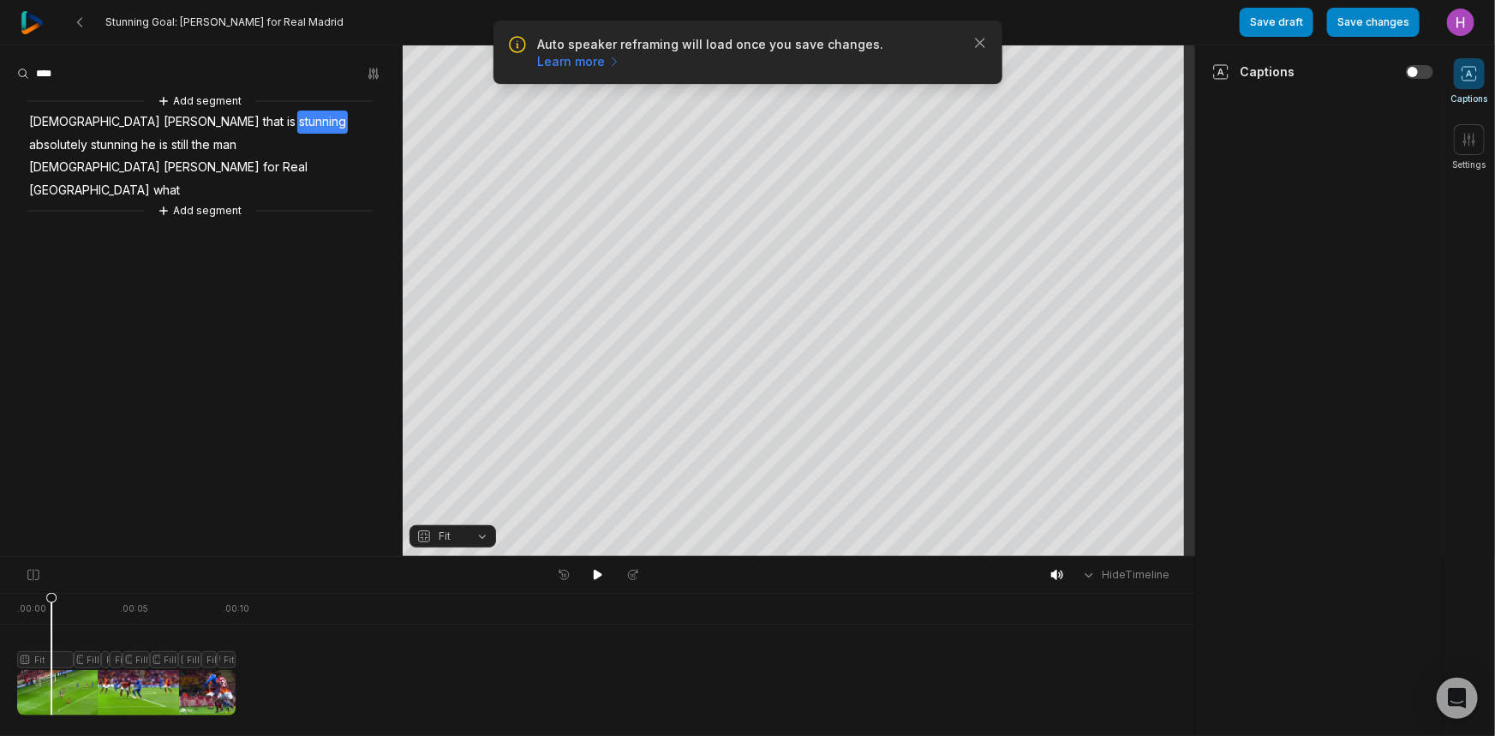
click at [81, 657] on div at bounding box center [126, 654] width 219 height 123
click at [425, 532] on icon "button" at bounding box center [424, 536] width 9 height 9
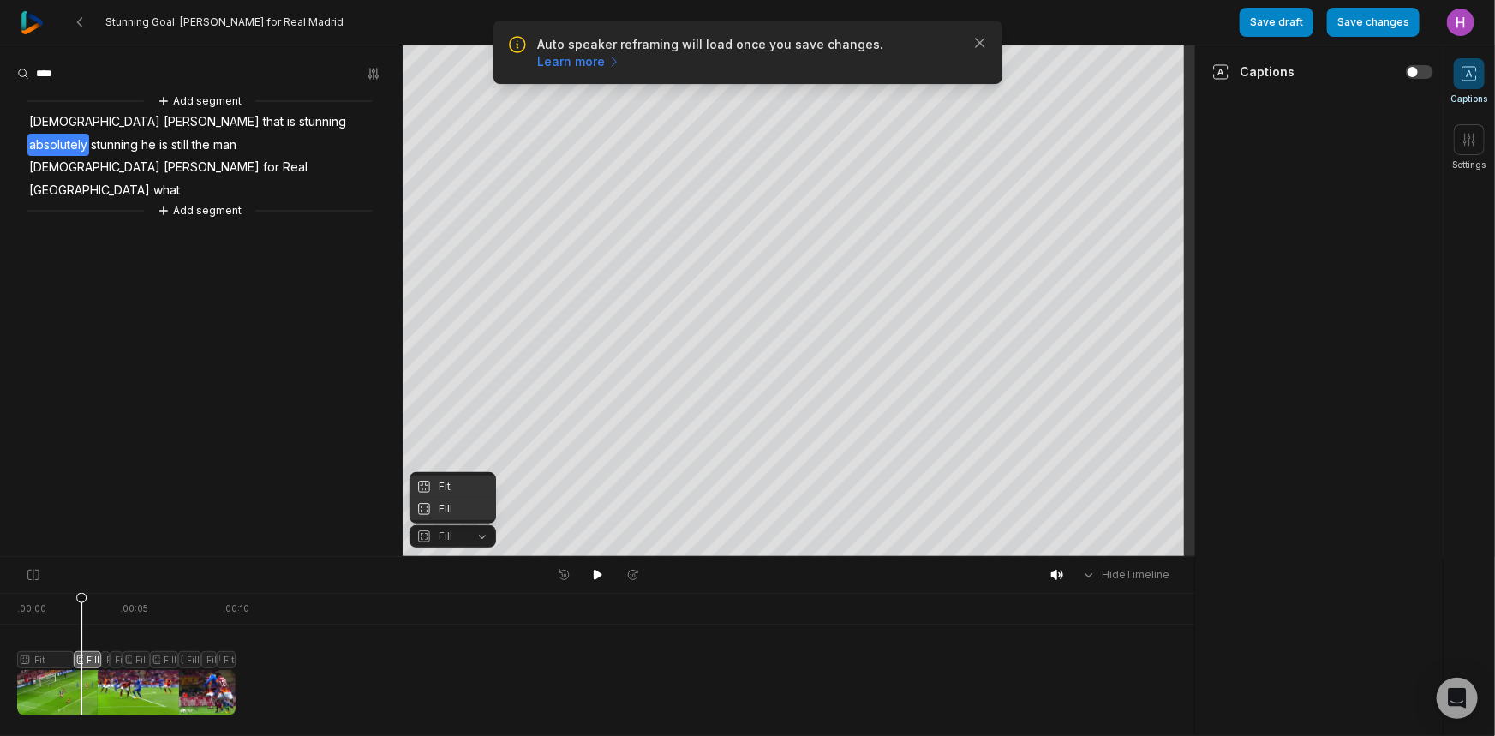
click at [440, 487] on div "Fit" at bounding box center [453, 487] width 87 height 22
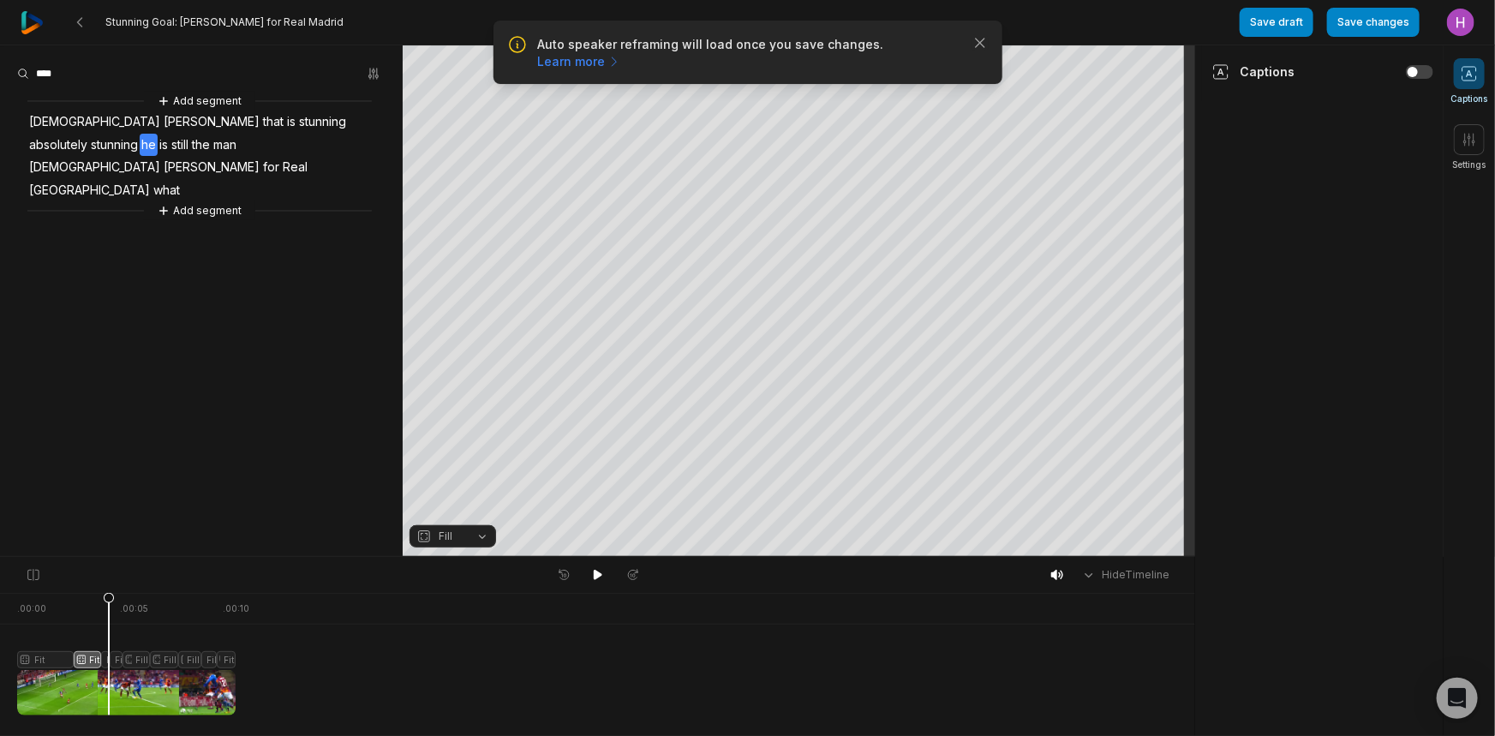
click at [109, 663] on div at bounding box center [126, 654] width 219 height 123
click at [439, 529] on span "Fill" at bounding box center [446, 536] width 14 height 15
click at [444, 484] on div "Fit" at bounding box center [453, 487] width 87 height 22
click at [130, 660] on div at bounding box center [126, 654] width 219 height 123
click at [461, 538] on span "Fill" at bounding box center [438, 536] width 45 height 15
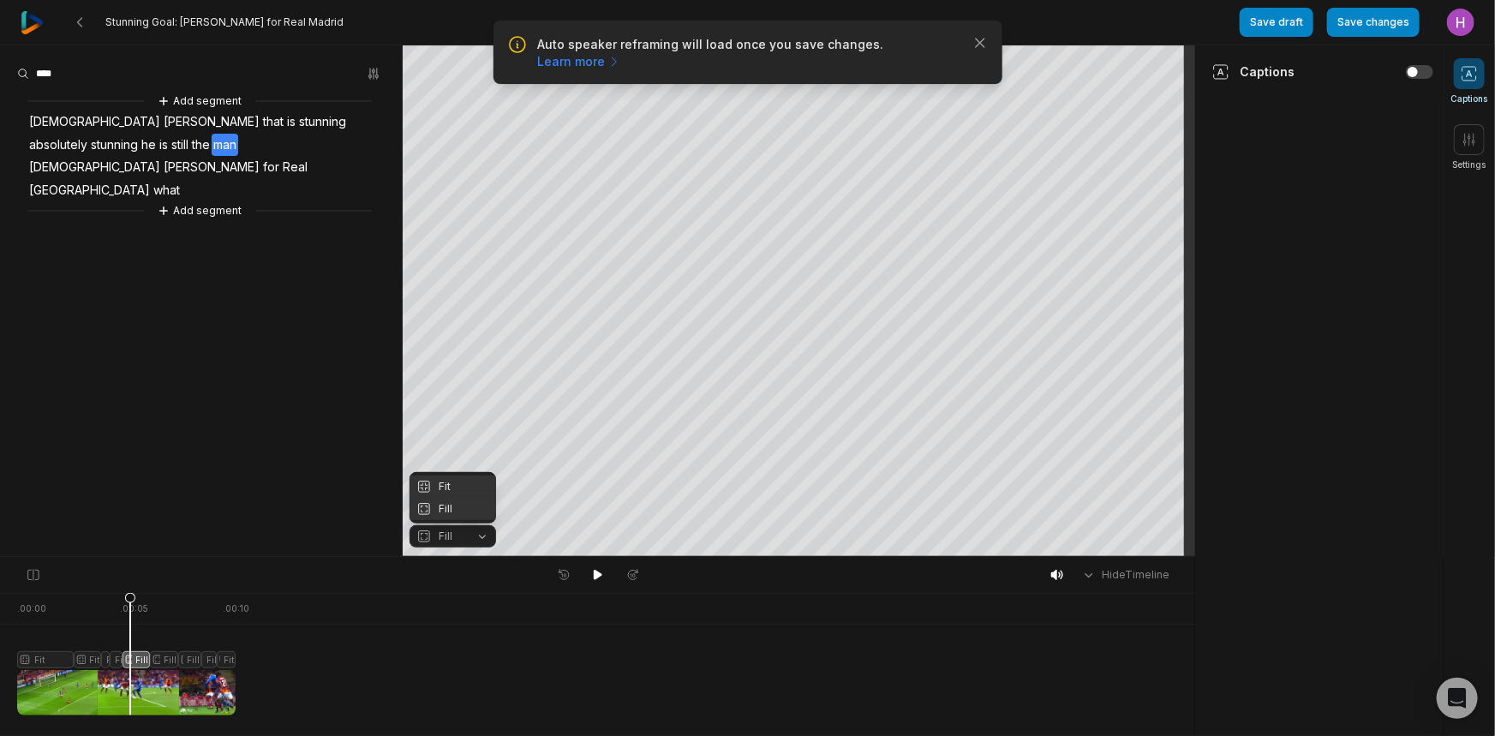
click at [462, 486] on div "Fit" at bounding box center [453, 487] width 87 height 22
click at [116, 660] on div at bounding box center [126, 654] width 219 height 123
click at [425, 547] on div "Fill" at bounding box center [453, 537] width 87 height 24
click at [443, 539] on span "Fill" at bounding box center [446, 536] width 14 height 15
click at [458, 484] on div "Fit" at bounding box center [453, 487] width 87 height 22
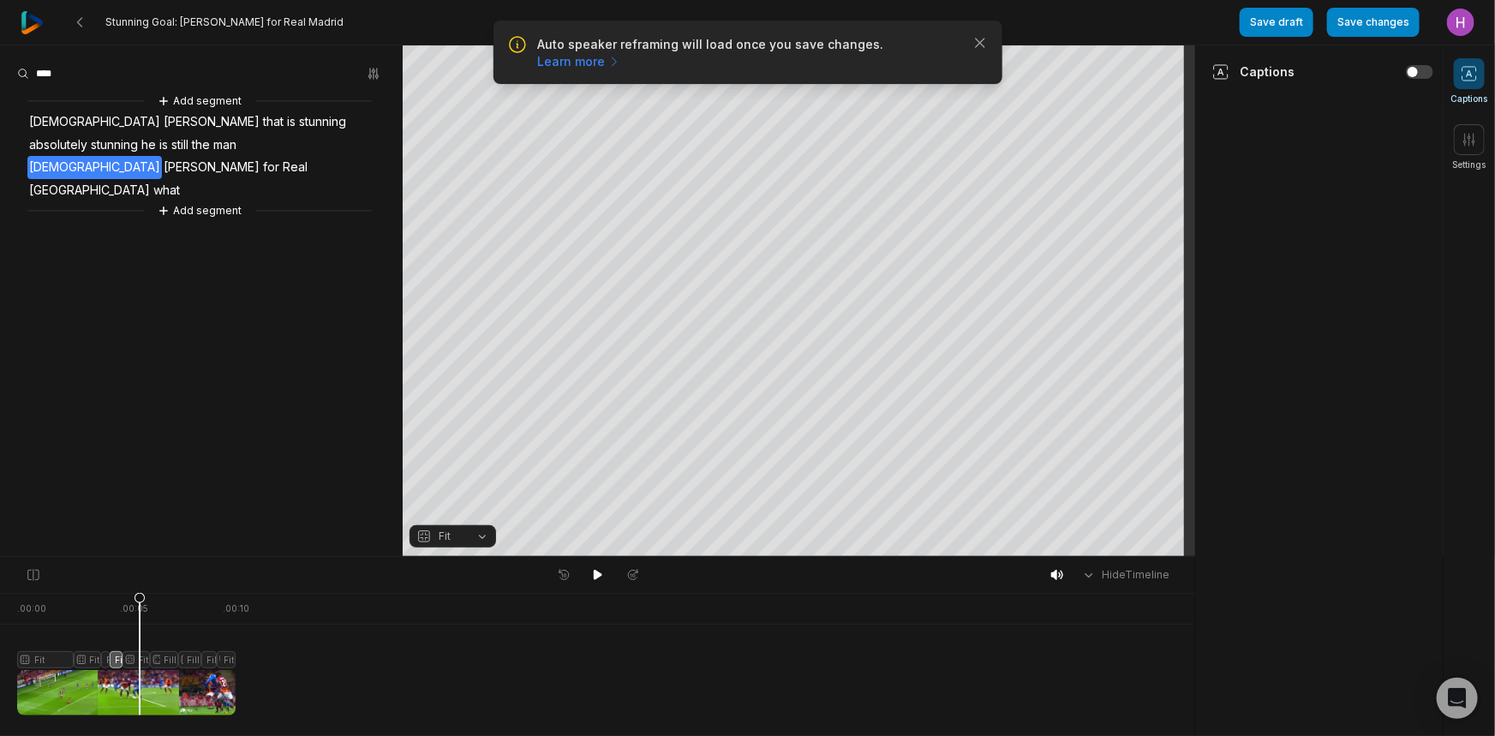
click at [140, 656] on div at bounding box center [126, 654] width 219 height 123
click at [169, 660] on div at bounding box center [126, 654] width 219 height 123
click at [470, 537] on button "Fill" at bounding box center [453, 536] width 87 height 22
click at [189, 660] on div at bounding box center [126, 654] width 219 height 123
click at [451, 526] on button "Fill" at bounding box center [453, 536] width 87 height 22
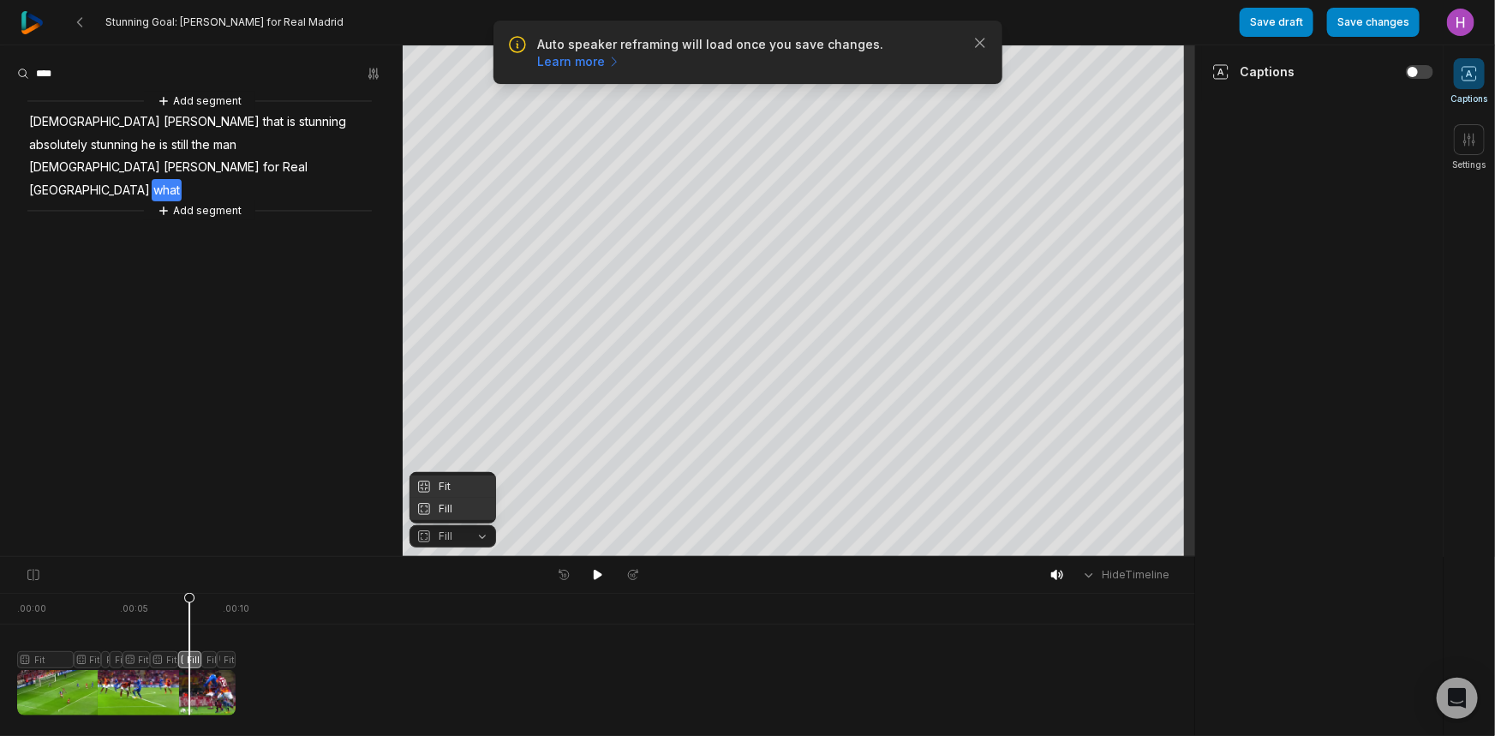
click at [463, 487] on div "Fit" at bounding box center [453, 487] width 87 height 22
click at [207, 657] on div at bounding box center [126, 654] width 219 height 123
click at [454, 526] on button "Fill" at bounding box center [453, 536] width 87 height 22
click at [466, 488] on div "Fit" at bounding box center [453, 487] width 87 height 22
click at [213, 662] on div at bounding box center [126, 654] width 219 height 123
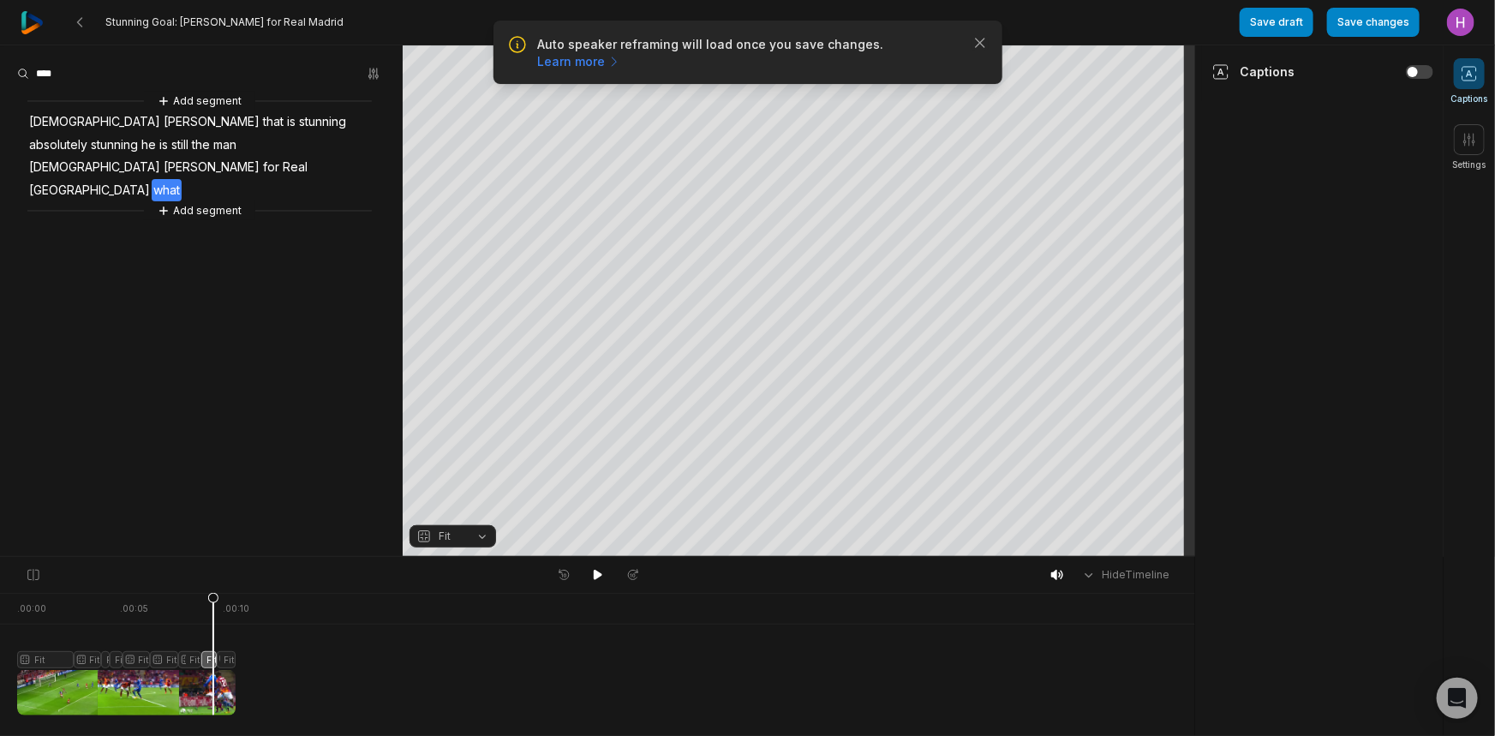
click at [227, 662] on div at bounding box center [126, 654] width 219 height 123
click at [463, 537] on button "Fit" at bounding box center [453, 536] width 87 height 22
click at [581, 637] on body "Auto speaker reframing will load once you save changes. Learn more Close Stunni…" at bounding box center [747, 368] width 1495 height 736
click at [1399, 26] on button "Save changes" at bounding box center [1373, 22] width 93 height 29
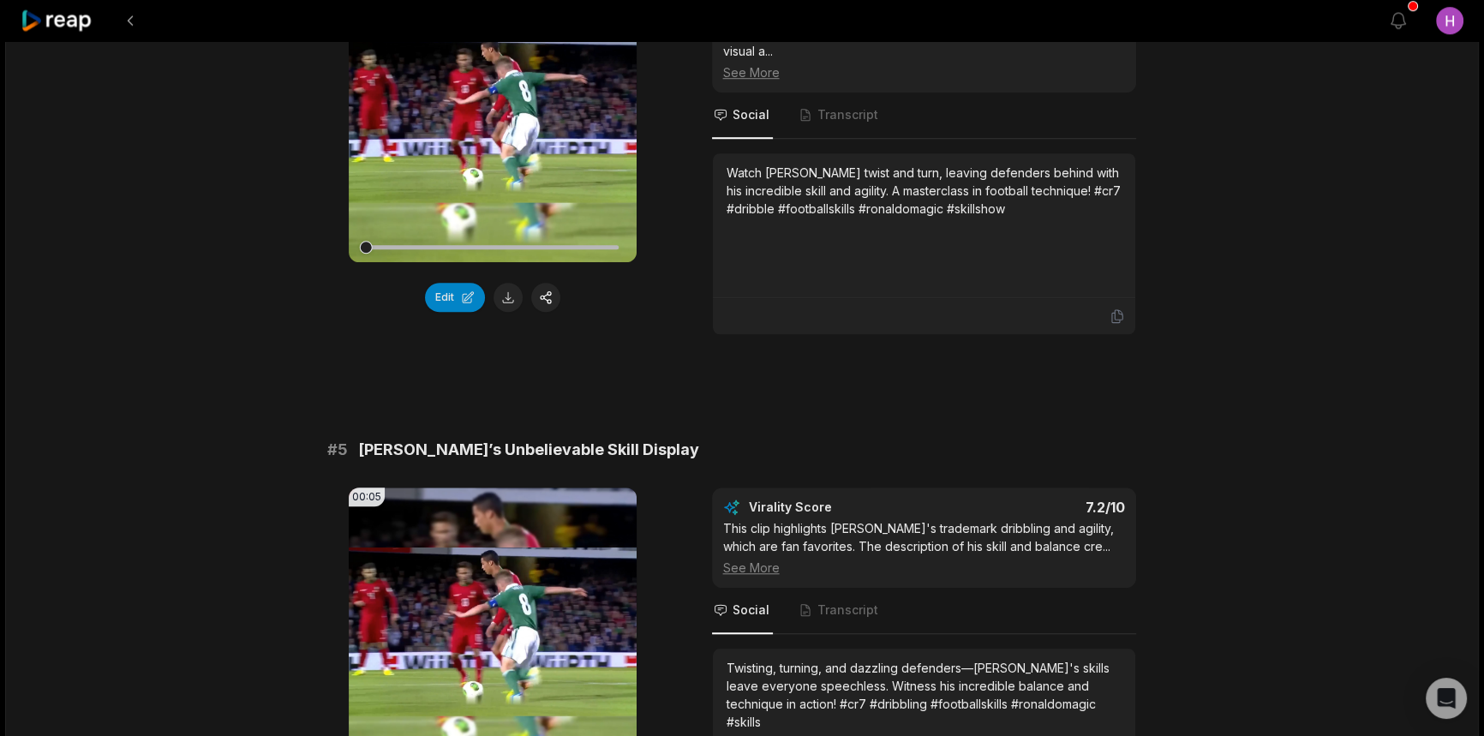
scroll to position [1869, 0]
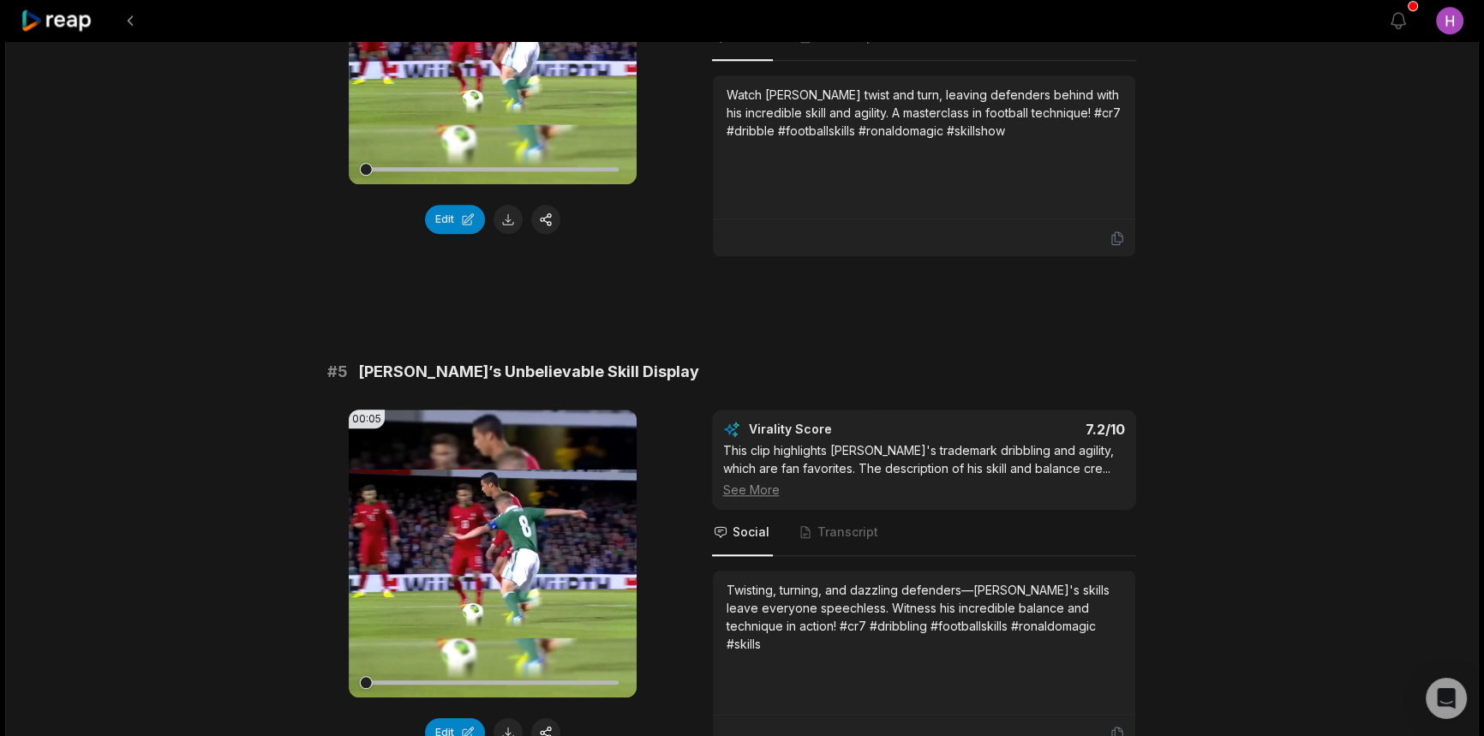
drag, startPoint x: 544, startPoint y: 434, endPoint x: 638, endPoint y: 370, distance: 114.1
click at [638, 370] on div "# 5 Ronaldo’s Unbelievable Skill Display" at bounding box center [742, 372] width 830 height 24
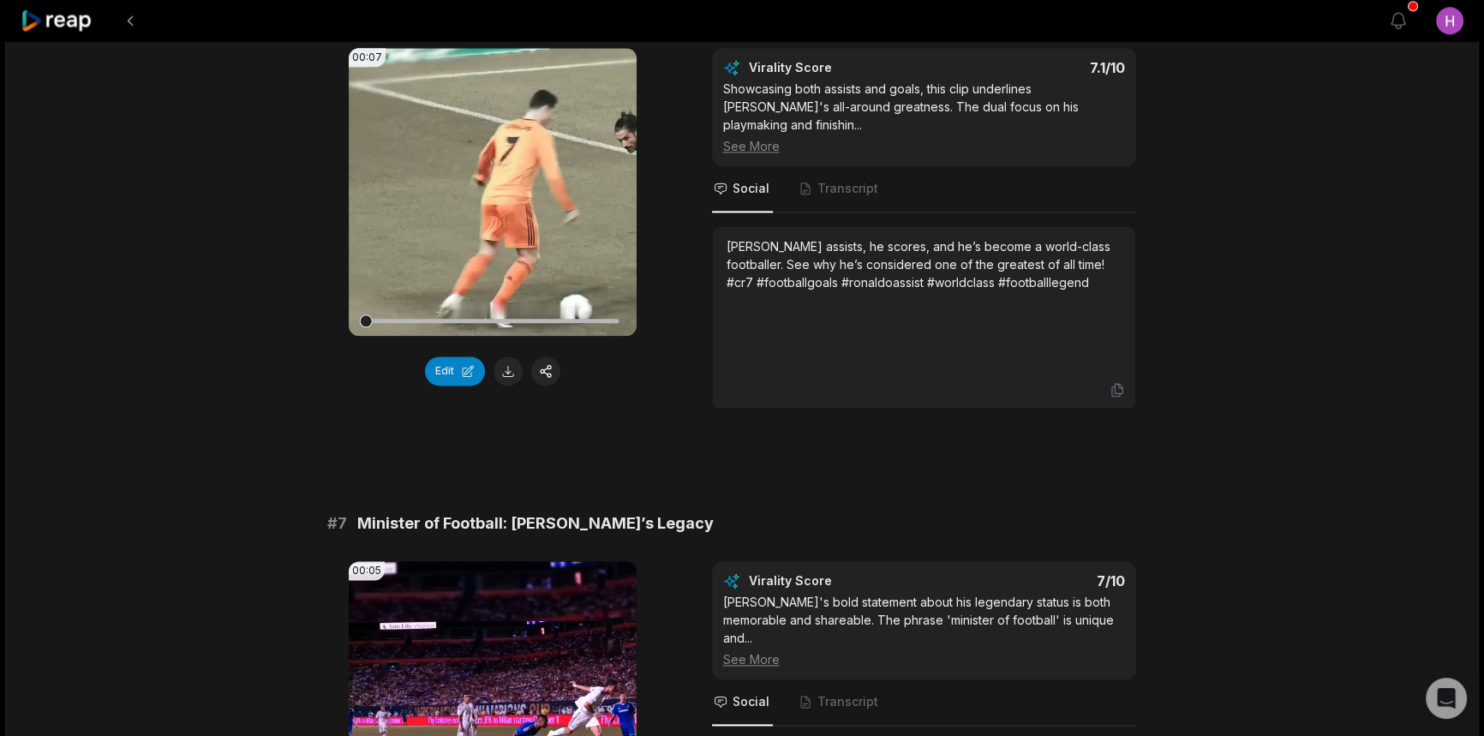
scroll to position [2648, 0]
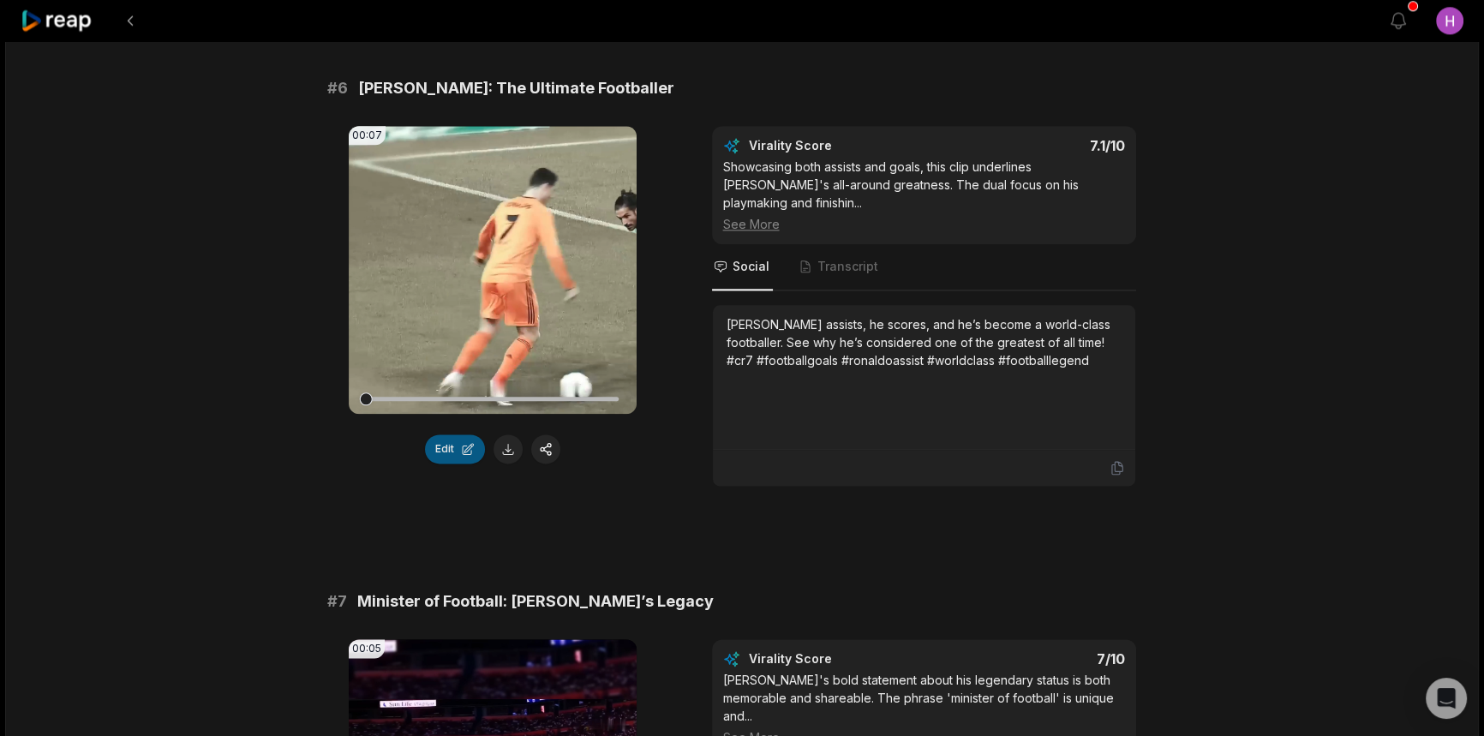
click at [473, 439] on button "Edit" at bounding box center [455, 448] width 60 height 29
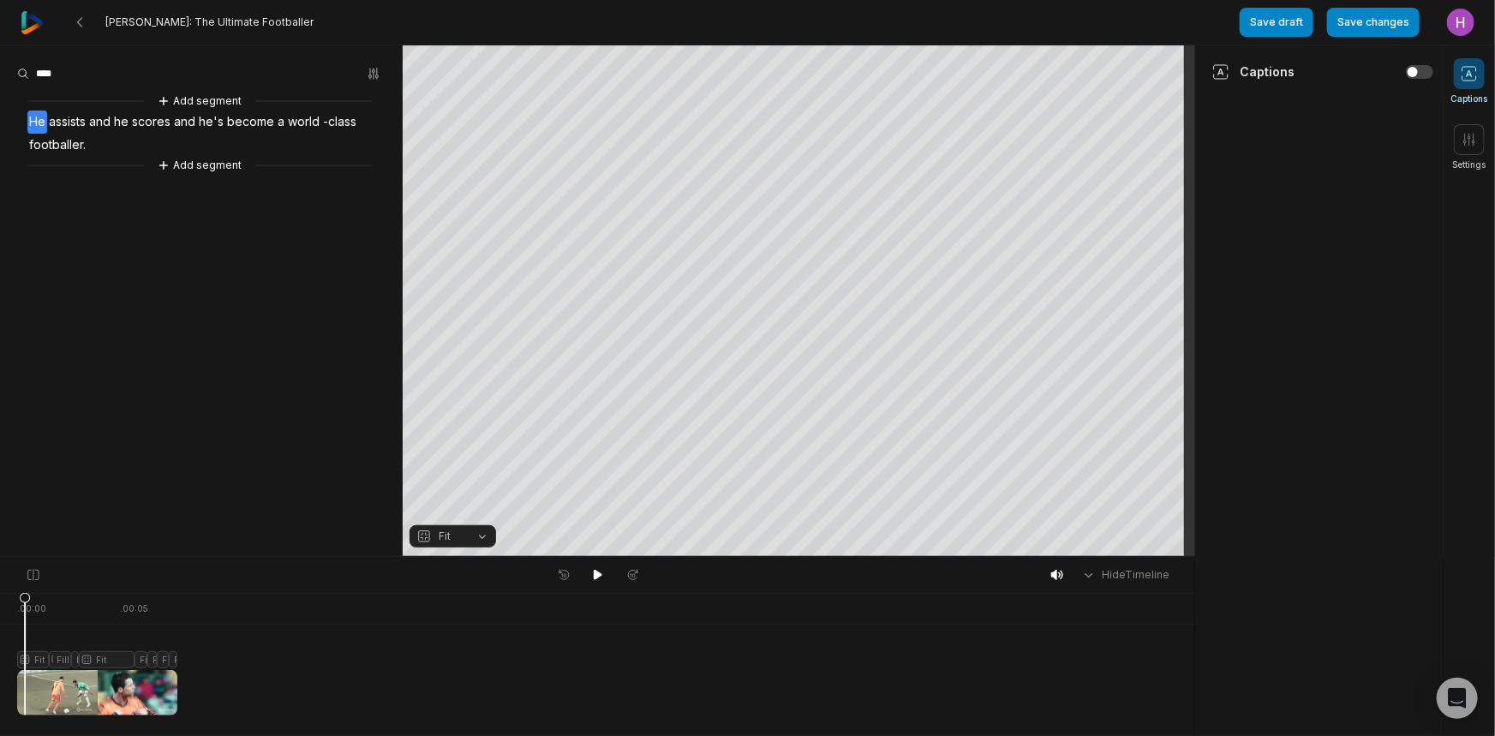
click at [25, 659] on div at bounding box center [97, 654] width 160 height 123
click at [60, 656] on div at bounding box center [97, 654] width 160 height 123
click at [481, 542] on button "Fill" at bounding box center [453, 536] width 87 height 22
click at [476, 482] on div "Fit" at bounding box center [453, 487] width 87 height 22
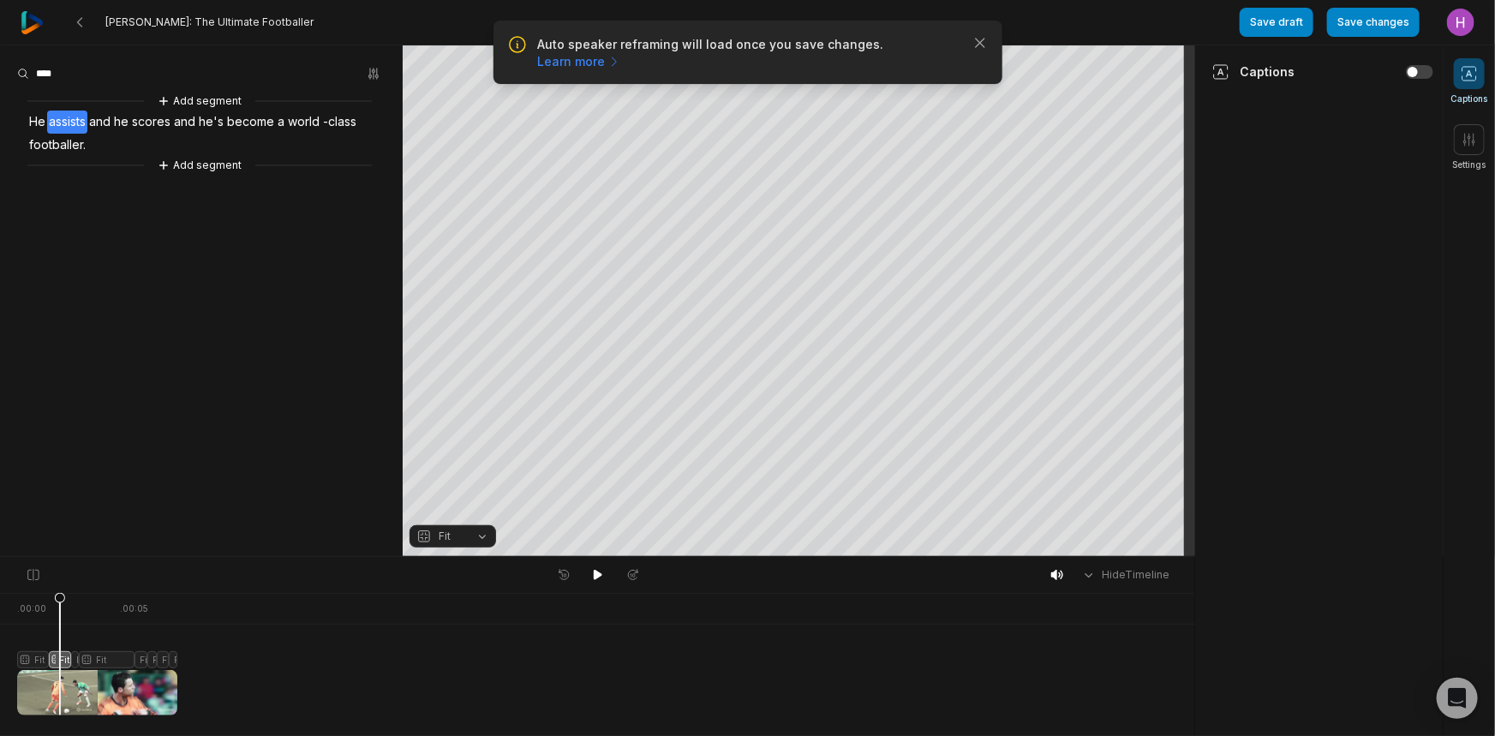
click at [76, 655] on div at bounding box center [97, 654] width 160 height 123
click at [454, 535] on span "Fill" at bounding box center [438, 536] width 45 height 15
click at [463, 480] on div "Fit" at bounding box center [453, 487] width 87 height 22
click at [123, 656] on div at bounding box center [97, 654] width 160 height 123
click at [445, 538] on span "Fit" at bounding box center [445, 536] width 12 height 15
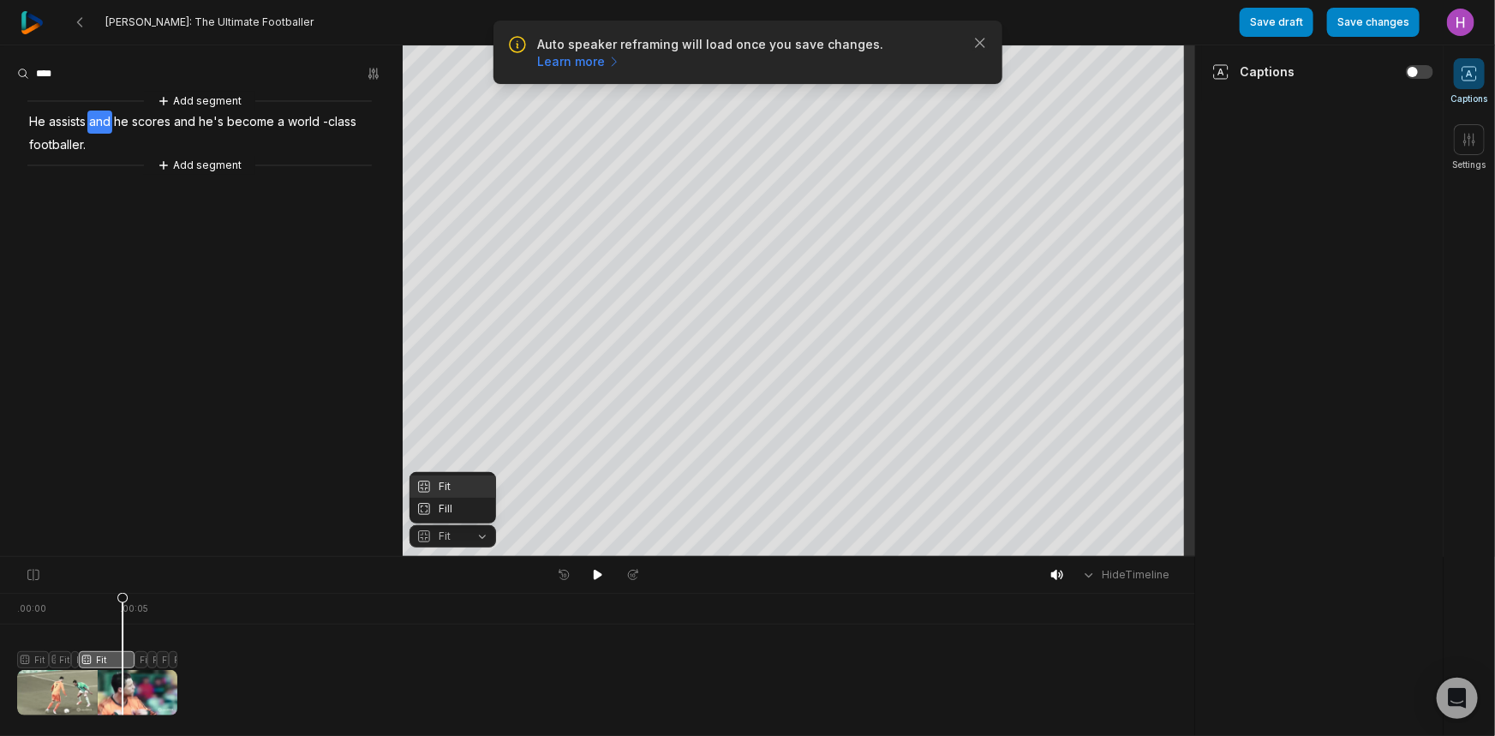
click at [143, 656] on body "Auto speaker reframing will load once you save changes. Learn more Close Ronald…" at bounding box center [747, 368] width 1495 height 736
click at [143, 656] on div at bounding box center [97, 654] width 160 height 123
click at [152, 657] on div at bounding box center [97, 654] width 160 height 123
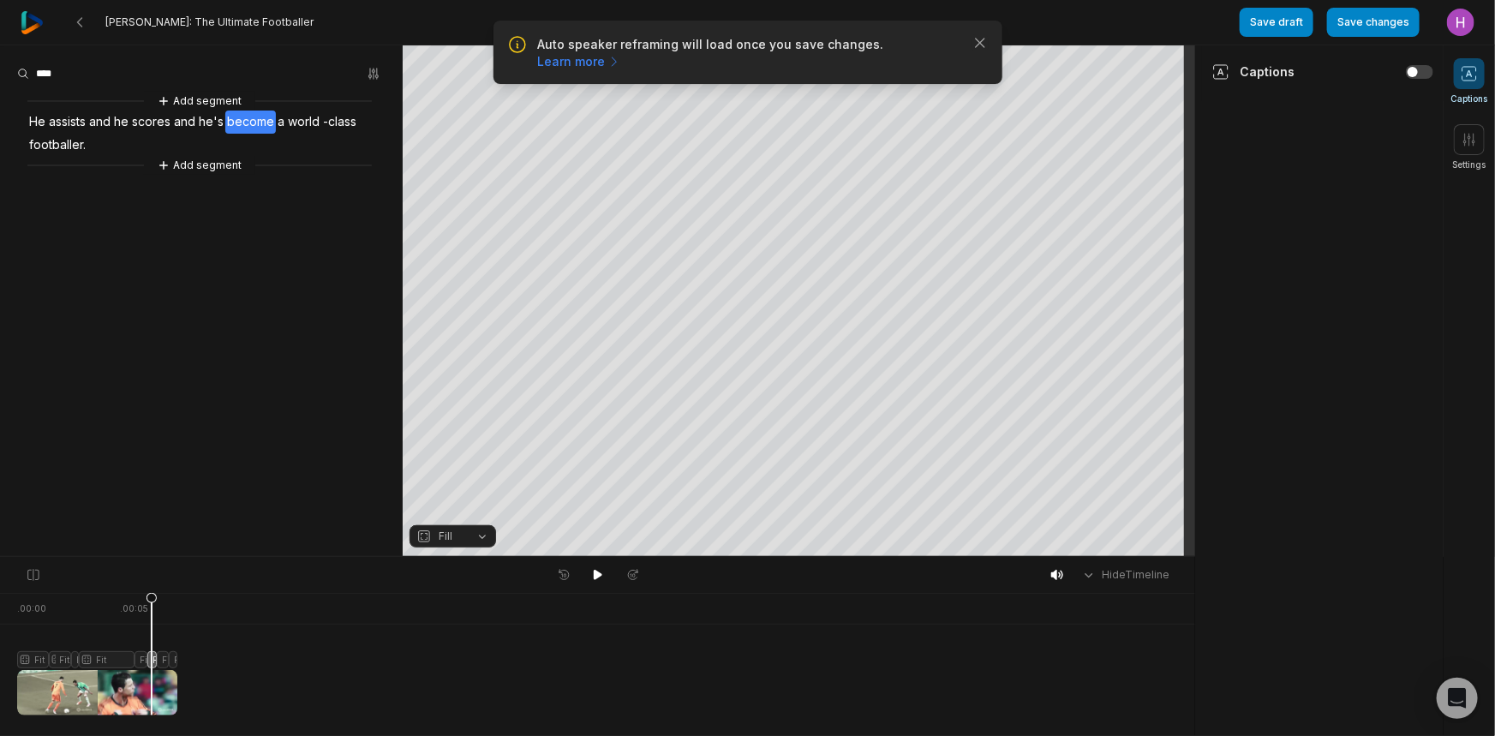
click at [463, 534] on button "Fill" at bounding box center [453, 536] width 87 height 22
click at [489, 488] on div "Fit" at bounding box center [453, 487] width 87 height 22
click at [165, 668] on div at bounding box center [97, 654] width 160 height 123
click at [164, 656] on icon at bounding box center [165, 653] width 12 height 123
click at [483, 526] on div "Your browser does not support mp4 format. Your browser does not support mp4 for…" at bounding box center [597, 301] width 1195 height 512
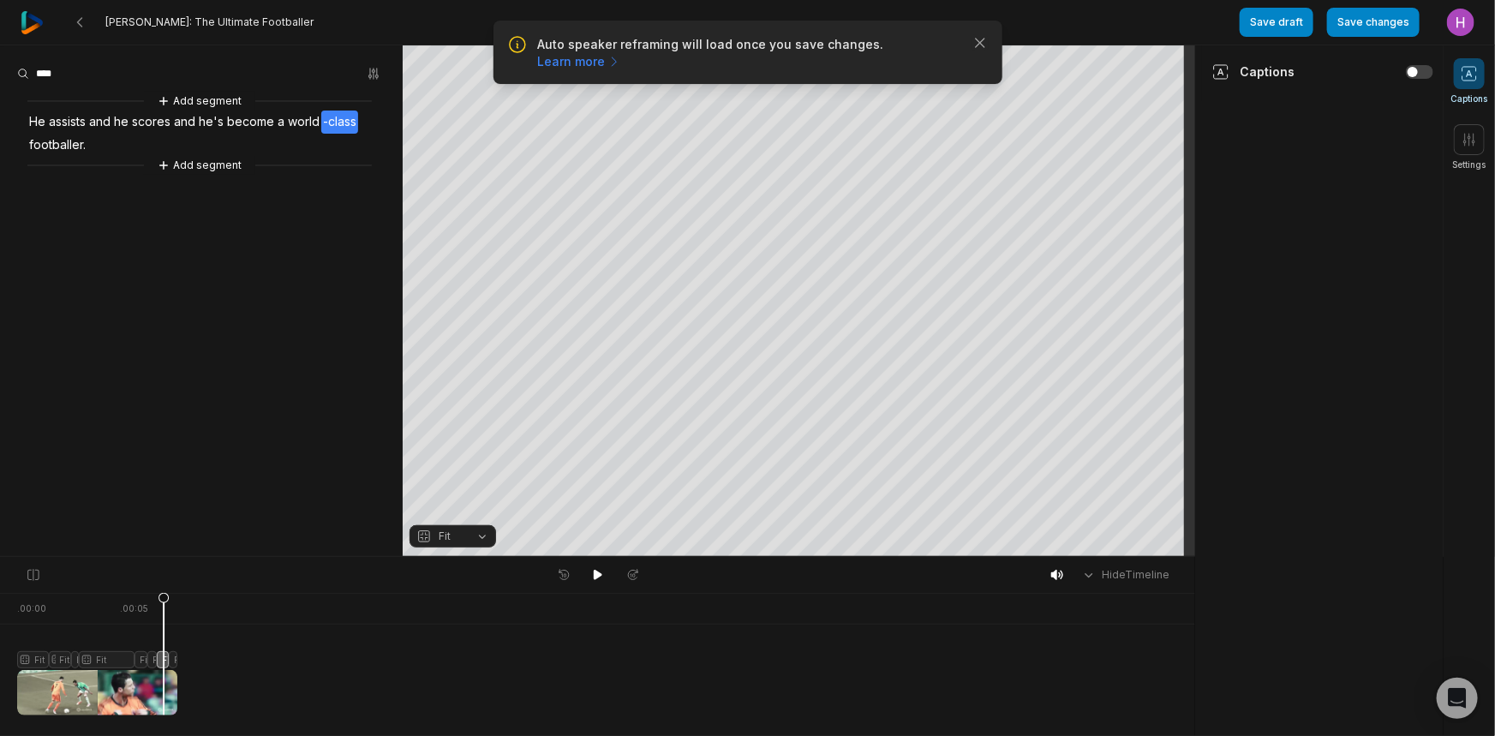
click at [479, 531] on button "Fit" at bounding box center [453, 536] width 87 height 22
click at [477, 506] on div "Fill" at bounding box center [453, 509] width 87 height 22
click at [163, 660] on icon at bounding box center [164, 653] width 12 height 123
click at [447, 542] on span "Fill" at bounding box center [446, 536] width 14 height 15
click at [464, 488] on div "Fit" at bounding box center [453, 487] width 87 height 22
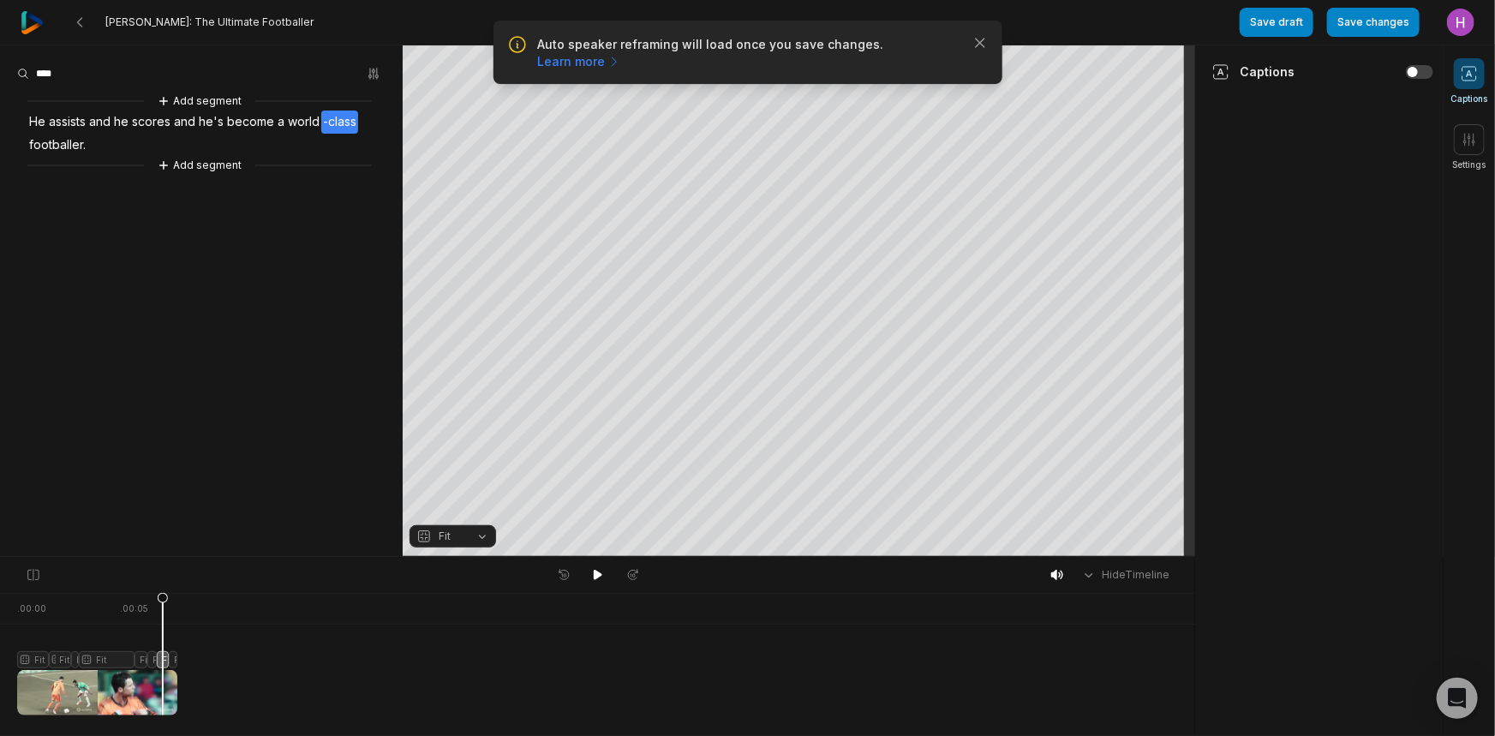
click at [170, 656] on div at bounding box center [97, 654] width 160 height 123
click at [471, 540] on button "Fill" at bounding box center [453, 536] width 87 height 22
click at [474, 488] on div "Fit" at bounding box center [453, 487] width 87 height 22
click at [163, 662] on div at bounding box center [97, 654] width 160 height 123
click at [157, 660] on icon at bounding box center [157, 658] width 10 height 130
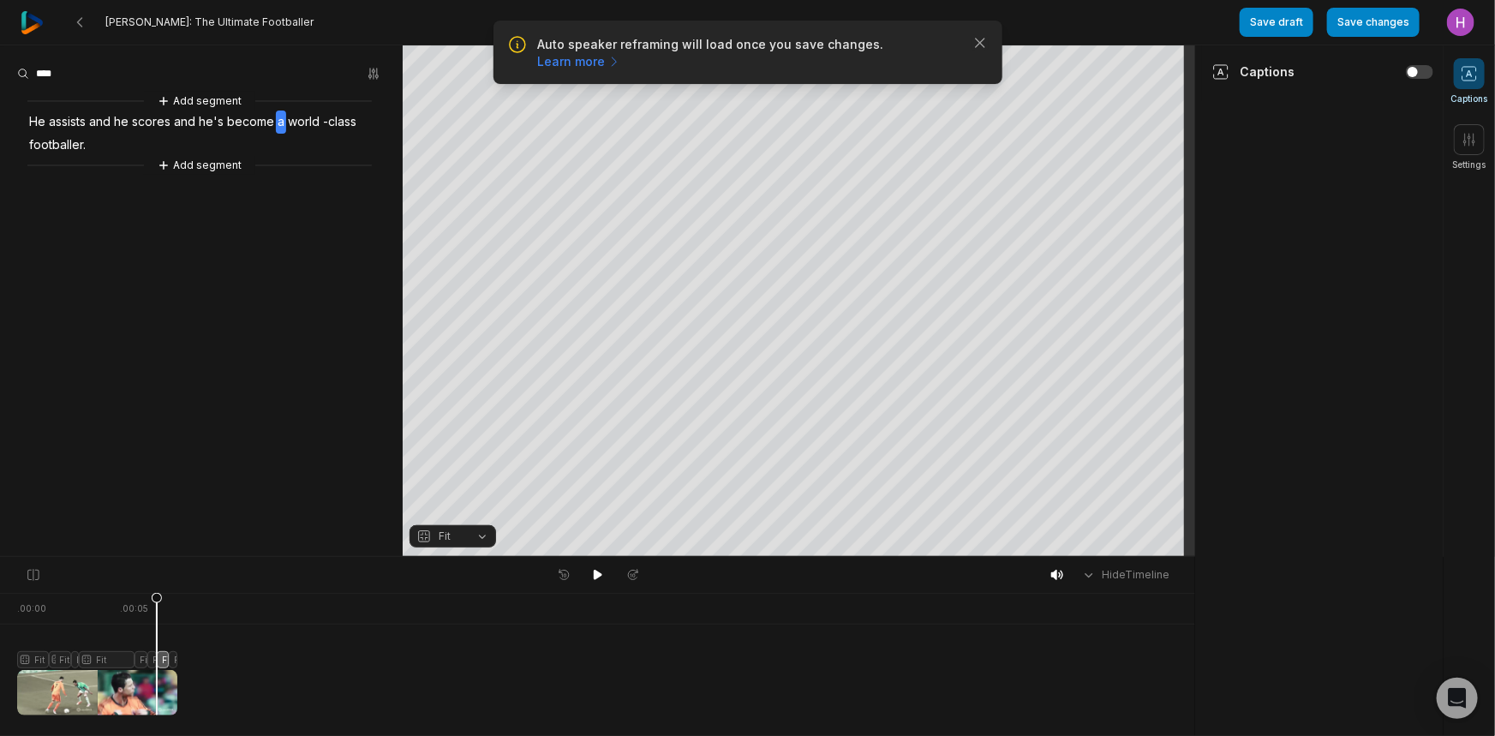
click at [154, 663] on icon at bounding box center [157, 658] width 10 height 130
click at [142, 663] on div at bounding box center [97, 654] width 160 height 123
click at [117, 665] on div at bounding box center [97, 654] width 160 height 123
click at [122, 660] on icon at bounding box center [117, 658] width 10 height 130
click at [104, 660] on div at bounding box center [97, 654] width 160 height 123
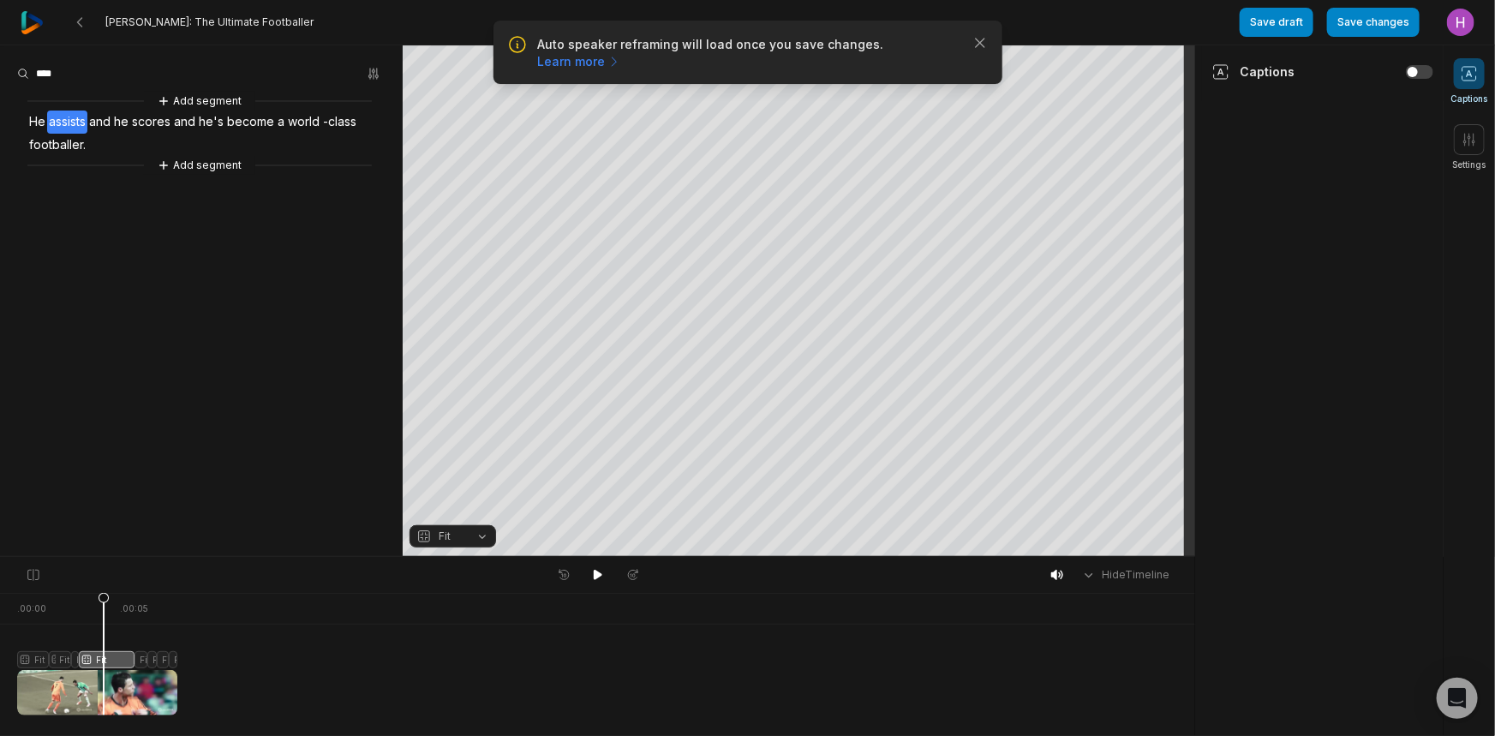
click at [72, 660] on div at bounding box center [97, 654] width 160 height 123
click at [77, 660] on icon at bounding box center [77, 658] width 10 height 130
click at [66, 660] on div at bounding box center [97, 654] width 160 height 123
click at [34, 660] on div at bounding box center [97, 654] width 160 height 123
click at [1408, 20] on button "Save changes" at bounding box center [1373, 22] width 93 height 29
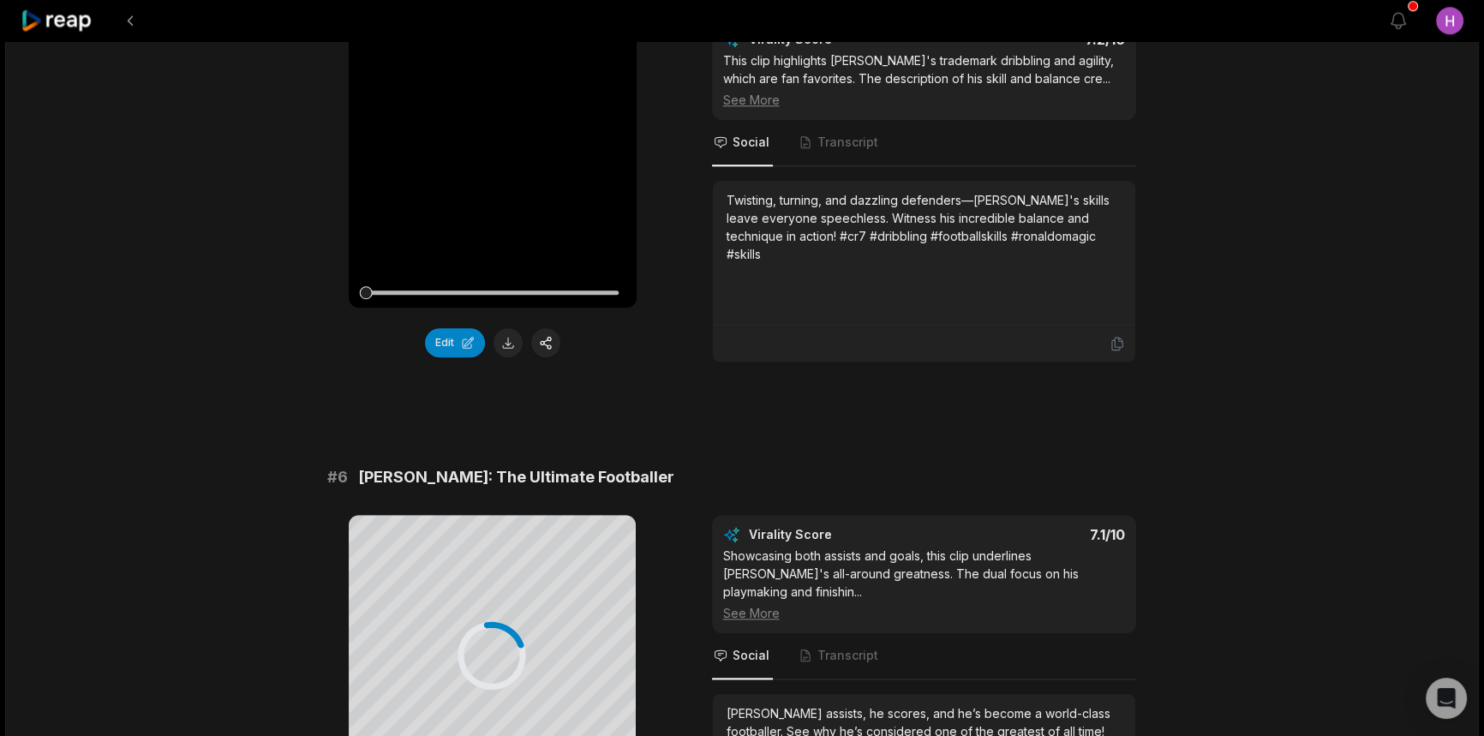
scroll to position [2571, 0]
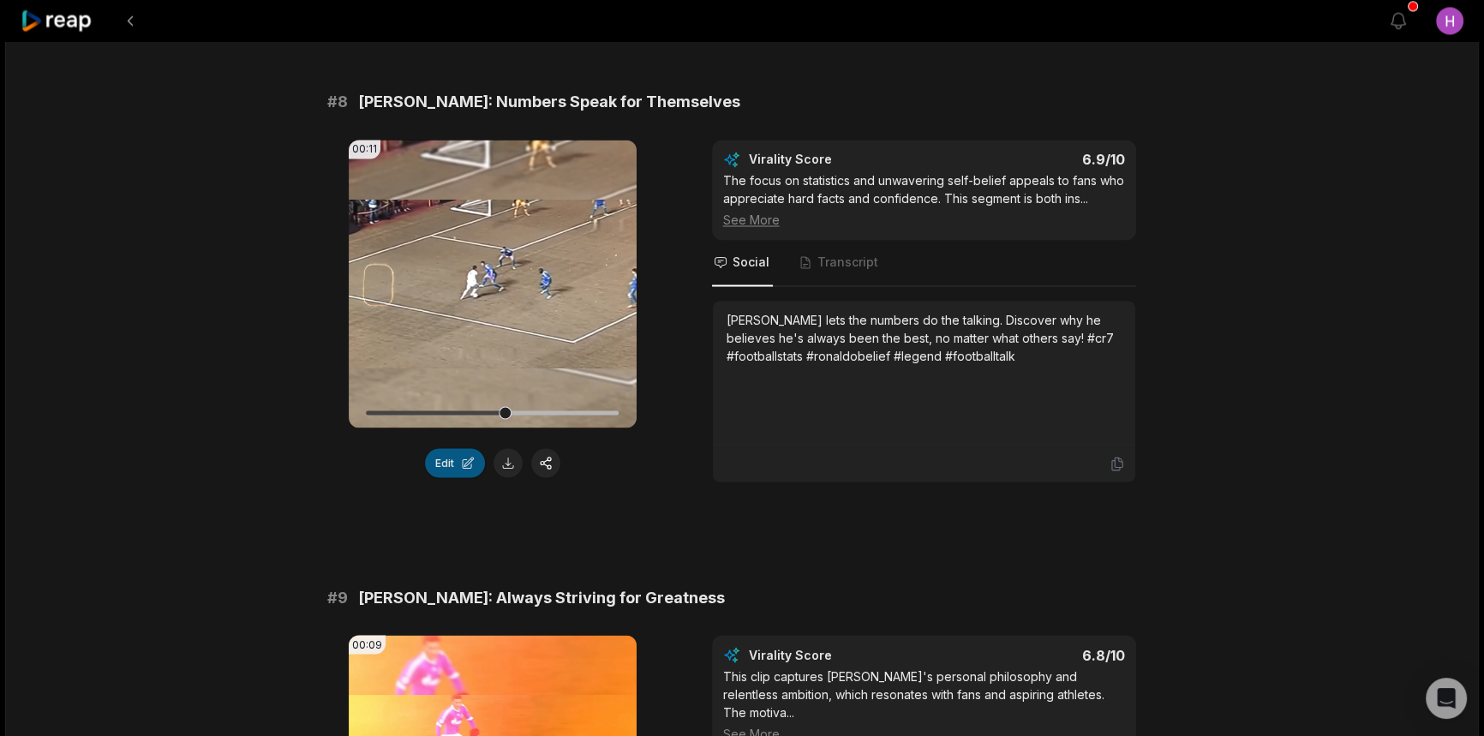
click at [462, 448] on button "Edit" at bounding box center [455, 462] width 60 height 29
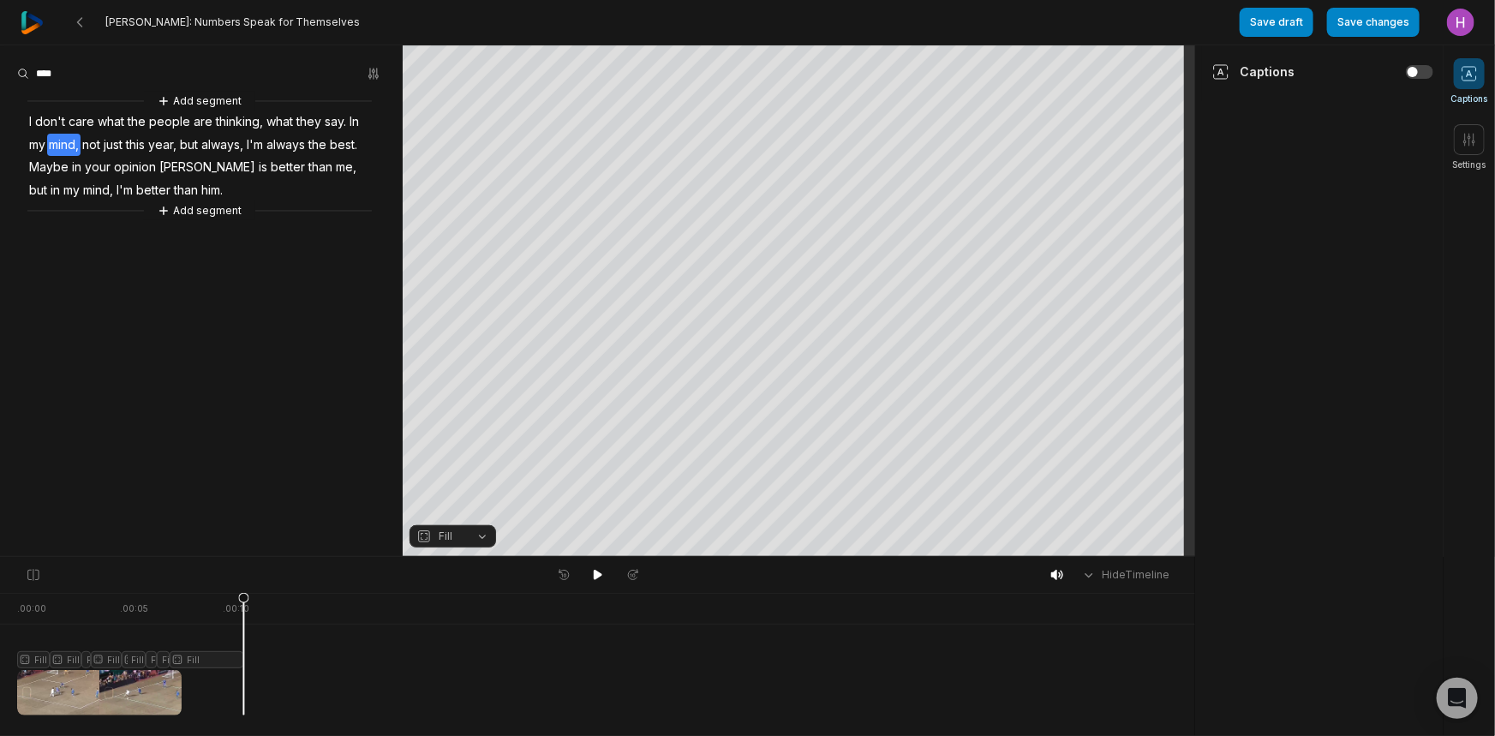
drag, startPoint x: 248, startPoint y: 600, endPoint x: 447, endPoint y: 632, distance: 202.3
click at [447, 632] on div ". 00:00 . 00:05 . 00:10 Fill Fill Fill Fill Fill Fill Fill Fill" at bounding box center [597, 664] width 1195 height 143
drag, startPoint x: 24, startPoint y: 657, endPoint x: 57, endPoint y: 663, distance: 34.0
click at [25, 657] on div at bounding box center [130, 654] width 226 height 123
click at [452, 540] on span "Fill" at bounding box center [438, 536] width 45 height 15
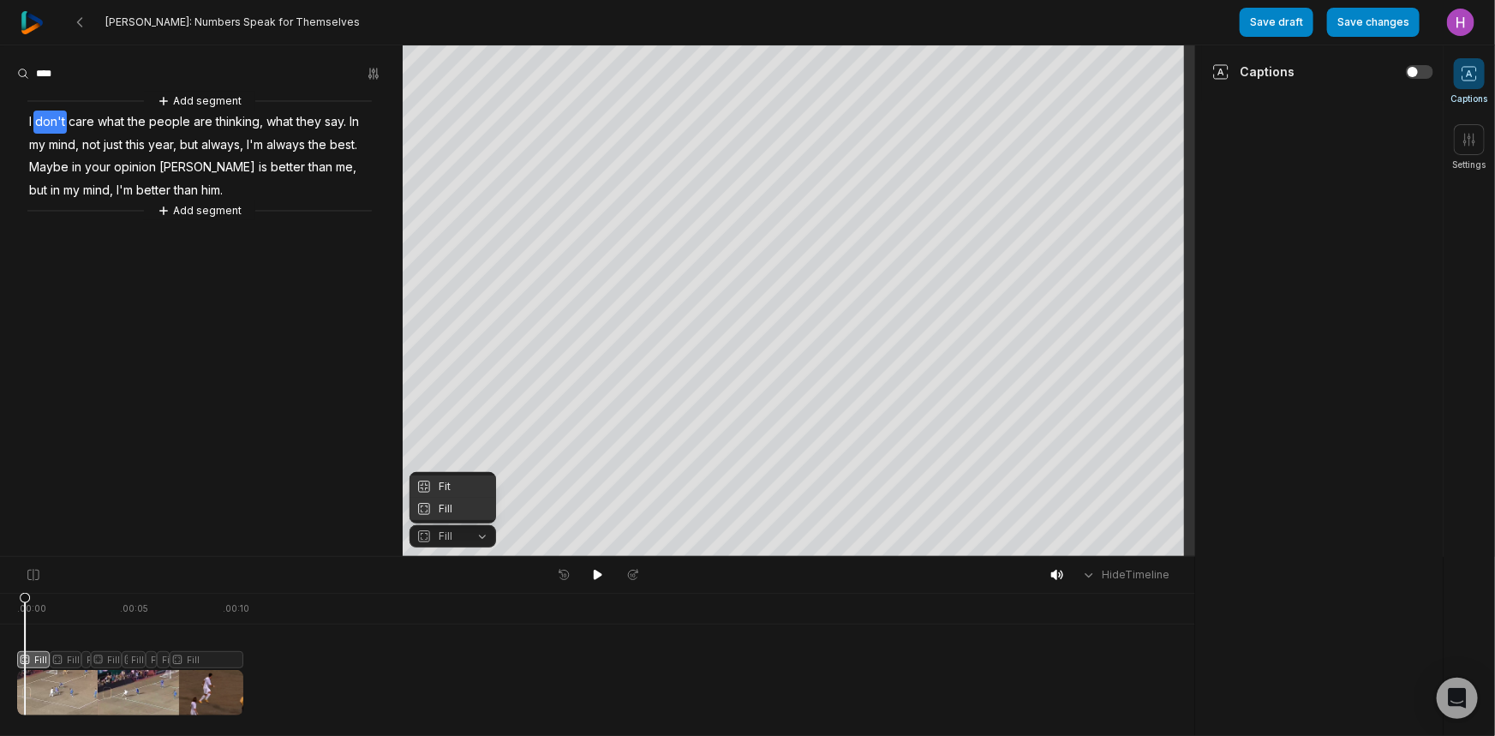
click at [467, 485] on div "Fit" at bounding box center [453, 487] width 87 height 22
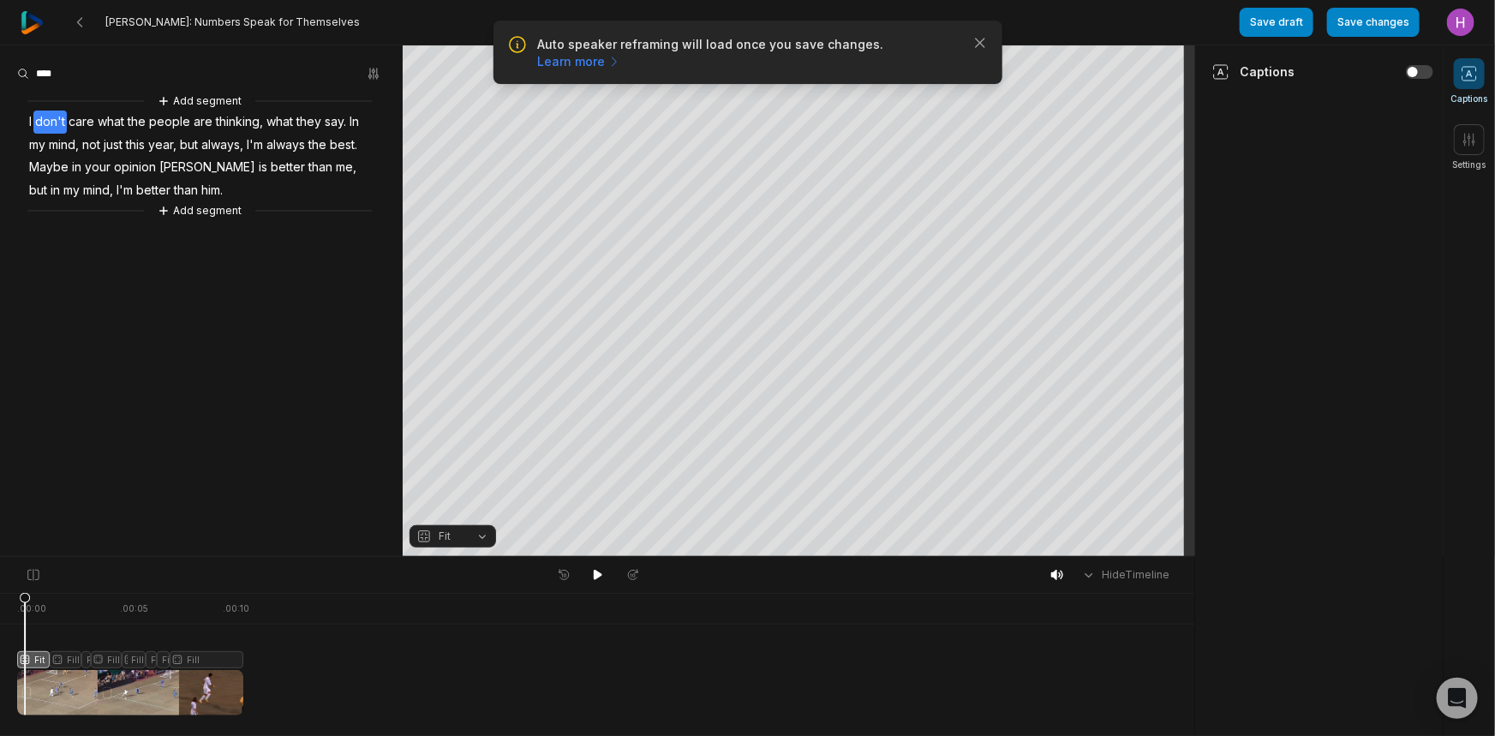
click at [73, 656] on div at bounding box center [130, 654] width 226 height 123
click at [427, 541] on icon "button" at bounding box center [424, 536] width 11 height 11
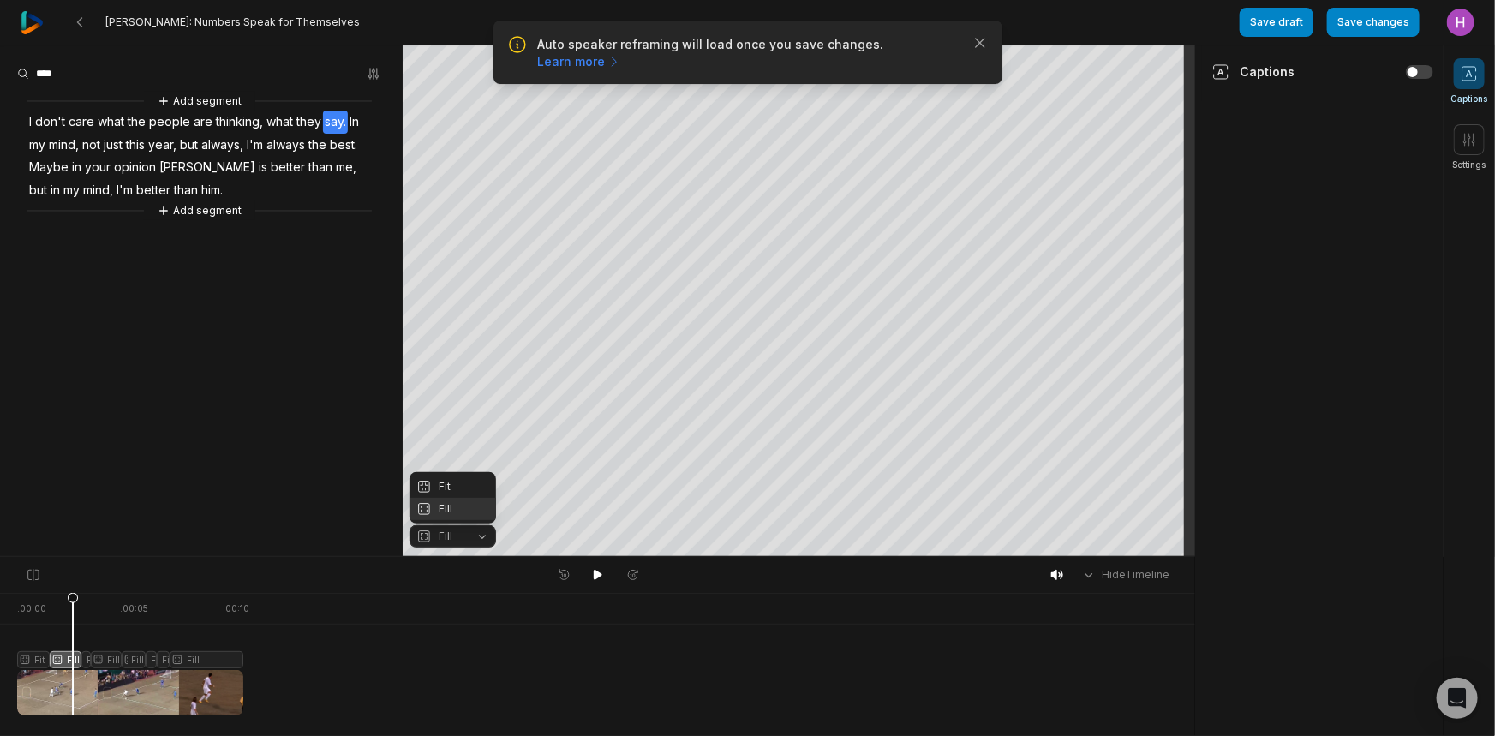
click at [452, 484] on div "Fit" at bounding box center [453, 487] width 87 height 22
click at [99, 656] on div at bounding box center [130, 654] width 226 height 123
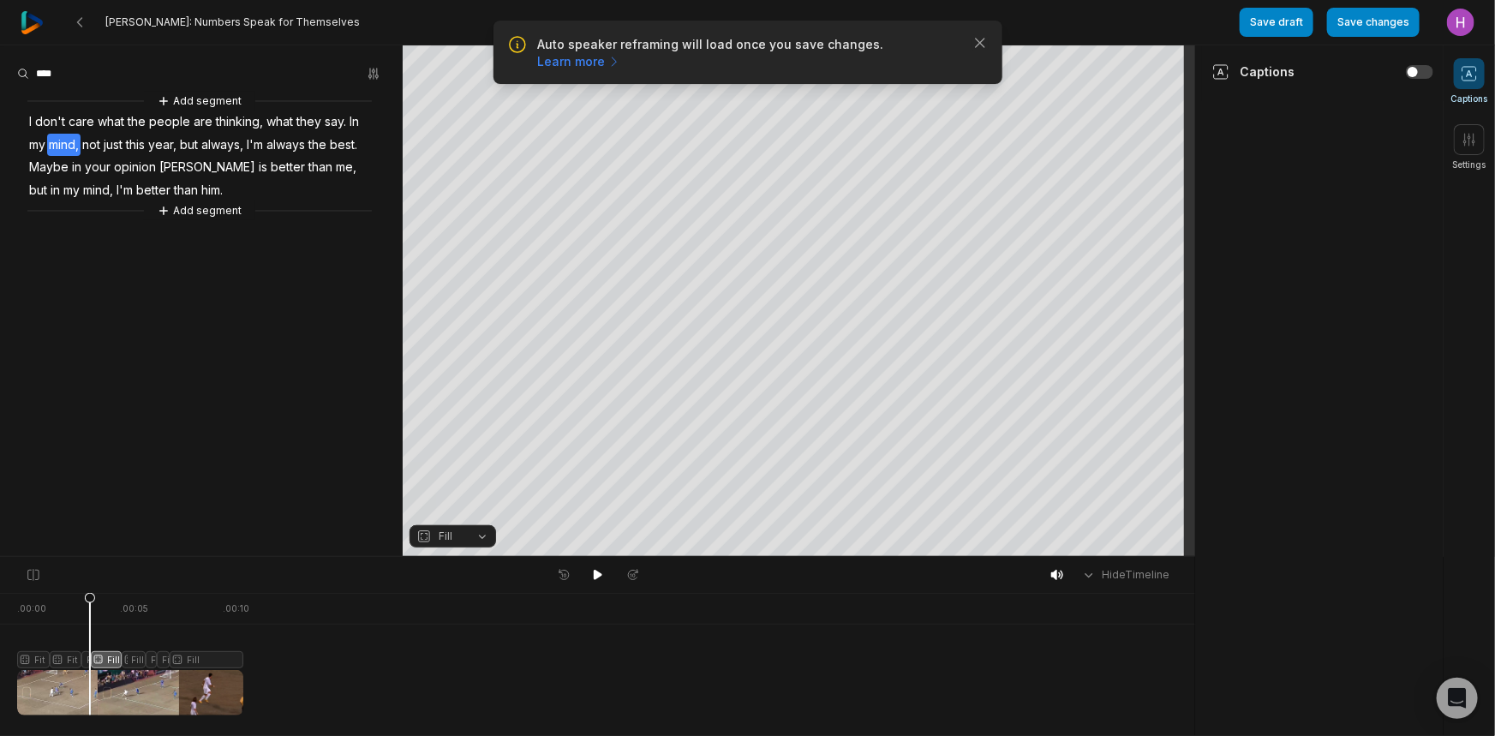
click at [90, 662] on div at bounding box center [130, 654] width 226 height 123
click at [442, 542] on span "Fill" at bounding box center [446, 536] width 14 height 15
click at [458, 488] on div "Fit" at bounding box center [453, 487] width 87 height 22
click at [113, 656] on div at bounding box center [130, 654] width 226 height 123
click at [458, 533] on span "Fill" at bounding box center [438, 536] width 45 height 15
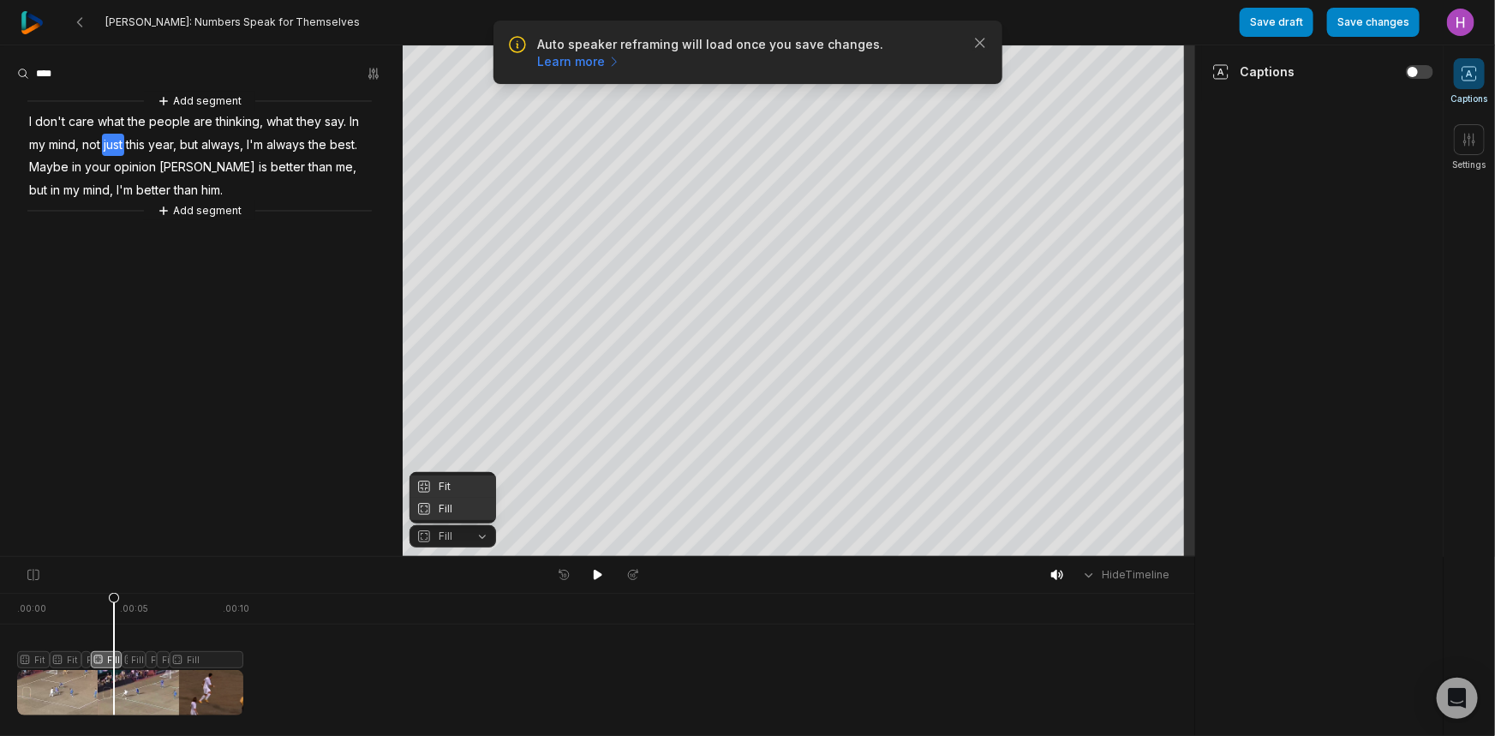
click at [465, 487] on div "Fit" at bounding box center [453, 487] width 87 height 22
drag, startPoint x: 131, startPoint y: 656, endPoint x: 181, endPoint y: 639, distance: 52.6
click at [133, 656] on div at bounding box center [130, 654] width 226 height 123
click at [418, 536] on icon "button" at bounding box center [423, 536] width 15 height 15
click at [450, 488] on div "Fit" at bounding box center [453, 487] width 87 height 22
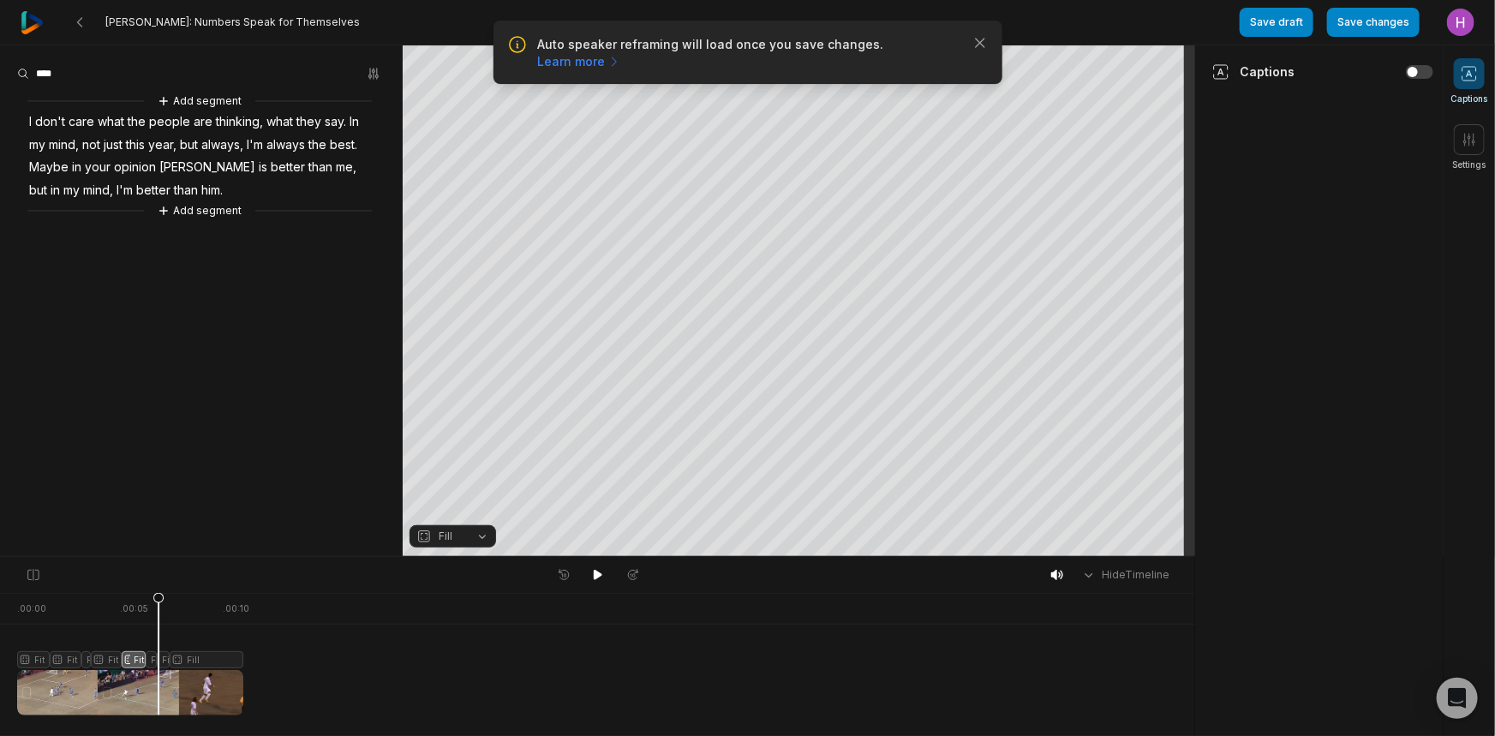
click at [159, 662] on div at bounding box center [130, 654] width 226 height 123
click at [153, 663] on icon at bounding box center [158, 658] width 10 height 130
click at [455, 540] on span "Fill" at bounding box center [438, 536] width 45 height 15
click at [456, 481] on div "Fit" at bounding box center [453, 487] width 87 height 22
click at [165, 664] on div at bounding box center [130, 654] width 226 height 123
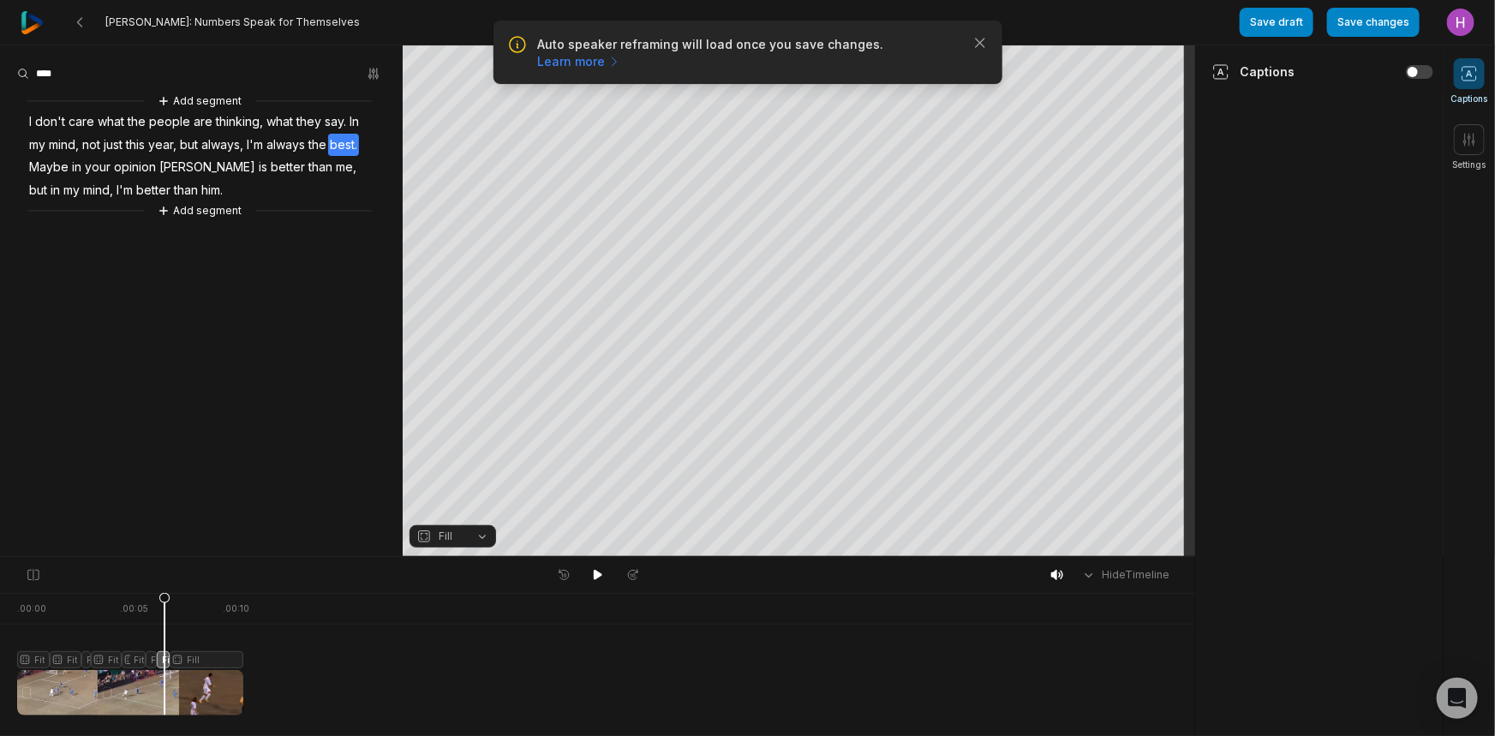
click at [447, 536] on span "Fill" at bounding box center [446, 536] width 14 height 15
click at [183, 658] on div at bounding box center [130, 654] width 226 height 123
click at [450, 540] on span "Fill" at bounding box center [446, 536] width 14 height 15
click at [1400, 18] on button "Save changes" at bounding box center [1373, 22] width 93 height 29
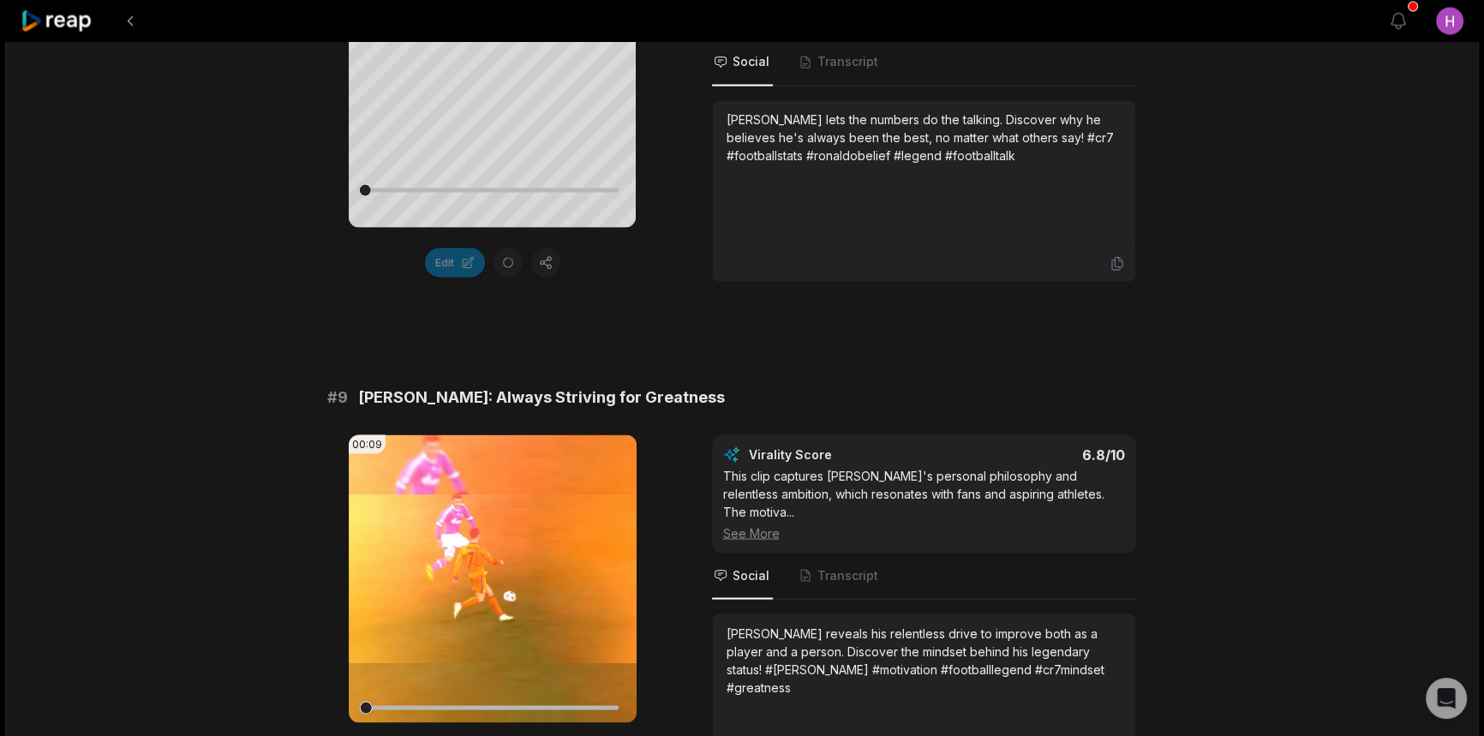
scroll to position [4017, 0]
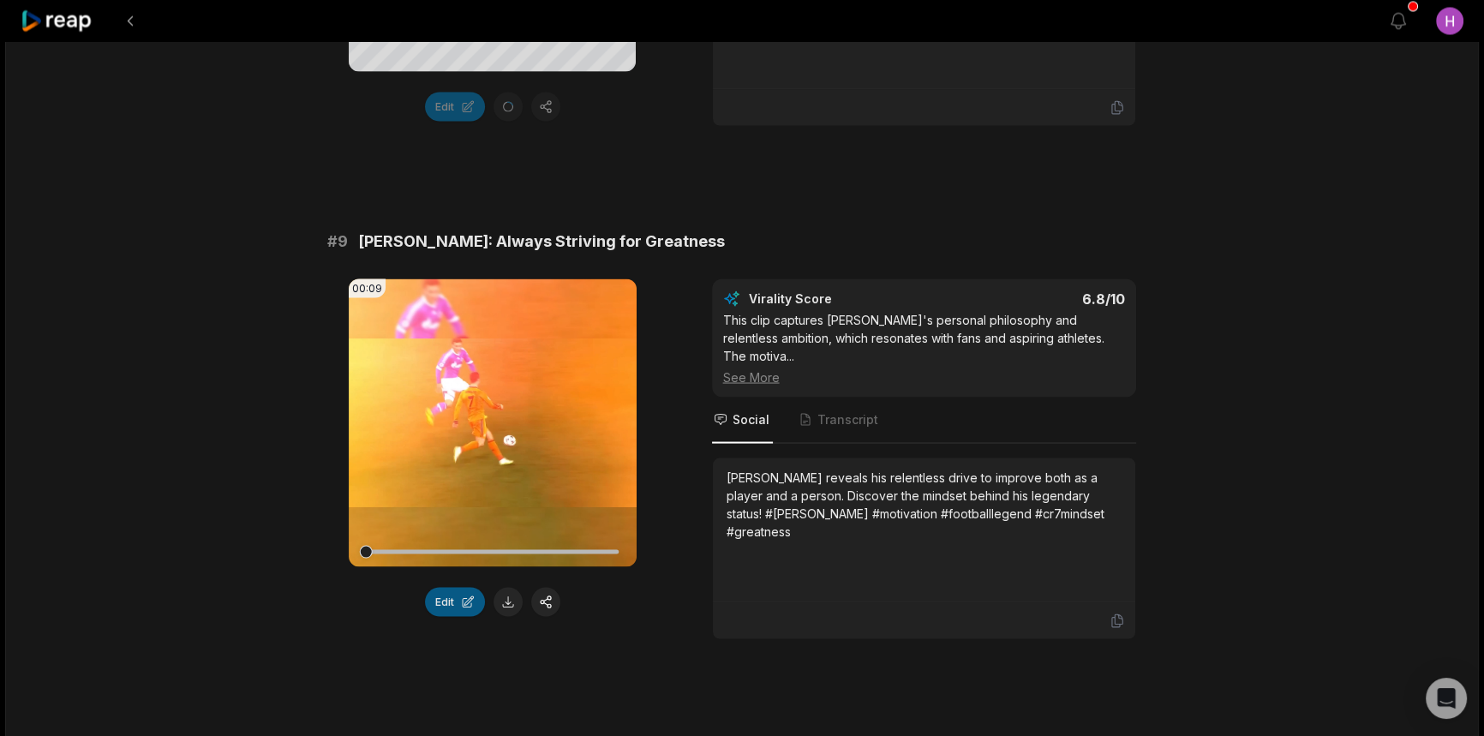
drag, startPoint x: 481, startPoint y: 566, endPoint x: 450, endPoint y: 575, distance: 32.3
drag, startPoint x: 450, startPoint y: 575, endPoint x: 438, endPoint y: 578, distance: 12.3
click at [438, 587] on button "Edit" at bounding box center [455, 601] width 60 height 29
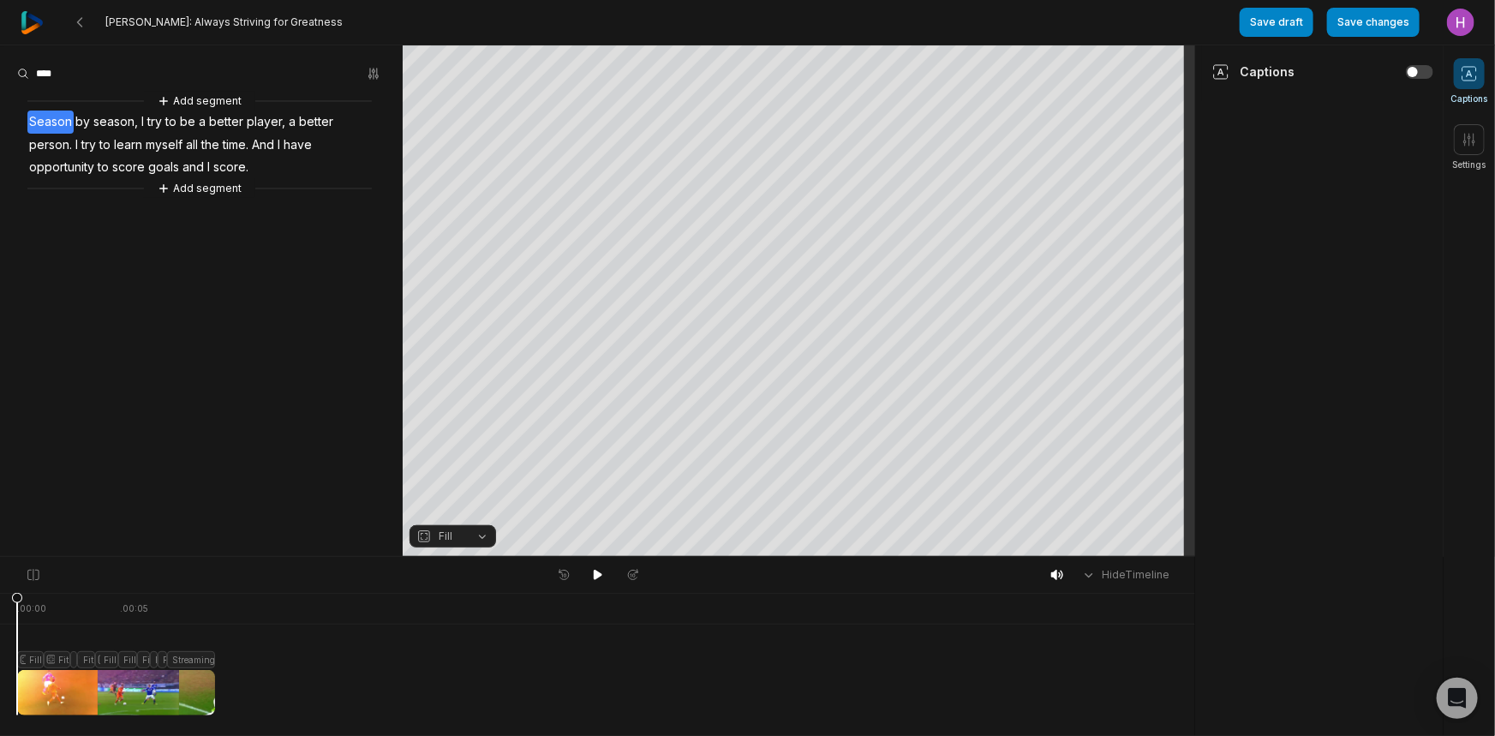
click at [37, 658] on div at bounding box center [116, 654] width 198 height 123
click at [467, 529] on button "Fill" at bounding box center [453, 536] width 87 height 22
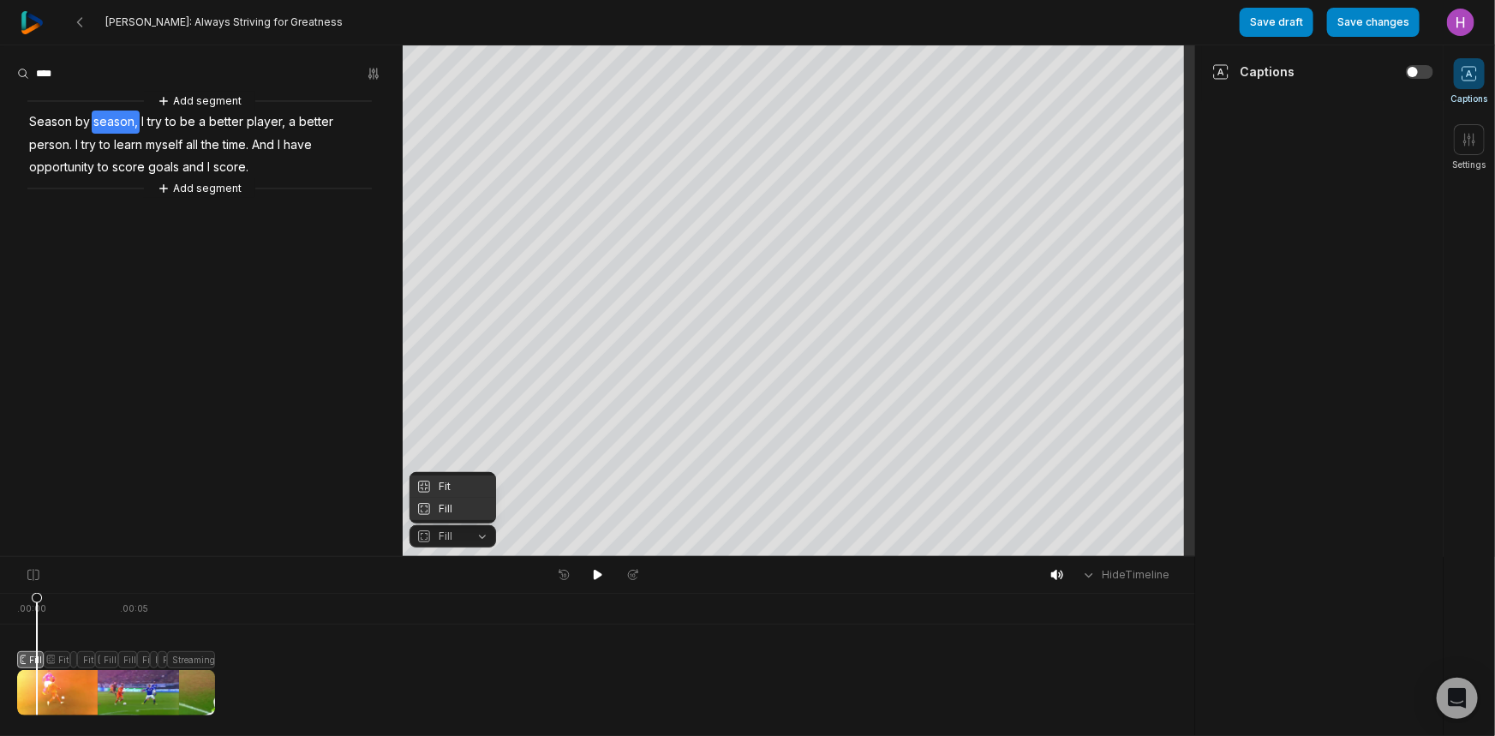
click at [473, 483] on div "Fit" at bounding box center [453, 487] width 87 height 22
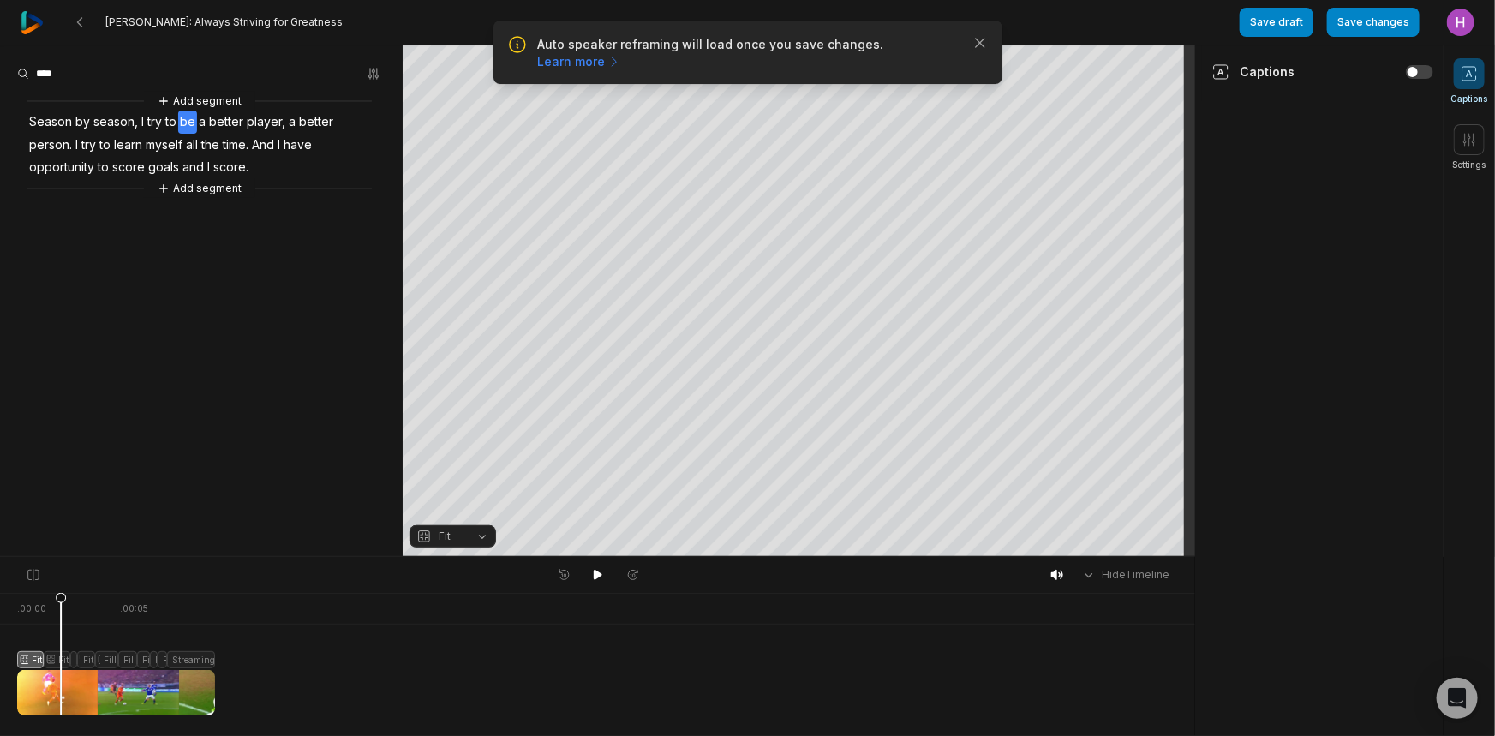
click at [61, 660] on div at bounding box center [116, 654] width 198 height 123
click at [79, 656] on div at bounding box center [116, 654] width 198 height 123
click at [74, 656] on icon at bounding box center [79, 658] width 10 height 130
click at [416, 537] on icon "button" at bounding box center [423, 536] width 15 height 15
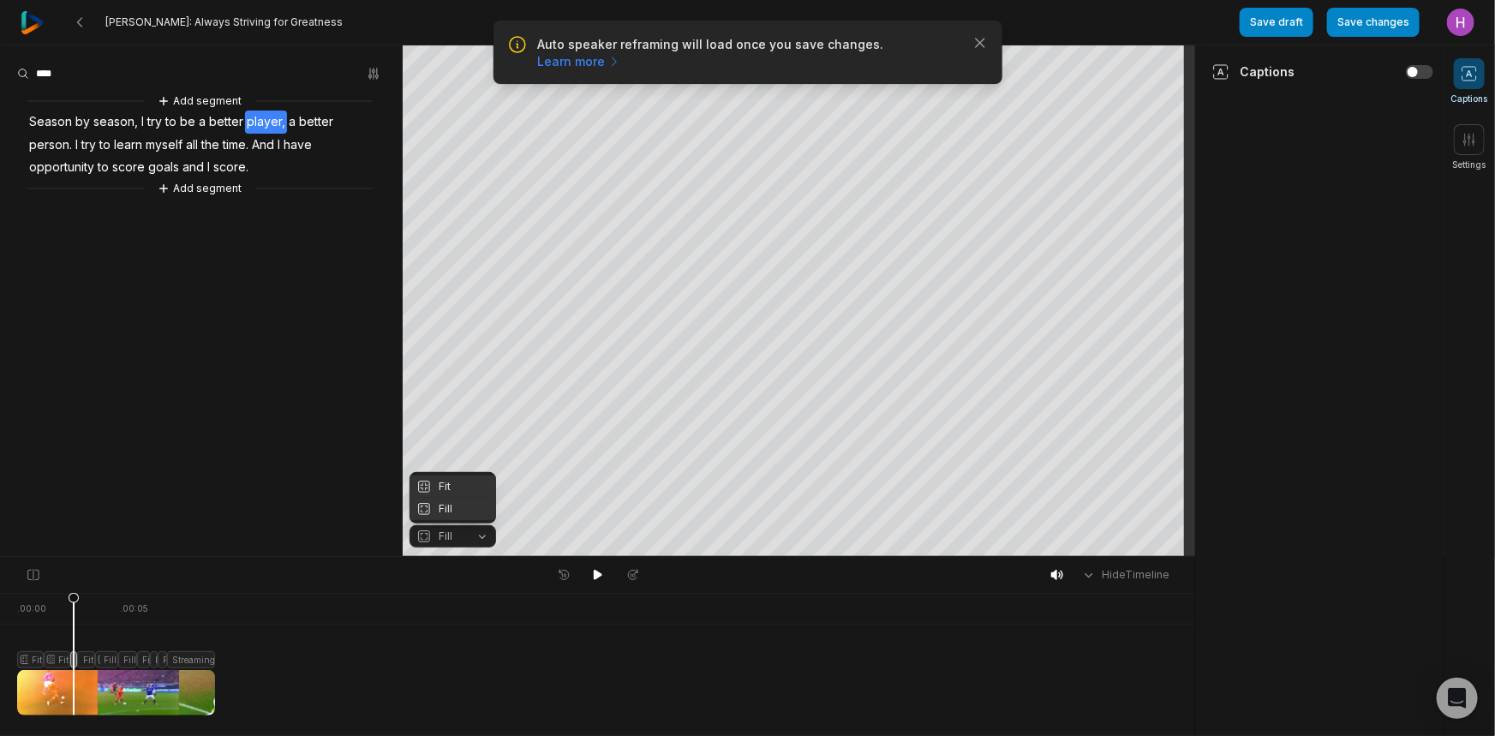
click at [457, 490] on div "Fit" at bounding box center [453, 487] width 87 height 22
click at [98, 656] on div at bounding box center [116, 654] width 198 height 123
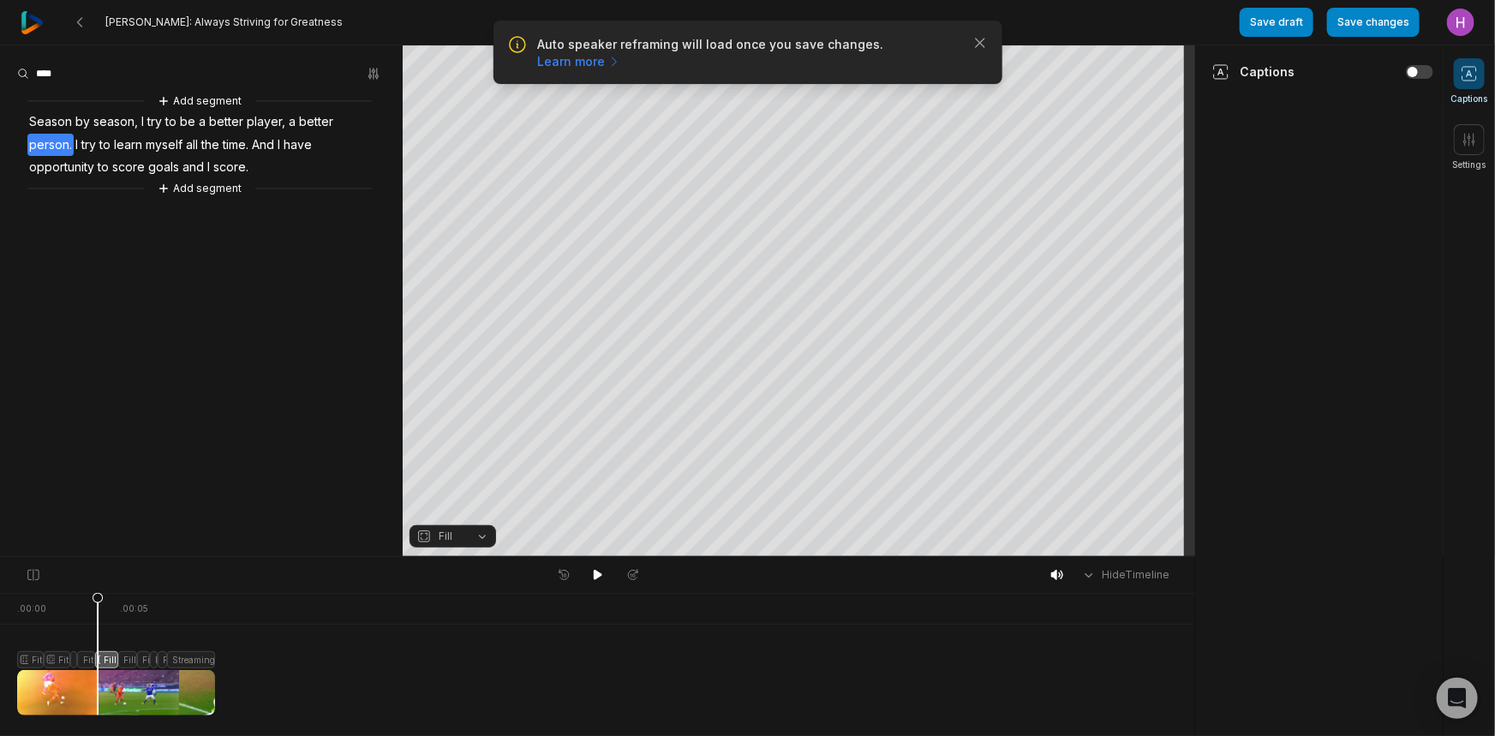
click at [434, 536] on span "Fill" at bounding box center [438, 536] width 45 height 15
click at [458, 487] on div "Fit" at bounding box center [453, 487] width 87 height 22
click at [129, 657] on div at bounding box center [116, 654] width 198 height 123
click at [436, 527] on button "Fill" at bounding box center [453, 536] width 87 height 22
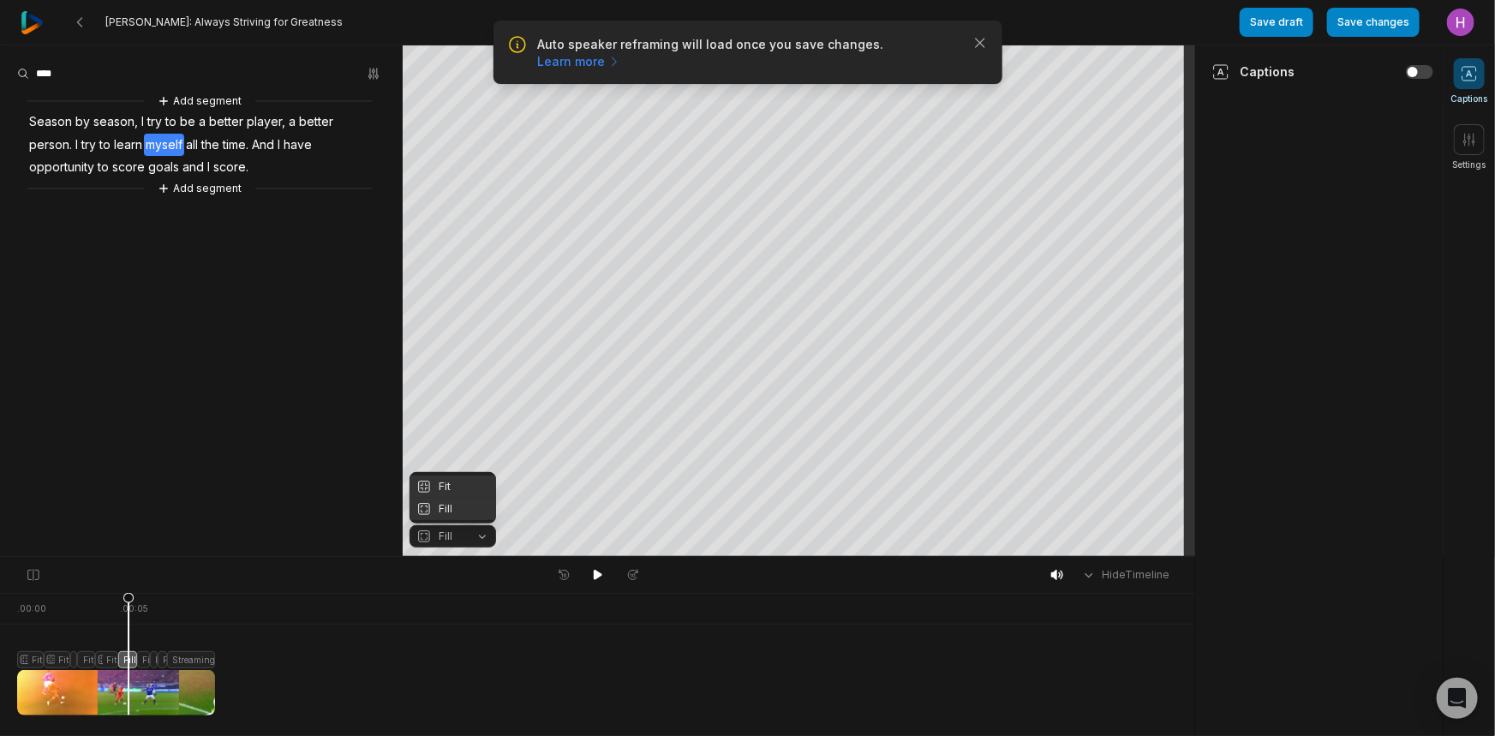
click at [458, 491] on div "Fit" at bounding box center [453, 487] width 87 height 22
click at [147, 658] on div at bounding box center [116, 654] width 198 height 123
click at [470, 533] on button "Fill" at bounding box center [453, 536] width 87 height 22
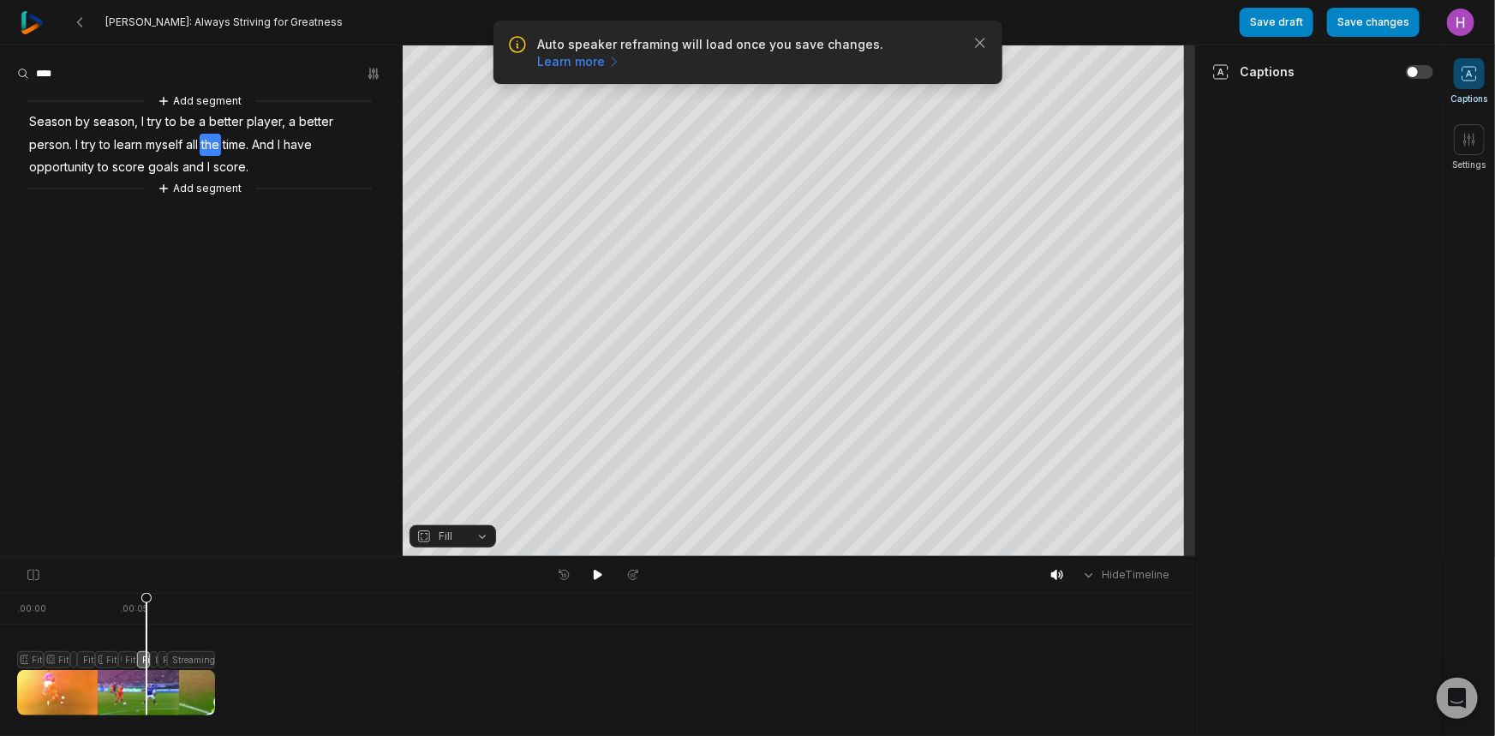
click at [456, 465] on div "Your browser does not support mp4 format. Your browser does not support mp4 for…" at bounding box center [597, 301] width 1195 height 512
click at [458, 529] on span "Fill" at bounding box center [438, 536] width 45 height 15
click at [155, 659] on div at bounding box center [116, 654] width 198 height 123
click at [458, 540] on span "Fill" at bounding box center [438, 536] width 45 height 15
click at [449, 494] on div "Fit" at bounding box center [453, 487] width 87 height 22
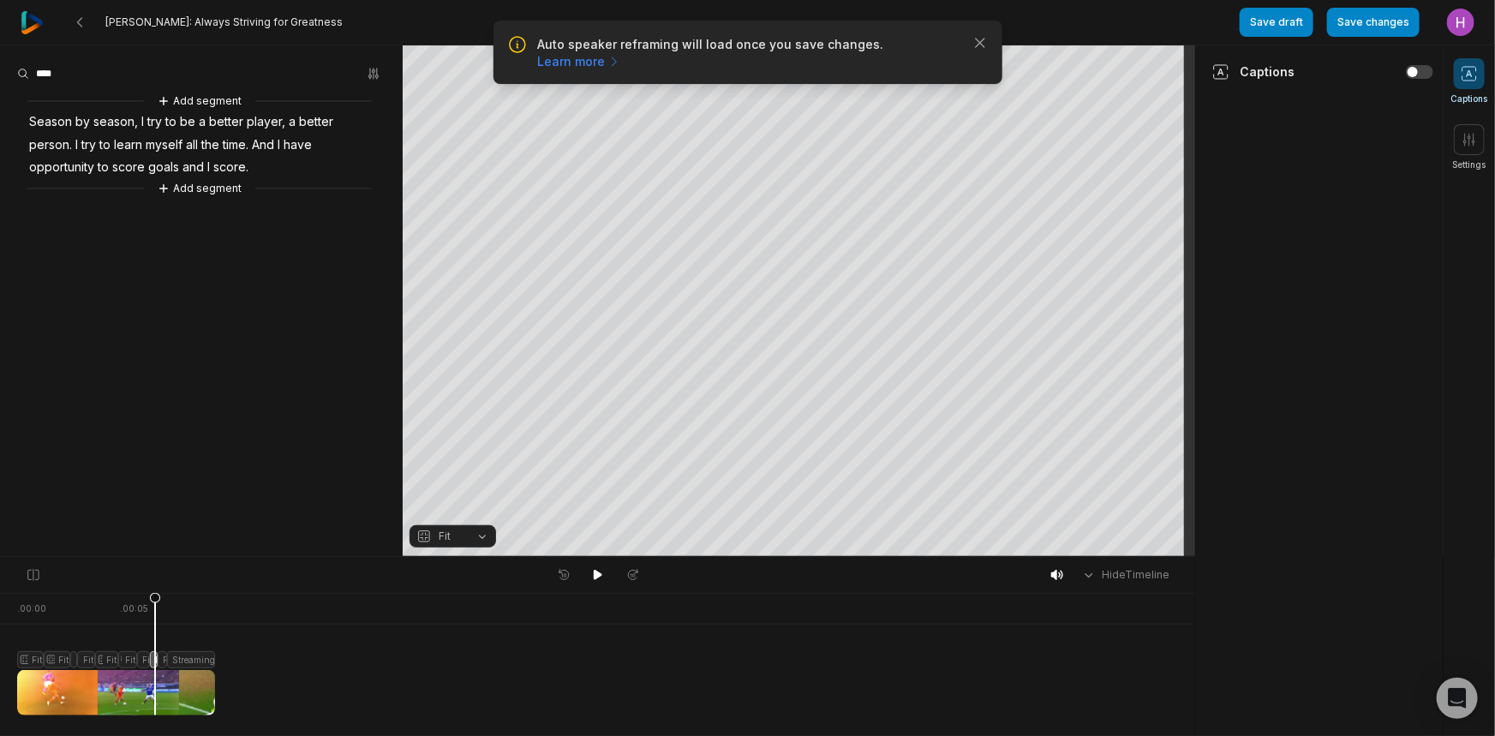
click at [169, 662] on div at bounding box center [116, 654] width 198 height 123
click at [168, 662] on icon at bounding box center [169, 653] width 12 height 123
click at [165, 661] on icon at bounding box center [168, 658] width 10 height 130
click at [415, 537] on button "Fill" at bounding box center [453, 536] width 87 height 22
click at [419, 486] on icon at bounding box center [424, 487] width 11 height 11
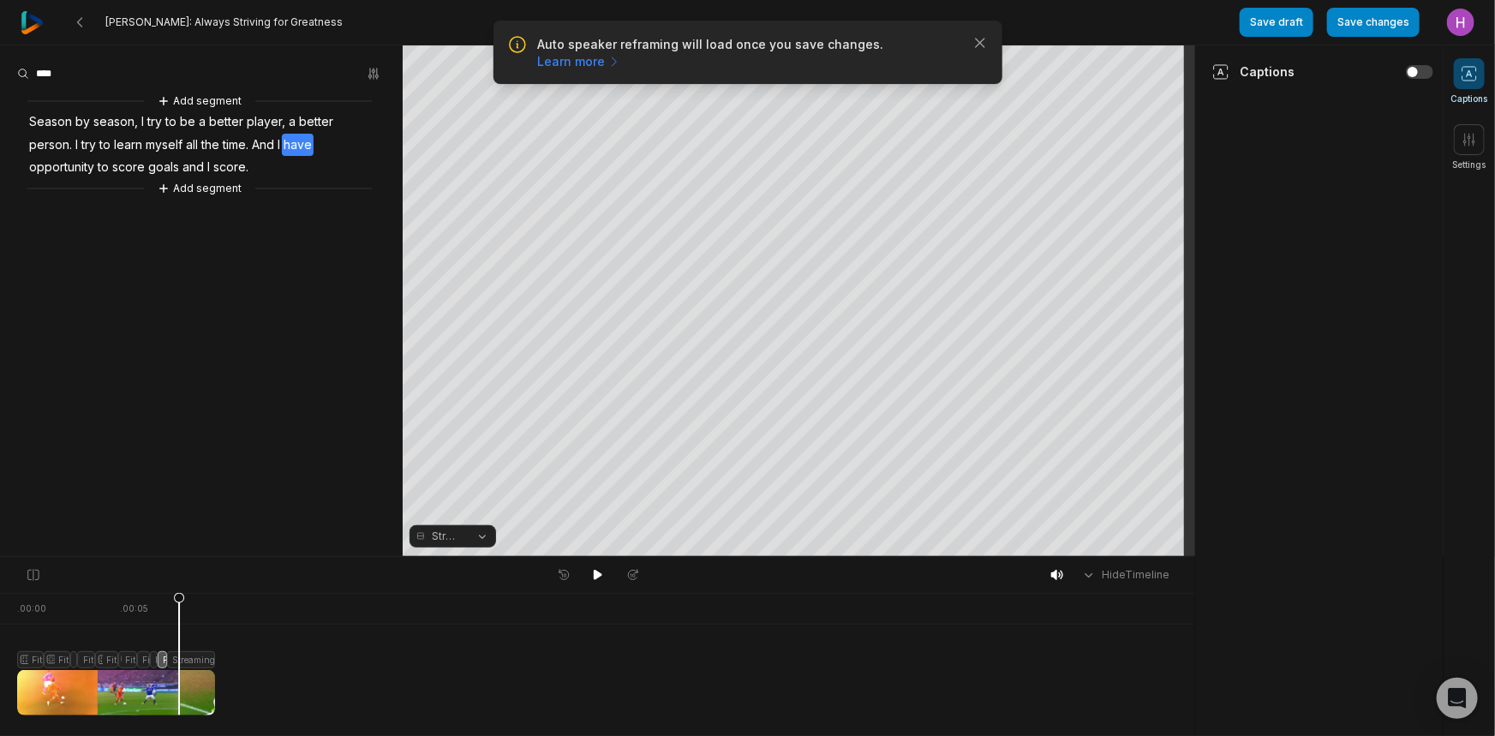
click at [179, 659] on div at bounding box center [116, 654] width 198 height 123
click at [436, 532] on span "Streaming" at bounding box center [447, 536] width 30 height 15
click at [443, 488] on div "Fit" at bounding box center [453, 487] width 87 height 22
click at [162, 653] on div at bounding box center [116, 654] width 198 height 123
click at [157, 653] on icon at bounding box center [162, 658] width 10 height 130
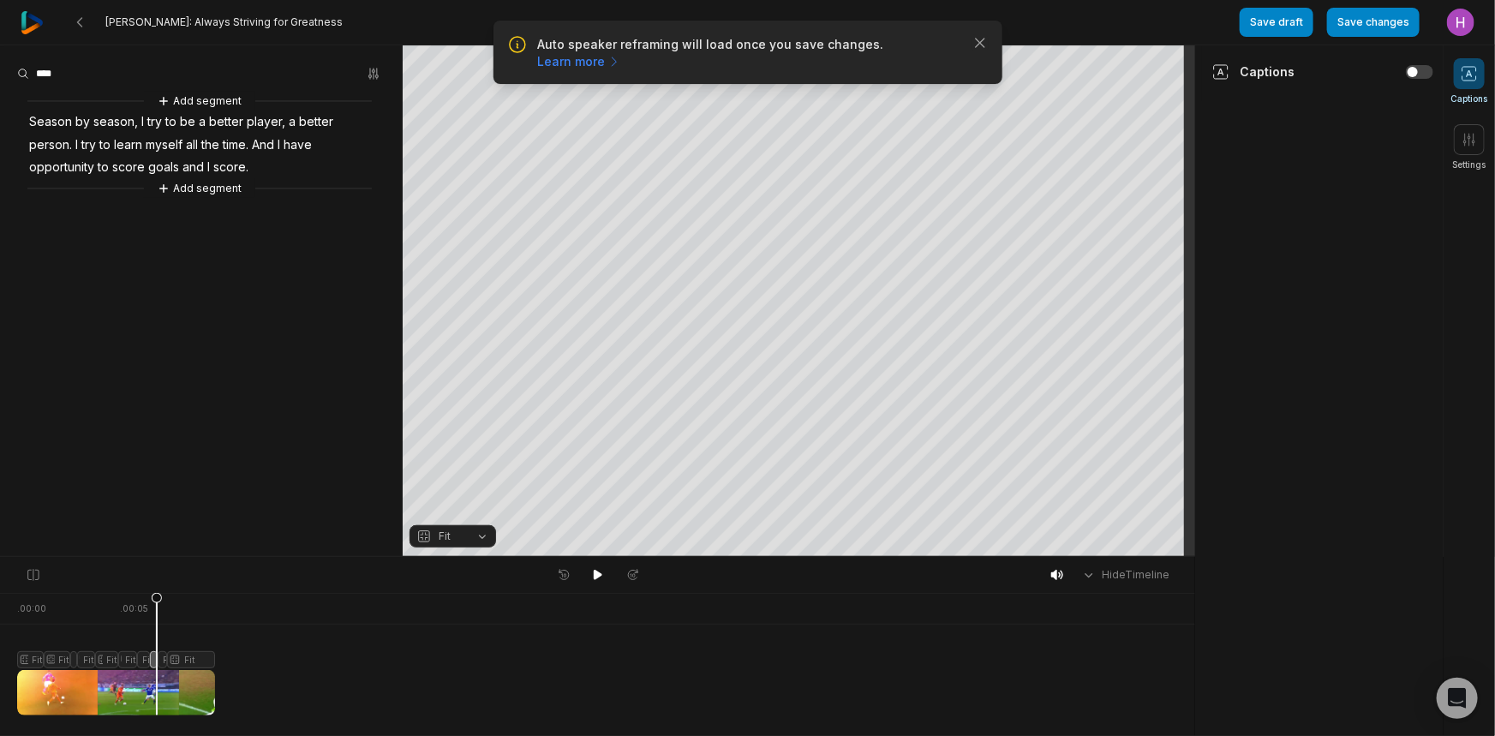
click at [152, 656] on icon at bounding box center [157, 658] width 10 height 130
click at [147, 657] on icon at bounding box center [150, 658] width 10 height 130
click at [137, 657] on div at bounding box center [116, 654] width 198 height 123
click at [132, 657] on icon at bounding box center [137, 658] width 10 height 130
click at [127, 657] on icon at bounding box center [130, 653] width 12 height 123
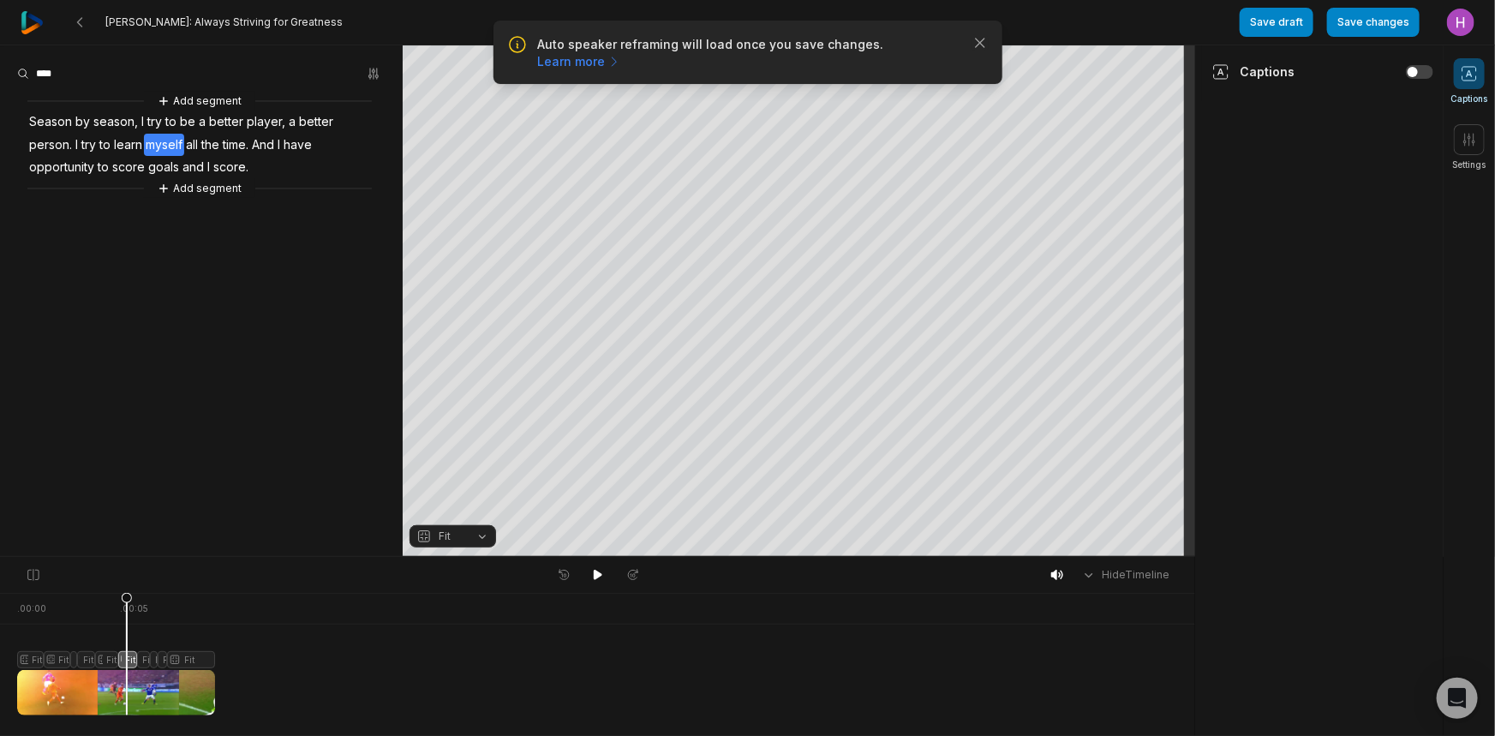
click at [118, 657] on div at bounding box center [116, 654] width 198 height 123
click at [118, 657] on icon at bounding box center [118, 653] width 12 height 123
click at [113, 658] on icon at bounding box center [118, 658] width 10 height 130
click at [100, 659] on div at bounding box center [116, 654] width 198 height 123
click at [95, 659] on icon at bounding box center [100, 658] width 10 height 130
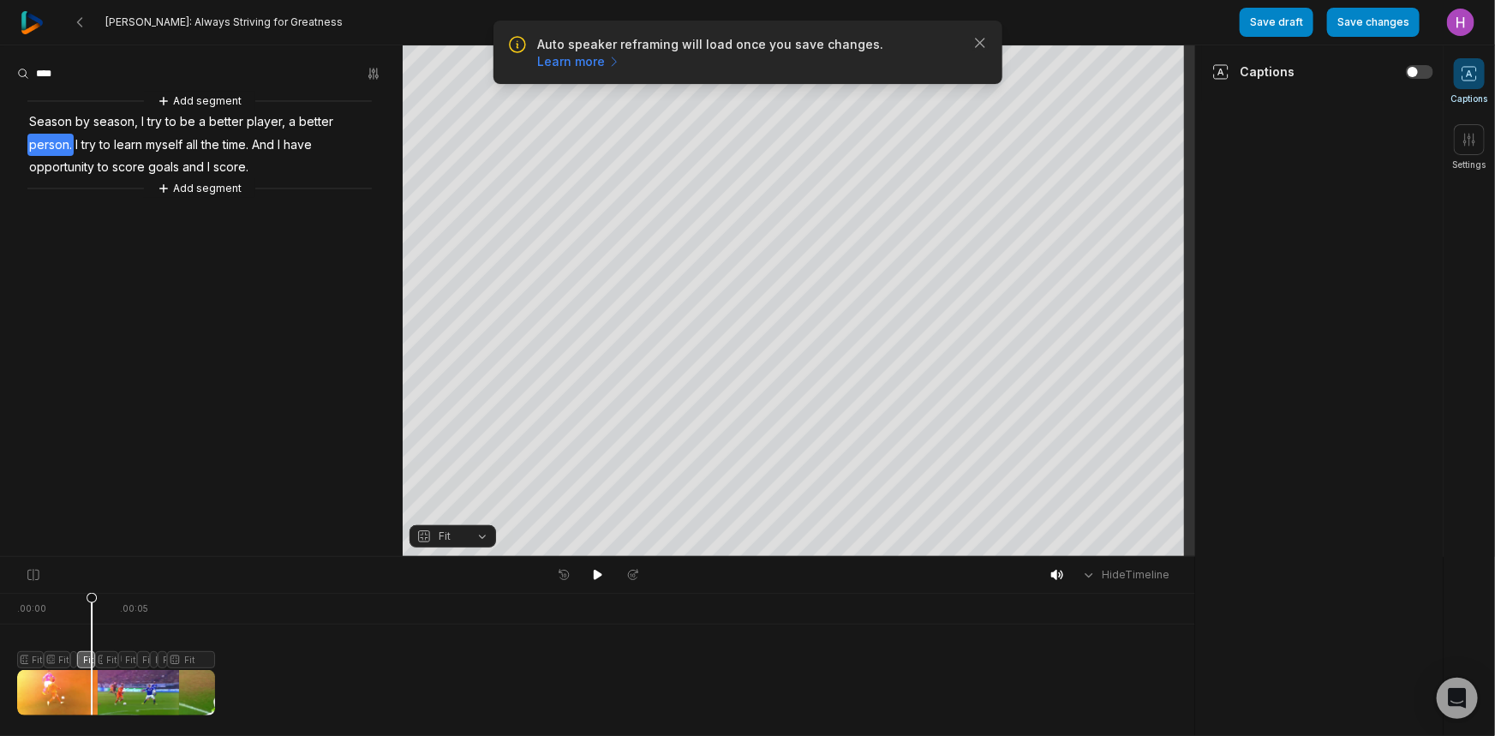
click at [92, 659] on icon at bounding box center [92, 658] width 10 height 130
click at [89, 659] on icon at bounding box center [92, 653] width 12 height 123
click at [83, 659] on icon at bounding box center [88, 658] width 10 height 130
click at [69, 659] on icon at bounding box center [69, 653] width 12 height 123
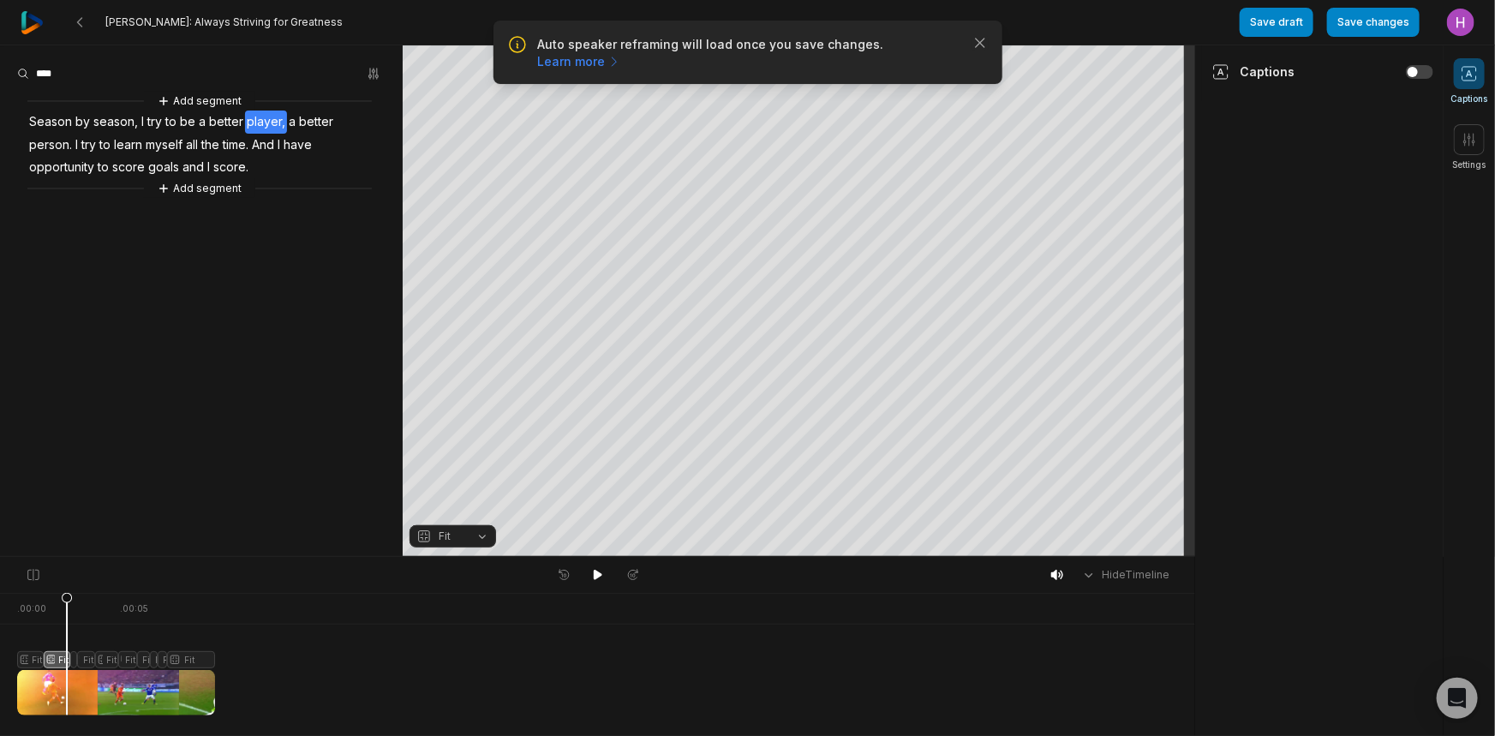
click at [66, 659] on icon at bounding box center [67, 653] width 12 height 123
click at [42, 659] on div at bounding box center [116, 654] width 198 height 123
click at [37, 659] on icon at bounding box center [38, 658] width 10 height 130
click at [35, 659] on icon at bounding box center [38, 653] width 12 height 123
click at [34, 659] on icon at bounding box center [35, 653] width 12 height 123
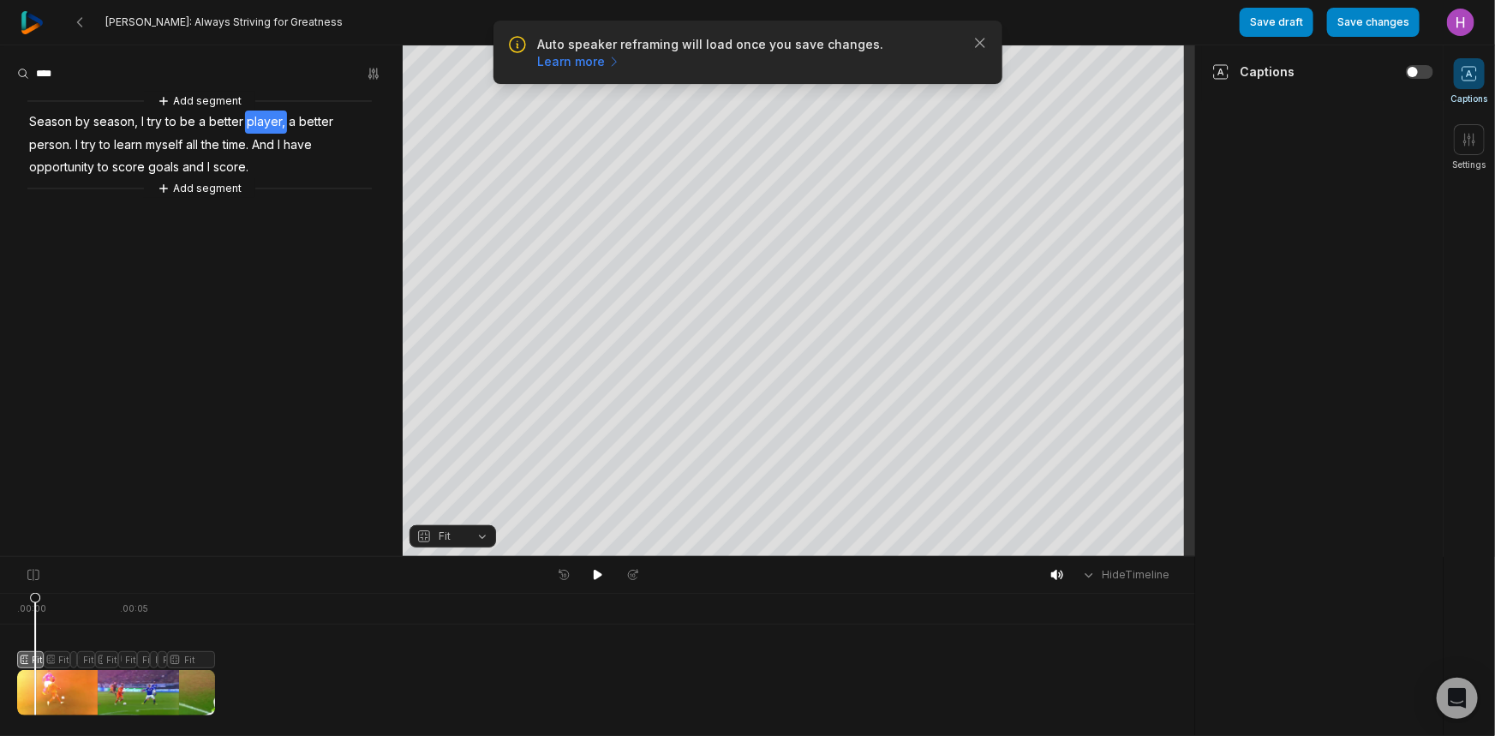
click at [34, 660] on icon at bounding box center [35, 653] width 12 height 123
click at [66, 658] on div at bounding box center [116, 654] width 198 height 123
click at [66, 658] on icon at bounding box center [66, 653] width 12 height 123
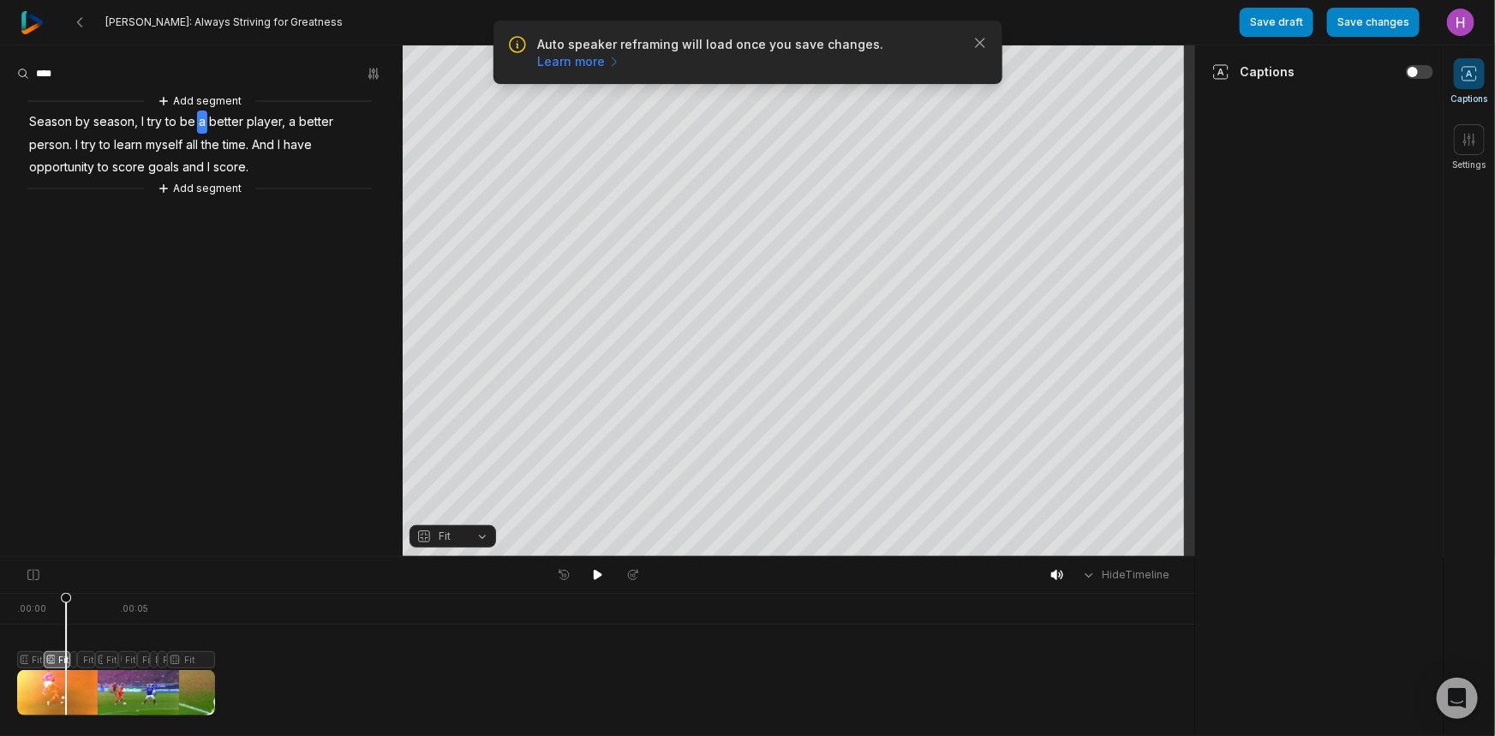
click at [66, 658] on icon at bounding box center [66, 653] width 12 height 123
click at [106, 658] on div at bounding box center [116, 654] width 198 height 123
click at [1372, 19] on button "Save changes" at bounding box center [1373, 22] width 93 height 29
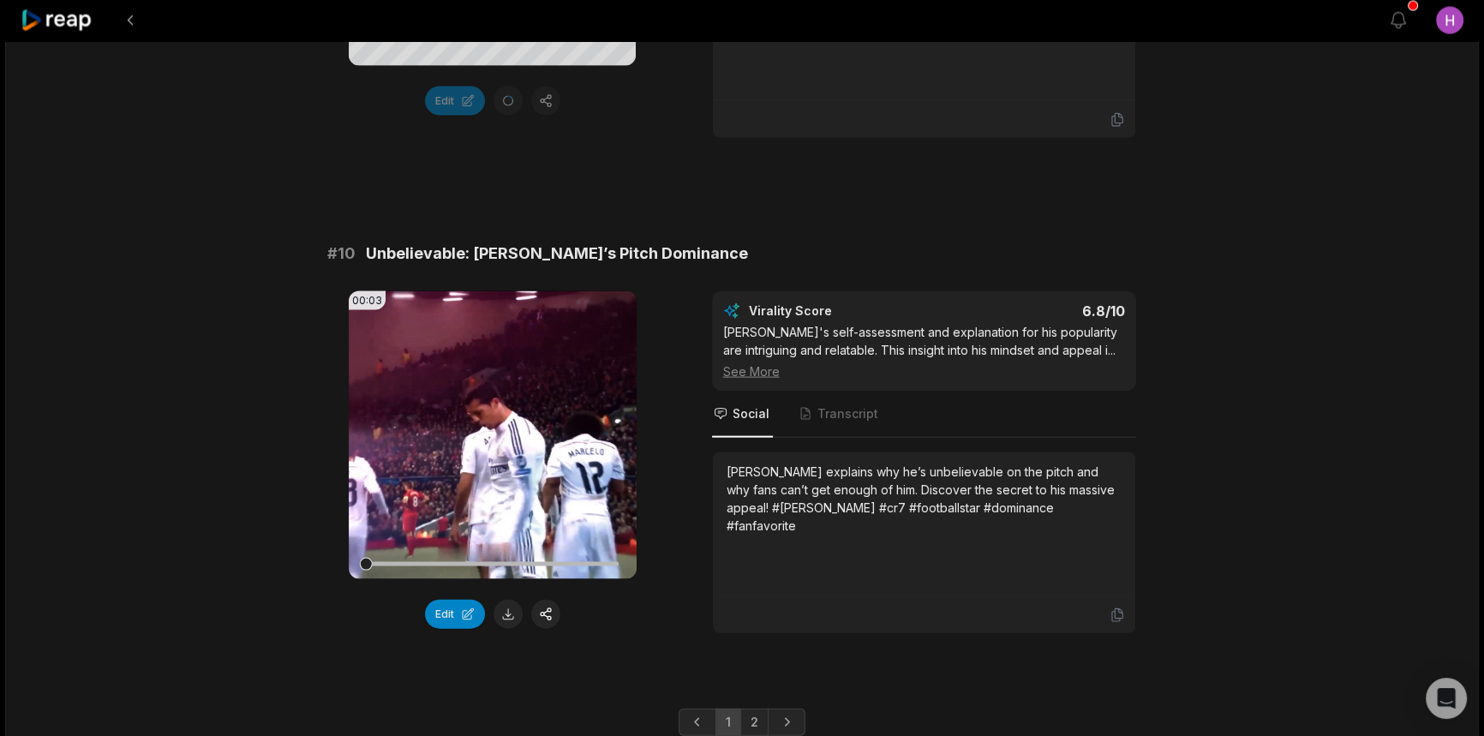
scroll to position [4562, 0]
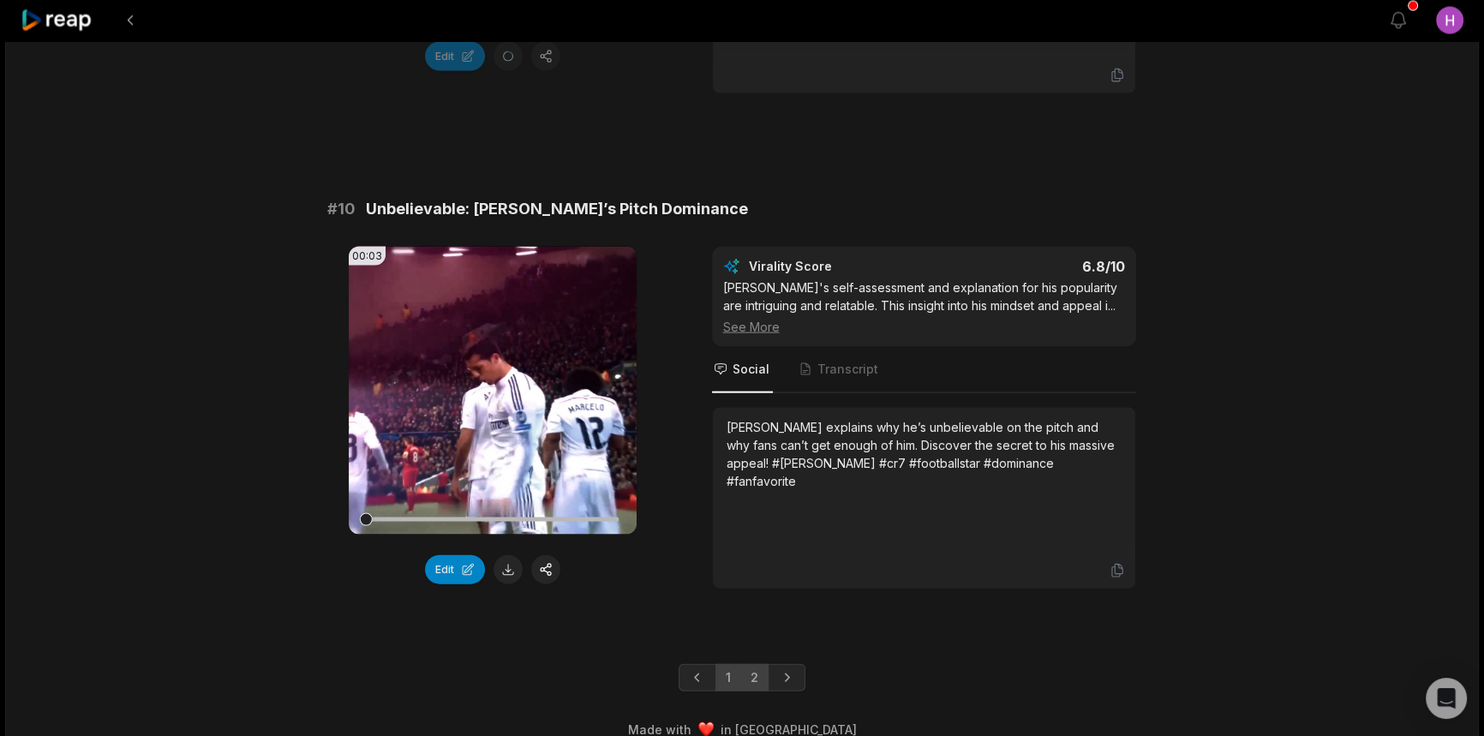
click at [752, 664] on link "2" at bounding box center [754, 677] width 28 height 27
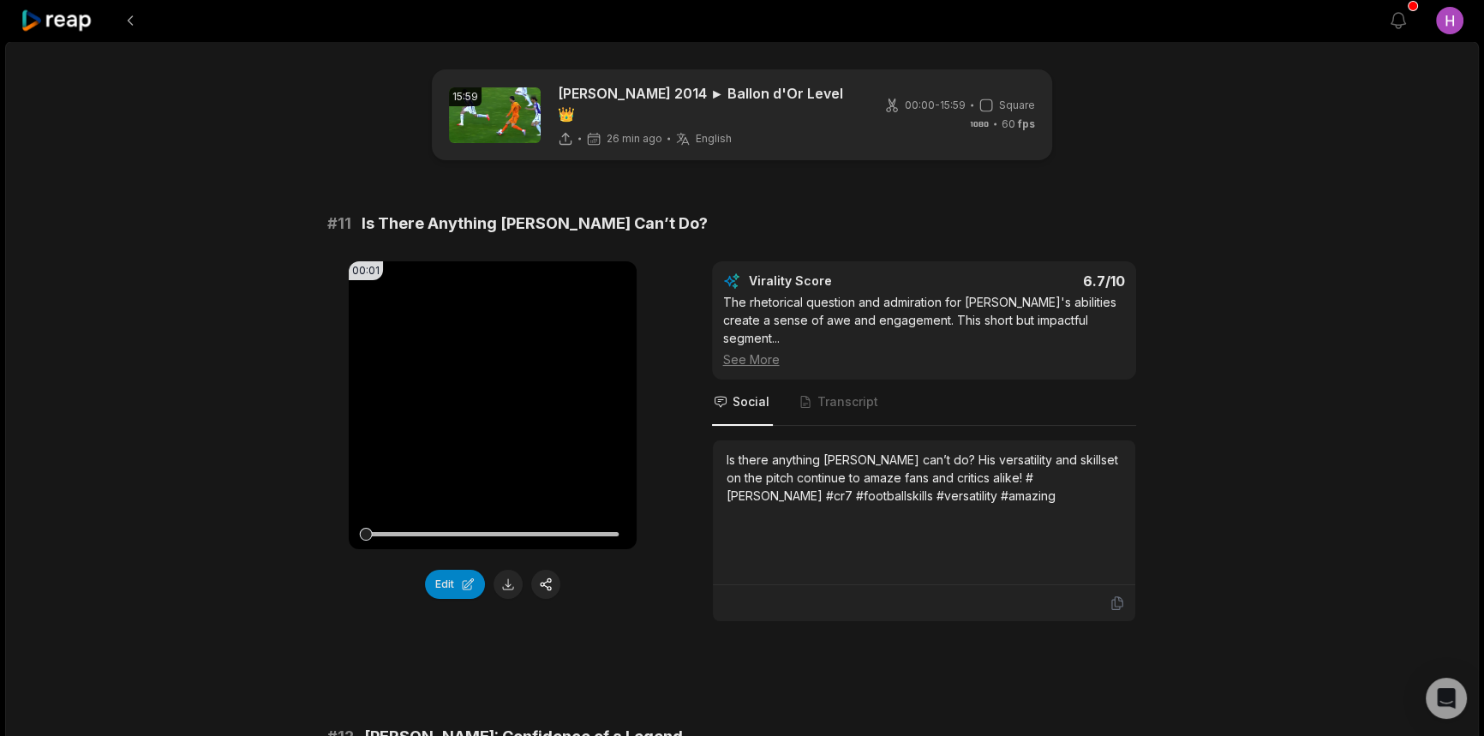
scroll to position [467, 0]
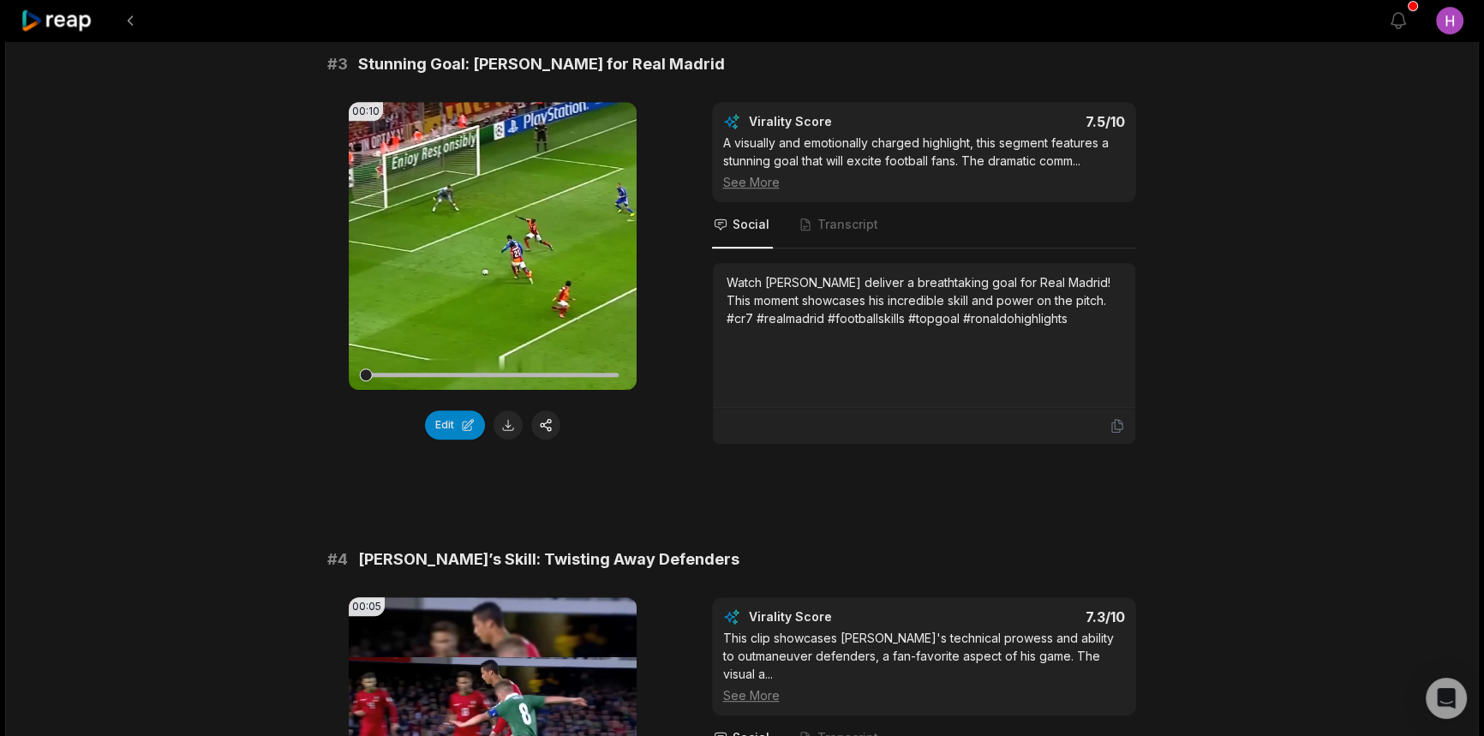
click at [44, 15] on icon at bounding box center [57, 20] width 73 height 23
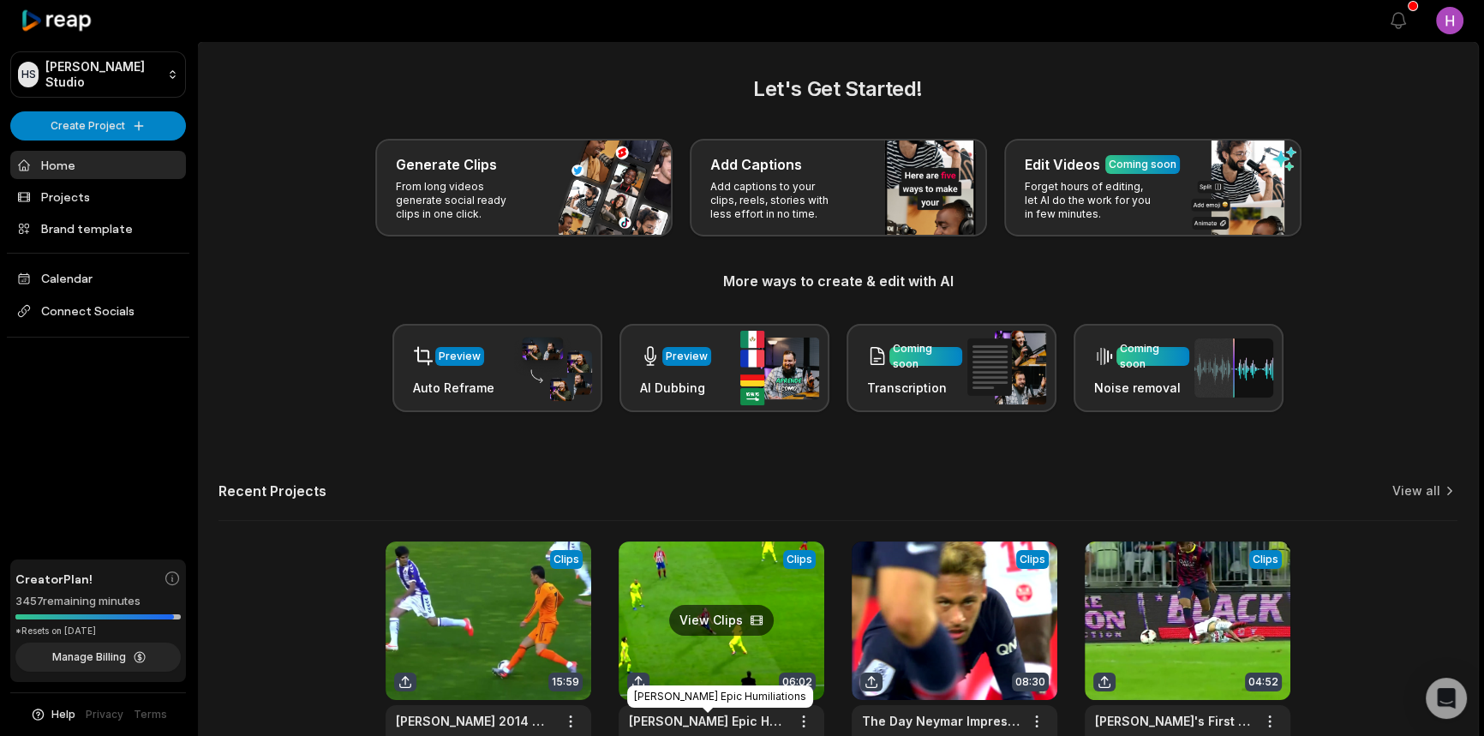
scroll to position [118, 0]
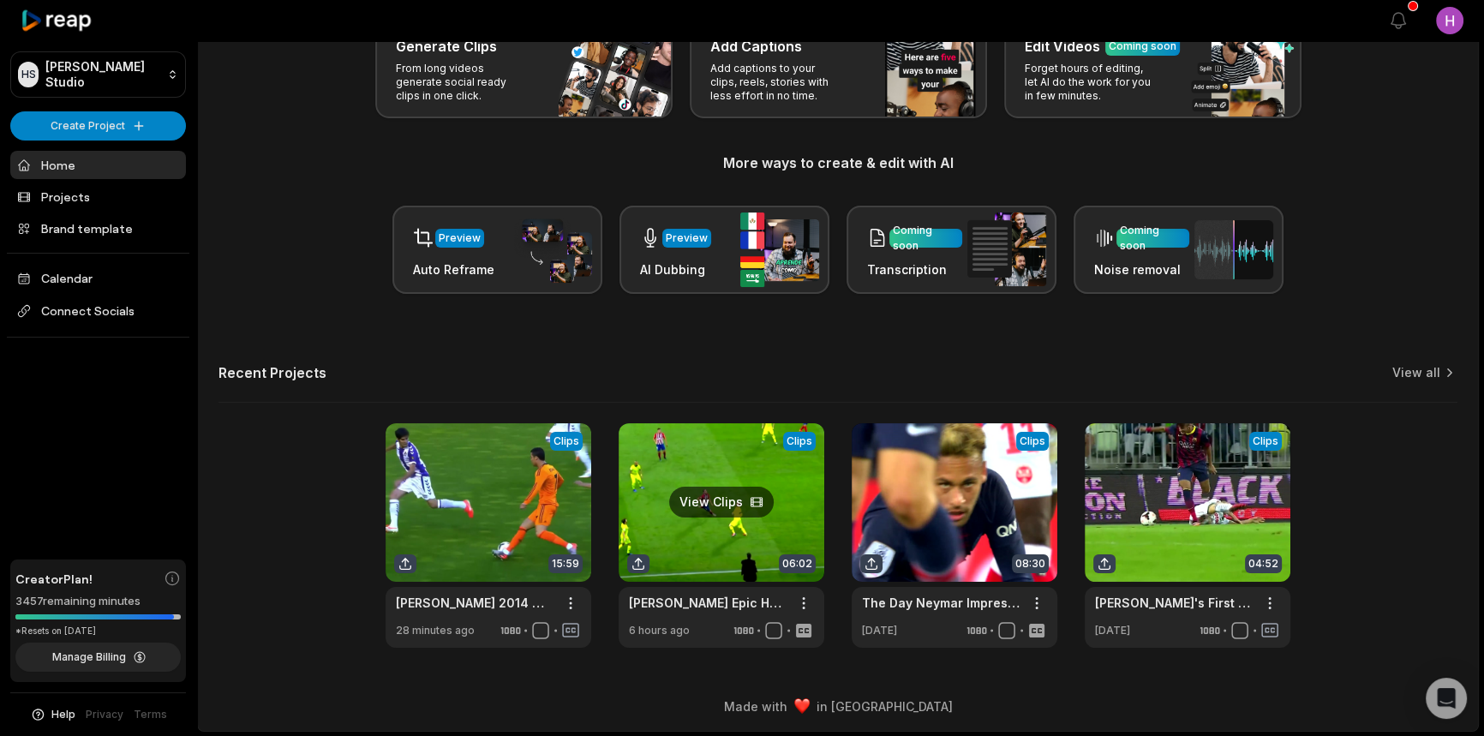
click at [753, 518] on link at bounding box center [722, 535] width 206 height 225
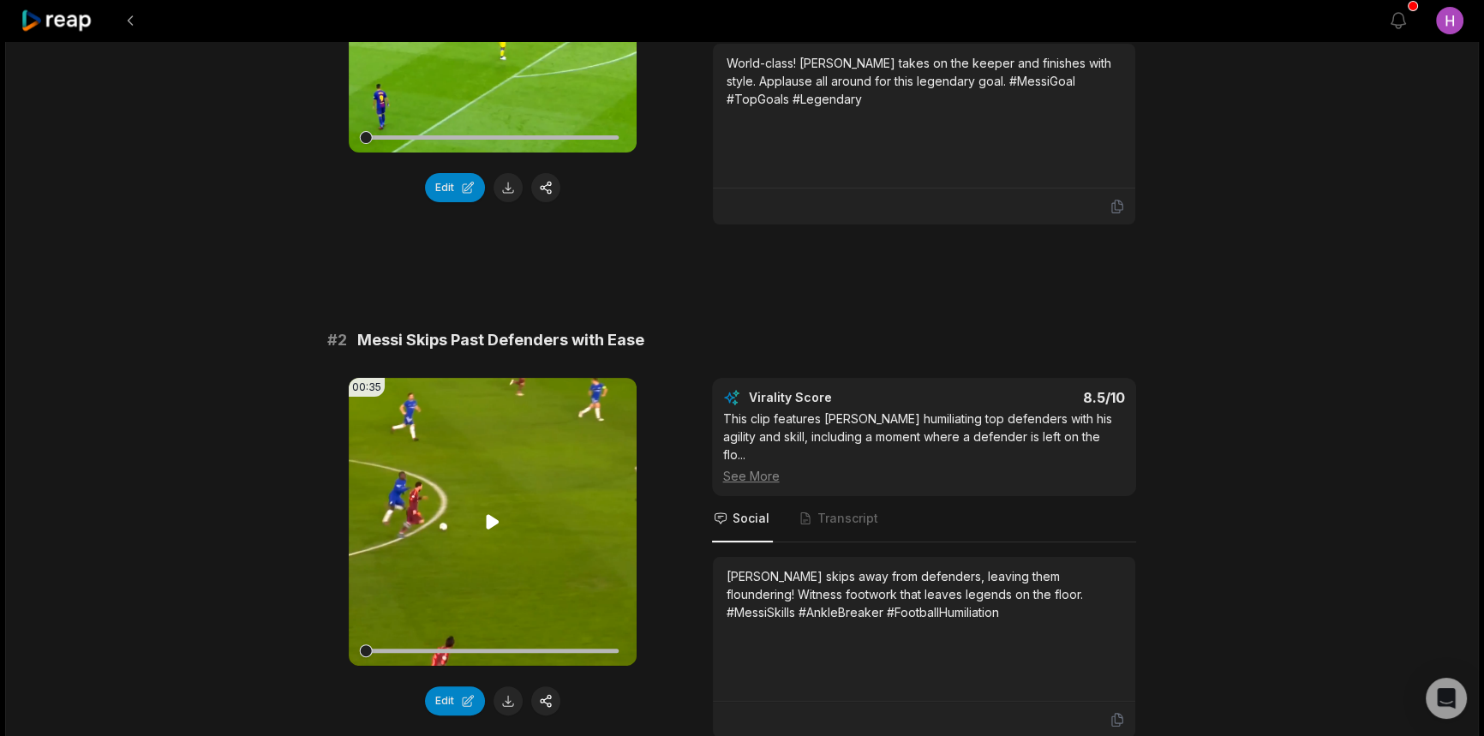
scroll to position [545, 0]
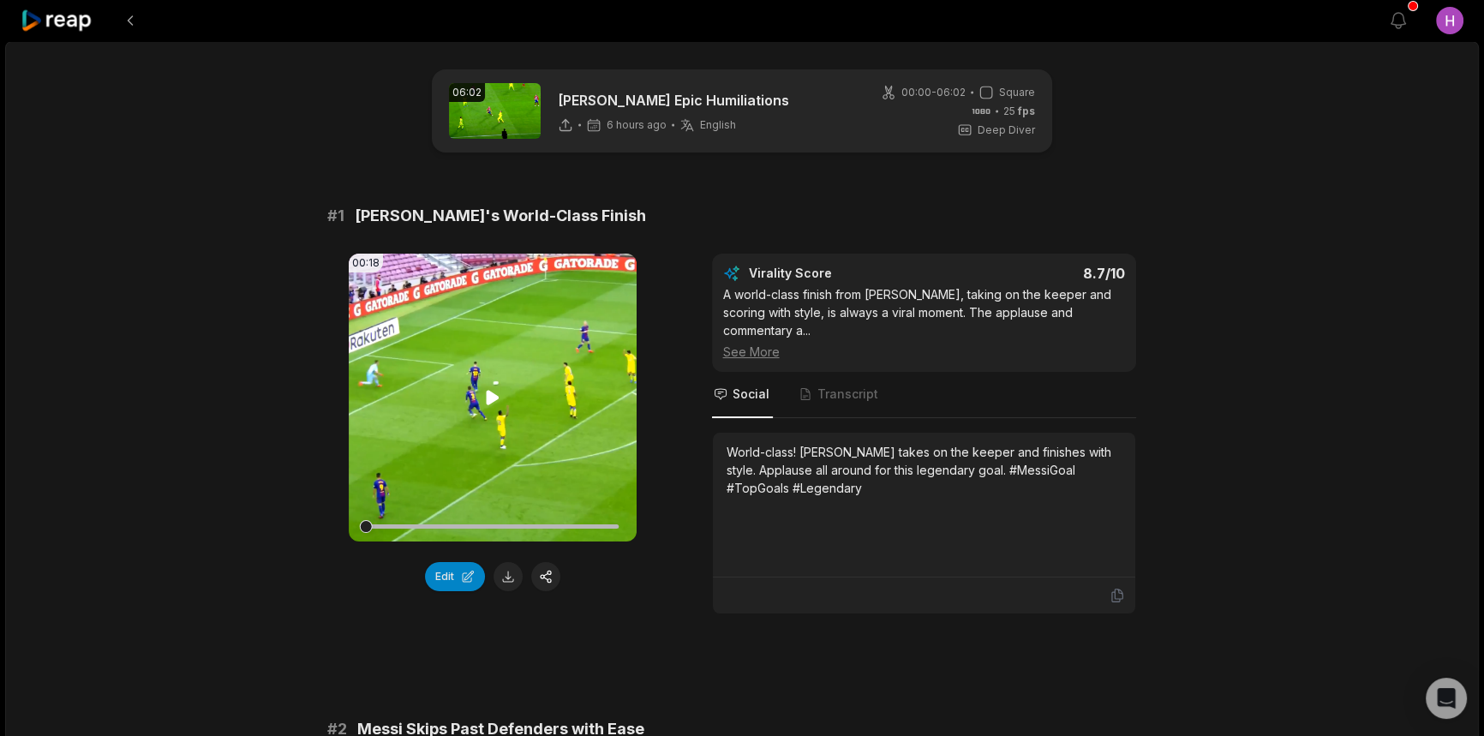
scroll to position [77, 0]
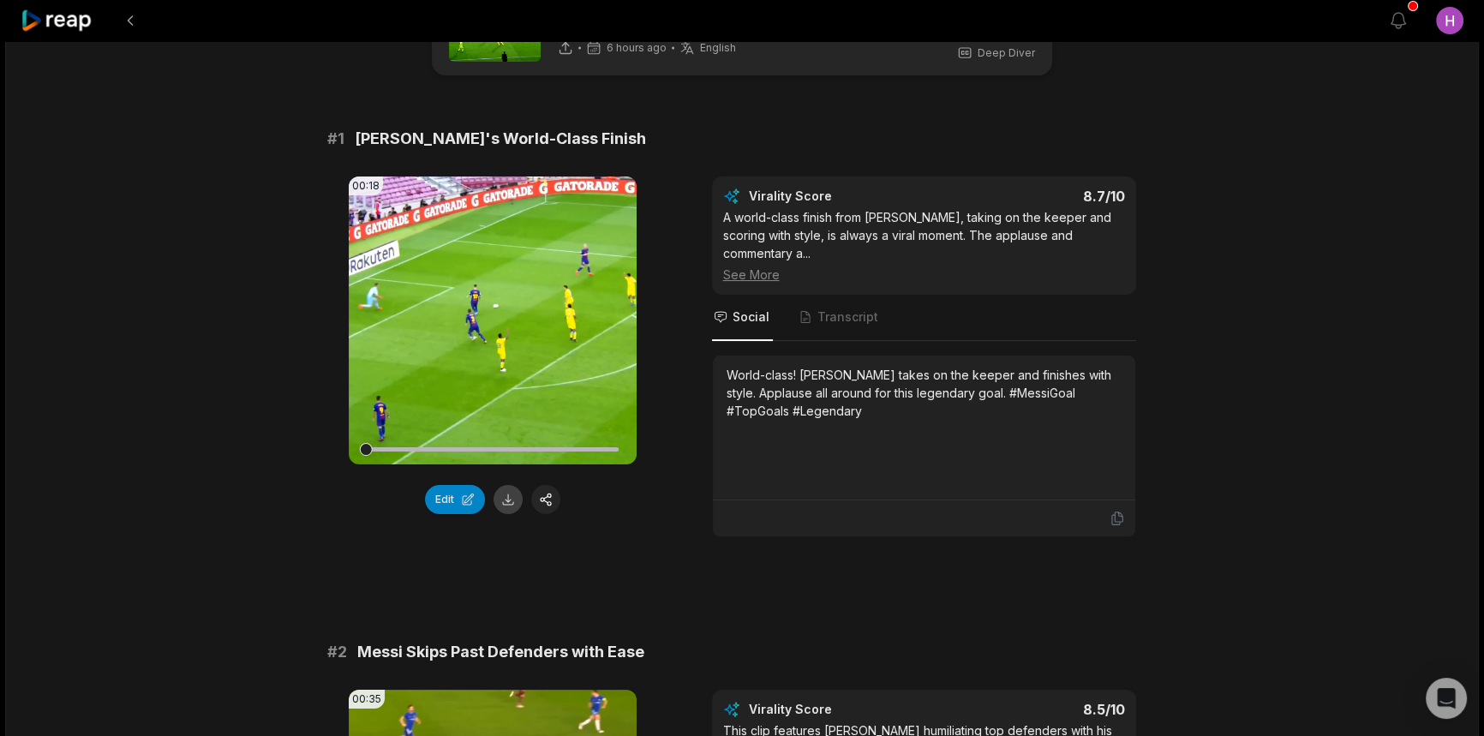
click at [512, 490] on button at bounding box center [508, 499] width 29 height 29
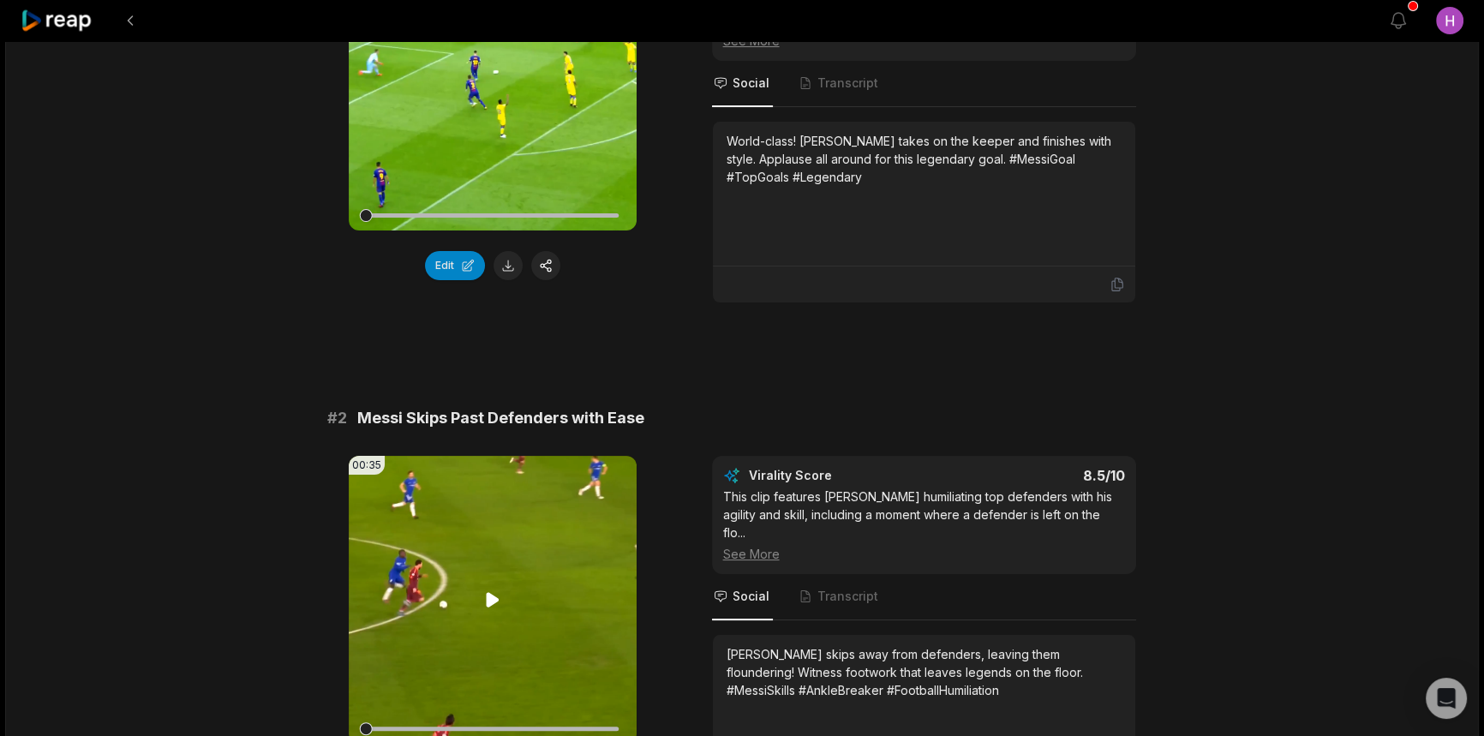
scroll to position [467, 0]
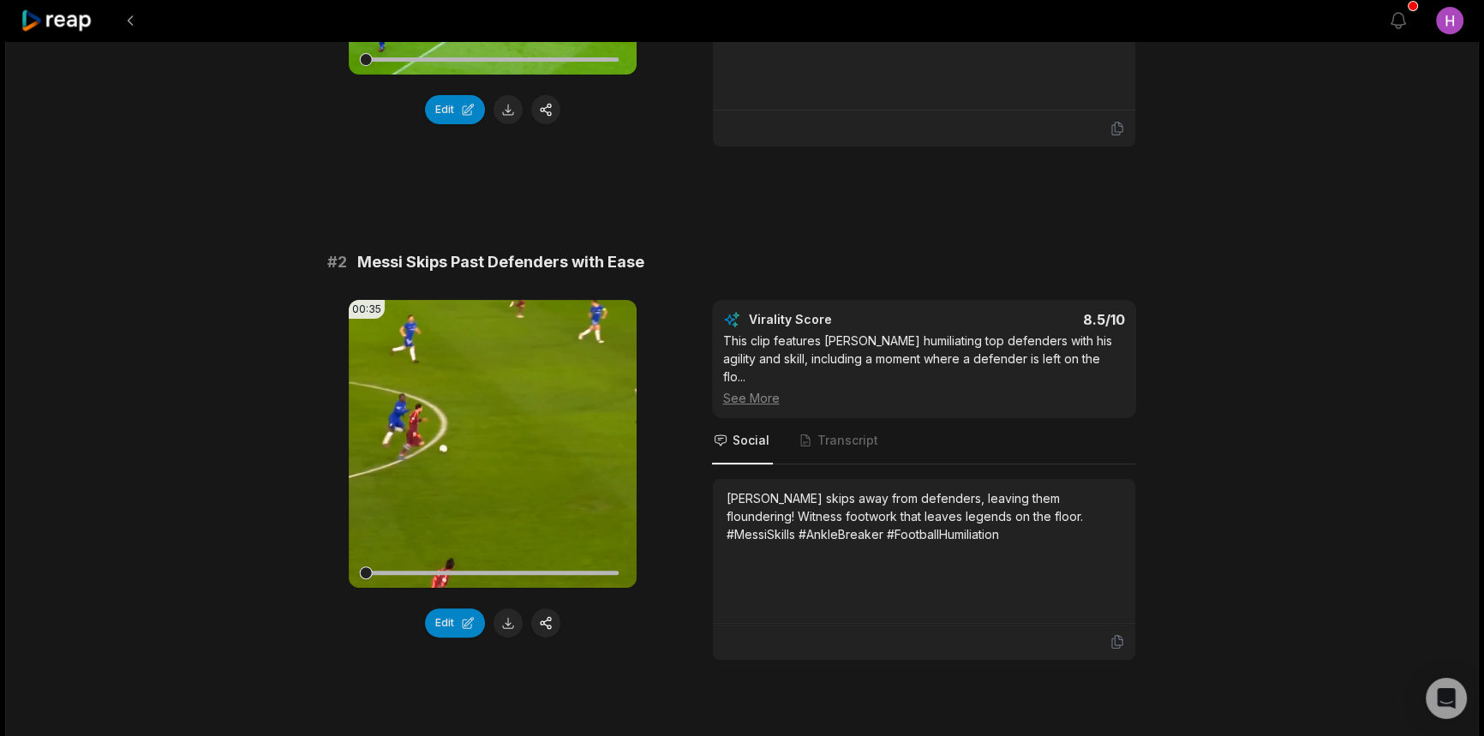
click at [511, 608] on button at bounding box center [508, 622] width 29 height 29
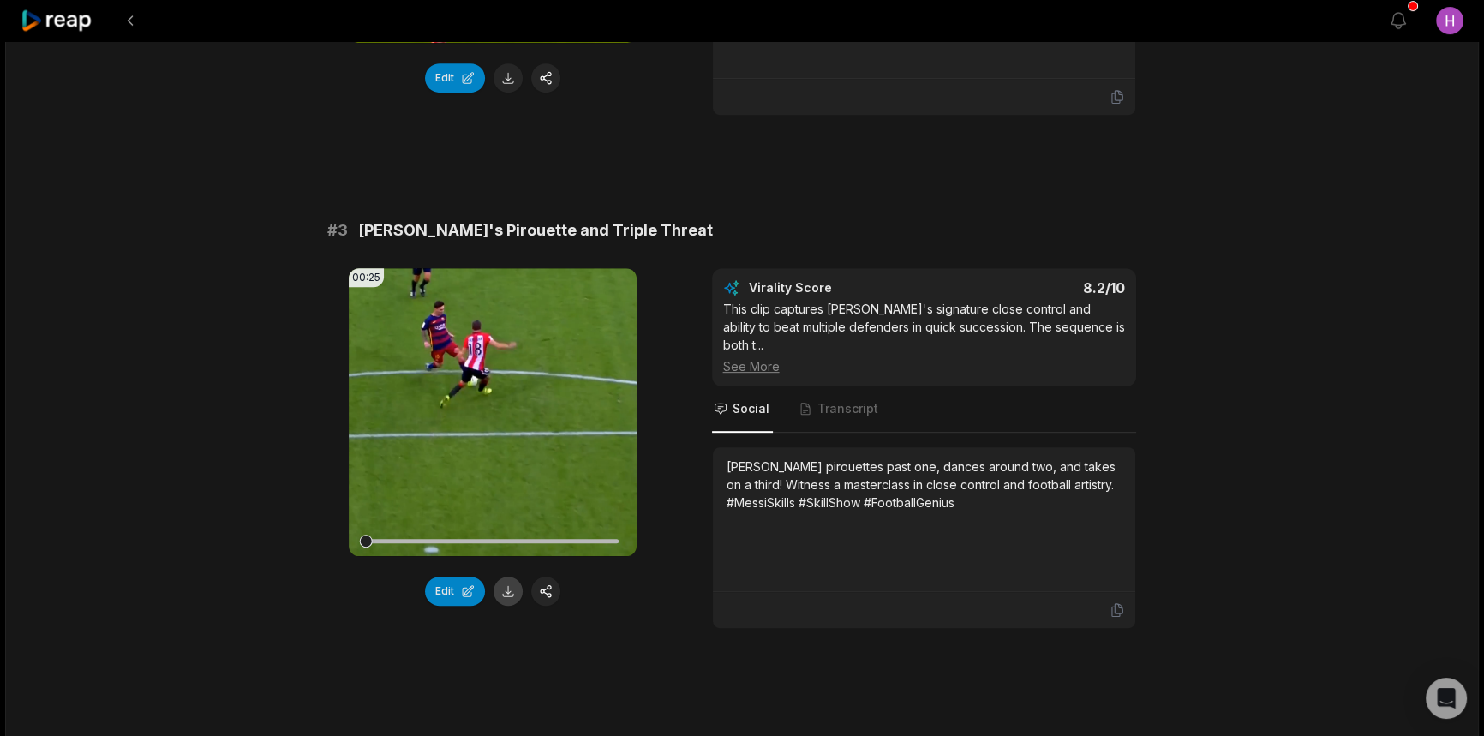
click at [504, 577] on button at bounding box center [508, 591] width 29 height 29
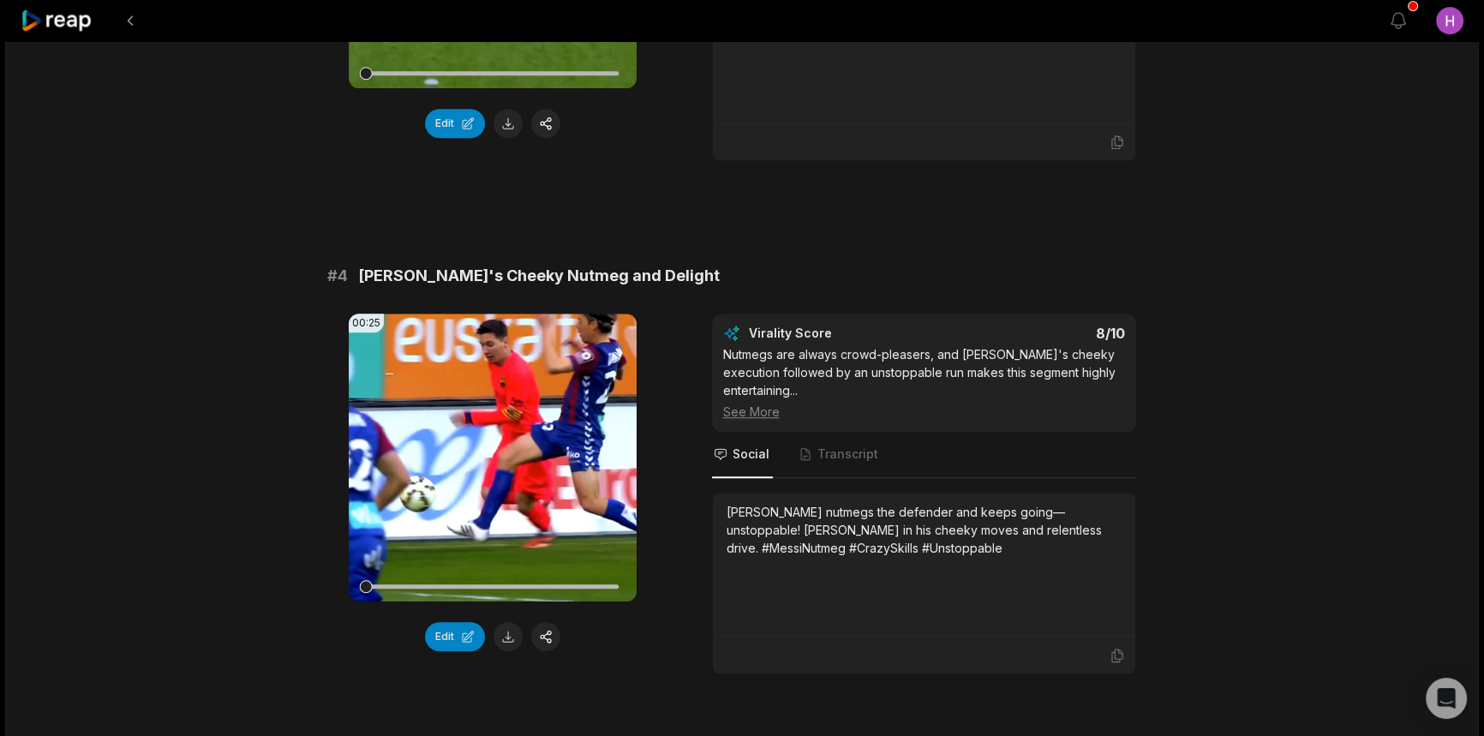
click at [511, 622] on button at bounding box center [508, 636] width 29 height 29
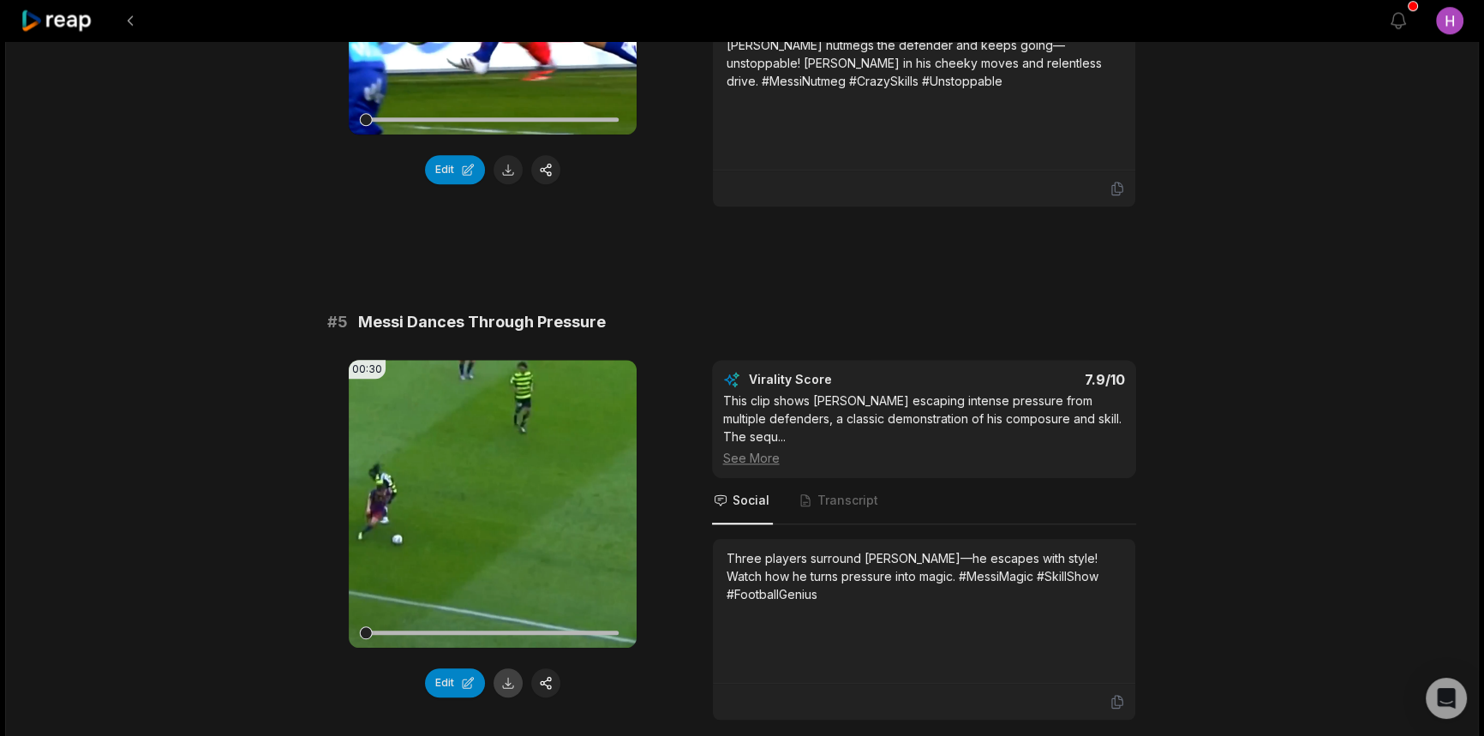
click at [513, 668] on button at bounding box center [508, 682] width 29 height 29
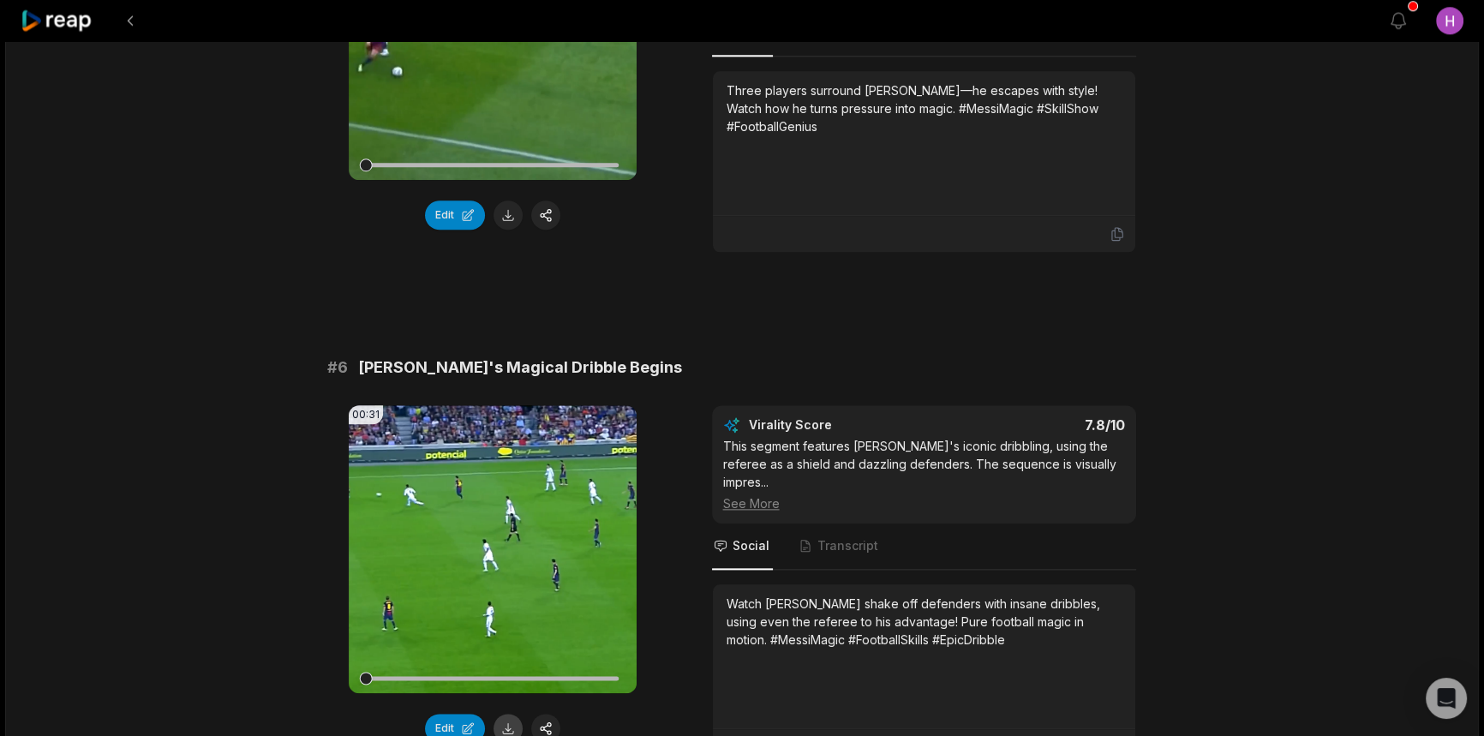
scroll to position [2571, 0]
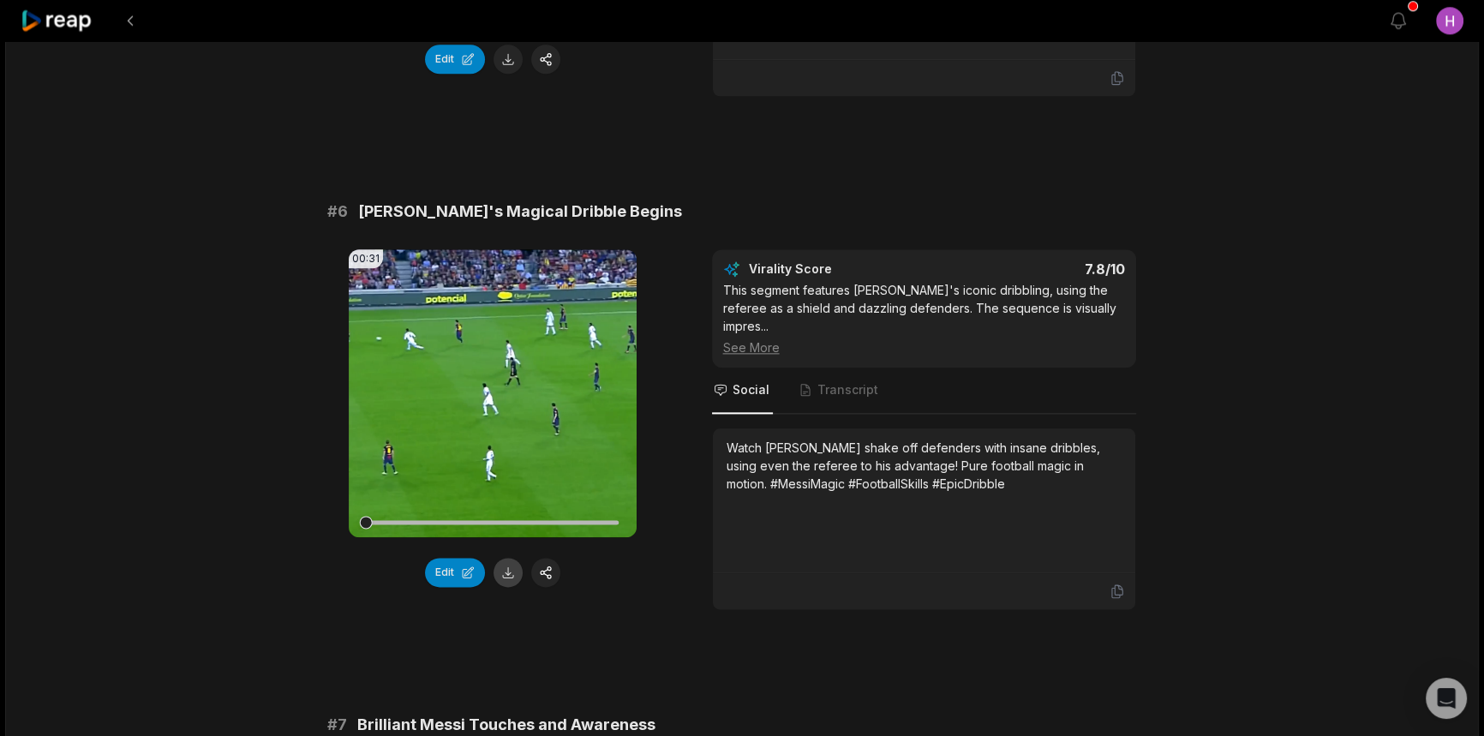
click at [507, 558] on button at bounding box center [508, 572] width 29 height 29
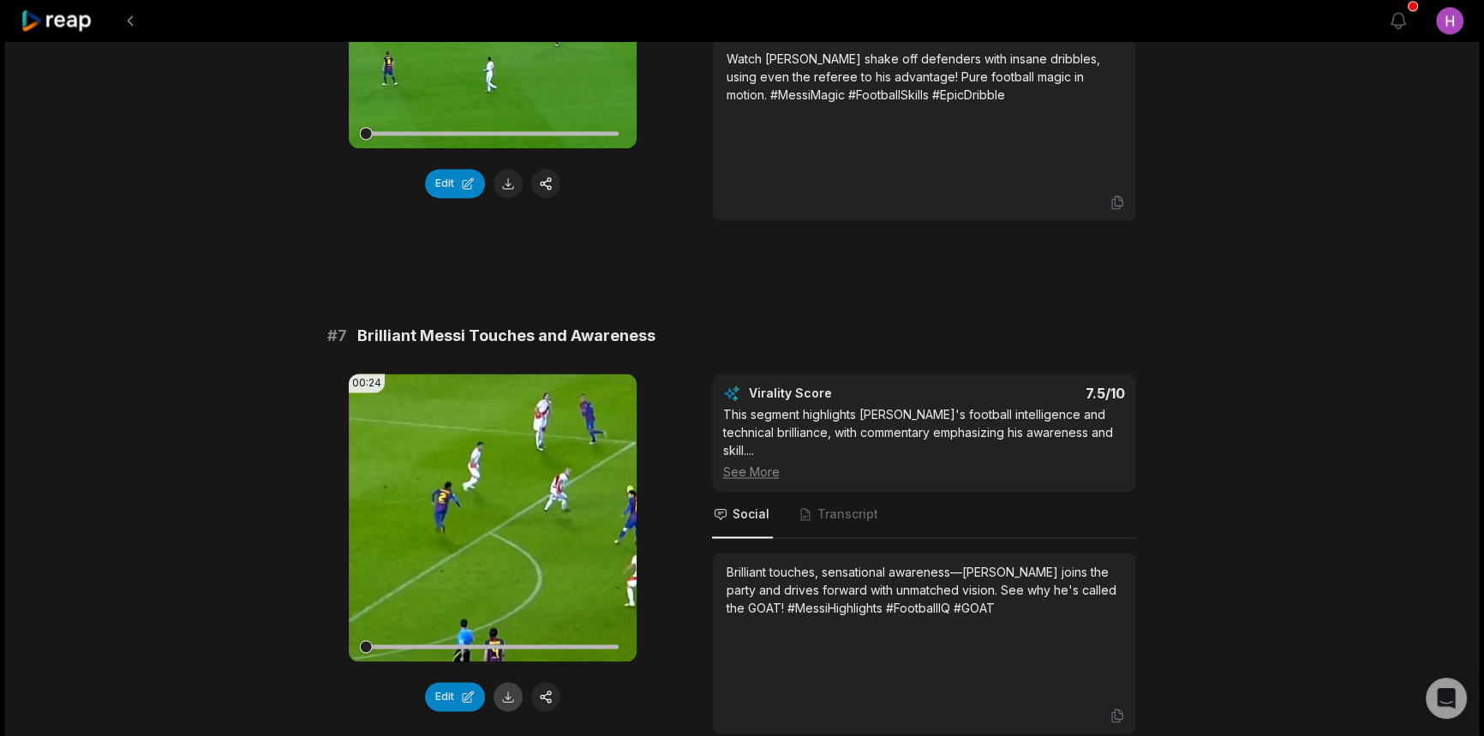
click at [512, 682] on button at bounding box center [508, 696] width 29 height 29
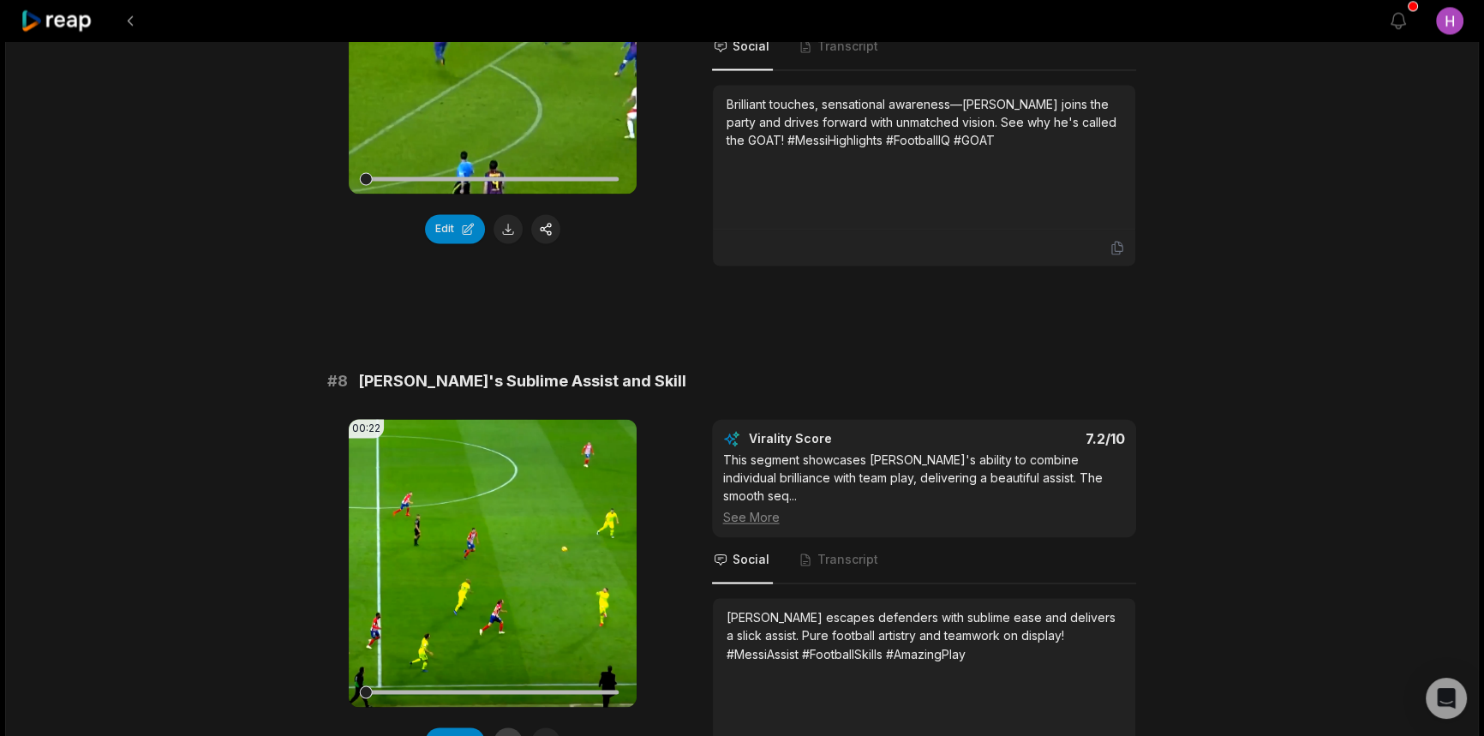
click at [511, 728] on button at bounding box center [508, 742] width 29 height 29
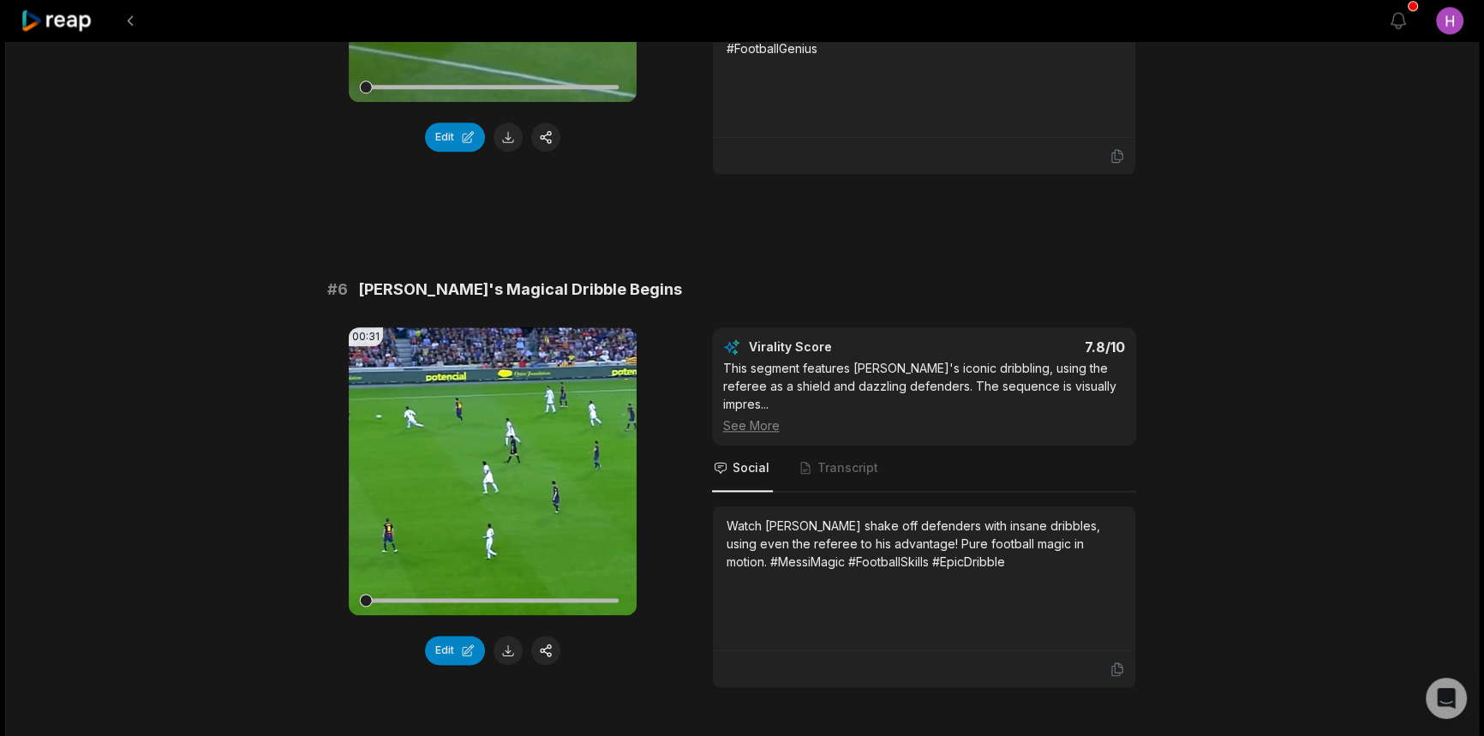
scroll to position [2415, 0]
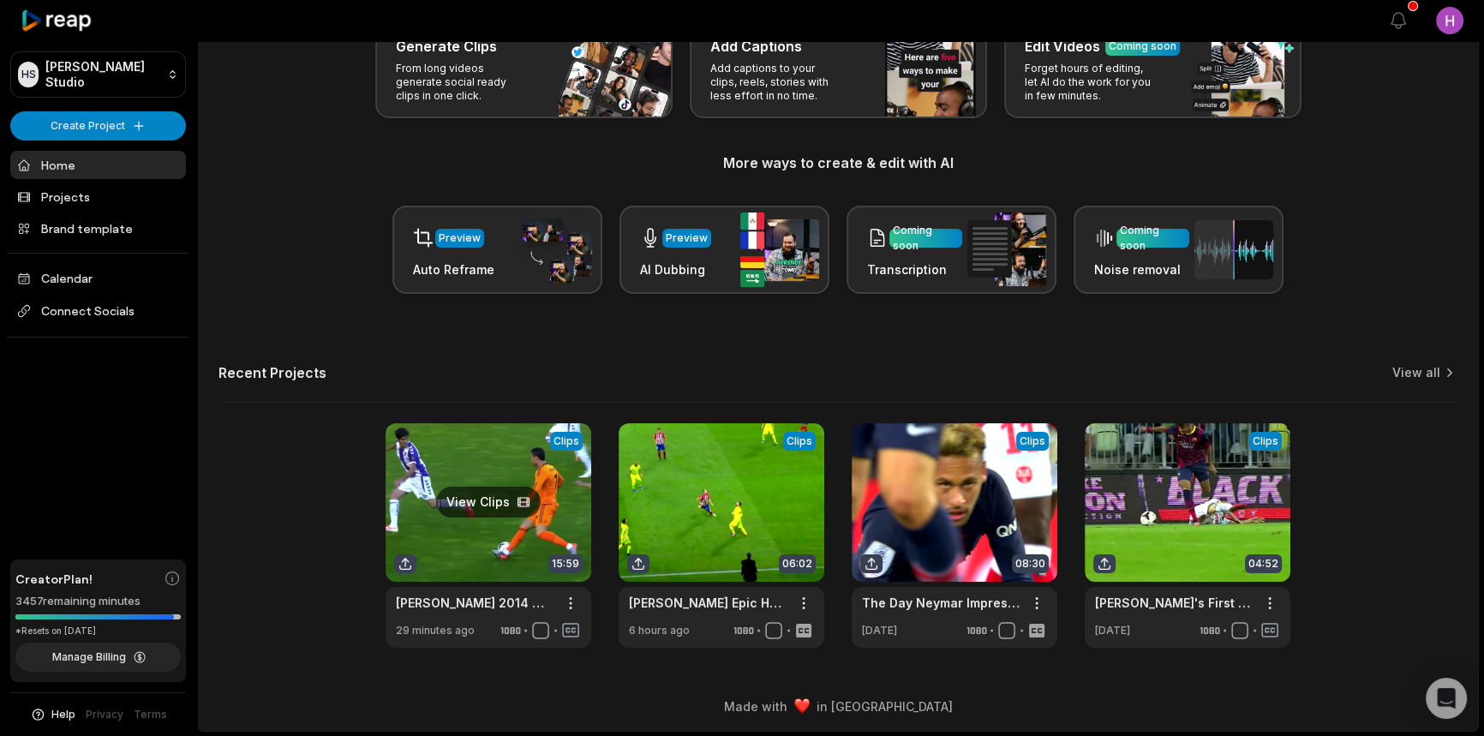
click at [542, 543] on link at bounding box center [489, 535] width 206 height 225
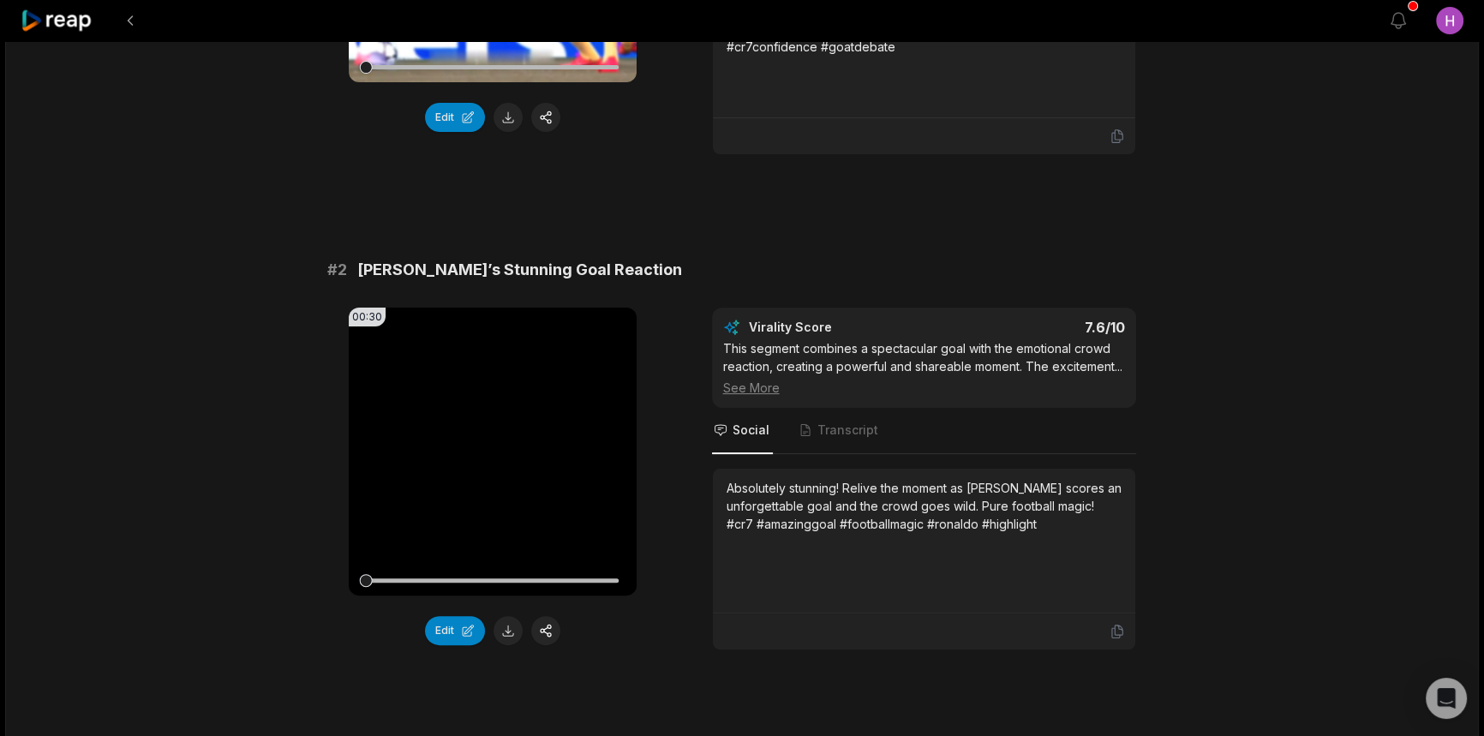
scroll to position [623, 0]
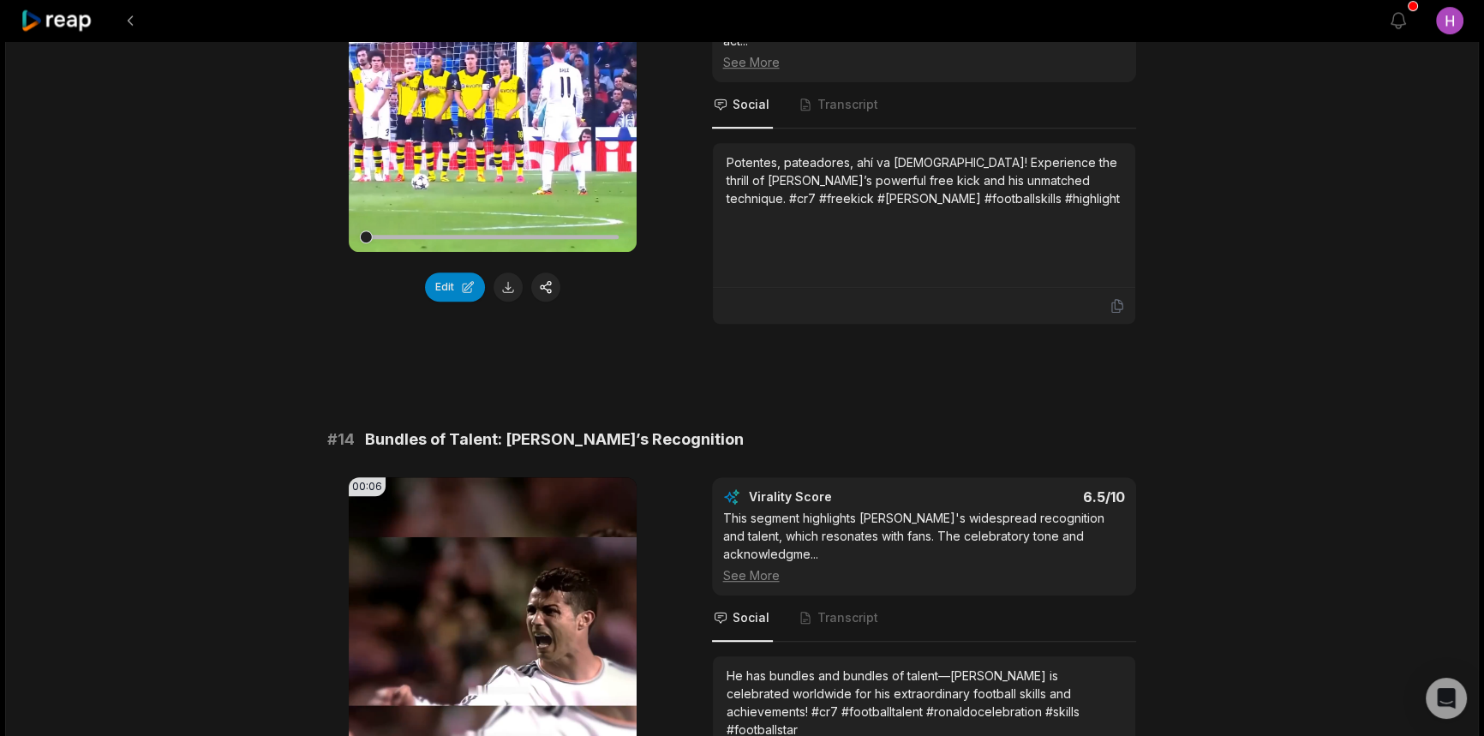
scroll to position [1168, 0]
